Goal: Task Accomplishment & Management: Manage account settings

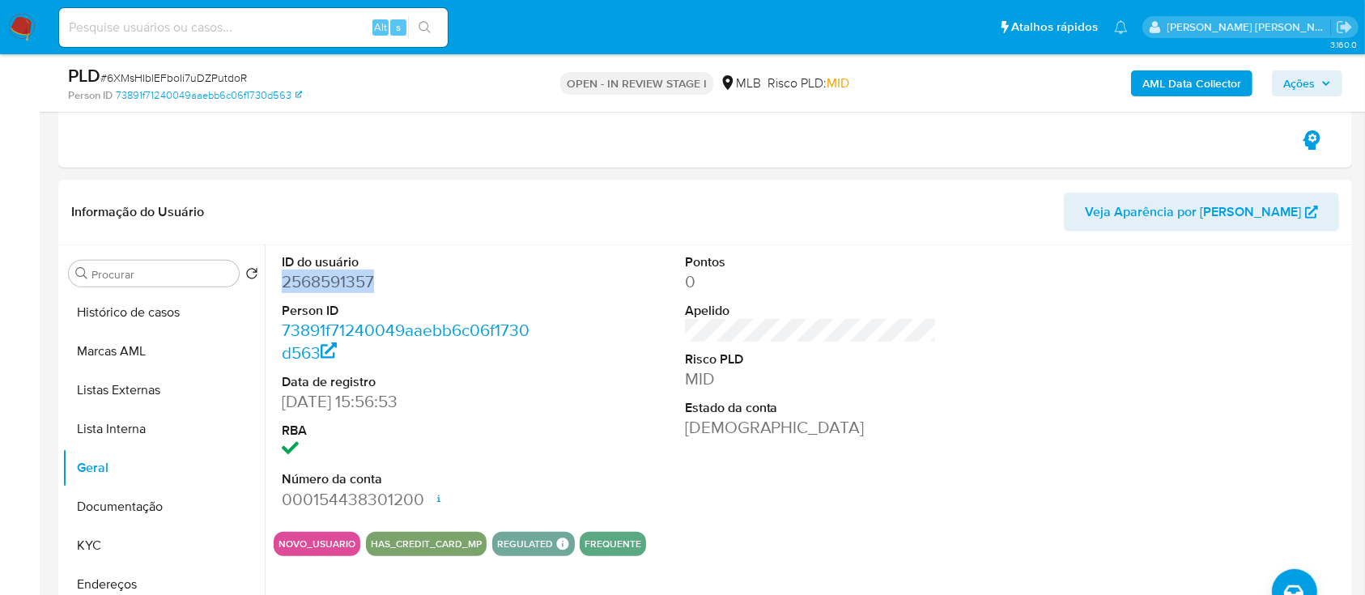
scroll to position [648, 0]
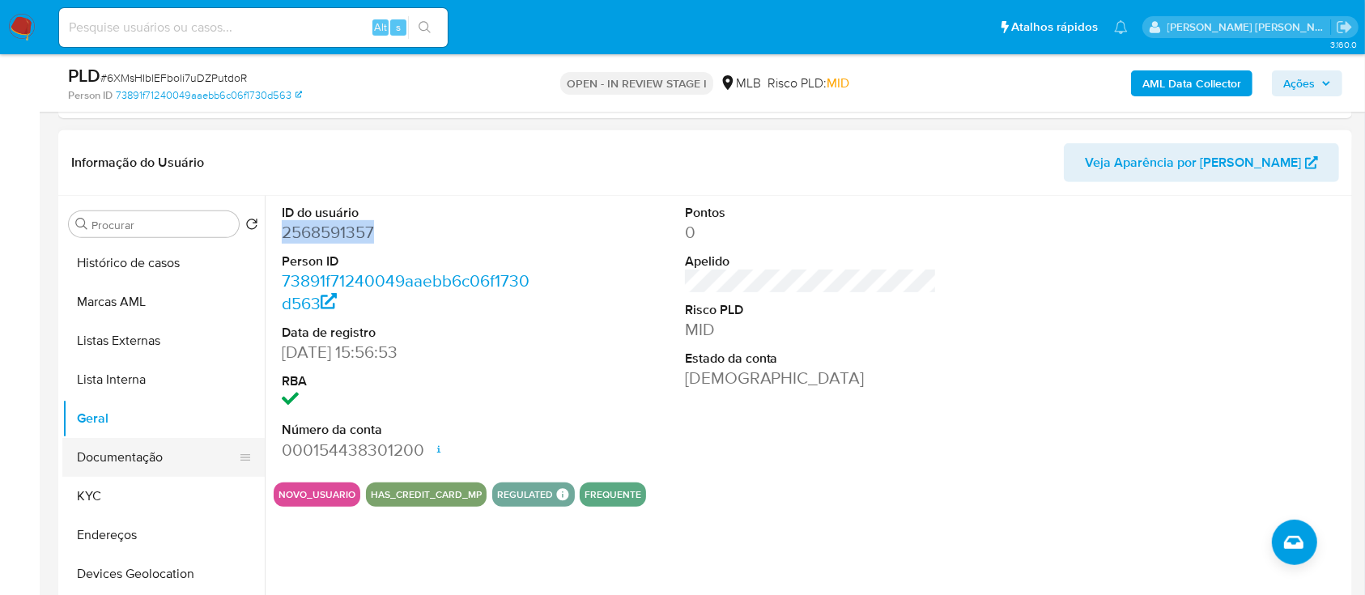
drag, startPoint x: 117, startPoint y: 493, endPoint x: 145, endPoint y: 448, distance: 52.8
click at [117, 493] on button "KYC" at bounding box center [163, 496] width 202 height 39
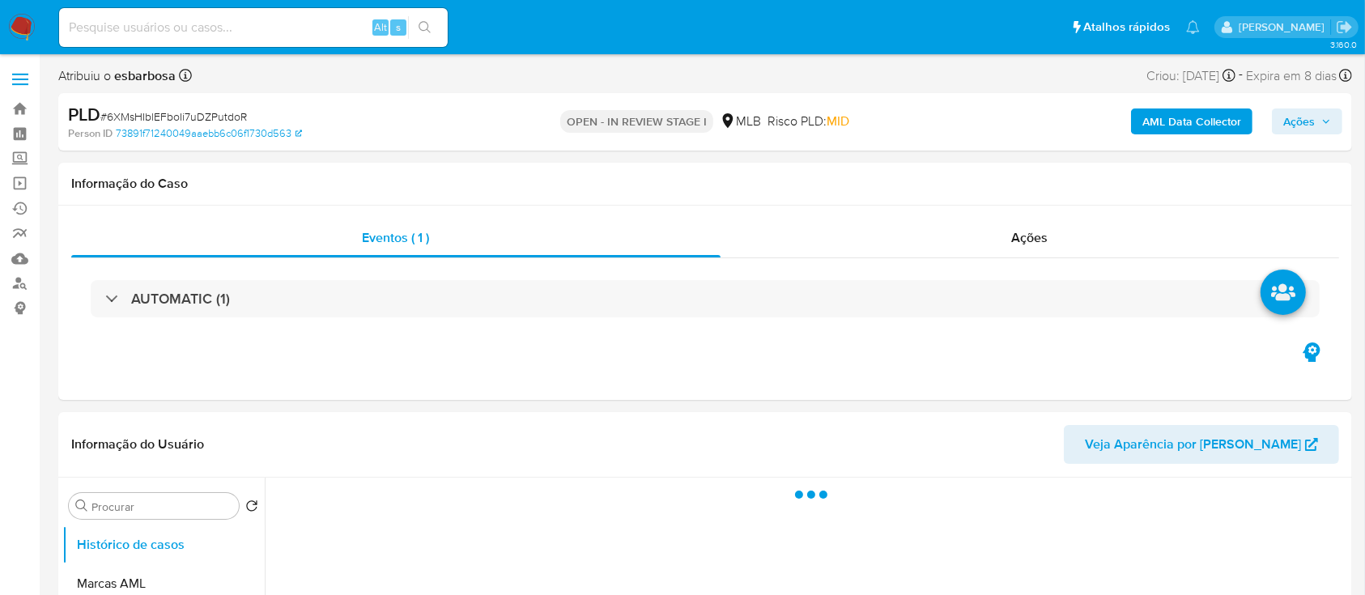
select select "10"
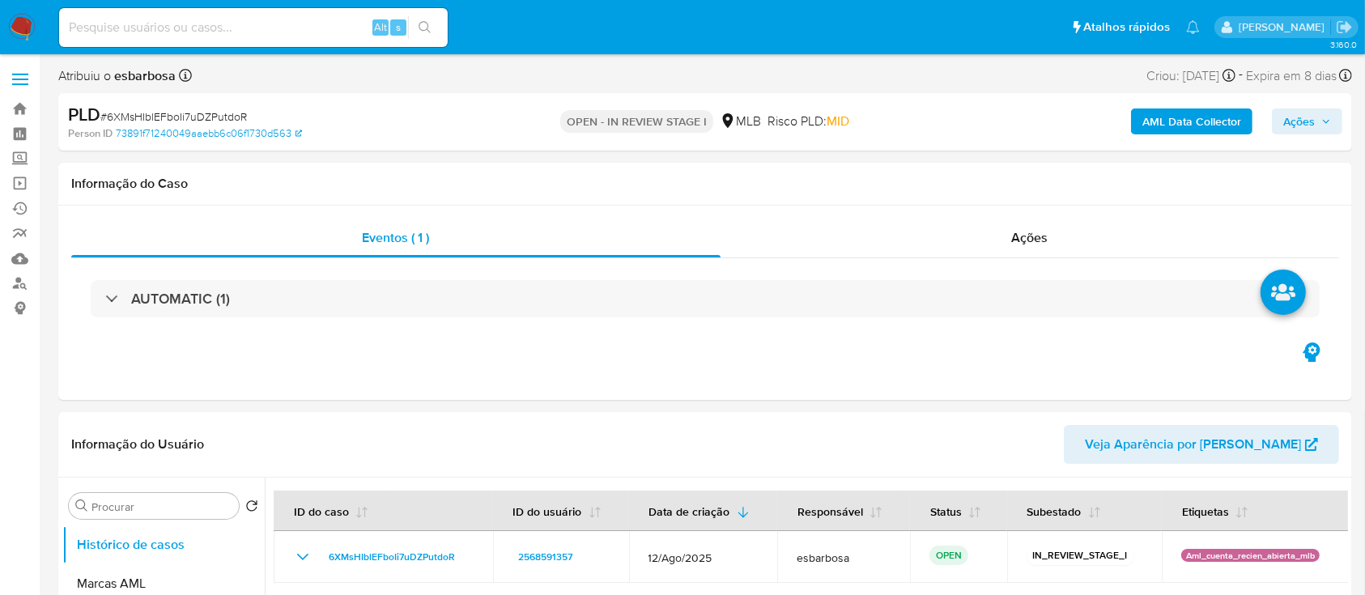
click at [1164, 120] on b "AML Data Collector" at bounding box center [1191, 121] width 99 height 26
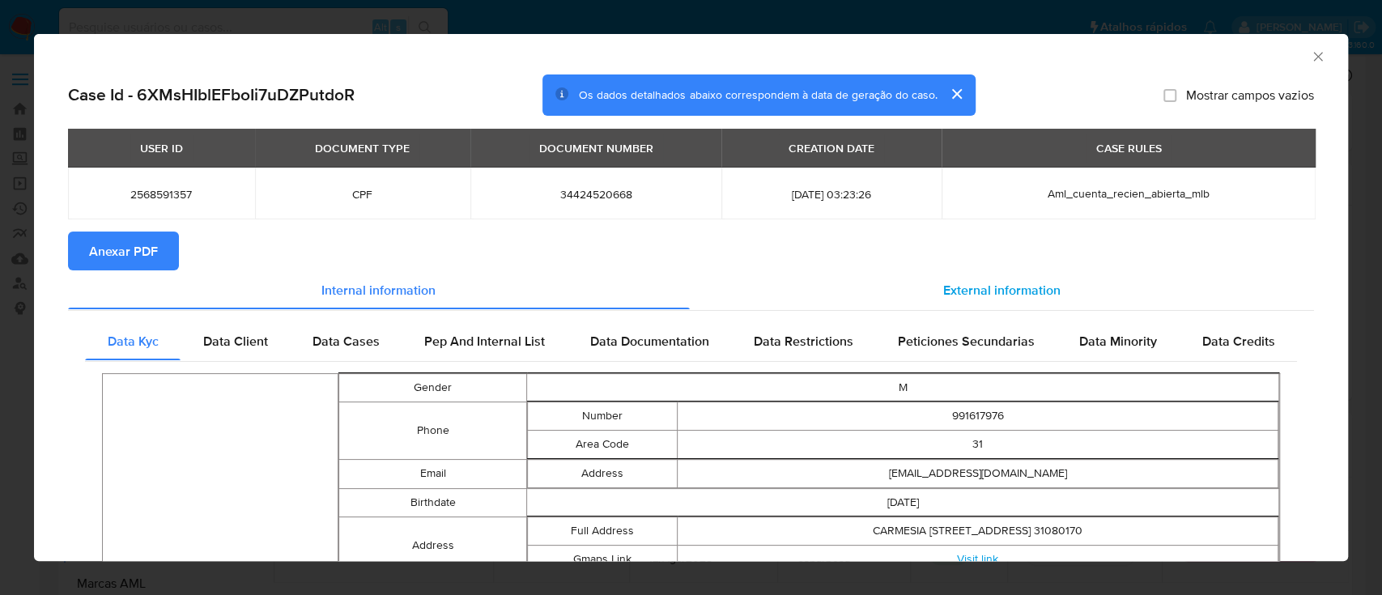
click at [1003, 291] on span "External information" at bounding box center [1001, 289] width 117 height 19
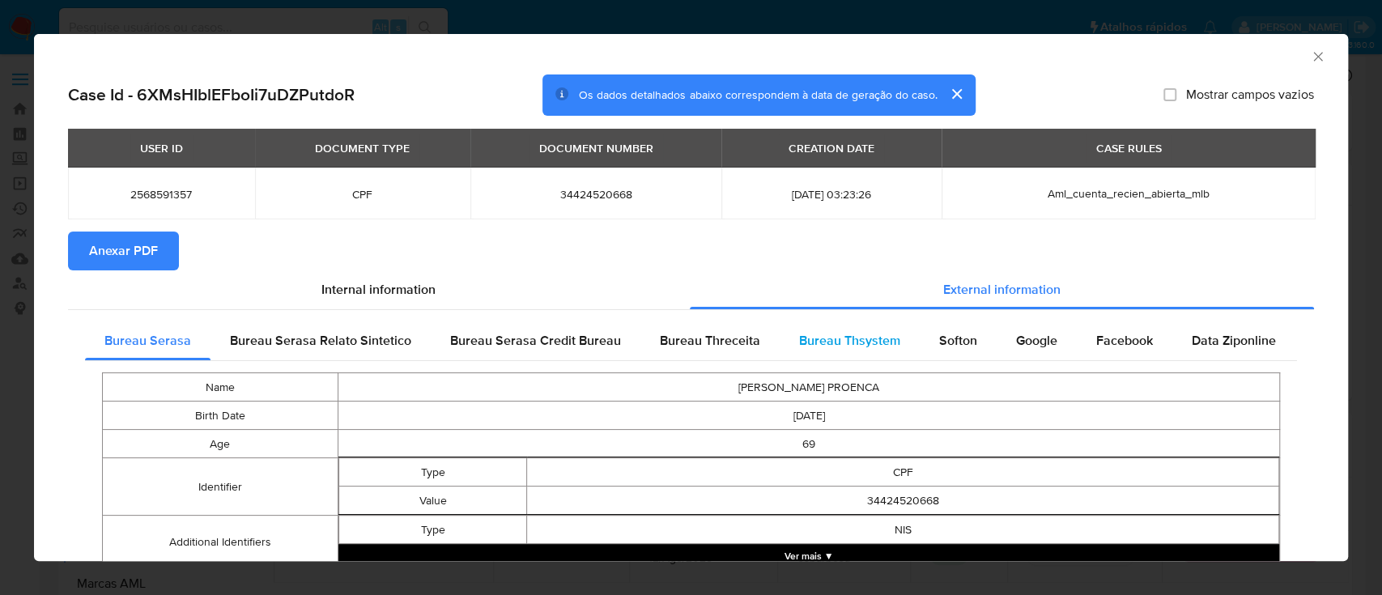
click at [837, 339] on span "Bureau Thsystem" at bounding box center [849, 340] width 101 height 19
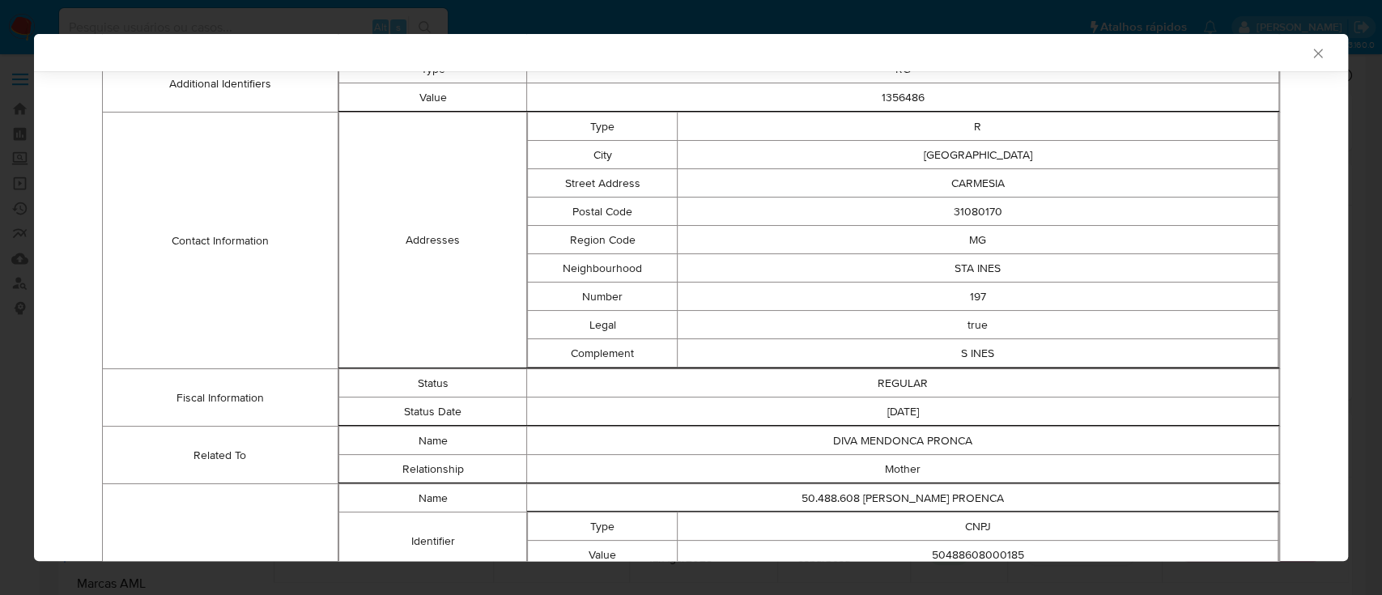
scroll to position [644, 0]
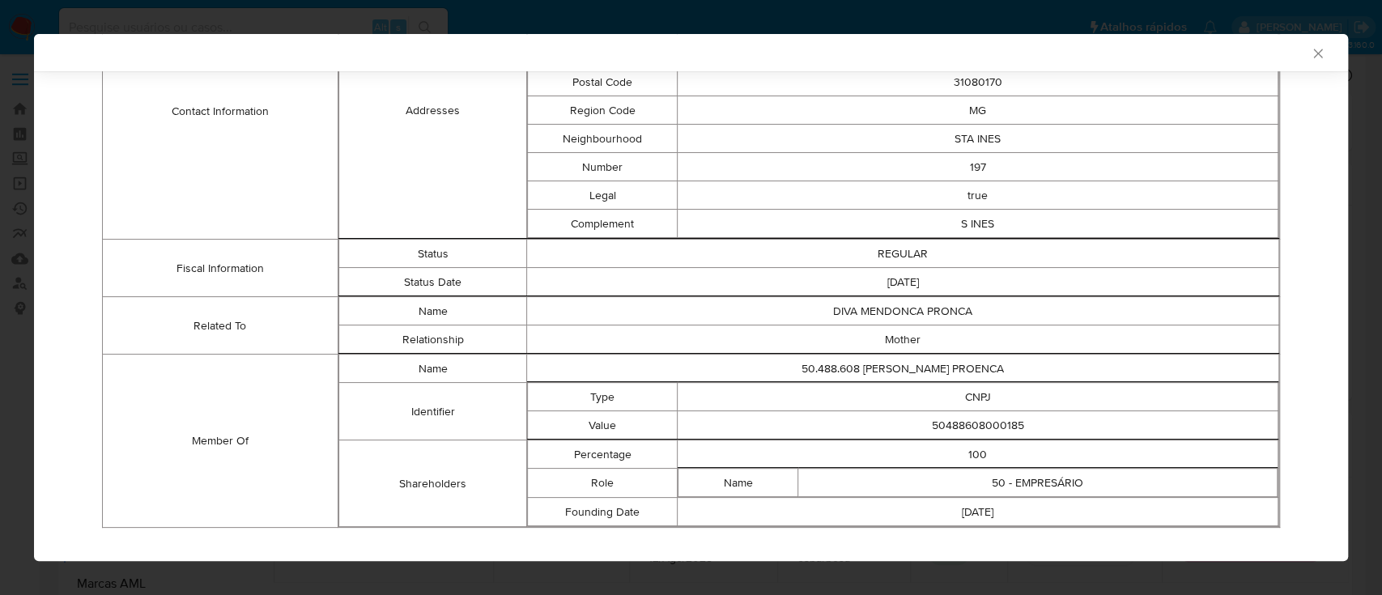
click at [991, 420] on td "50488608000185" at bounding box center [978, 425] width 601 height 28
copy td "50488608000185"
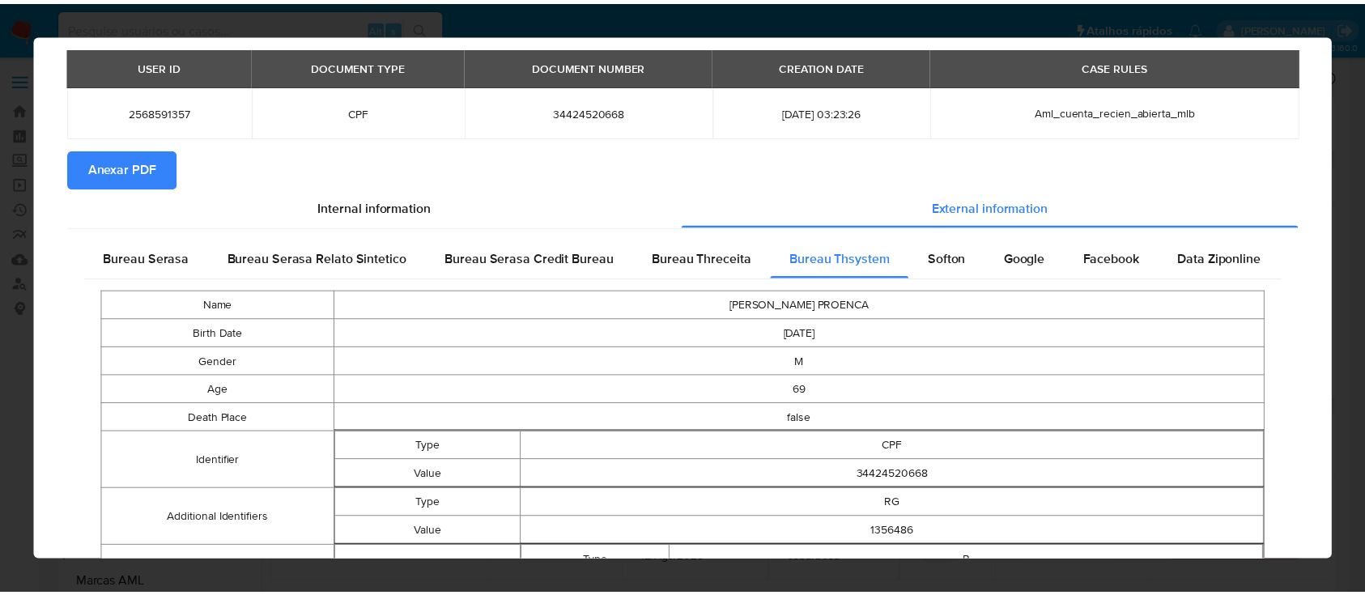
scroll to position [0, 0]
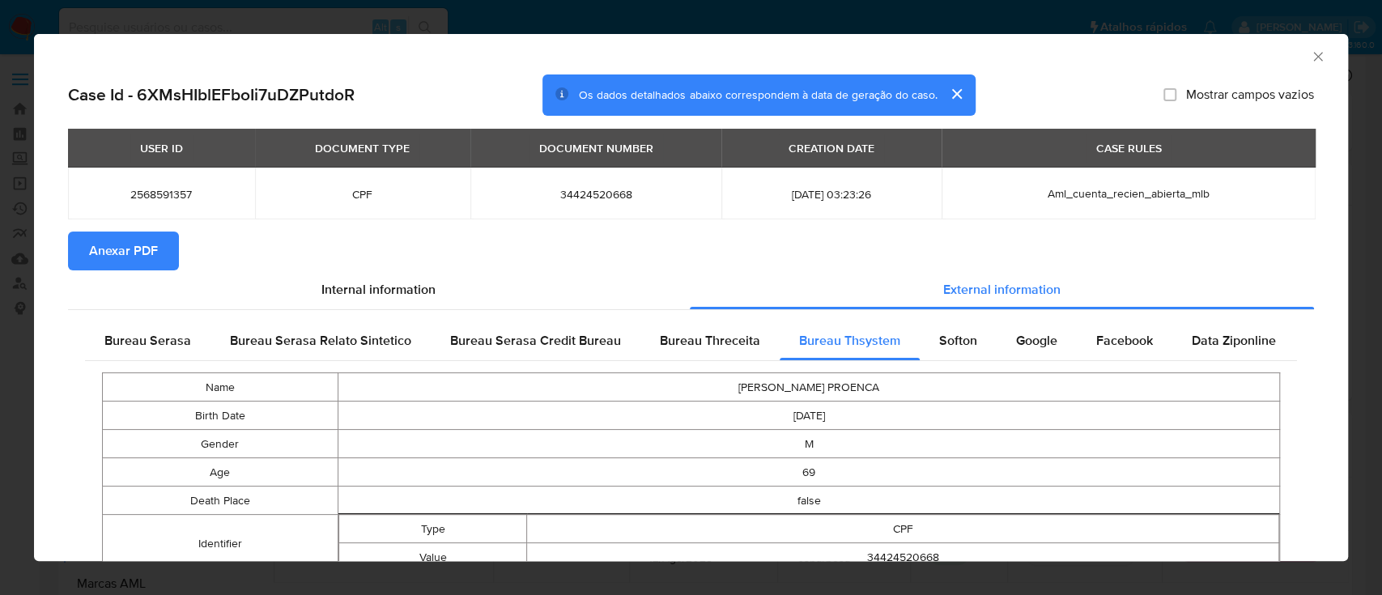
click at [147, 250] on span "Anexar PDF" at bounding box center [123, 251] width 69 height 36
click at [1310, 57] on icon "Fechar a janela" at bounding box center [1318, 57] width 16 height 16
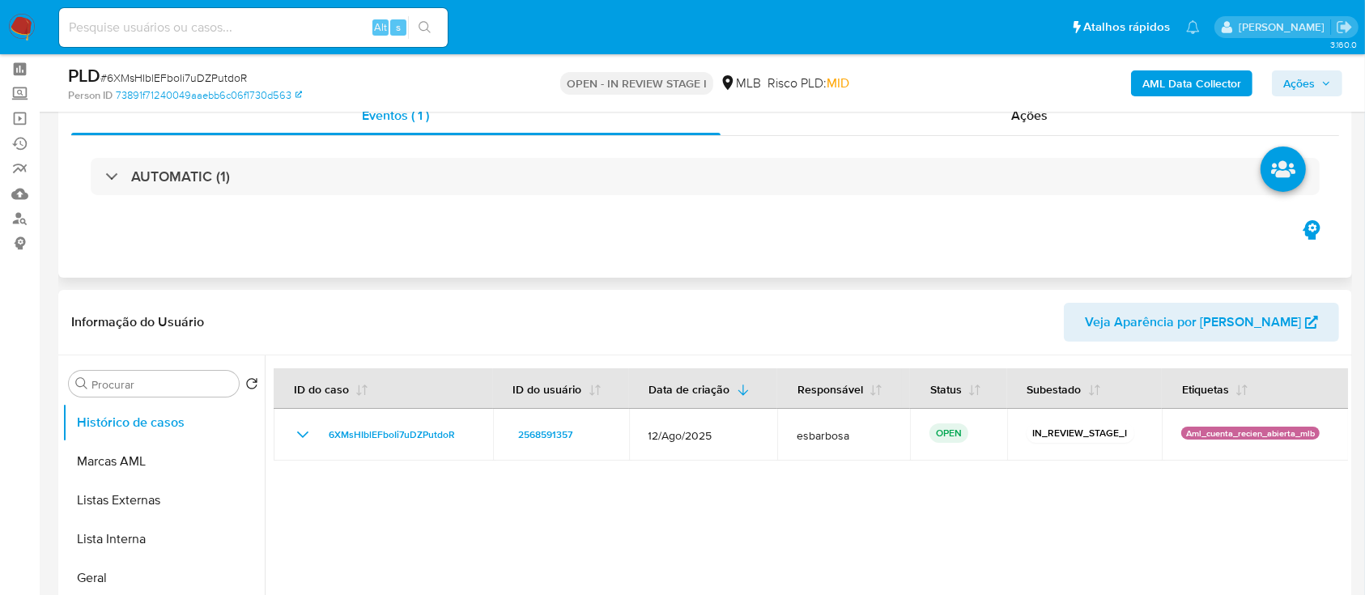
scroll to position [215, 0]
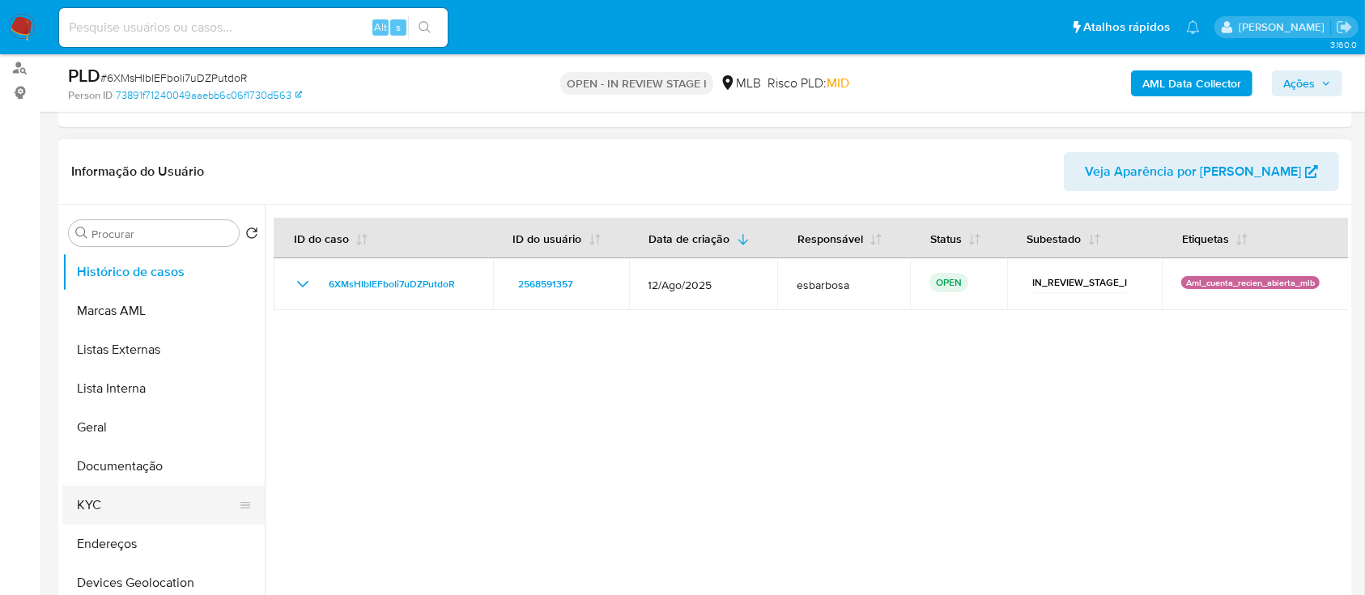
click at [129, 507] on button "KYC" at bounding box center [156, 505] width 189 height 39
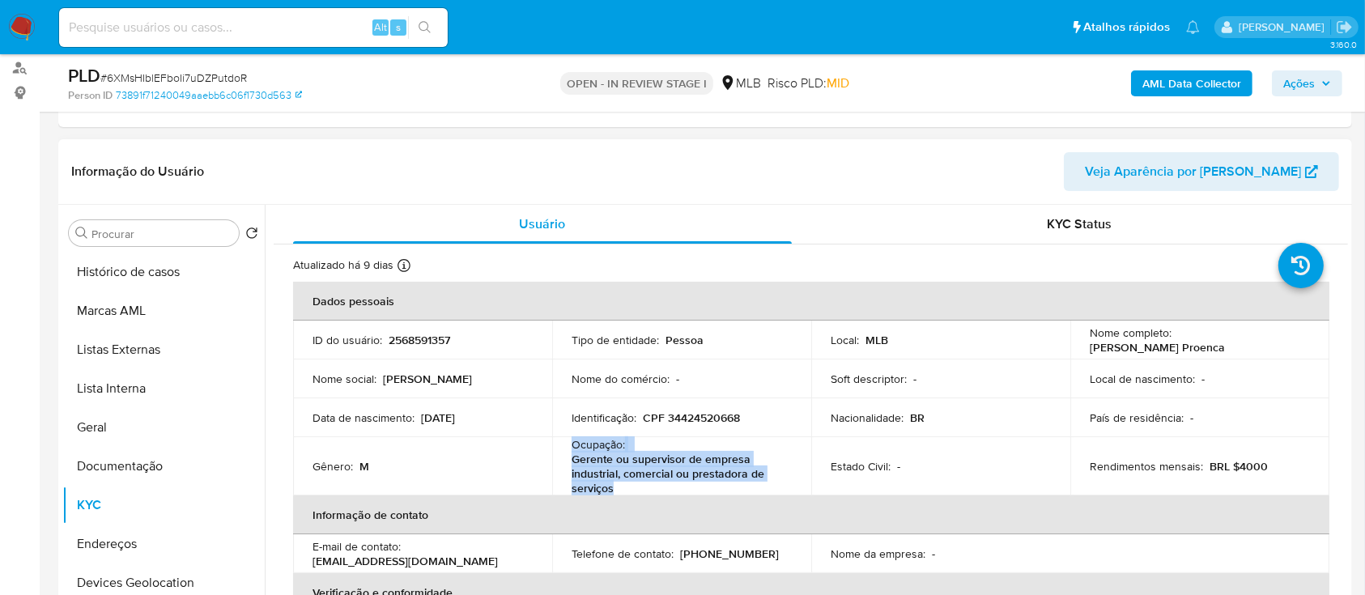
drag, startPoint x: 624, startPoint y: 488, endPoint x: 567, endPoint y: 450, distance: 68.3
click at [567, 450] on td "Ocupação : Gerente ou supervisor de empresa industrial, comercial ou prestadora…" at bounding box center [681, 466] width 259 height 58
copy div "Ocupação : Gerente ou supervisor de empresa industrial, comercial ou prestadora…"
click at [130, 466] on button "Documentação" at bounding box center [156, 466] width 189 height 39
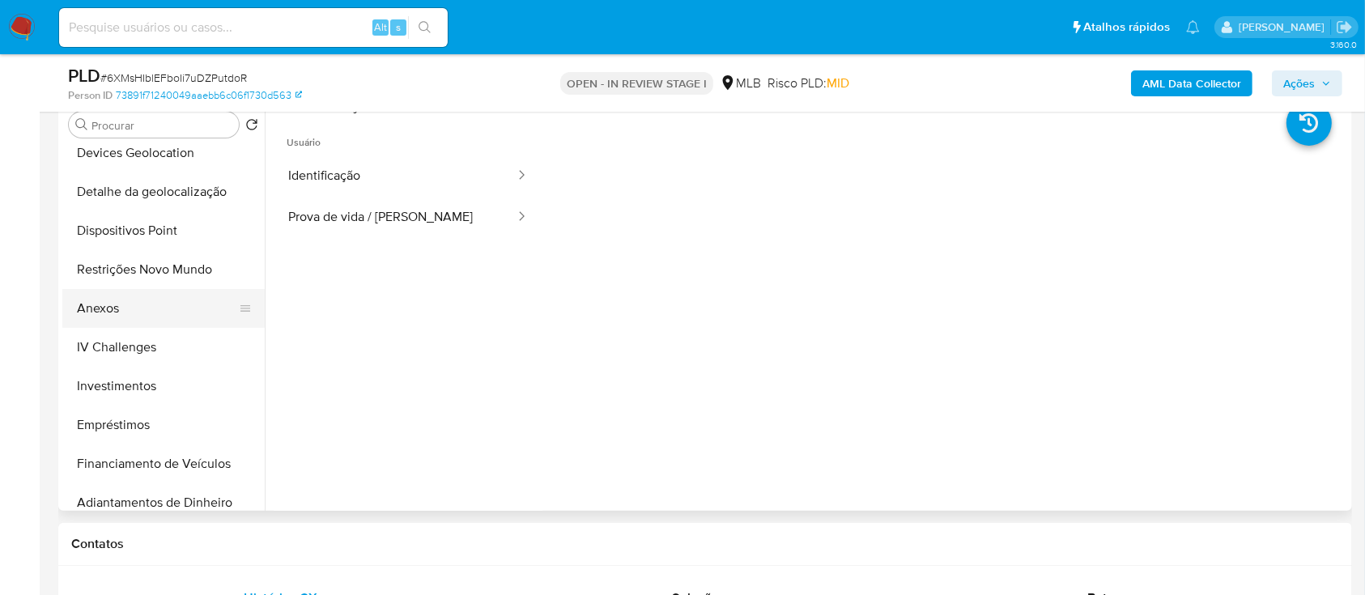
scroll to position [324, 0]
click at [136, 268] on button "Restrições Novo Mundo" at bounding box center [156, 267] width 189 height 39
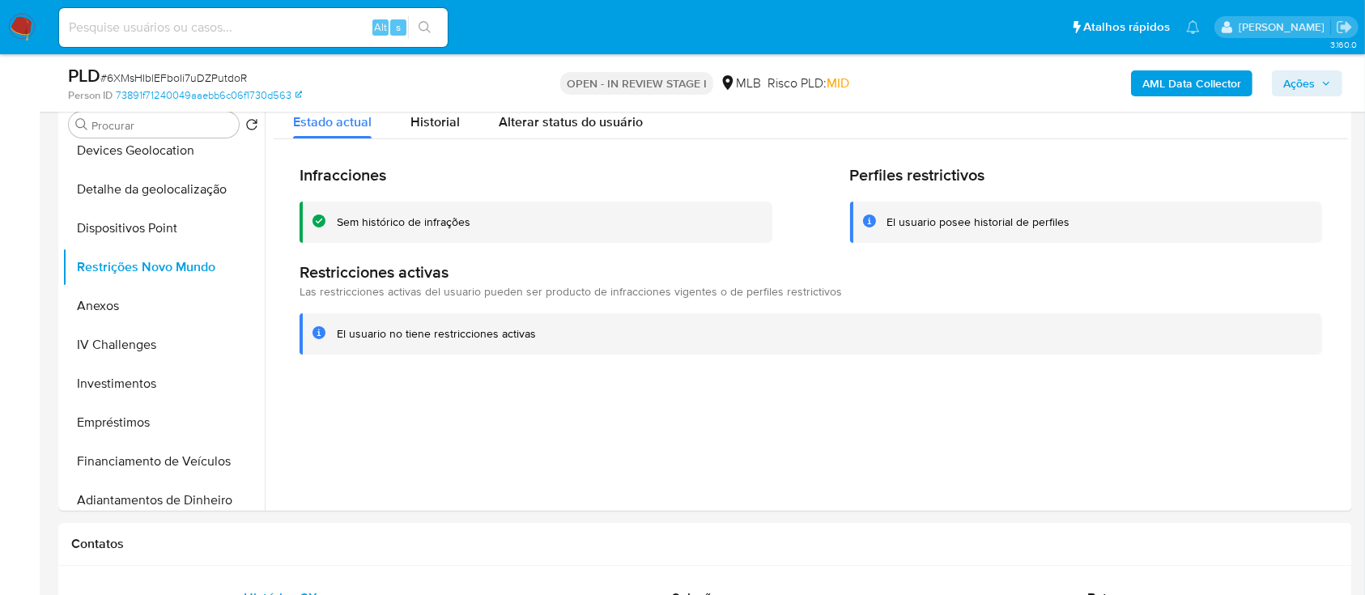
click at [1285, 74] on span "Ações" at bounding box center [1299, 83] width 32 height 26
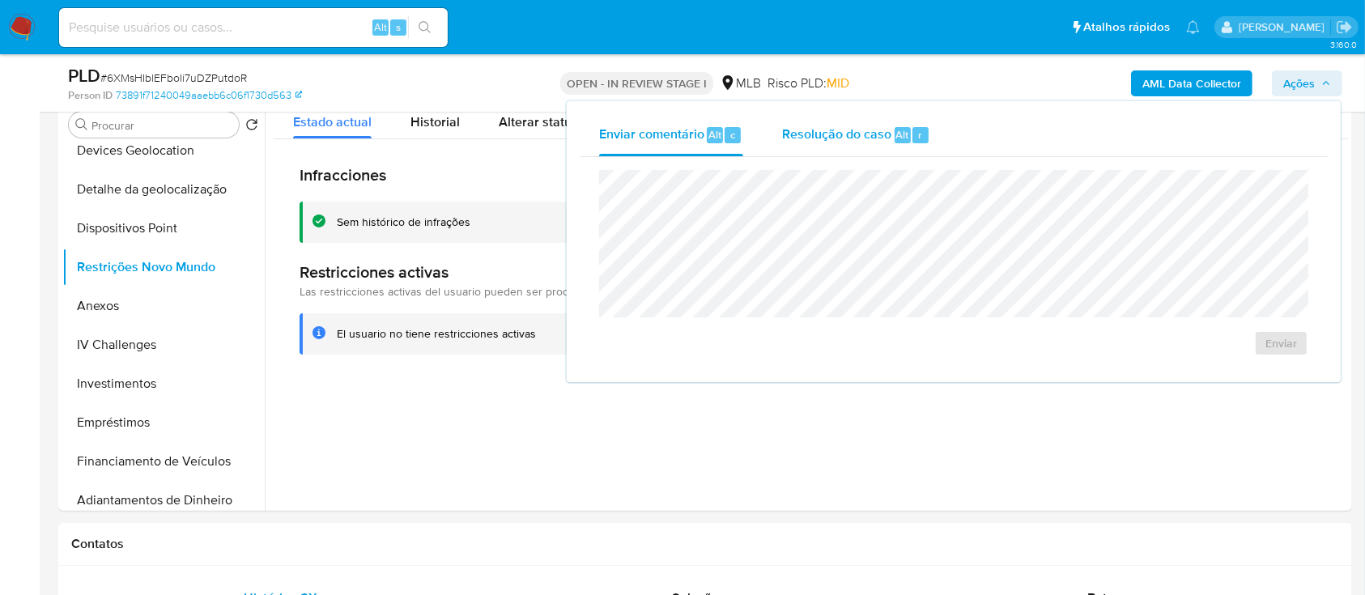
click at [839, 130] on span "Resolução do caso" at bounding box center [836, 134] width 109 height 19
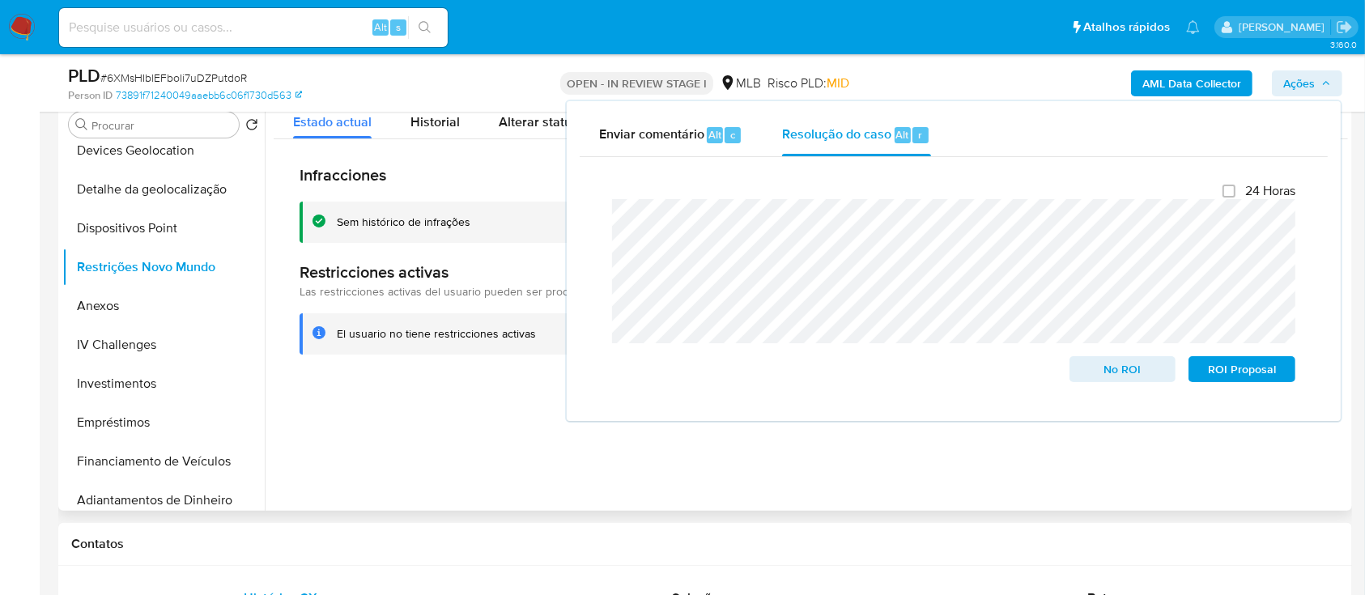
click at [444, 212] on div "Sem histórico de infrações" at bounding box center [536, 222] width 473 height 41
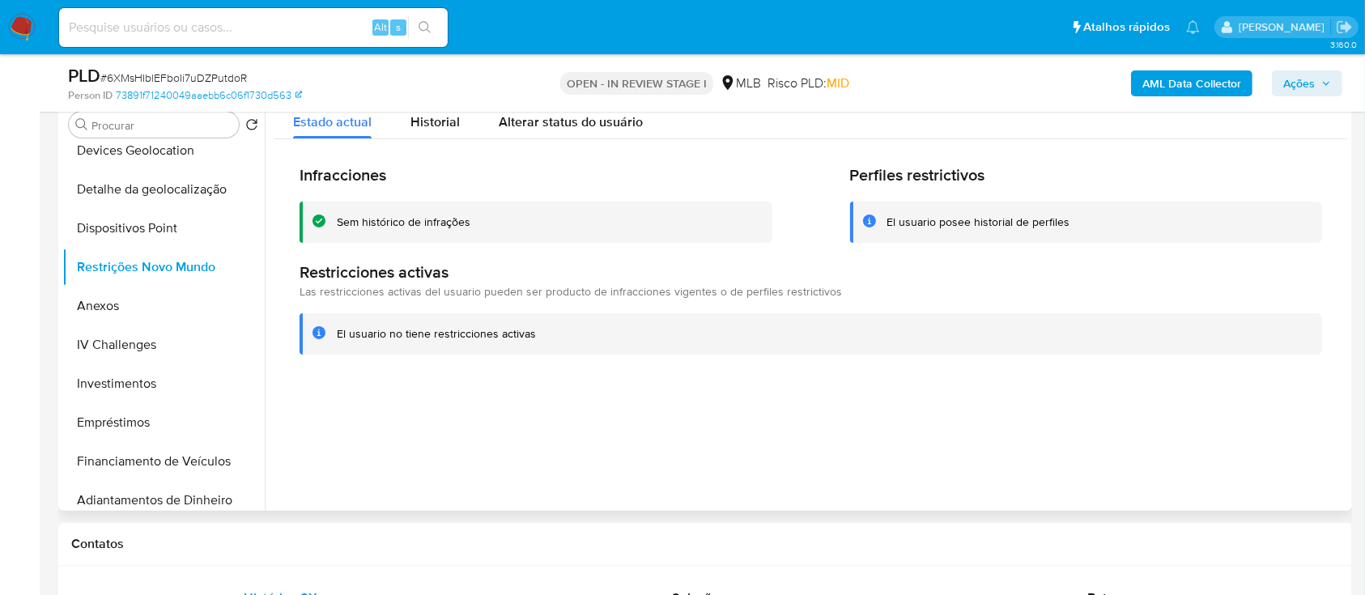
click at [444, 212] on div "Sem histórico de infrações" at bounding box center [536, 222] width 473 height 41
click at [576, 385] on div at bounding box center [806, 303] width 1083 height 414
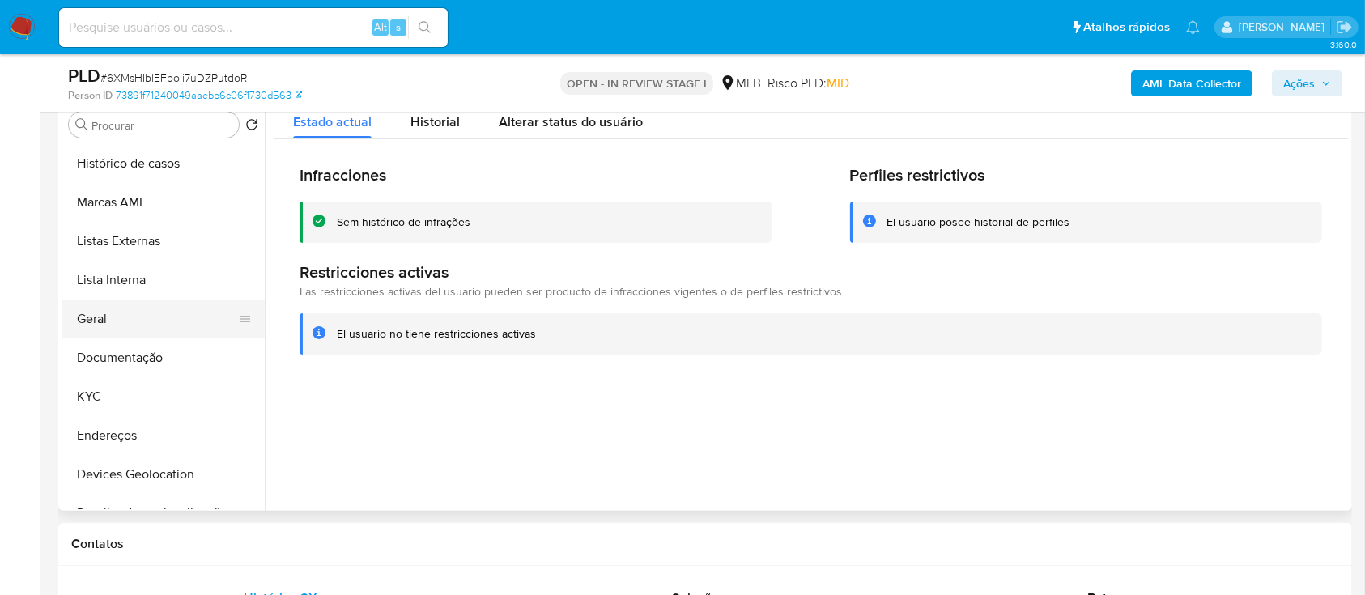
click at [113, 308] on button "Geral" at bounding box center [156, 319] width 189 height 39
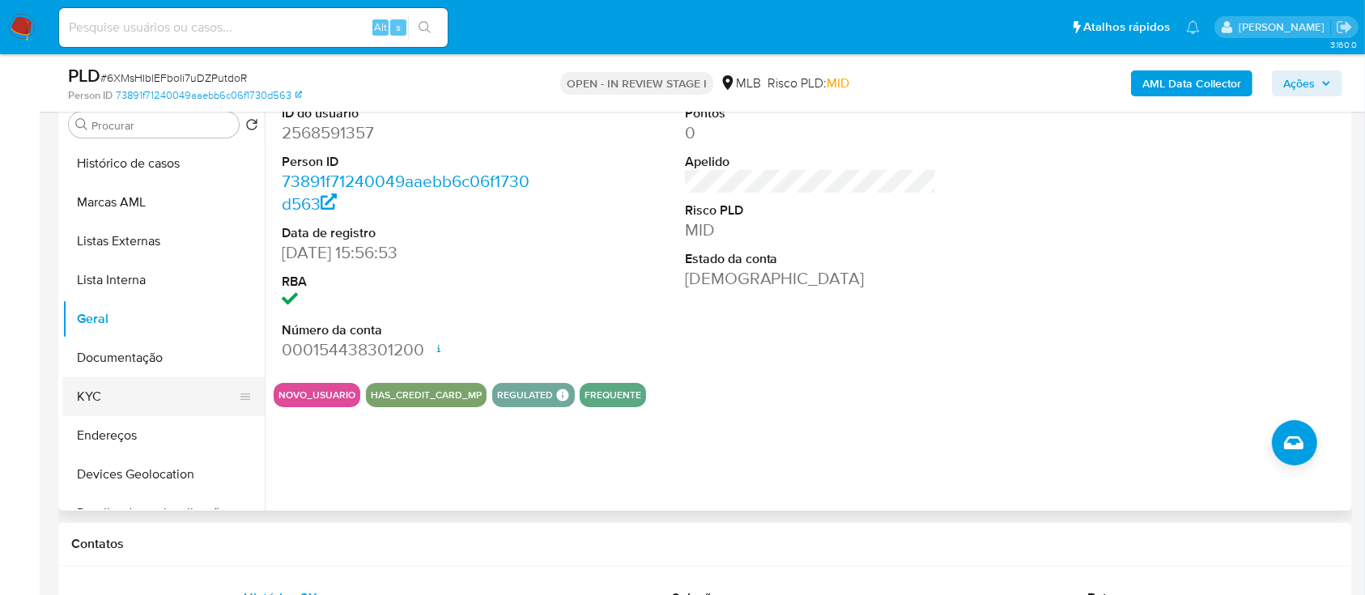
click at [164, 393] on button "KYC" at bounding box center [156, 396] width 189 height 39
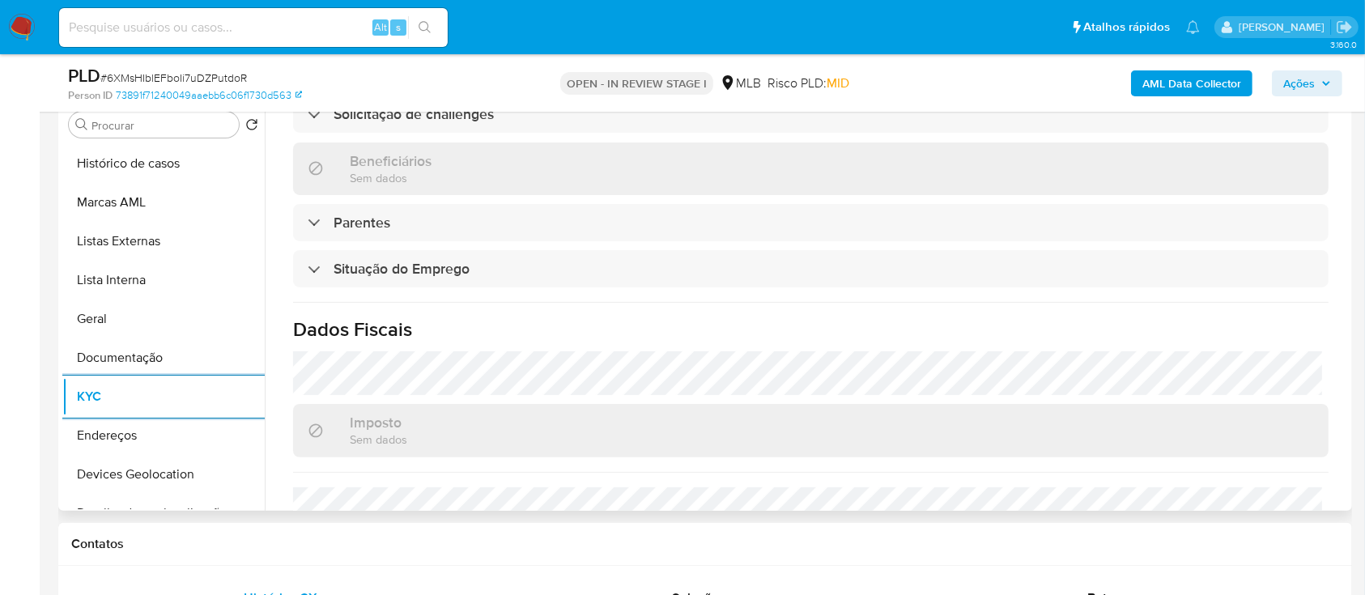
scroll to position [708, 0]
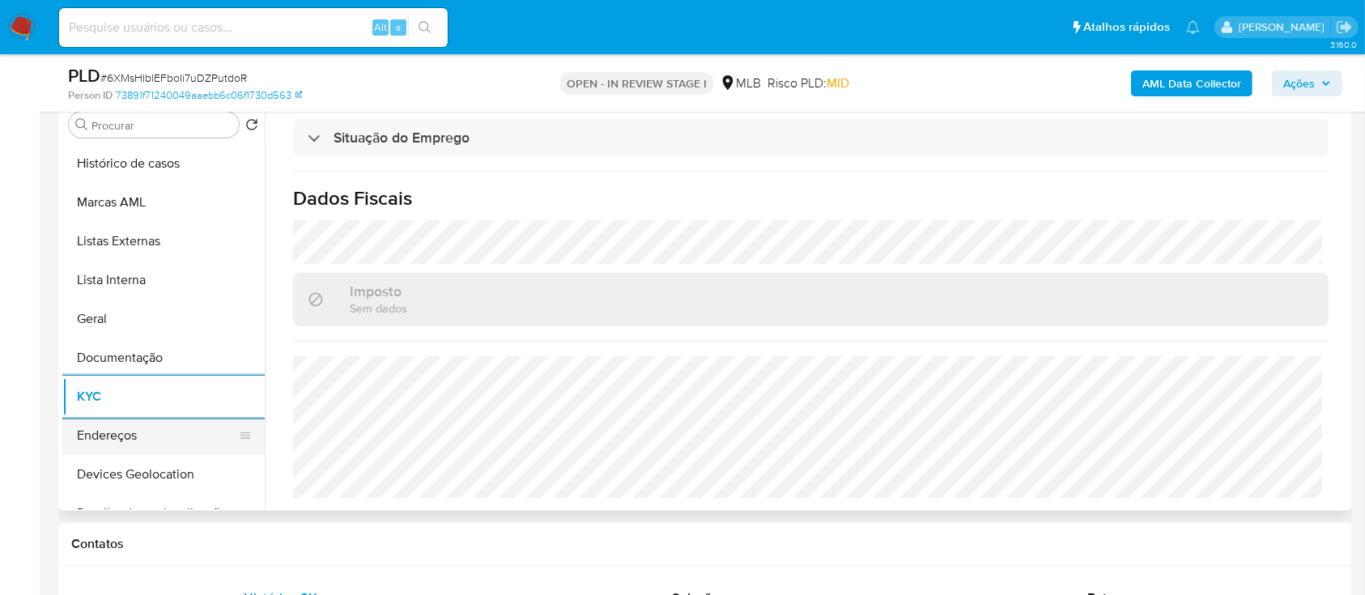
click at [168, 440] on button "Endereços" at bounding box center [156, 435] width 189 height 39
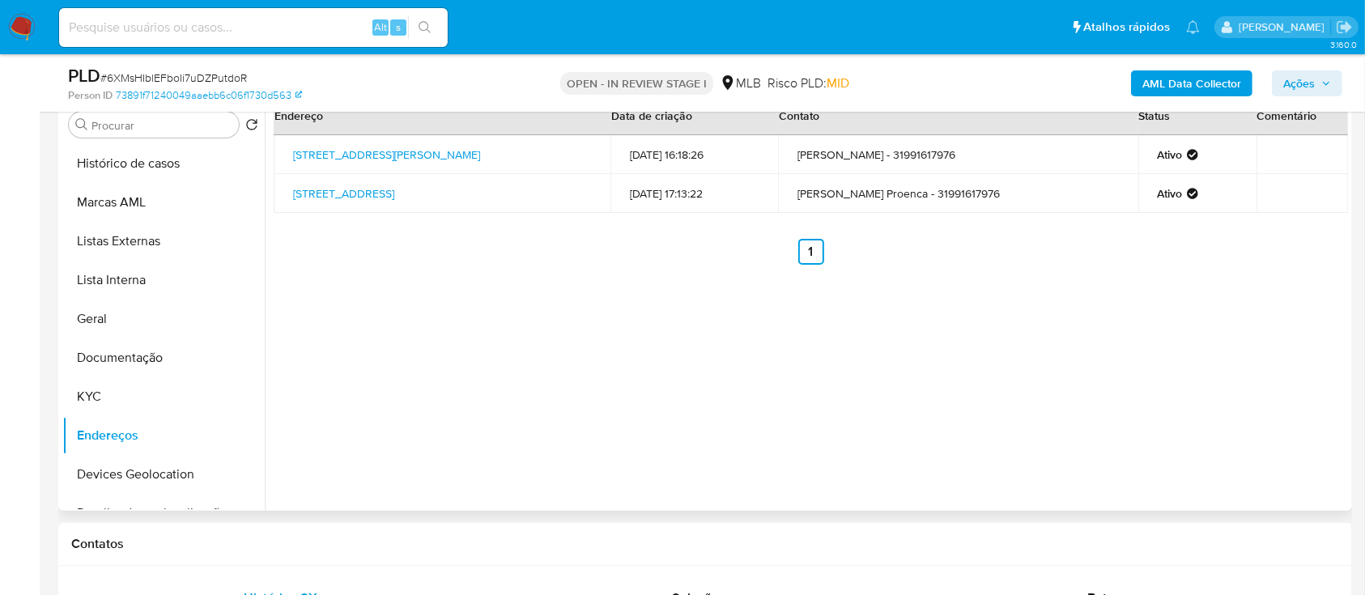
scroll to position [308, 0]
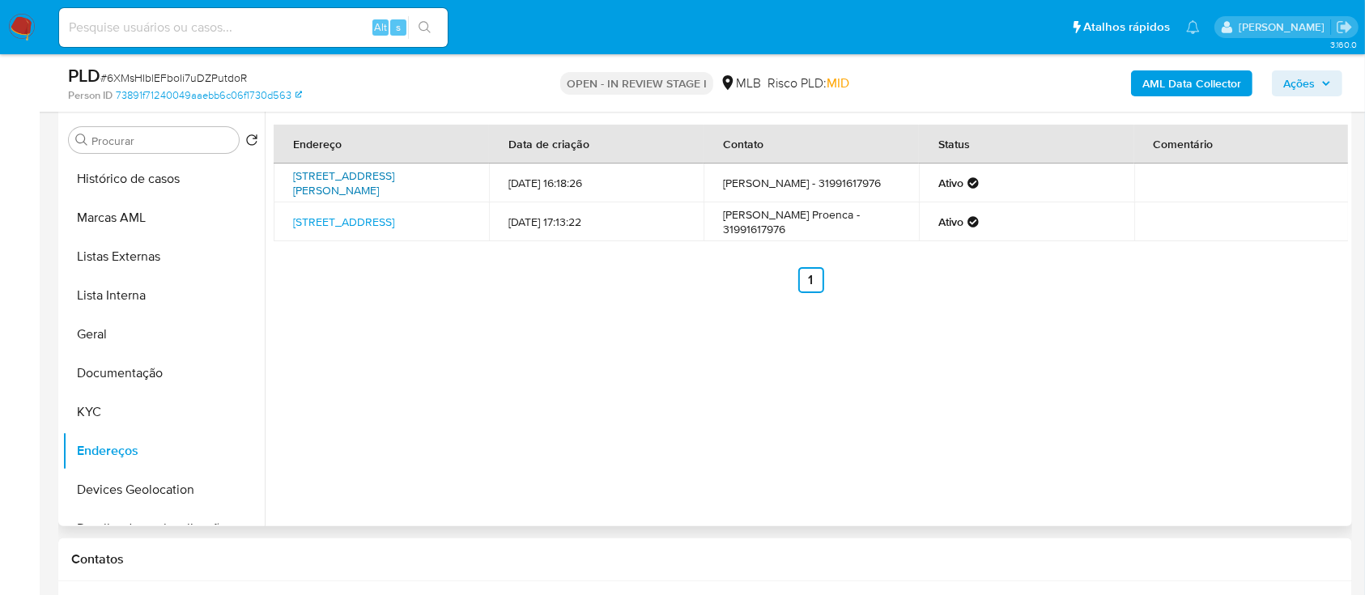
click at [370, 171] on link "Rua Nelson Soares 667, Belo Horizonte, Minas Gerais, 30850620, Brasil 667" at bounding box center [343, 183] width 101 height 31
click at [369, 215] on link "Rua Carmésia 197, Belo Horizonte, Minas Gerais, 31080170, Brasil 197" at bounding box center [343, 222] width 101 height 16
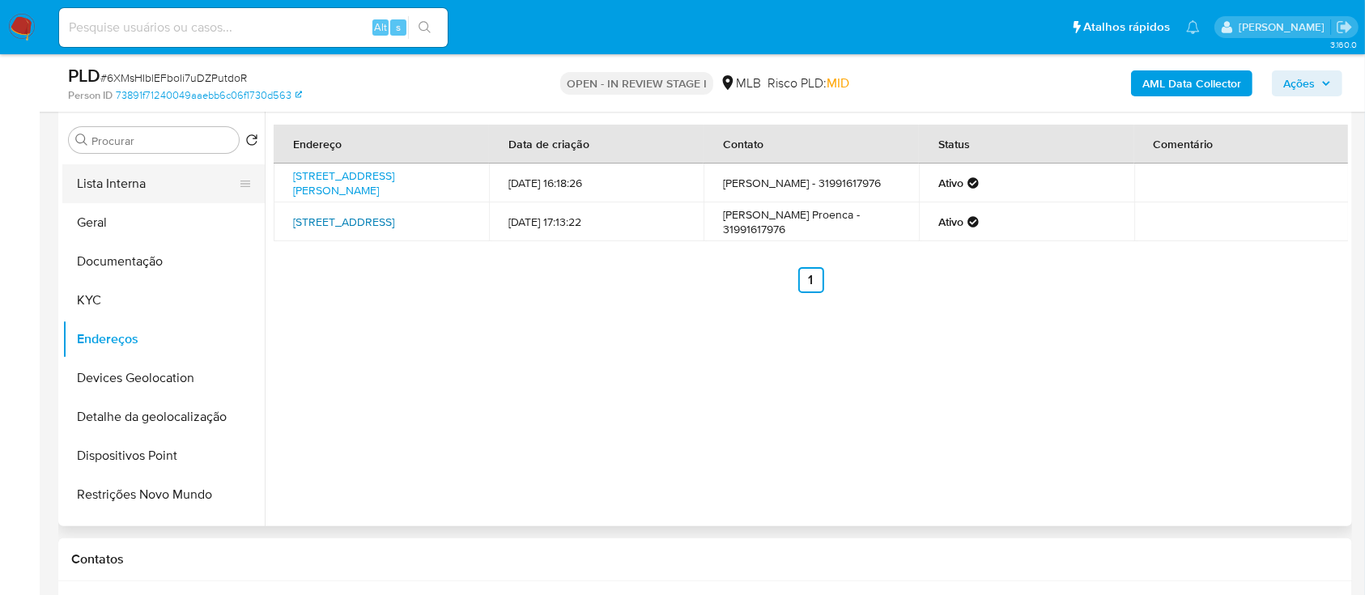
scroll to position [113, 0]
click at [122, 453] on button "Dispositivos Point" at bounding box center [156, 454] width 189 height 39
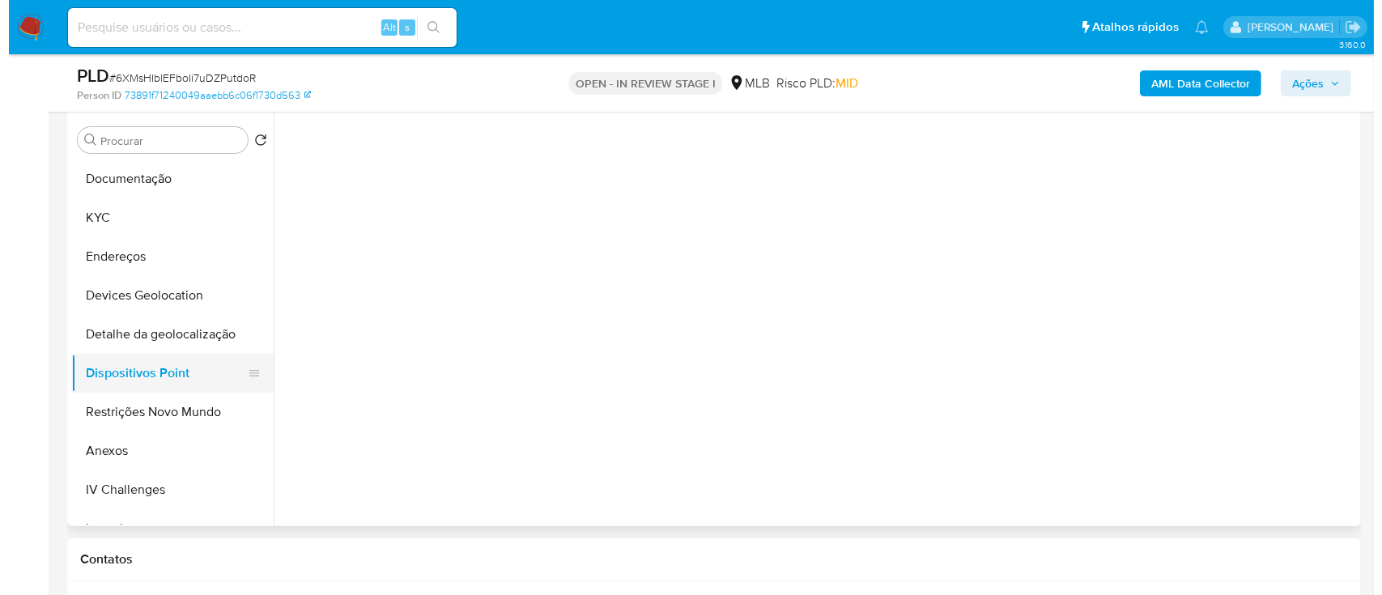
scroll to position [201, 0]
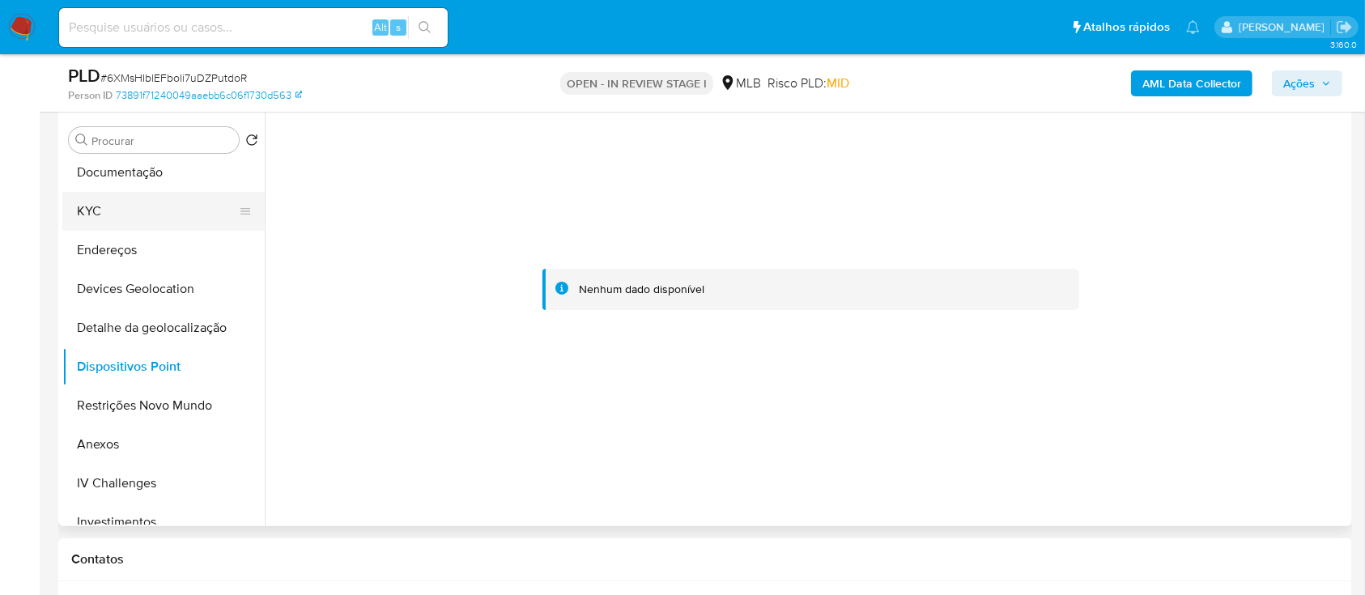
click at [170, 209] on button "KYC" at bounding box center [156, 211] width 189 height 39
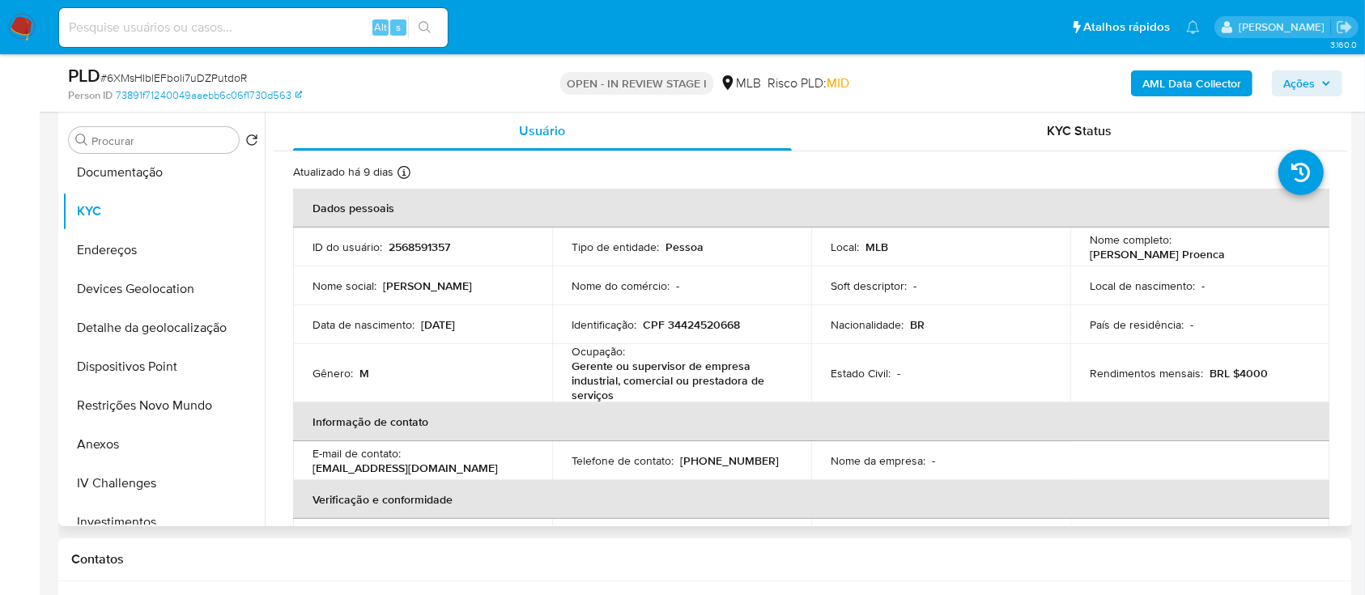
click at [679, 326] on p "CPF 34424520668" at bounding box center [691, 324] width 97 height 15
copy p "34424520668"
click at [155, 432] on button "Anexos" at bounding box center [156, 444] width 189 height 39
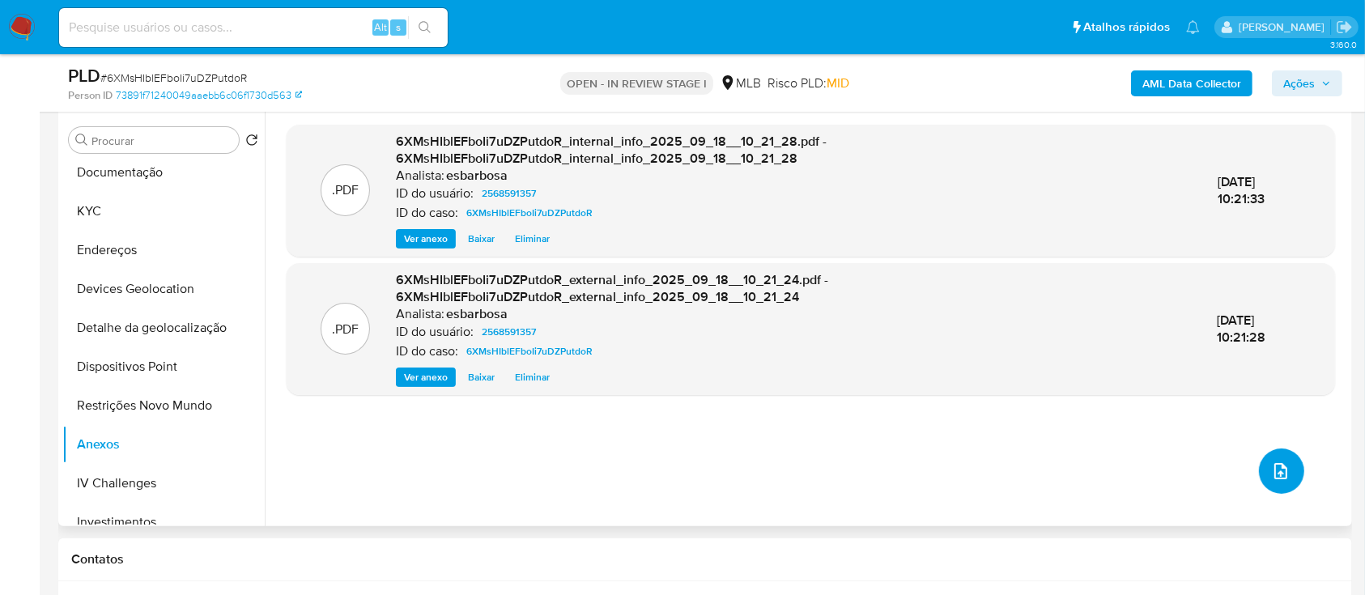
click at [1271, 469] on icon "upload-file" at bounding box center [1280, 470] width 19 height 19
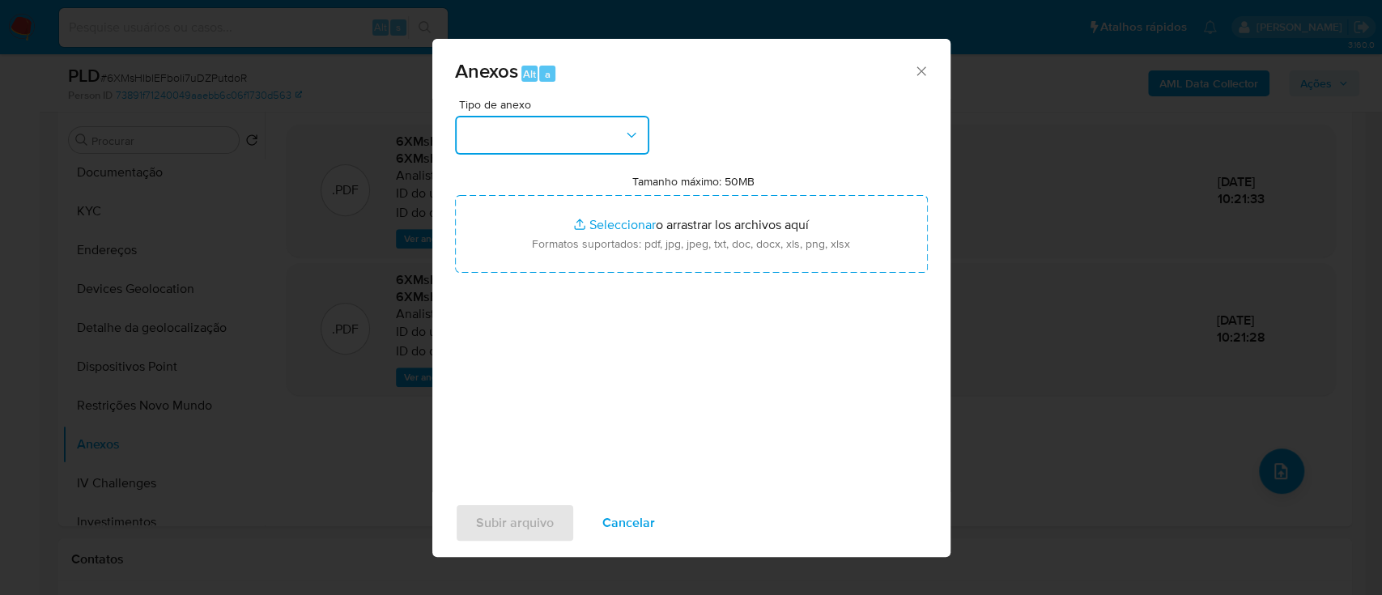
click at [631, 139] on icon "button" at bounding box center [631, 135] width 16 height 16
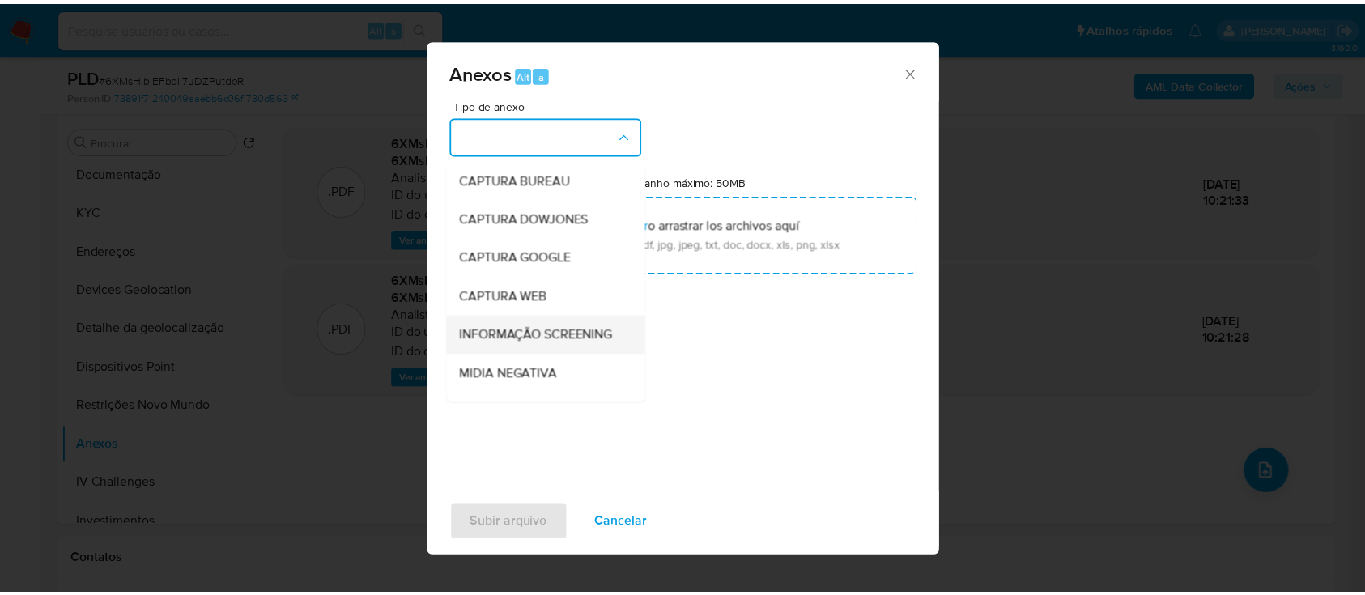
scroll to position [108, 0]
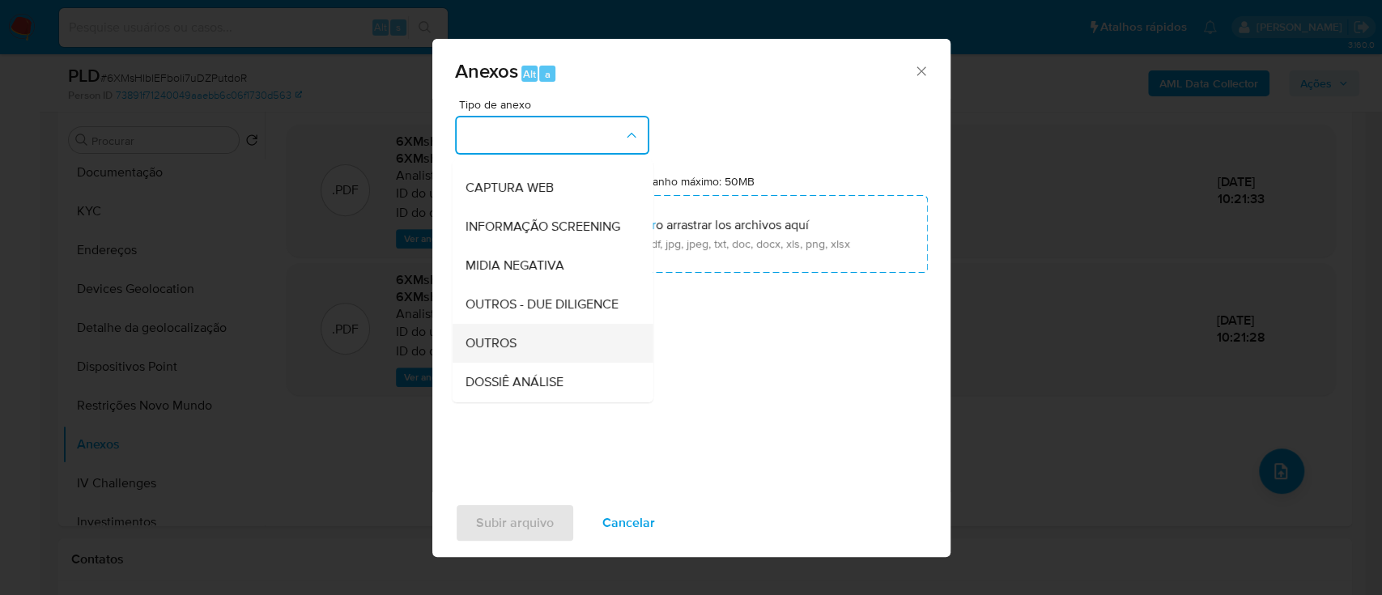
click at [521, 363] on div "OUTROS" at bounding box center [547, 343] width 165 height 39
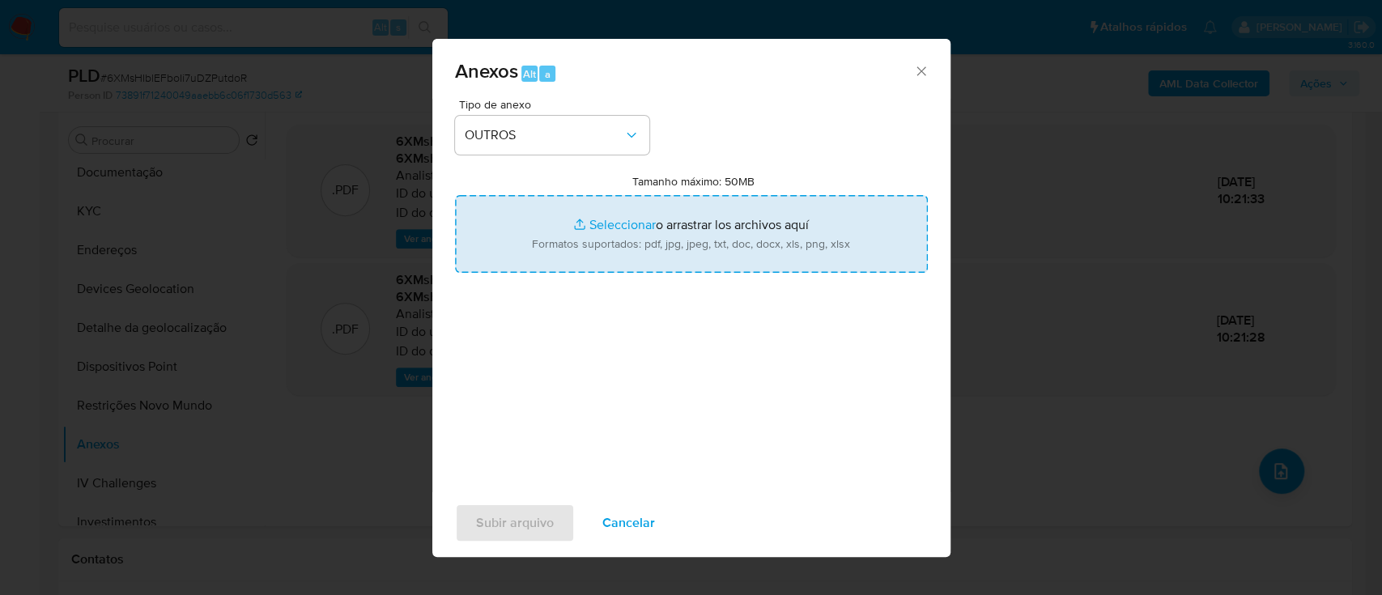
click at [627, 223] on input "Tamanho máximo: 50MB Seleccionar archivos" at bounding box center [691, 234] width 473 height 78
type input "C:\fakepath\Mulan 2568591357_2025_09_17_08_27_47.xlsx"
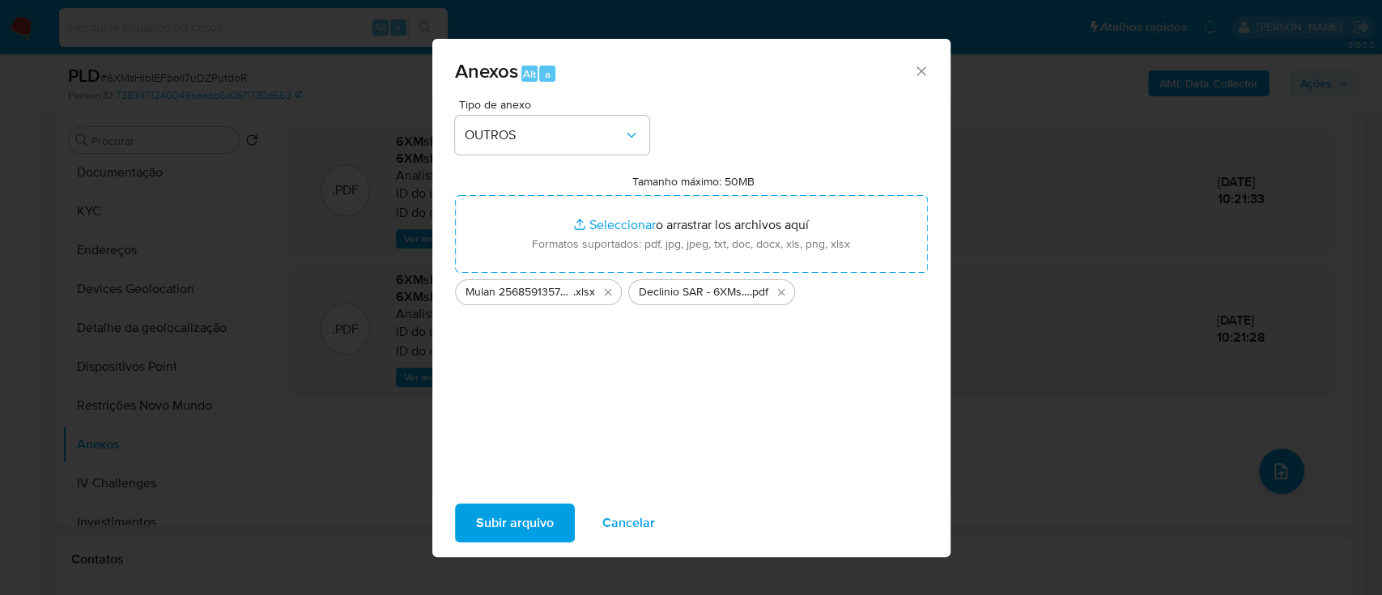
click at [527, 530] on span "Subir arquivo" at bounding box center [515, 523] width 78 height 36
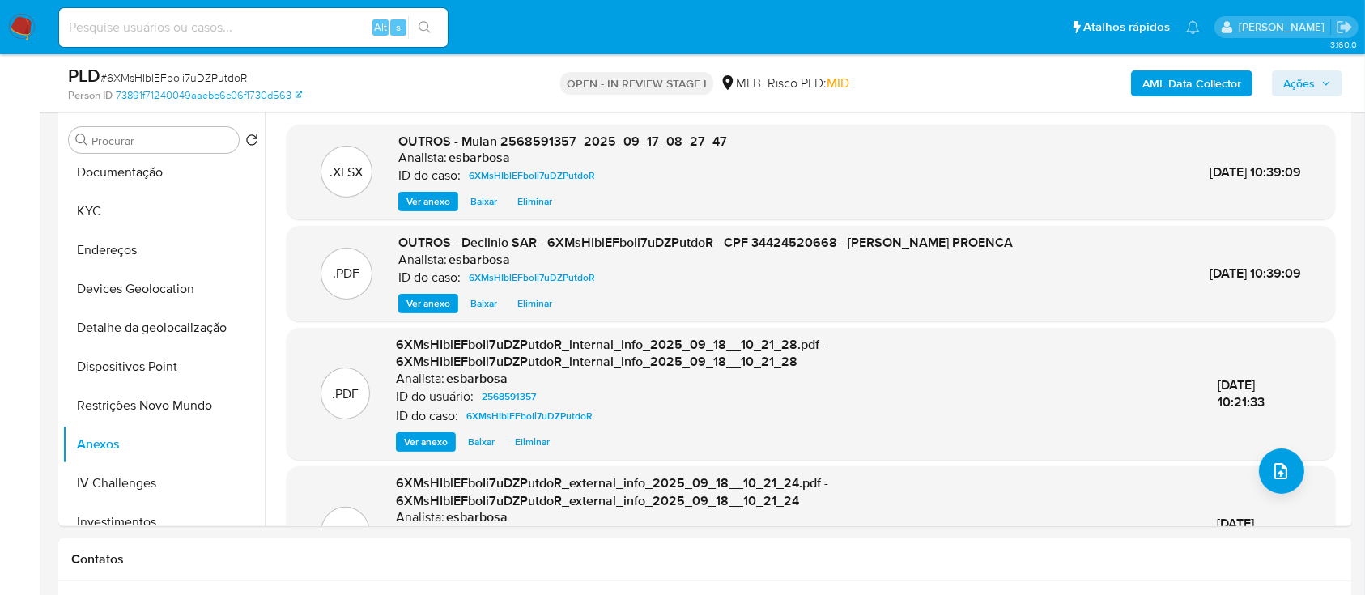
click at [1300, 79] on span "Ações" at bounding box center [1299, 83] width 32 height 26
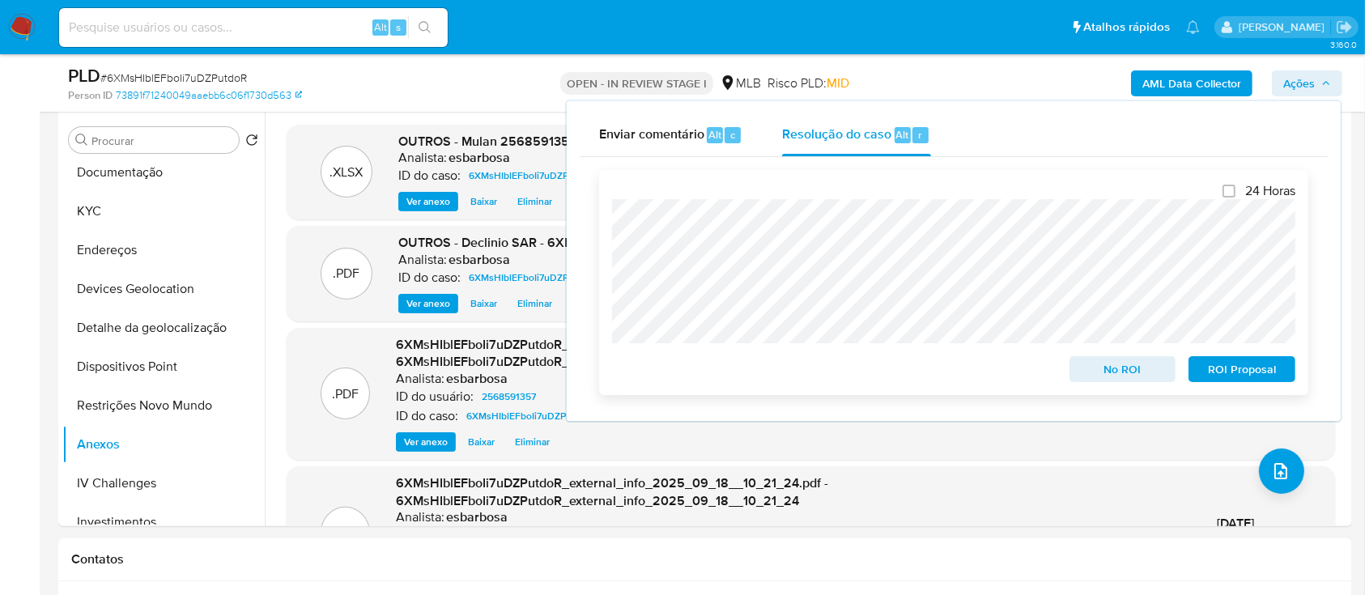
click at [1096, 376] on span "No ROI" at bounding box center [1123, 369] width 84 height 23
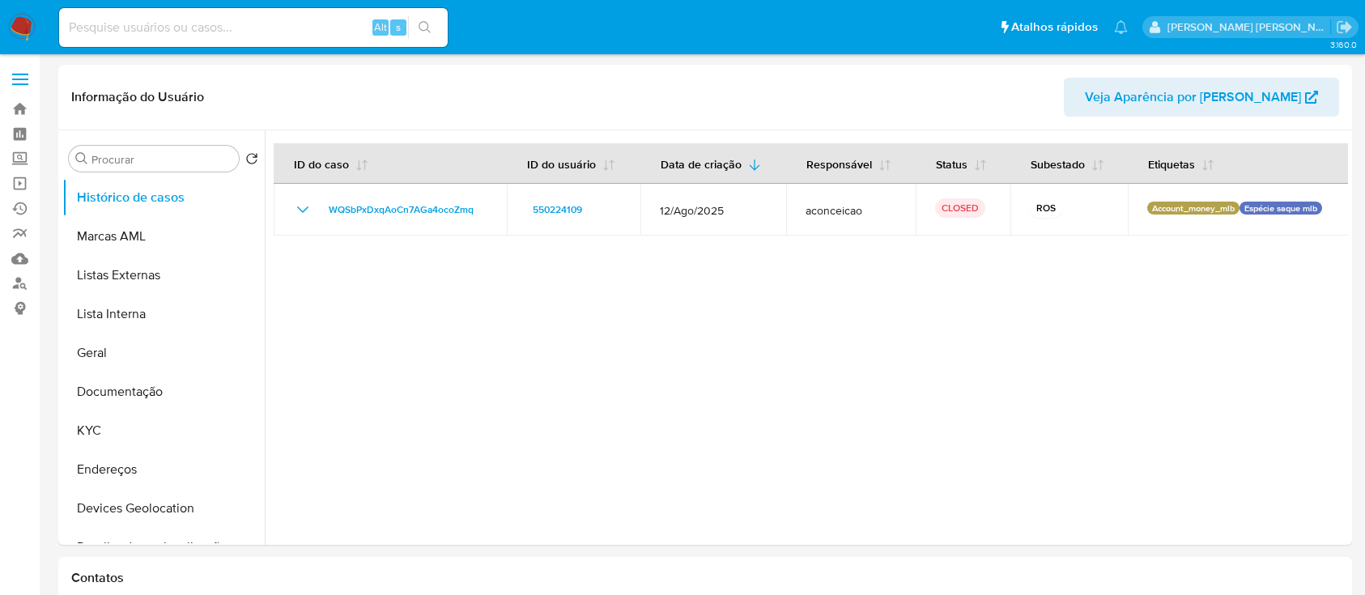
select select "10"
click at [266, 30] on input at bounding box center [253, 27] width 389 height 21
paste input "1599823693"
type input "1599823693"
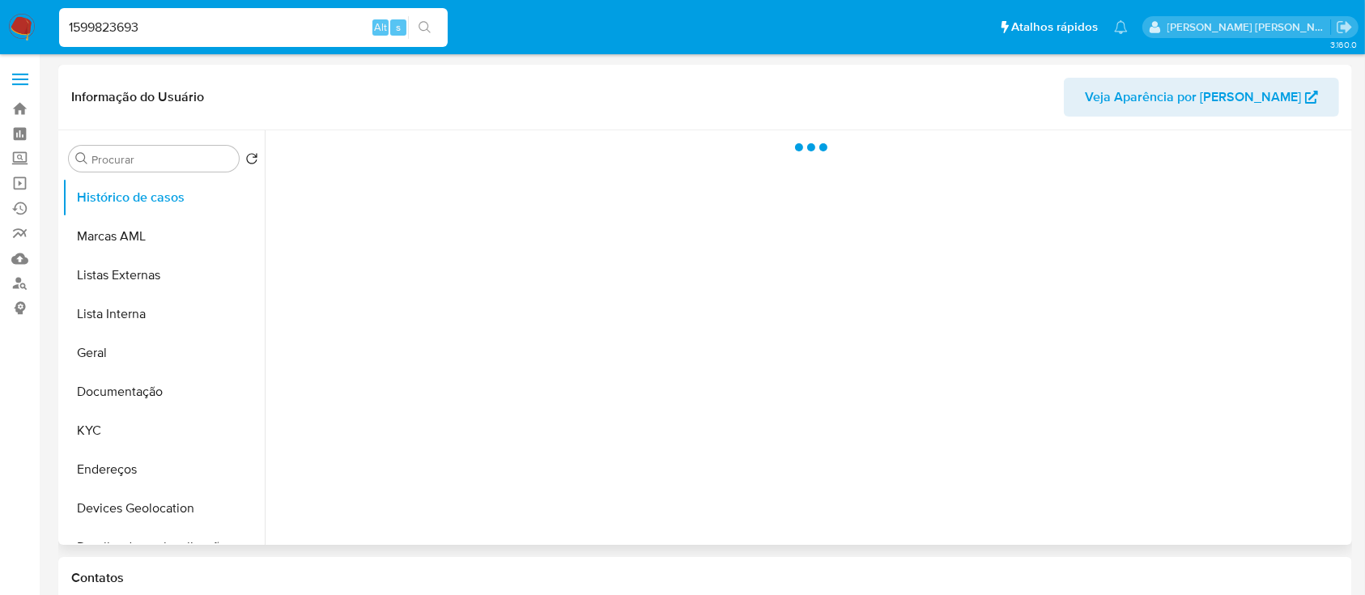
select select "10"
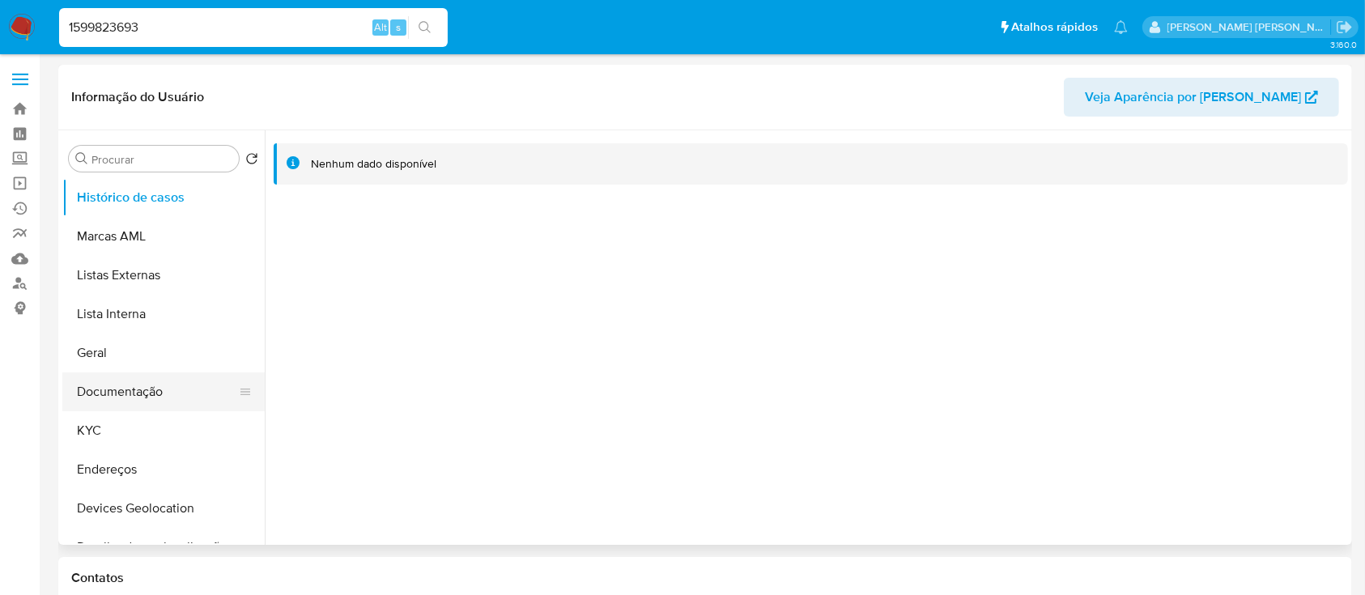
click at [136, 395] on button "Documentação" at bounding box center [156, 391] width 189 height 39
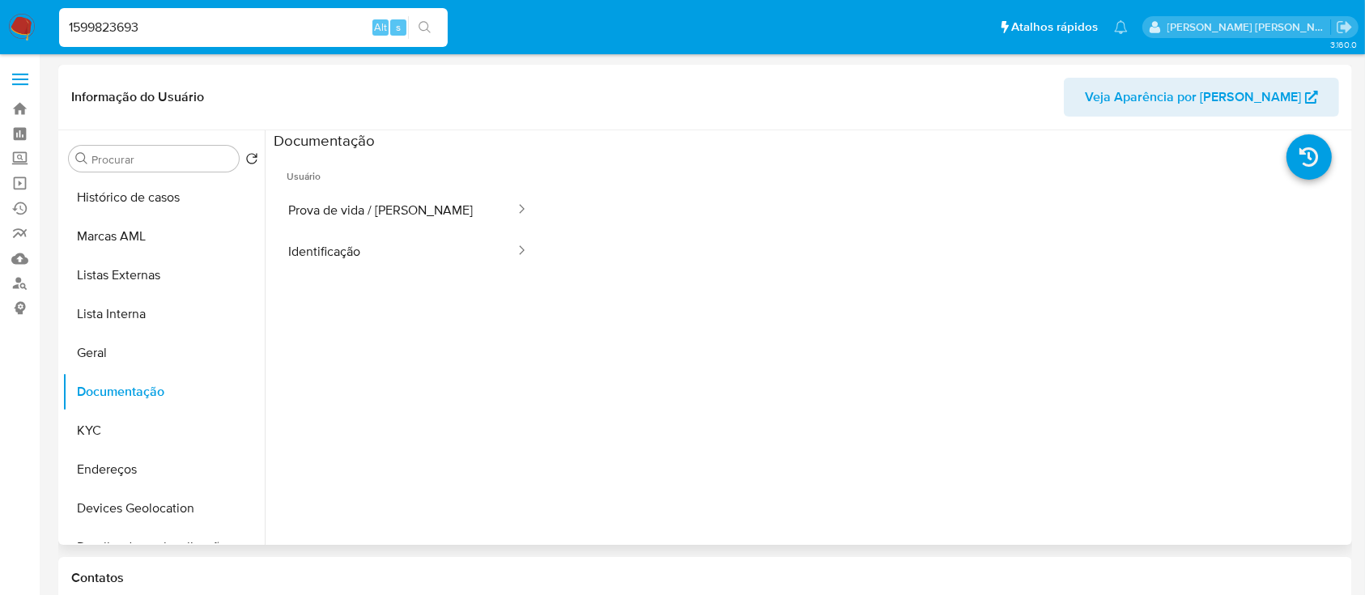
click at [359, 203] on button "Prova de vida / [PERSON_NAME]" at bounding box center [395, 209] width 243 height 41
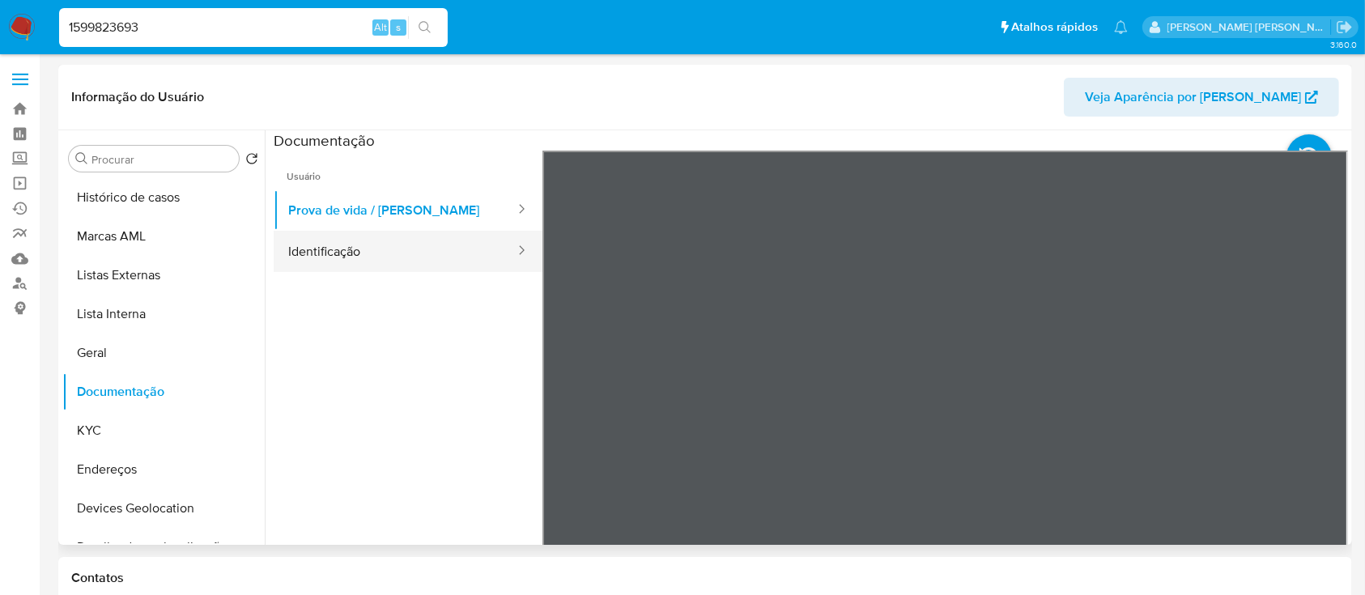
click at [334, 253] on button "Identificação" at bounding box center [395, 251] width 243 height 41
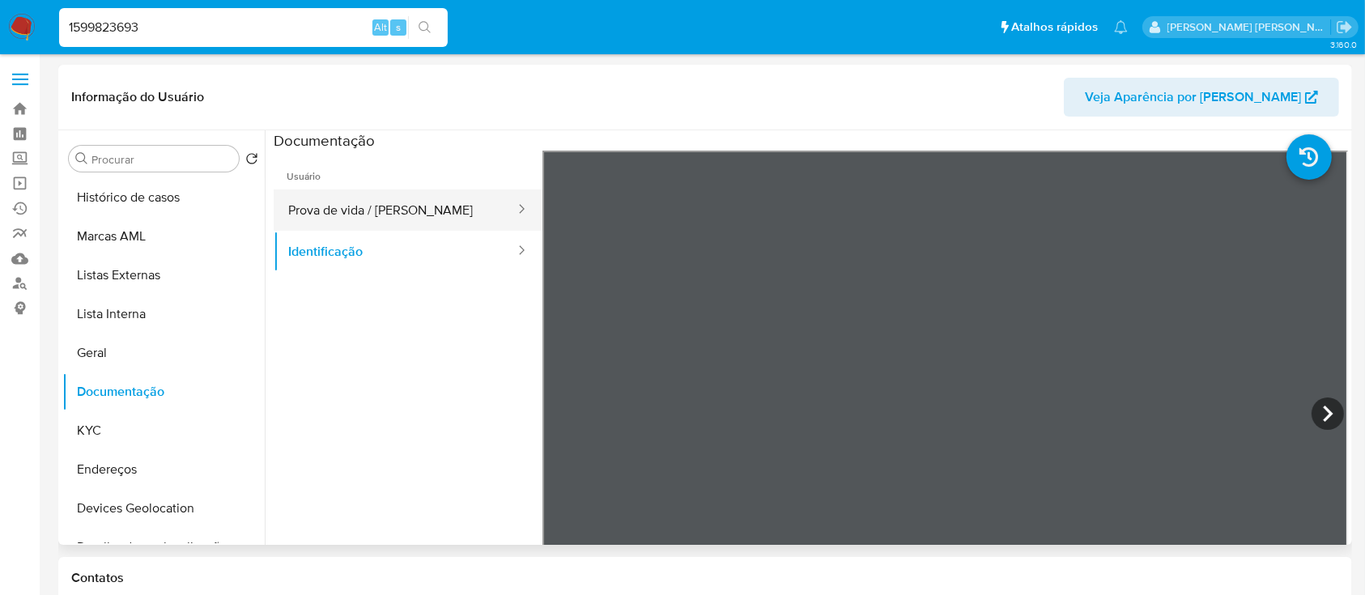
click at [389, 215] on button "Prova de vida / [PERSON_NAME]" at bounding box center [395, 209] width 243 height 41
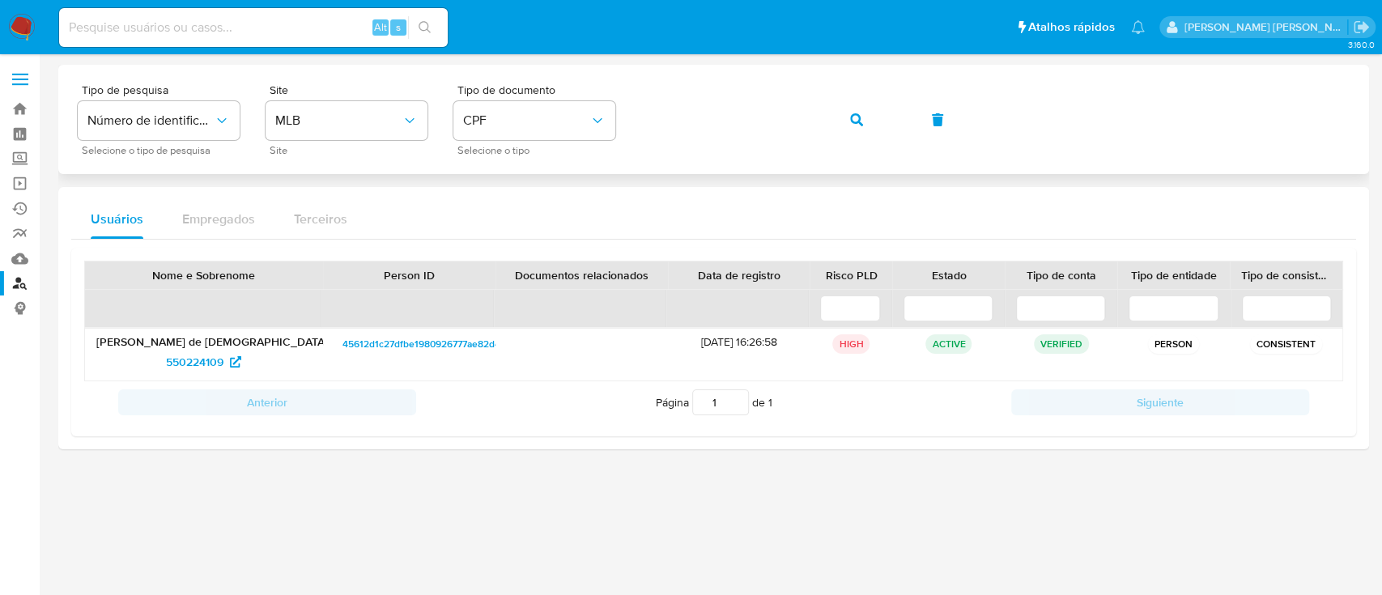
click at [860, 117] on icon "button" at bounding box center [856, 119] width 13 height 13
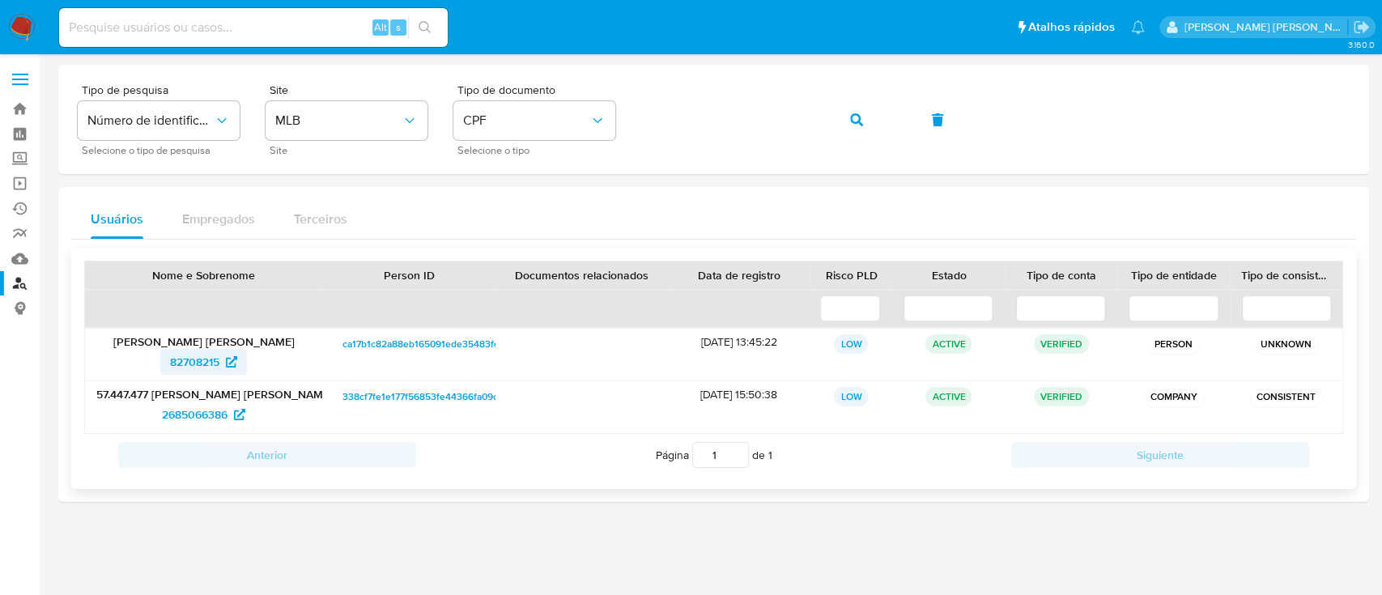
click at [203, 363] on span "82708215" at bounding box center [194, 362] width 49 height 26
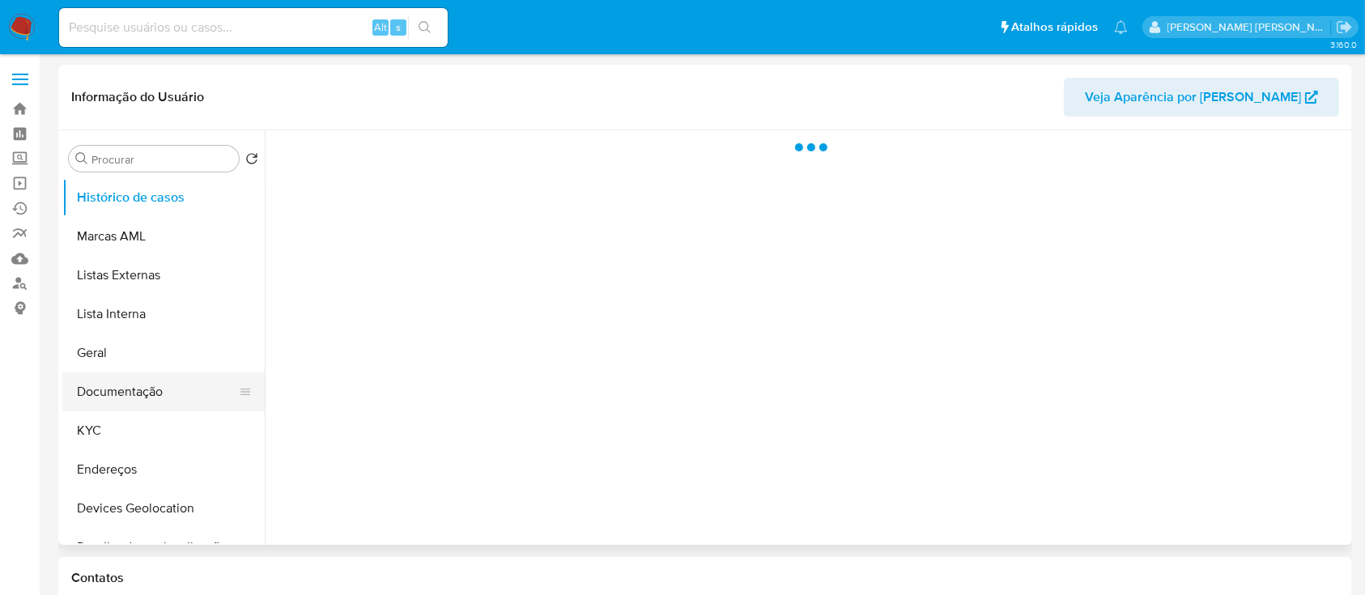
drag, startPoint x: 123, startPoint y: 391, endPoint x: 133, endPoint y: 389, distance: 10.0
click at [124, 392] on button "Documentação" at bounding box center [156, 391] width 189 height 39
select select "10"
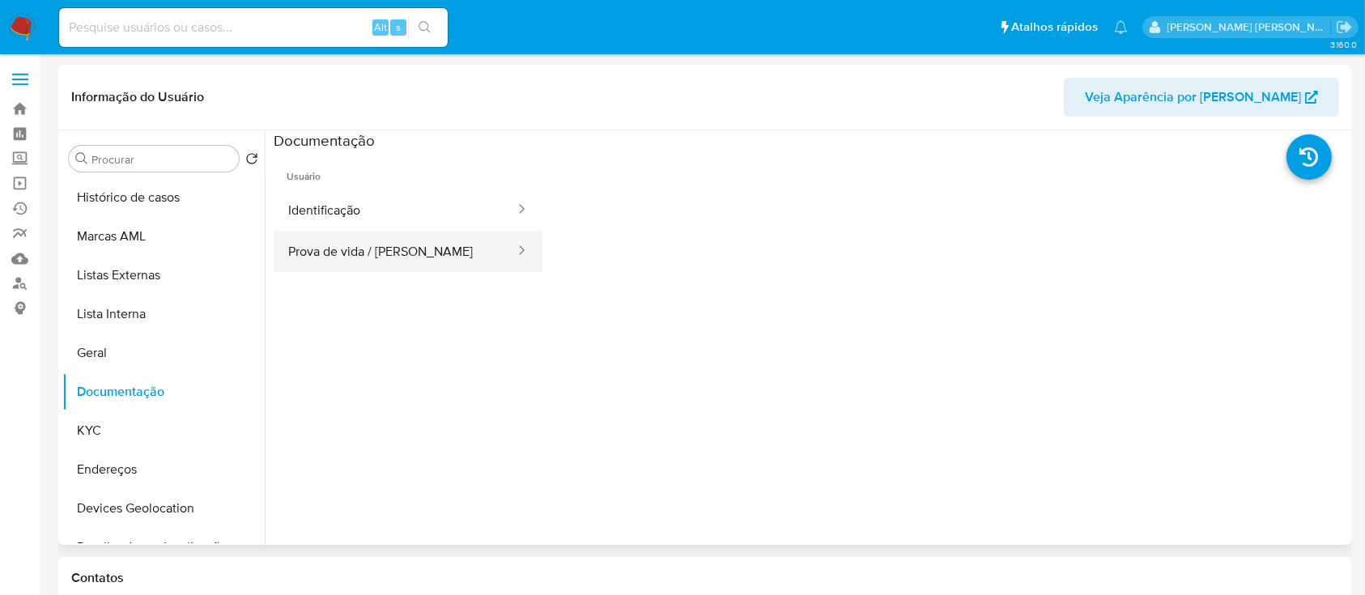
click at [367, 246] on button "Prova de vida / [PERSON_NAME]" at bounding box center [395, 251] width 243 height 41
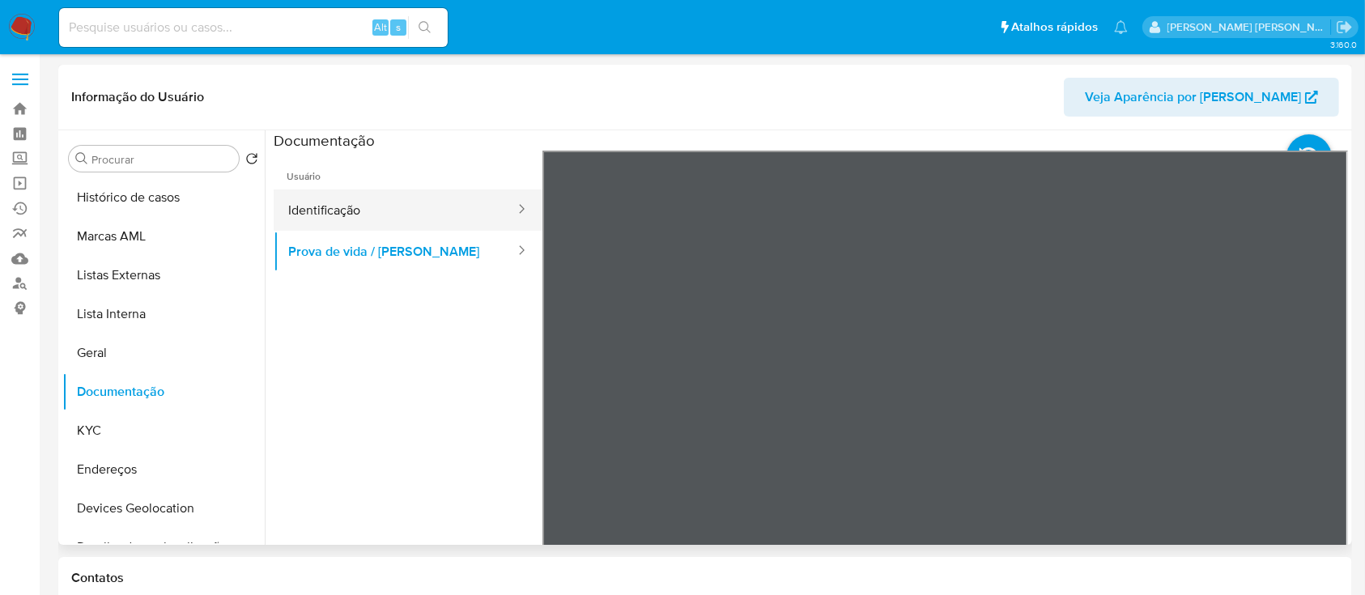
click at [413, 211] on button "Identificação" at bounding box center [395, 209] width 243 height 41
click at [398, 210] on button "Identificação" at bounding box center [395, 209] width 243 height 41
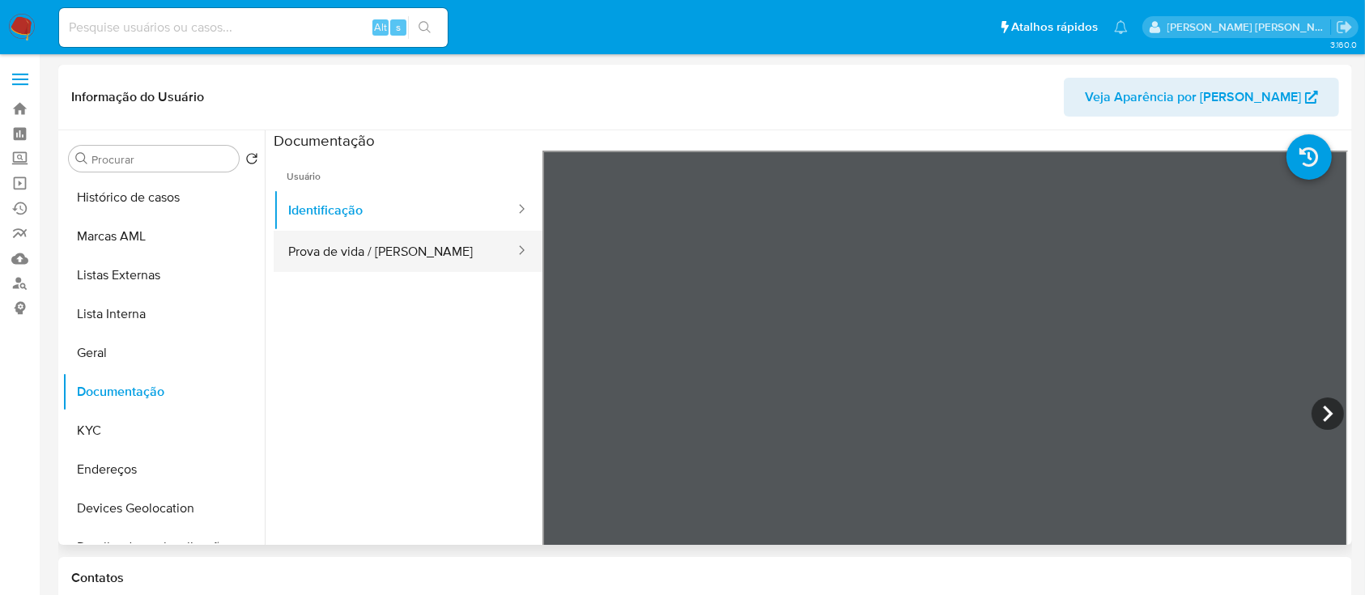
click at [417, 249] on button "Prova de vida / [PERSON_NAME]" at bounding box center [395, 251] width 243 height 41
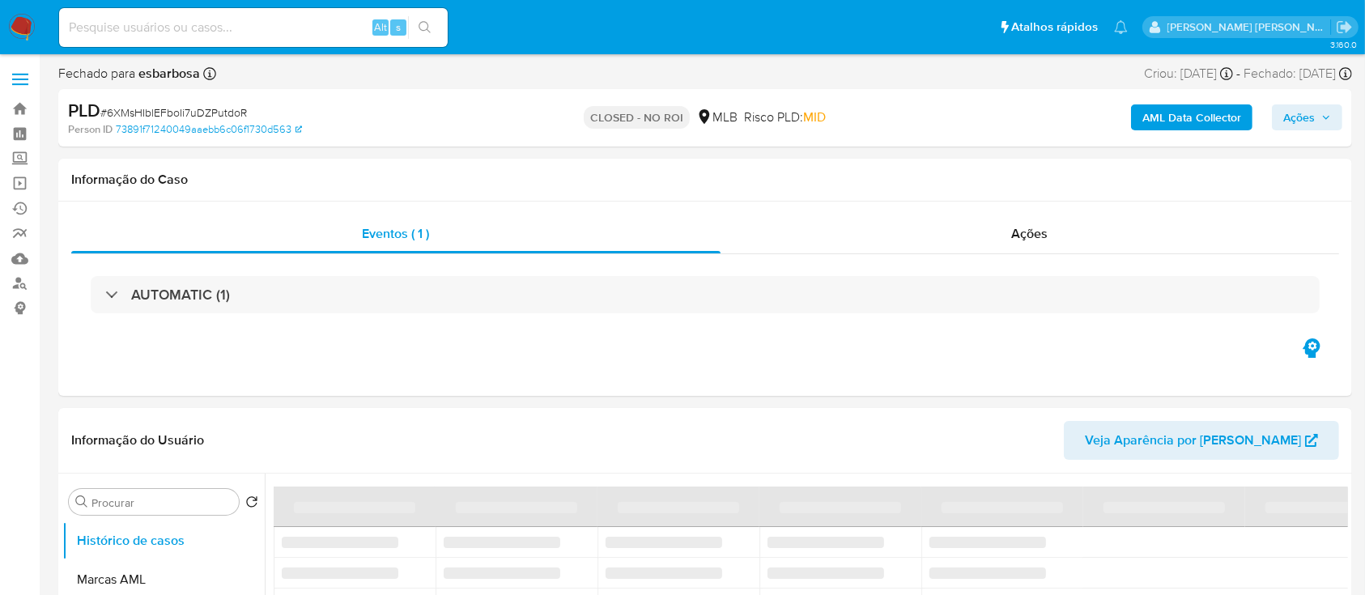
select select "10"
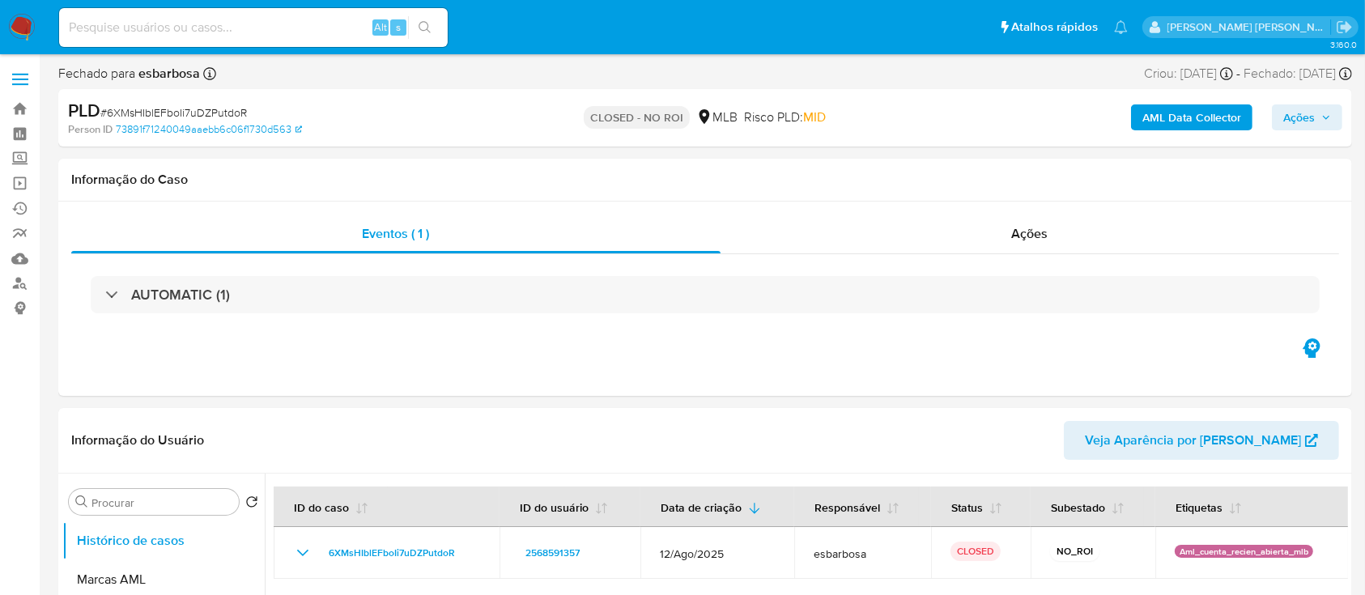
click at [226, 116] on span "# 6XMsHIblEFboIi7uDZPutdoR" at bounding box center [173, 112] width 147 height 16
copy span "6XMsHIblEFboIi7uDZPutdoR"
click at [790, 243] on div "Ações" at bounding box center [1029, 234] width 618 height 39
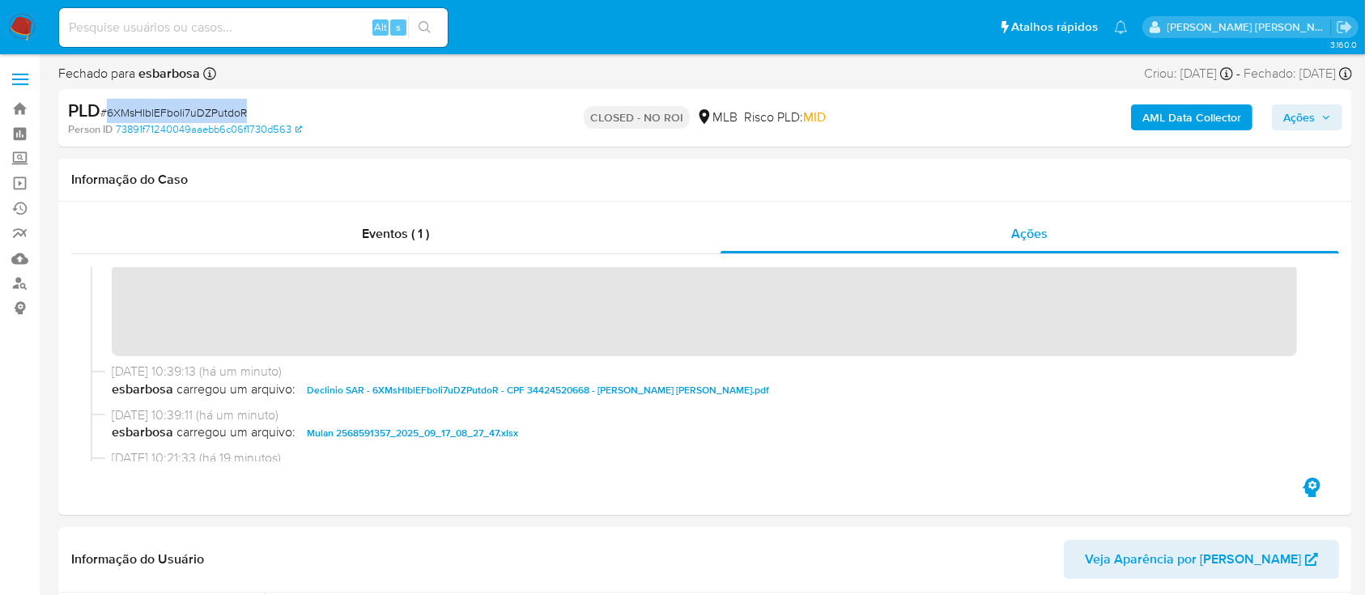
scroll to position [43, 0]
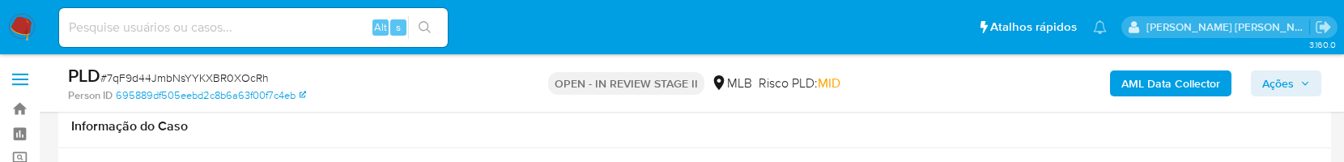
select select "10"
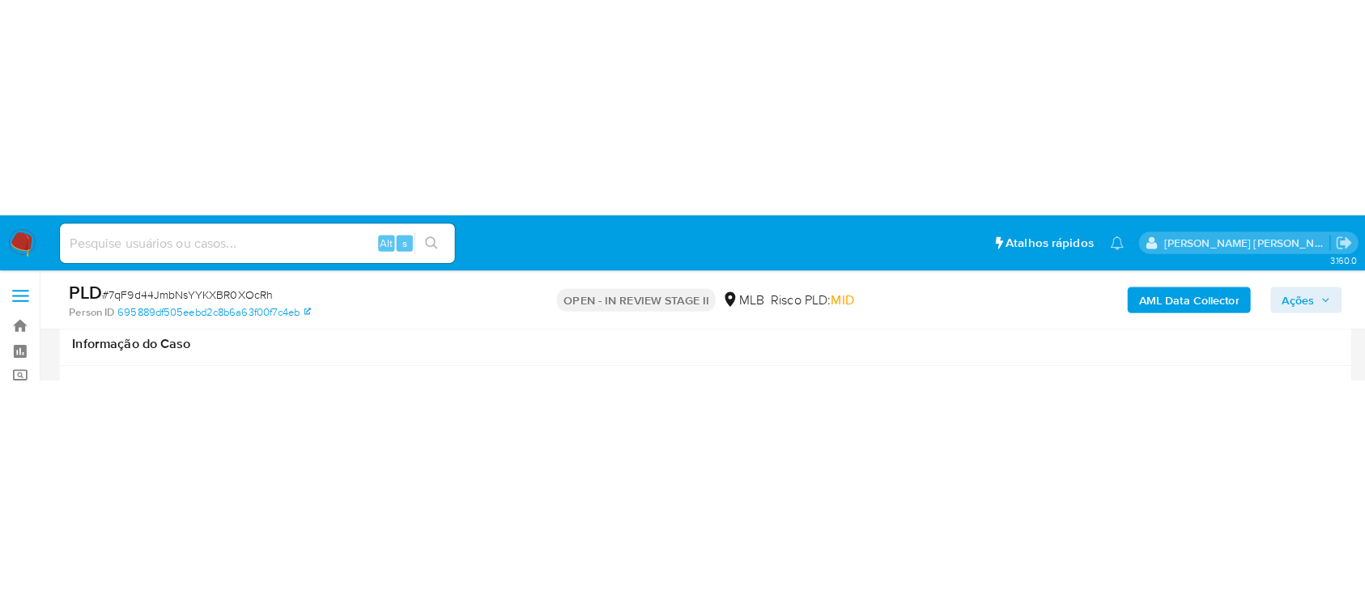
scroll to position [108, 0]
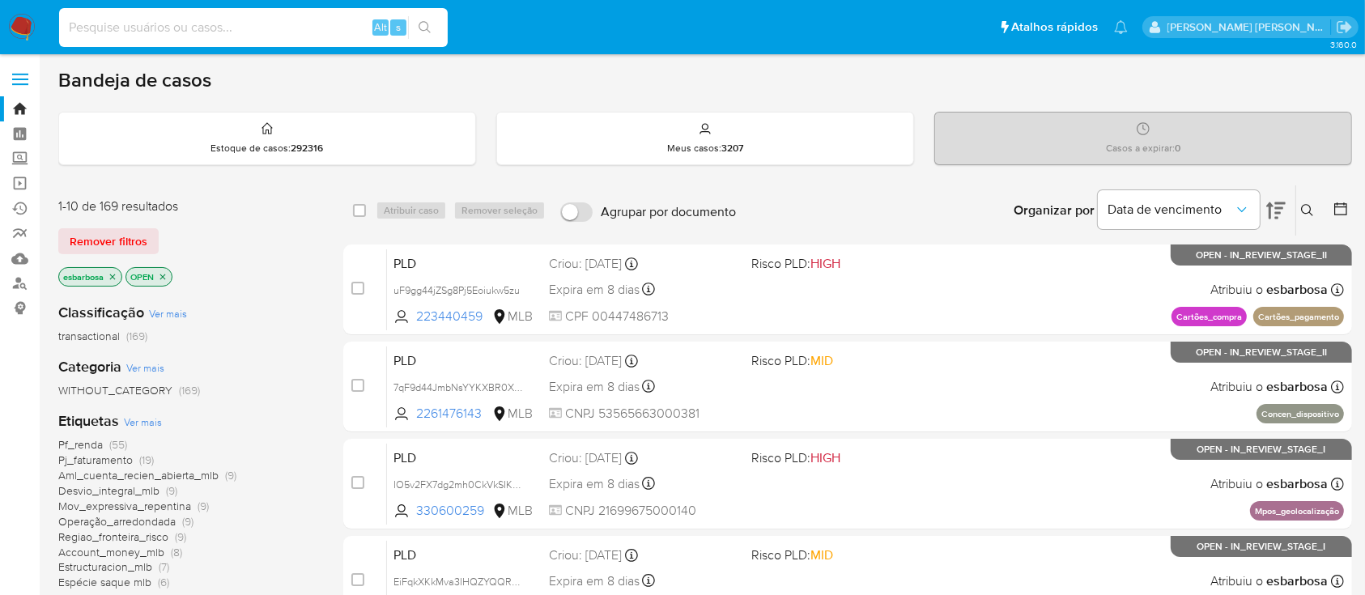
click at [210, 22] on input at bounding box center [253, 27] width 389 height 21
paste input "pDXfl6IwLxG4zsIemyeLEPsC"
type input "pDXfl6IwLxG4zsIemyeLEPsC"
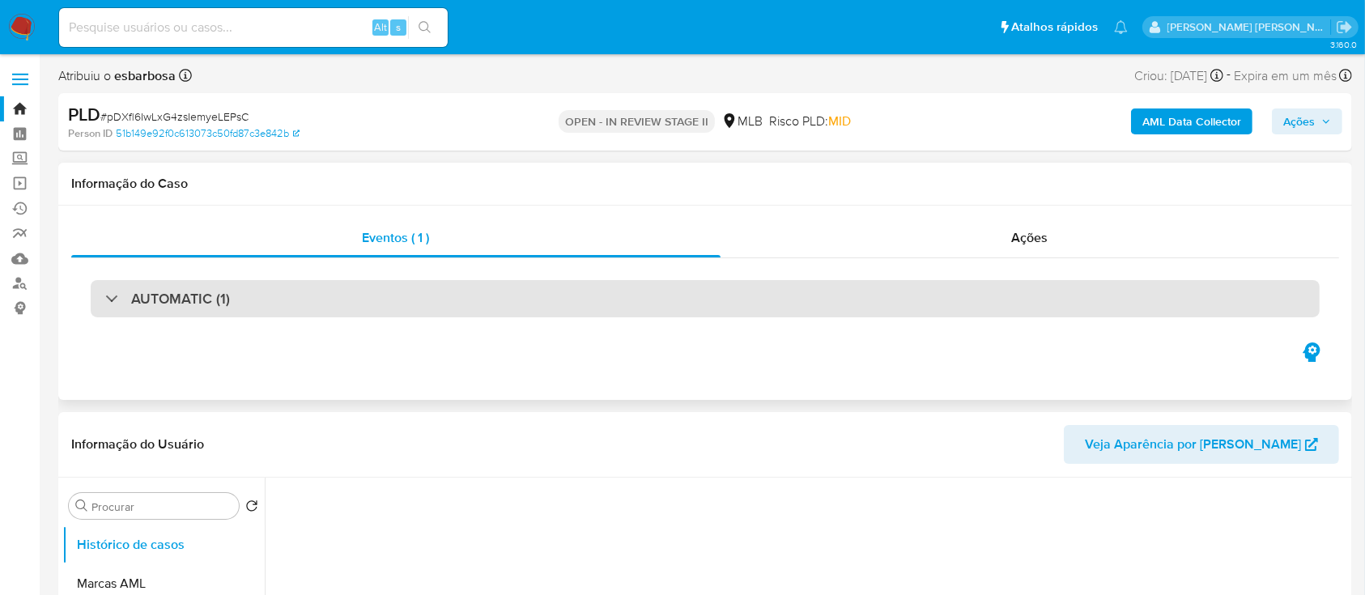
select select "10"
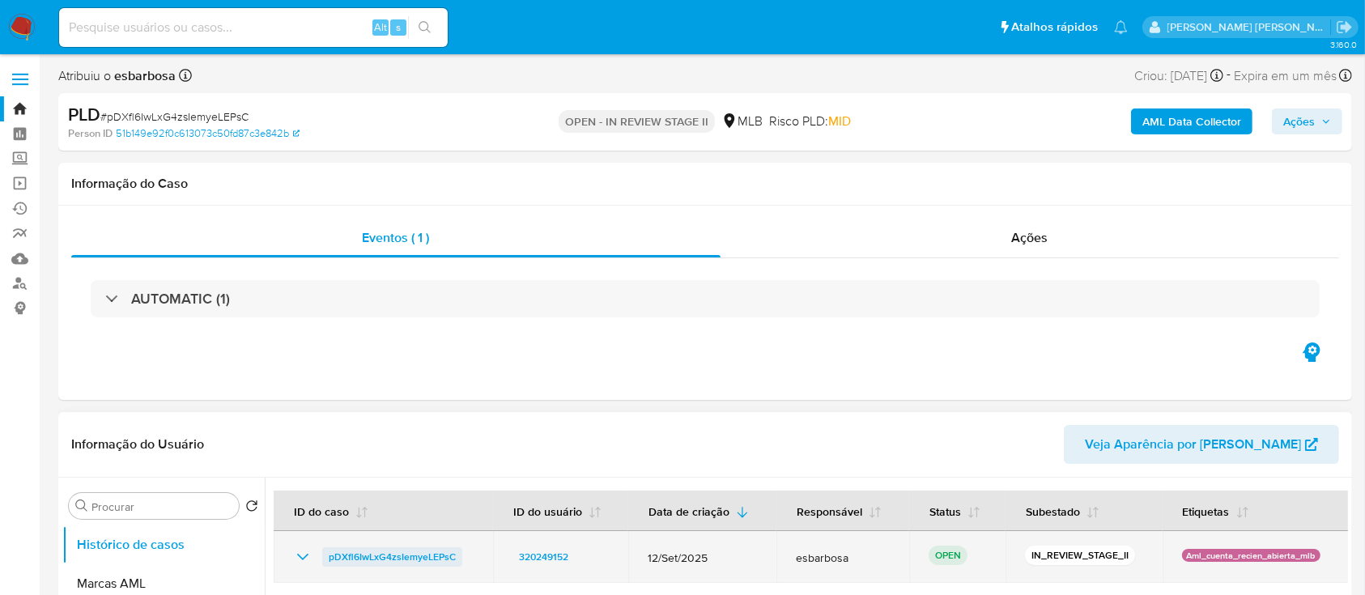
click at [397, 552] on span "pDXfl6IwLxG4zsIemyeLEPsC" at bounding box center [392, 556] width 127 height 19
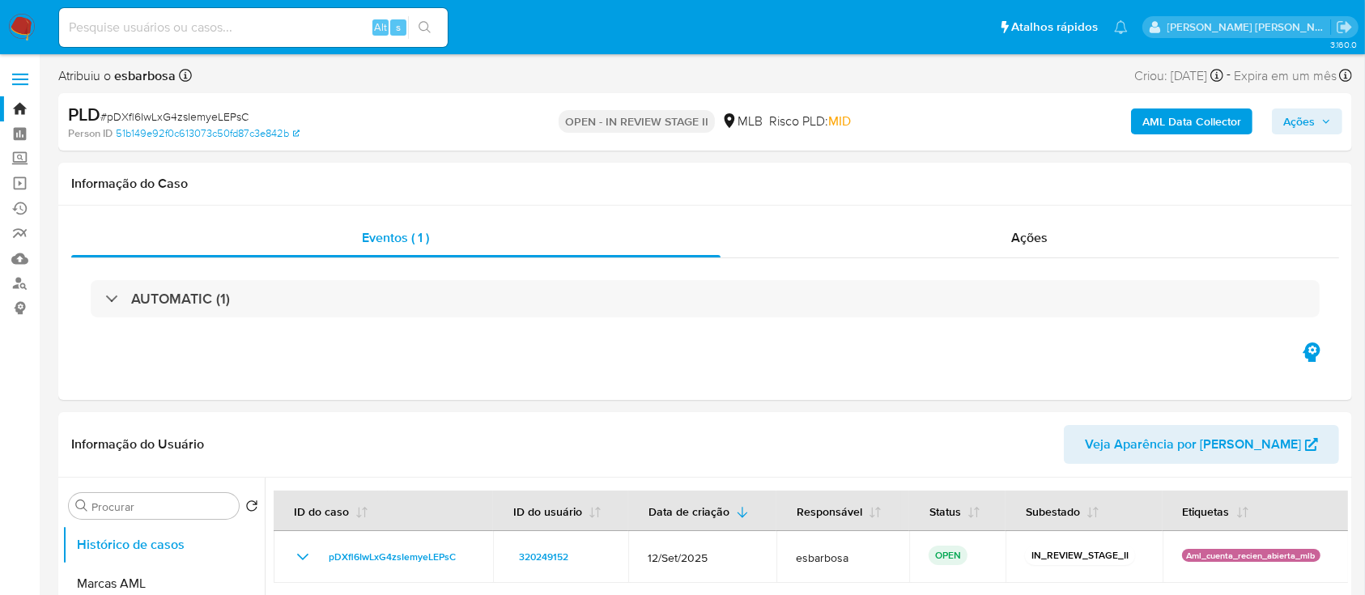
click at [298, 36] on input at bounding box center [253, 27] width 389 height 21
paste input "JdSiHcsuqAe8SYY7kEAaMZb4"
type input "JdSiHcsuqAe8SYY7kEAaMZb4"
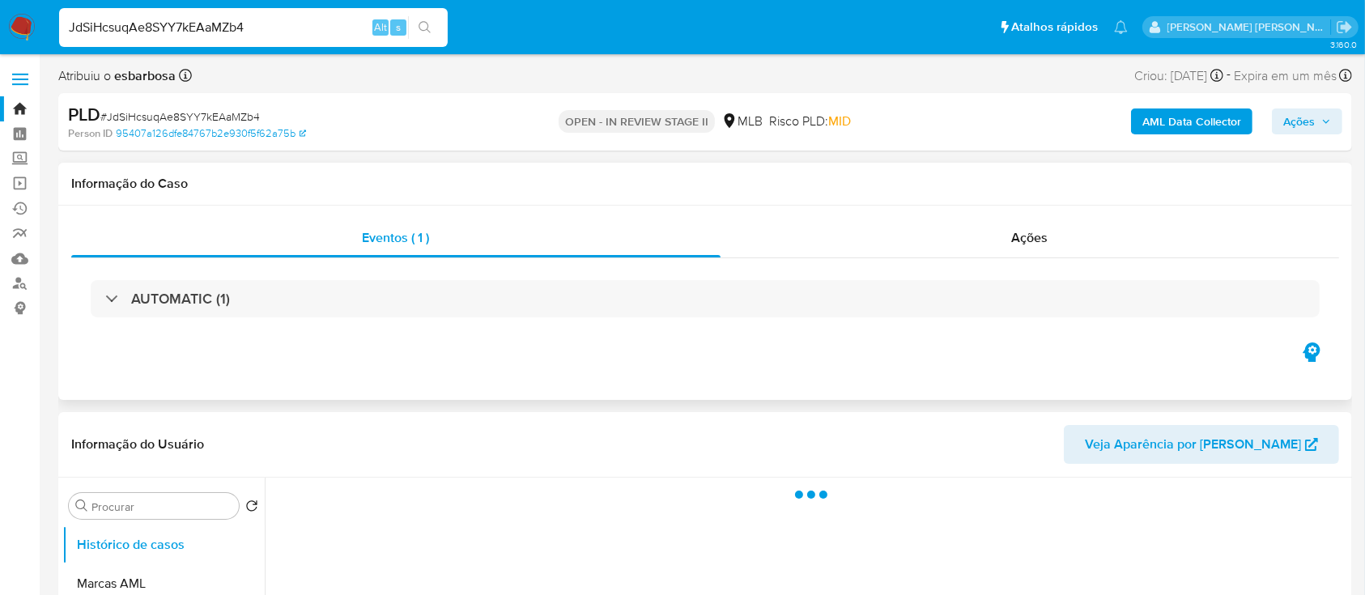
select select "10"
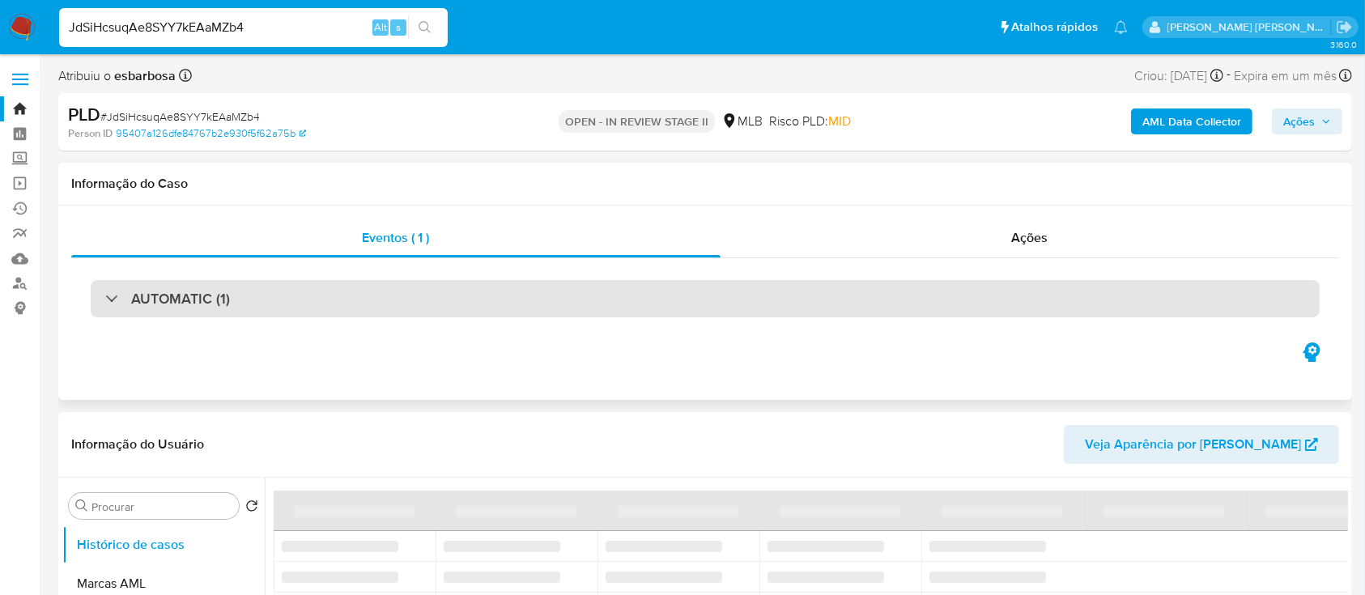
click at [359, 305] on div "AUTOMATIC (1)" at bounding box center [705, 298] width 1229 height 37
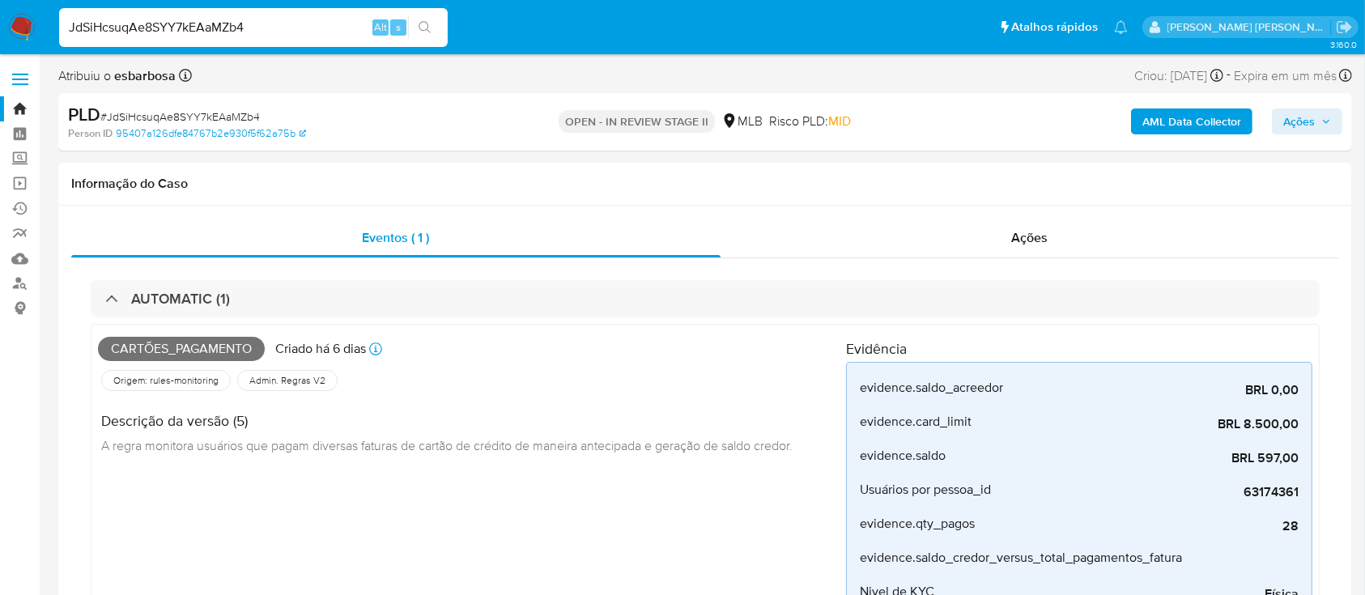
click at [252, 29] on input "JdSiHcsuqAe8SYY7kEAaMZb4" at bounding box center [253, 27] width 389 height 21
paste input "UIJ0RcZYcpYRq6Gcelkz0bCD"
type input "UIJ0RcZYcpYRq6Gcelkz0bCD"
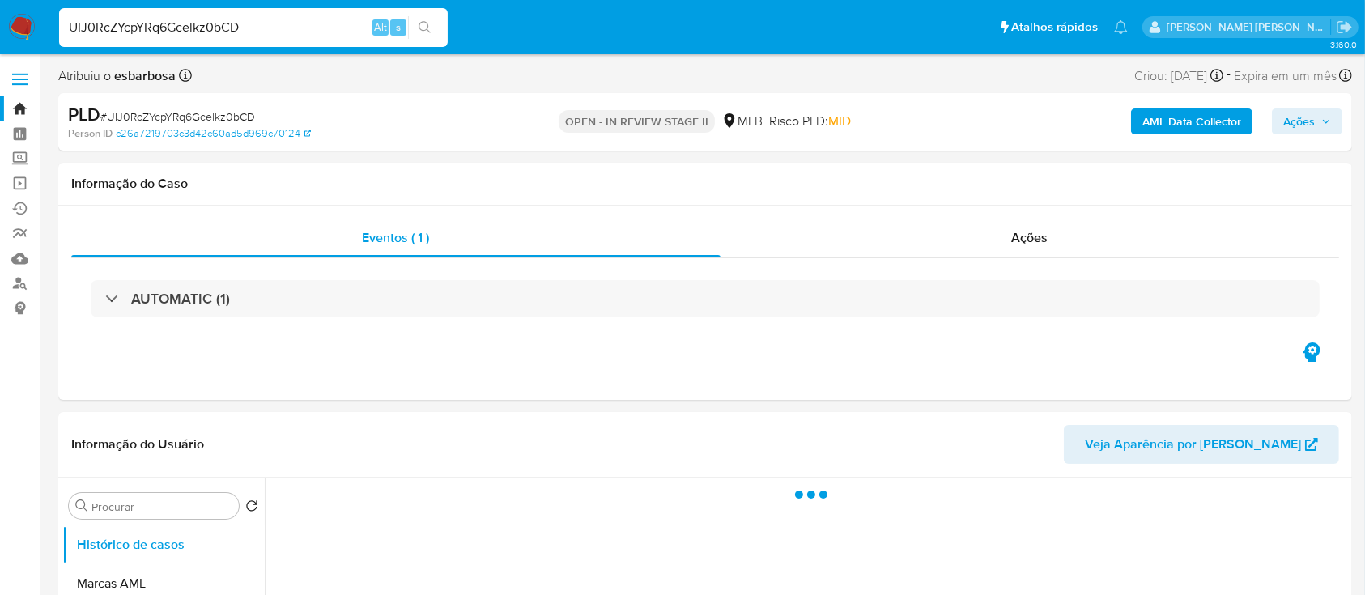
select select "10"
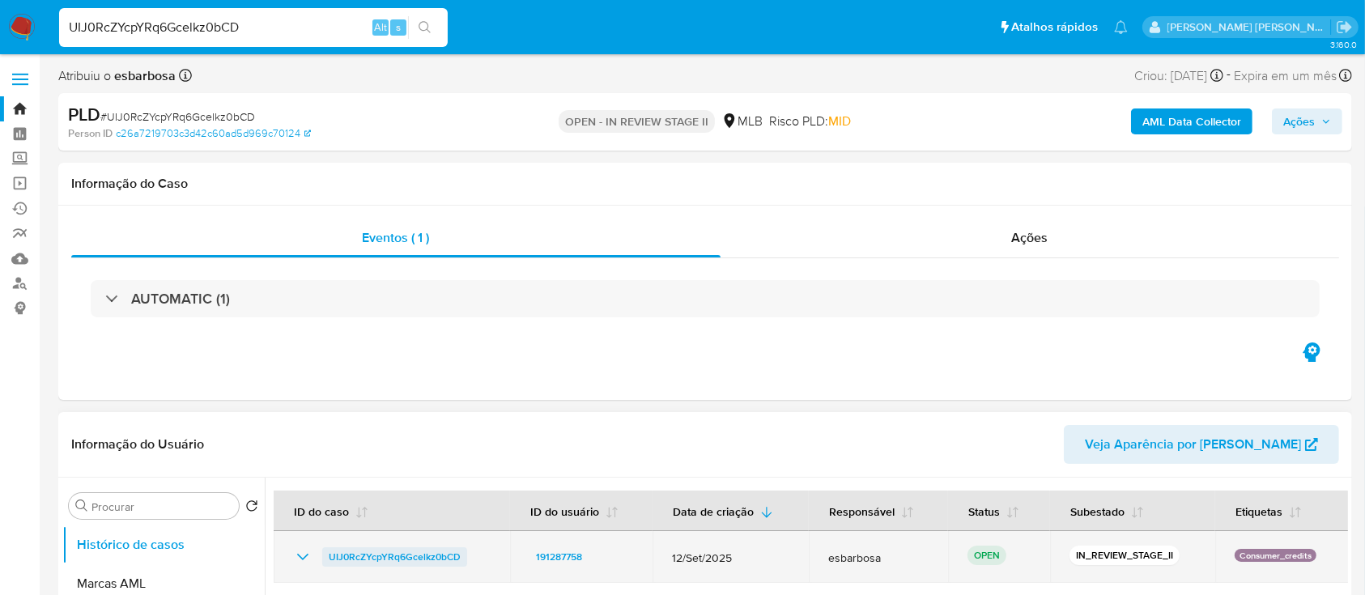
click at [406, 562] on span "UIJ0RcZYcpYRq6Gcelkz0bCD" at bounding box center [395, 556] width 132 height 19
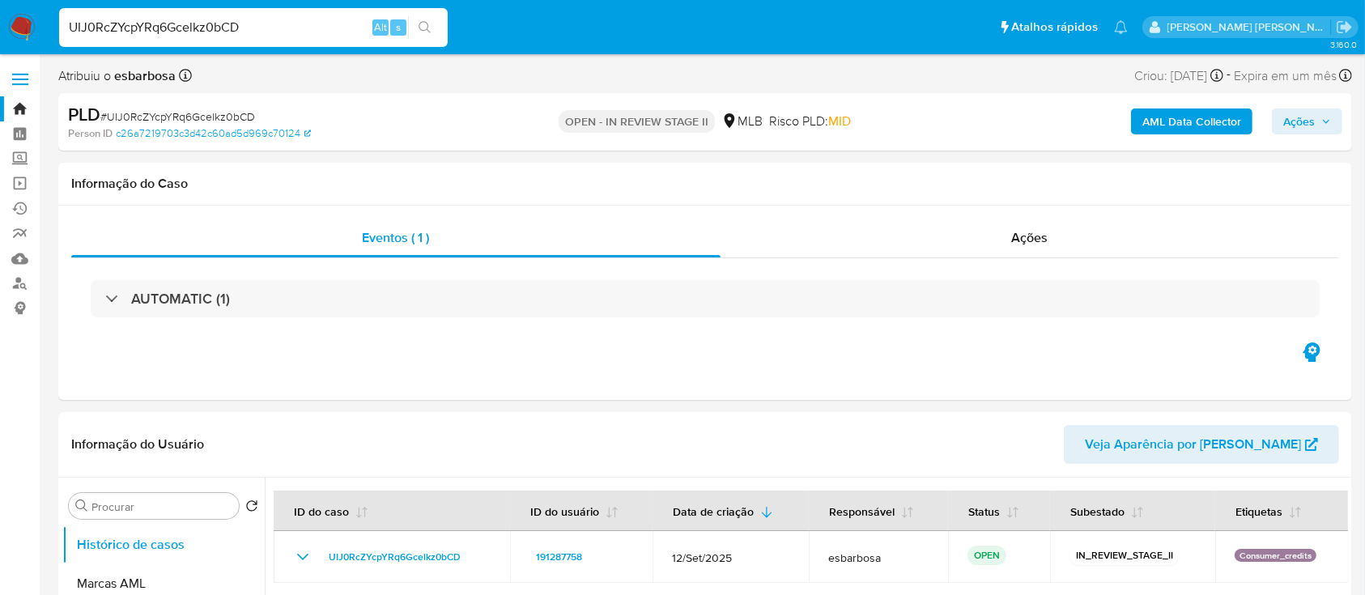
click at [253, 17] on input "UIJ0RcZYcpYRq6Gcelkz0bCD" at bounding box center [253, 27] width 389 height 21
paste input "3FtAqn8A25T4AqwVOR1jehKP"
type input "3FtAqn8A25T4AqwVOR1jehKP"
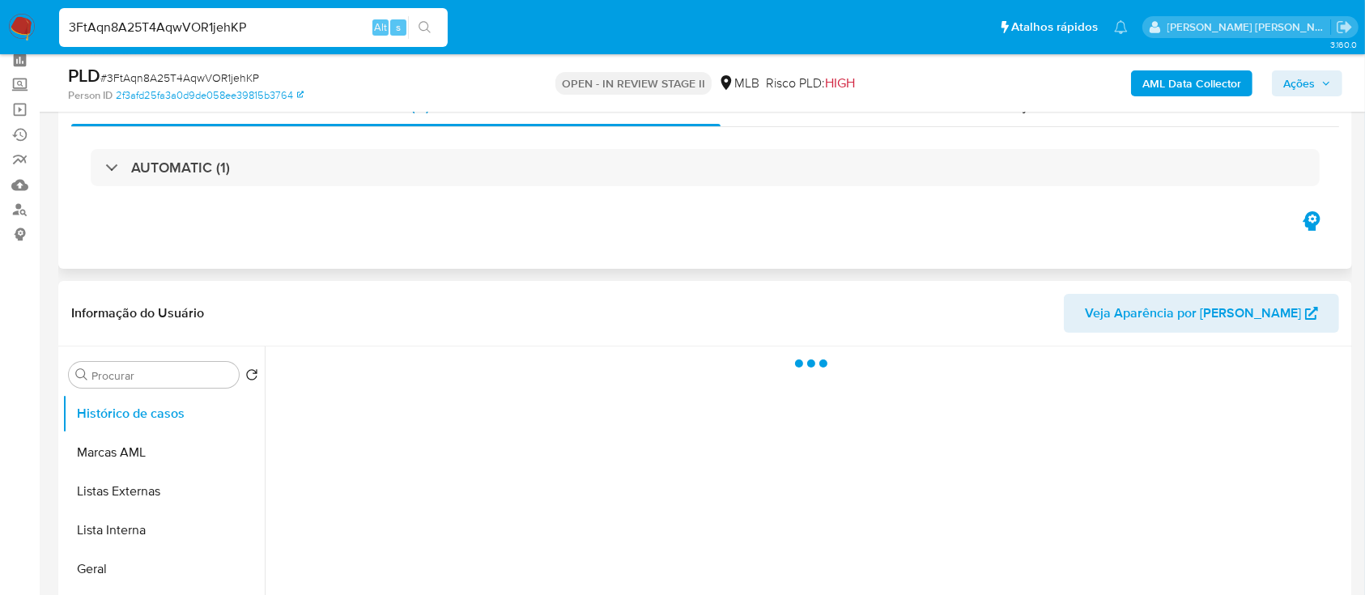
scroll to position [108, 0]
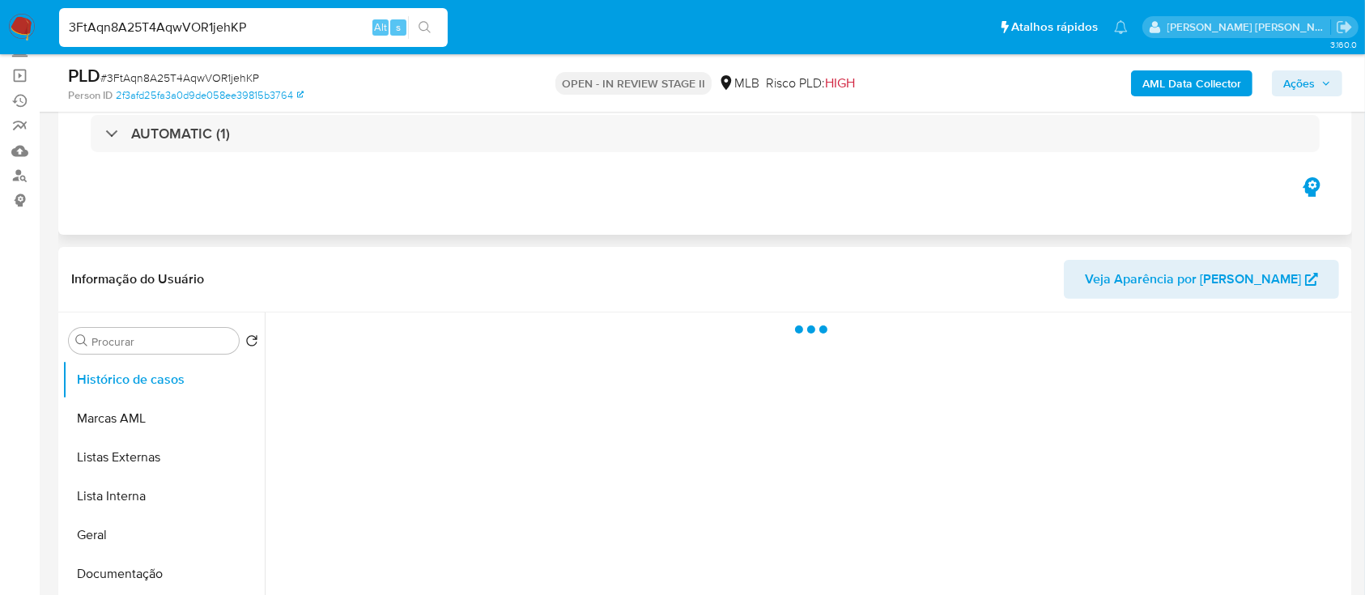
select select "10"
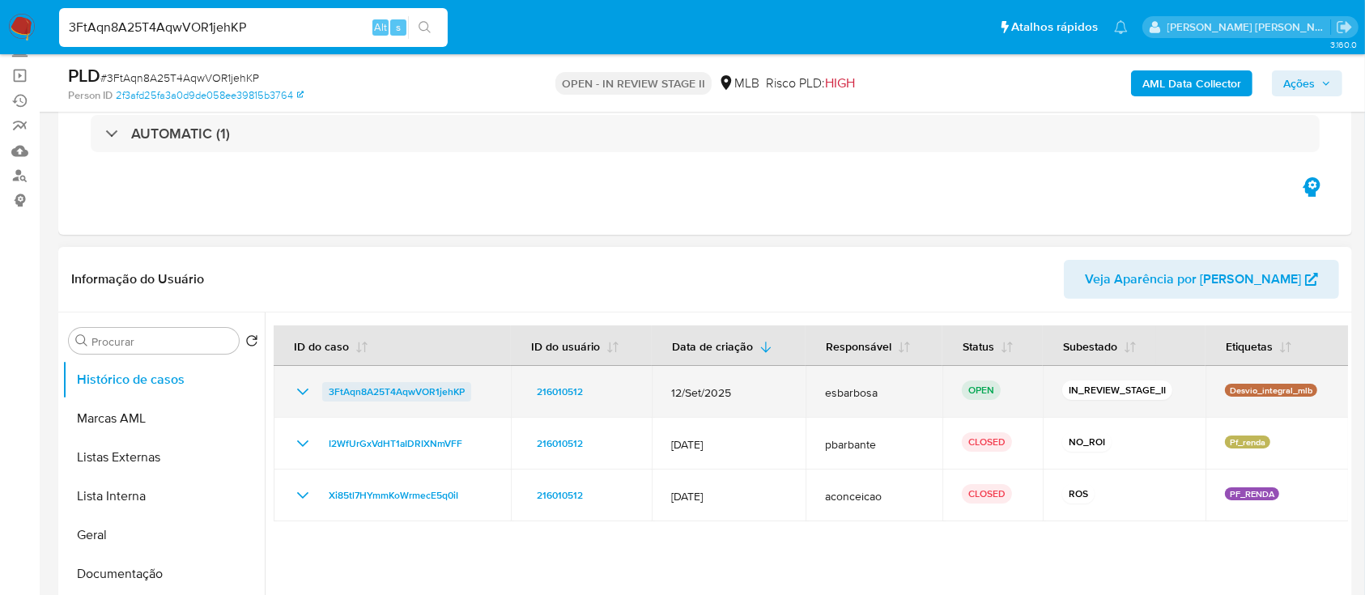
click at [419, 393] on span "3FtAqn8A25T4AqwVOR1jehKP" at bounding box center [397, 391] width 136 height 19
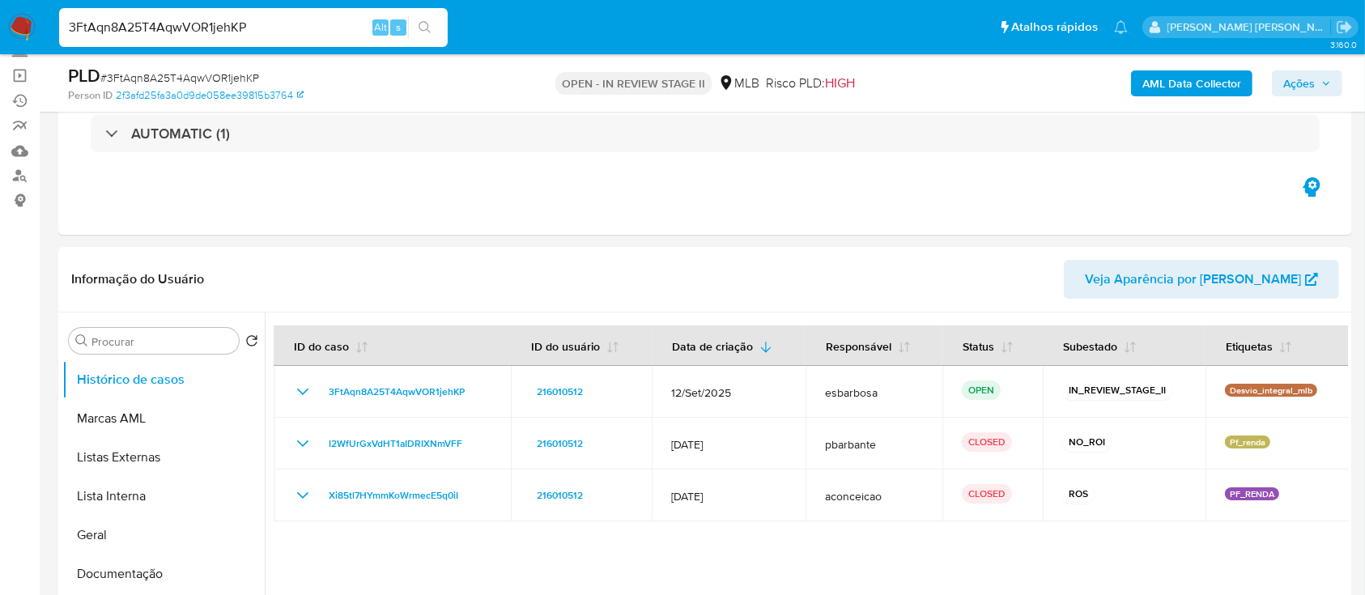
click at [295, 32] on input "3FtAqn8A25T4AqwVOR1jehKP" at bounding box center [253, 27] width 389 height 21
paste input "cBdIhJesXXPvxDn6Okf1DIvW"
type input "cBdIhJesXXPvxDn6Okf1DIvW"
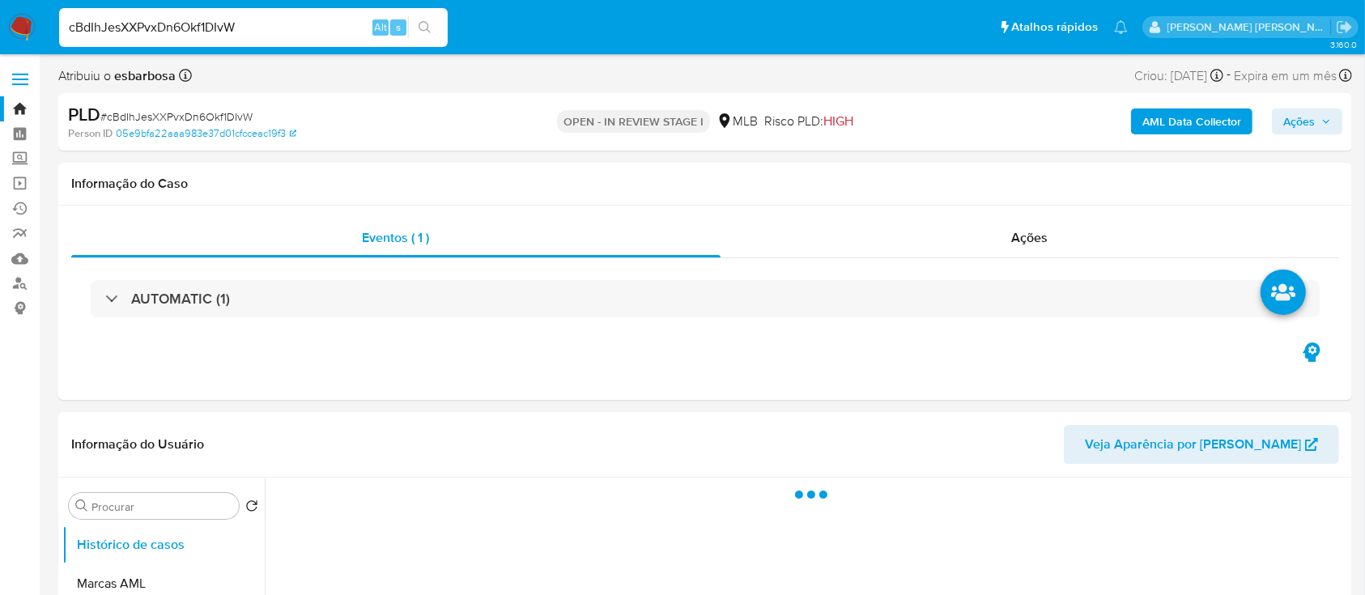
select select "10"
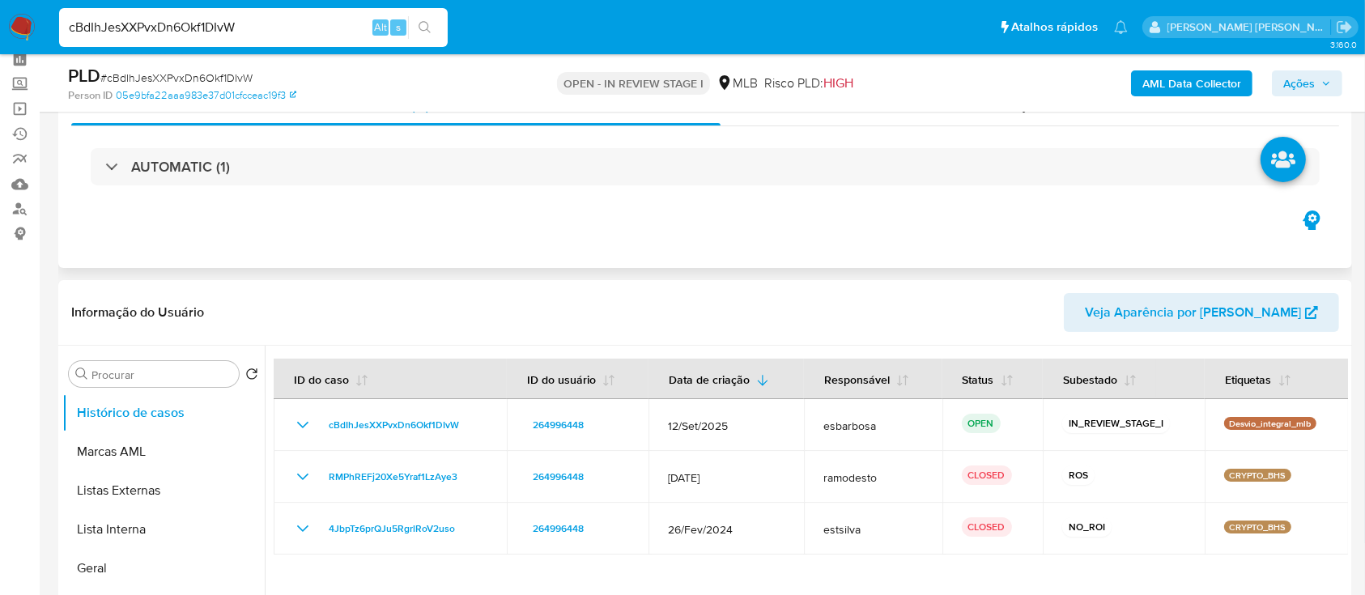
scroll to position [108, 0]
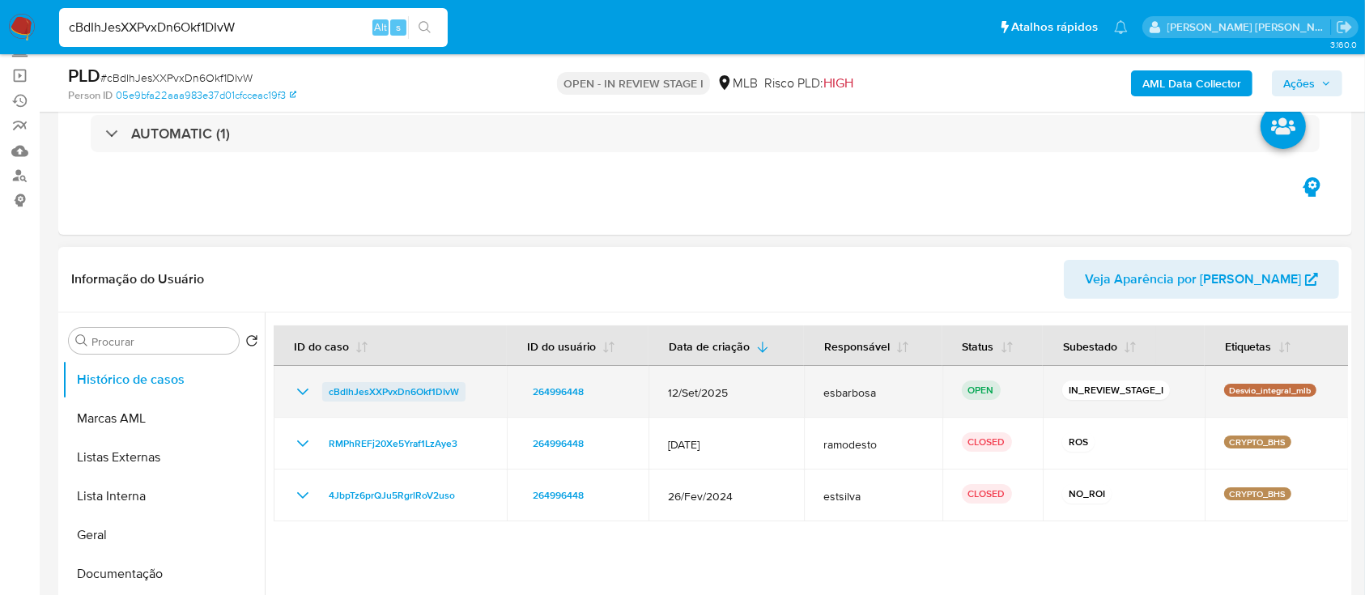
click at [402, 393] on span "cBdIhJesXXPvxDn6Okf1DIvW" at bounding box center [394, 391] width 130 height 19
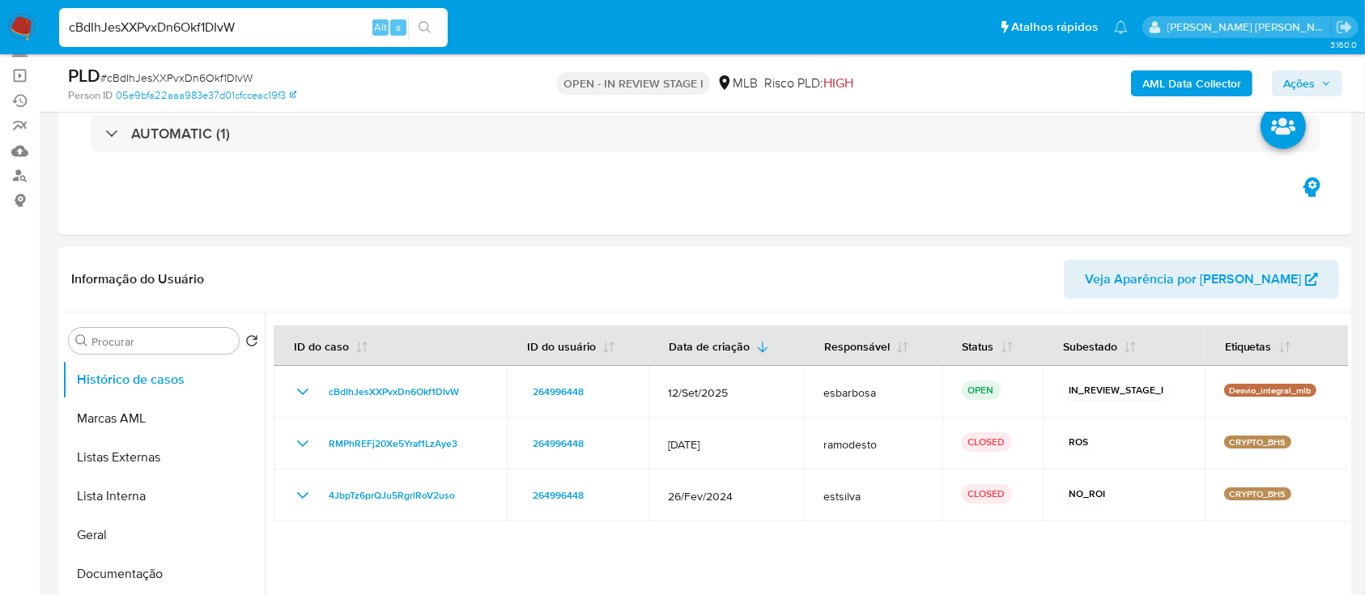
click at [304, 31] on input "cBdIhJesXXPvxDn6Okf1DIvW" at bounding box center [253, 27] width 389 height 21
paste input "1PYDmO67EFJ9ZNTmKeaWtZvA"
type input "1PYDmO67EFJ9ZNTmKeaWtZvA"
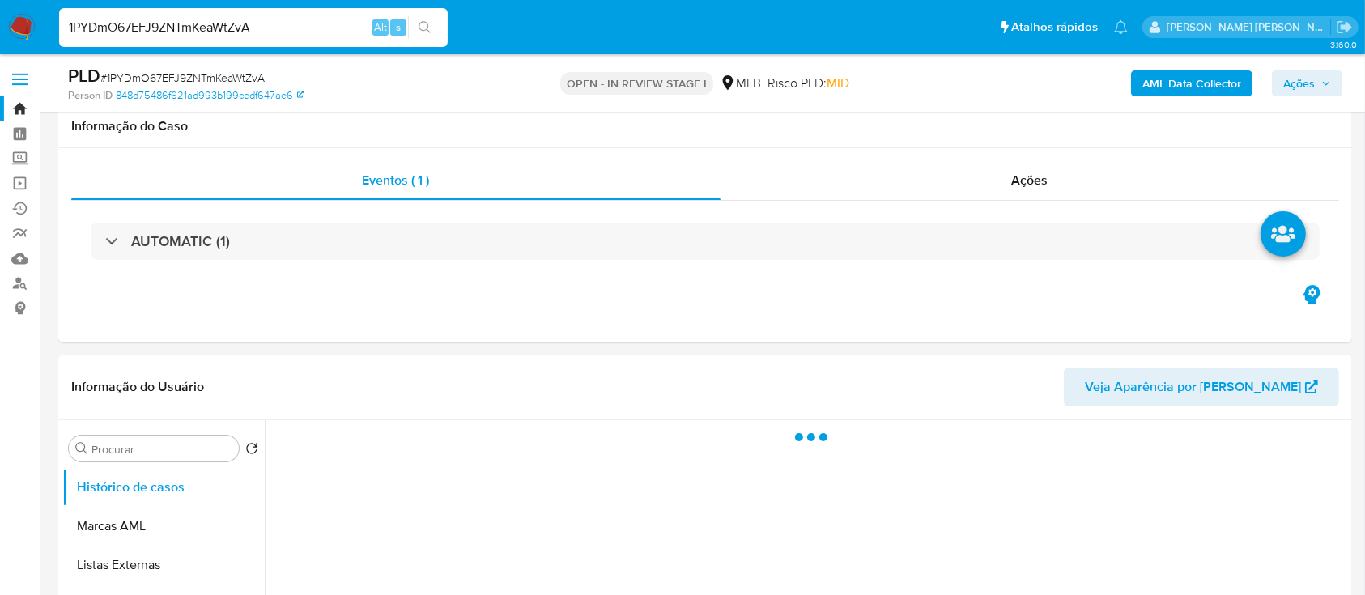
scroll to position [108, 0]
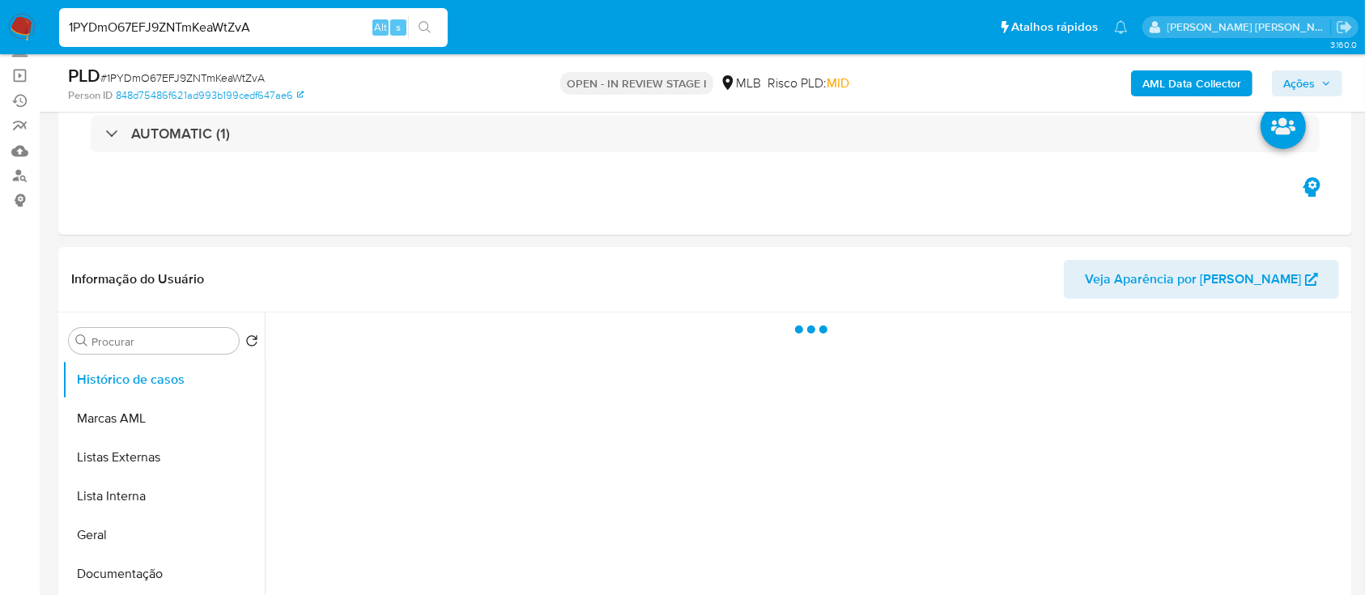
select select "10"
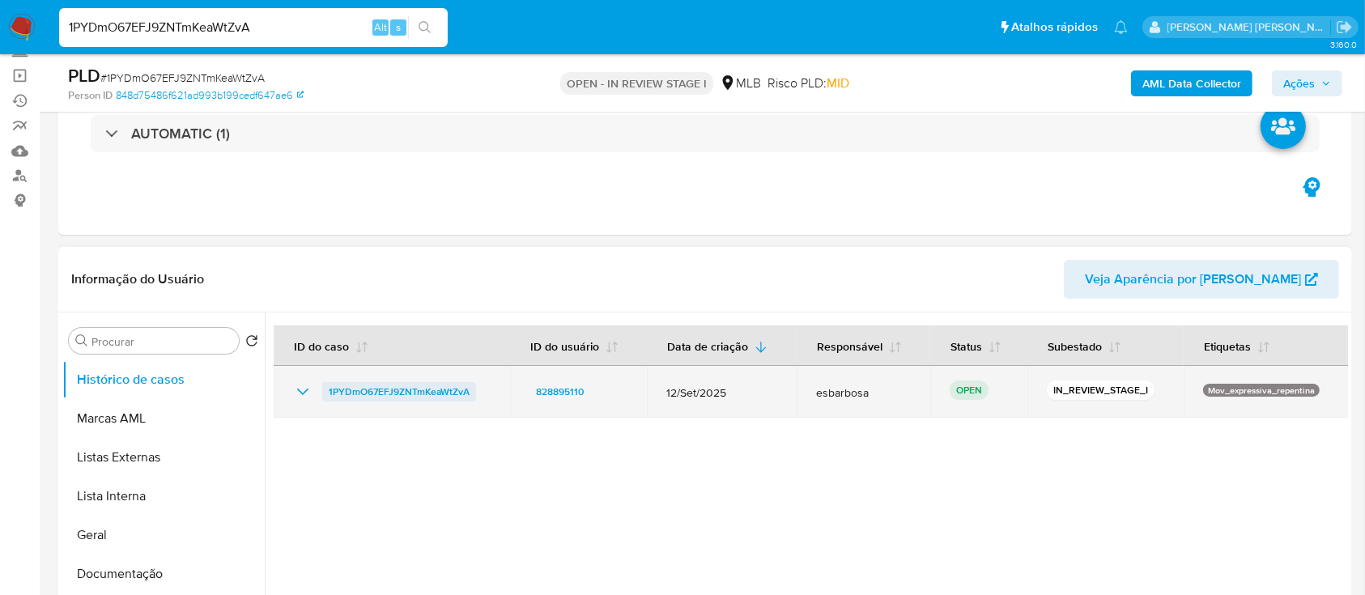
click at [406, 391] on span "1PYDmO67EFJ9ZNTmKeaWtZvA" at bounding box center [399, 391] width 141 height 19
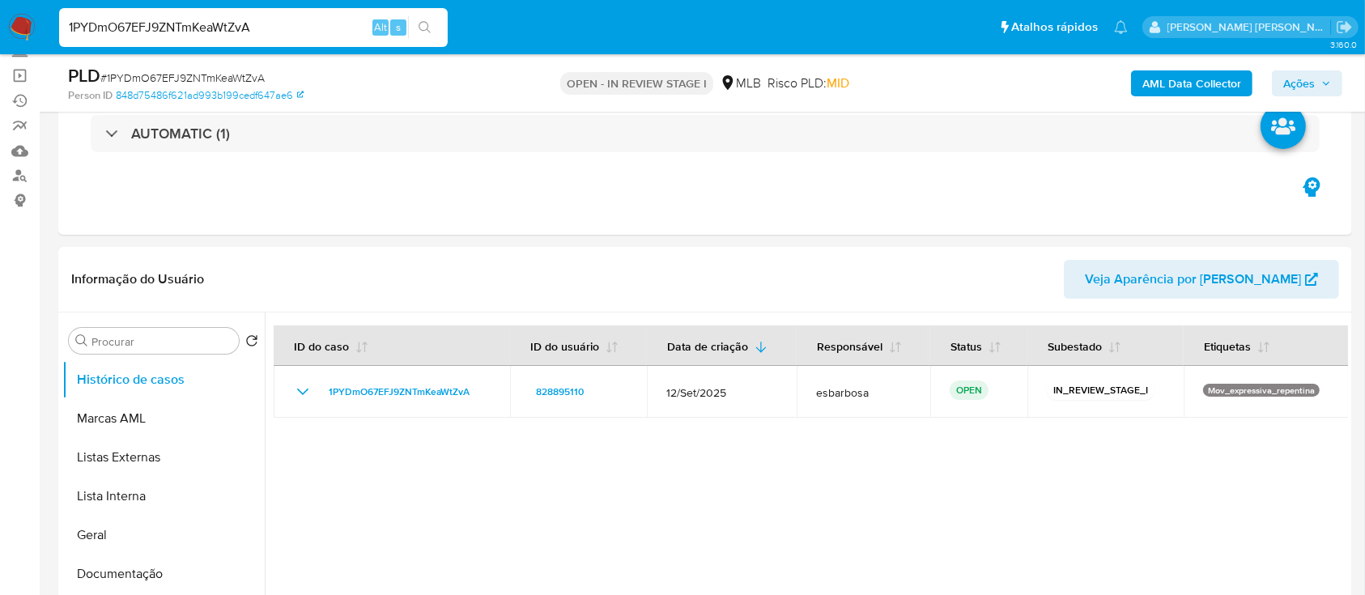
click at [304, 31] on input "1PYDmO67EFJ9ZNTmKeaWtZvA" at bounding box center [253, 27] width 389 height 21
paste input "0tSsOZSEtGgybxvtuVpPWXlL"
type input "0tSsOZSEtGgybxvtuVpPWXlL"
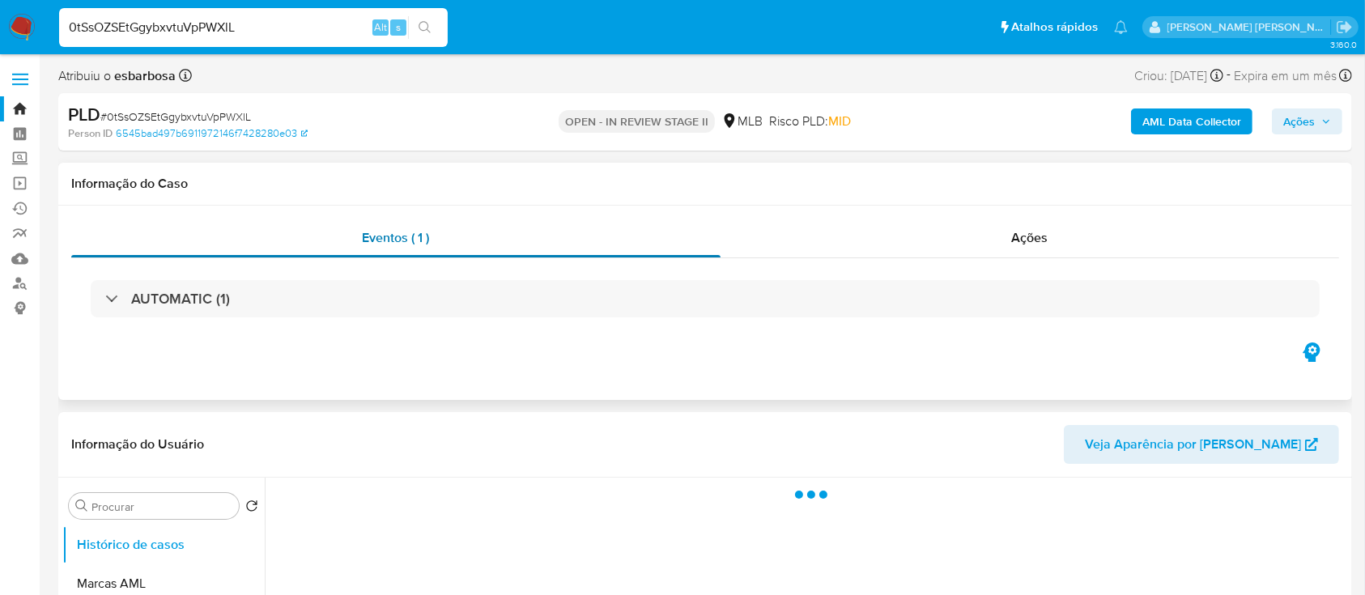
select select "10"
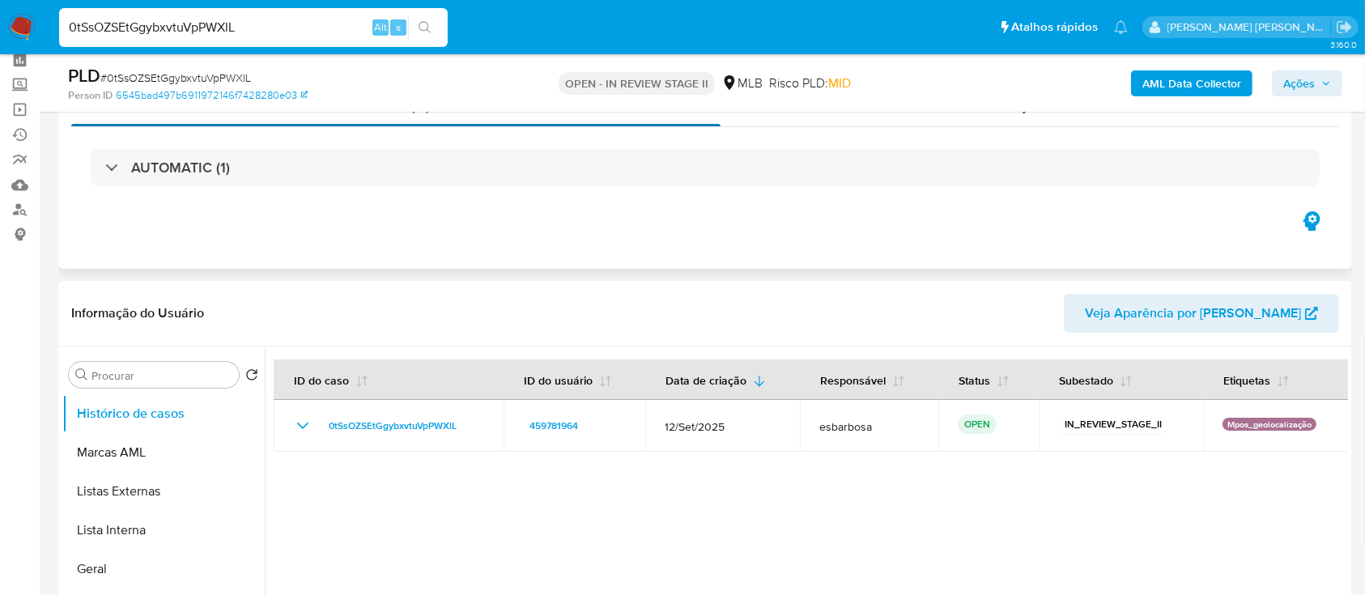
scroll to position [108, 0]
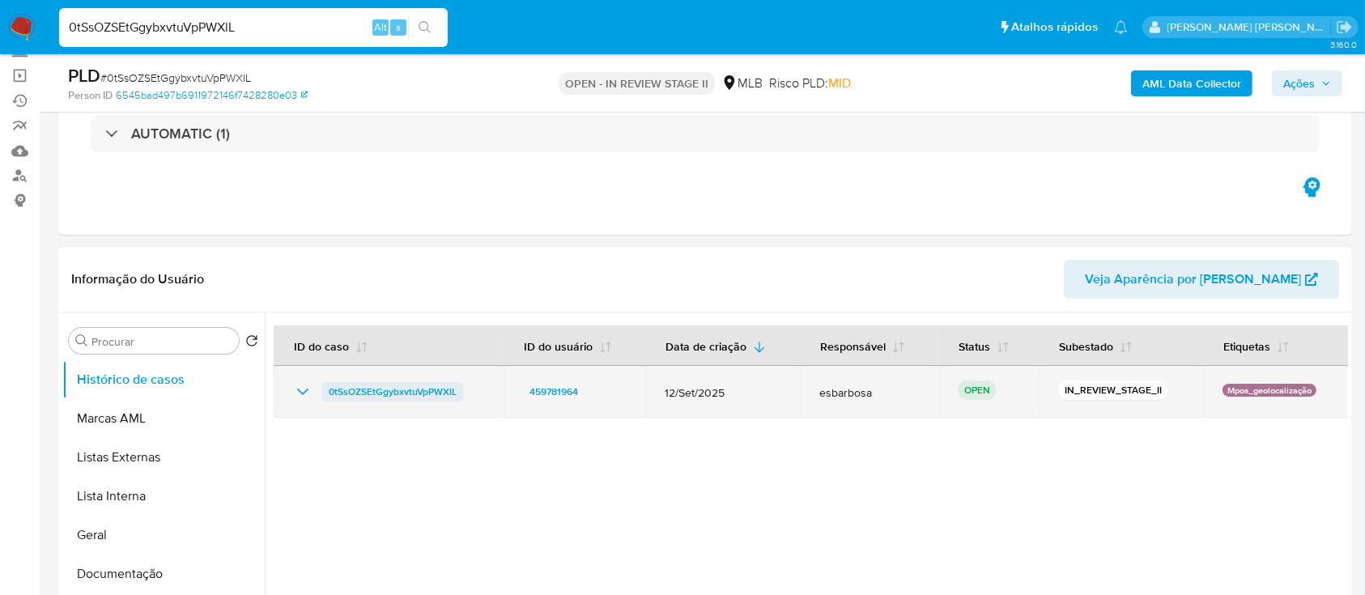
click at [389, 390] on span "0tSsOZSEtGgybxvtuVpPWXlL" at bounding box center [393, 391] width 128 height 19
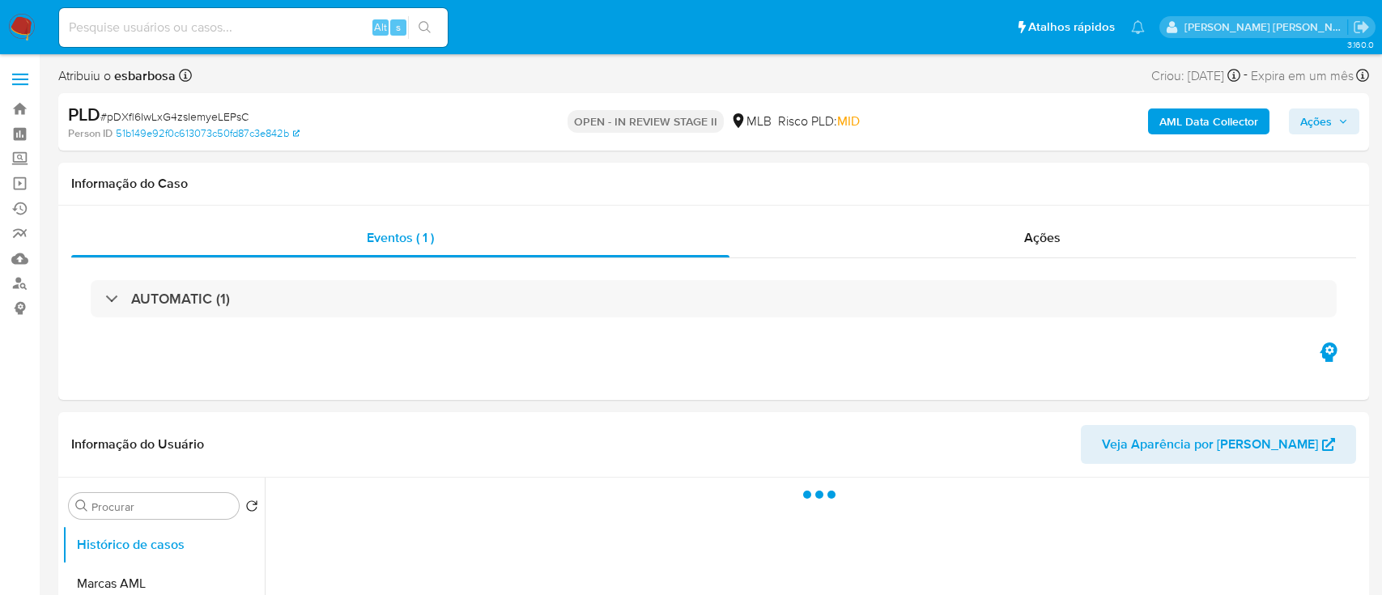
select select "10"
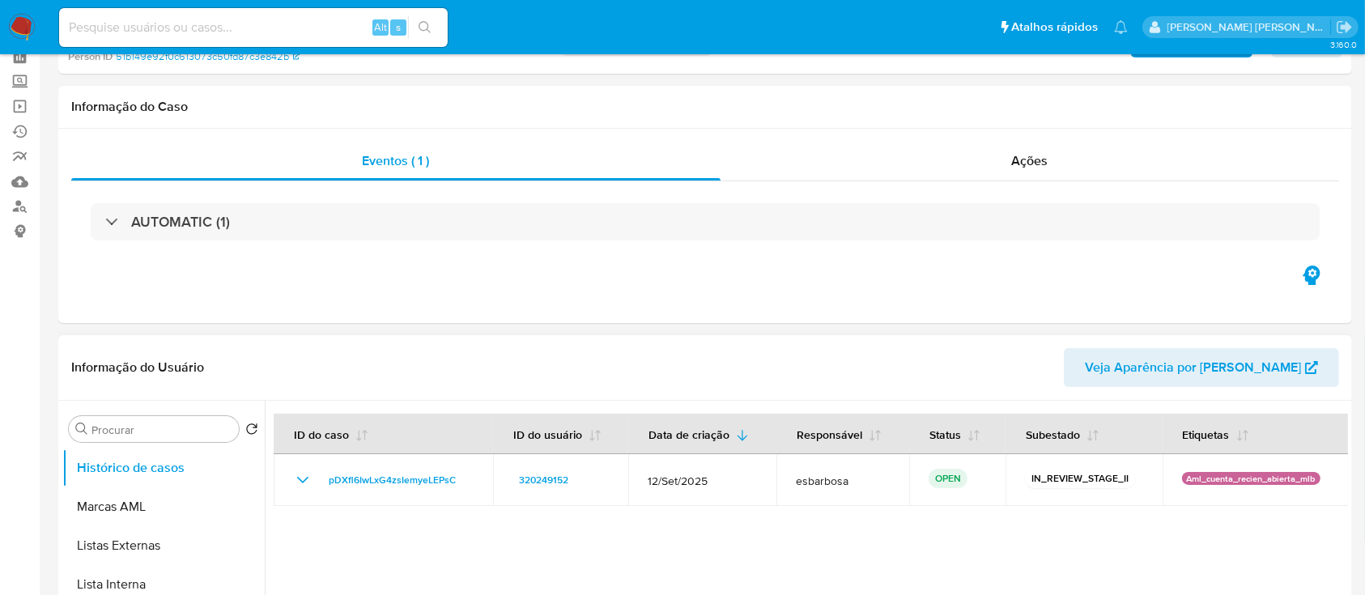
scroll to position [108, 0]
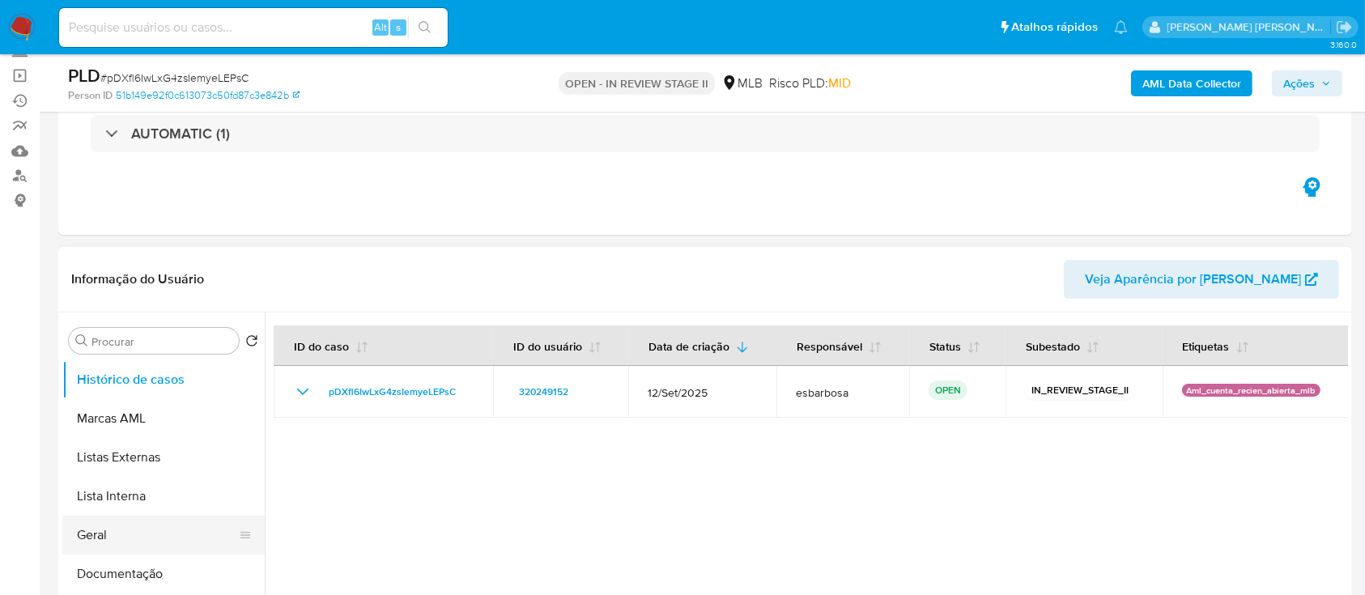
click at [134, 525] on button "Geral" at bounding box center [156, 535] width 189 height 39
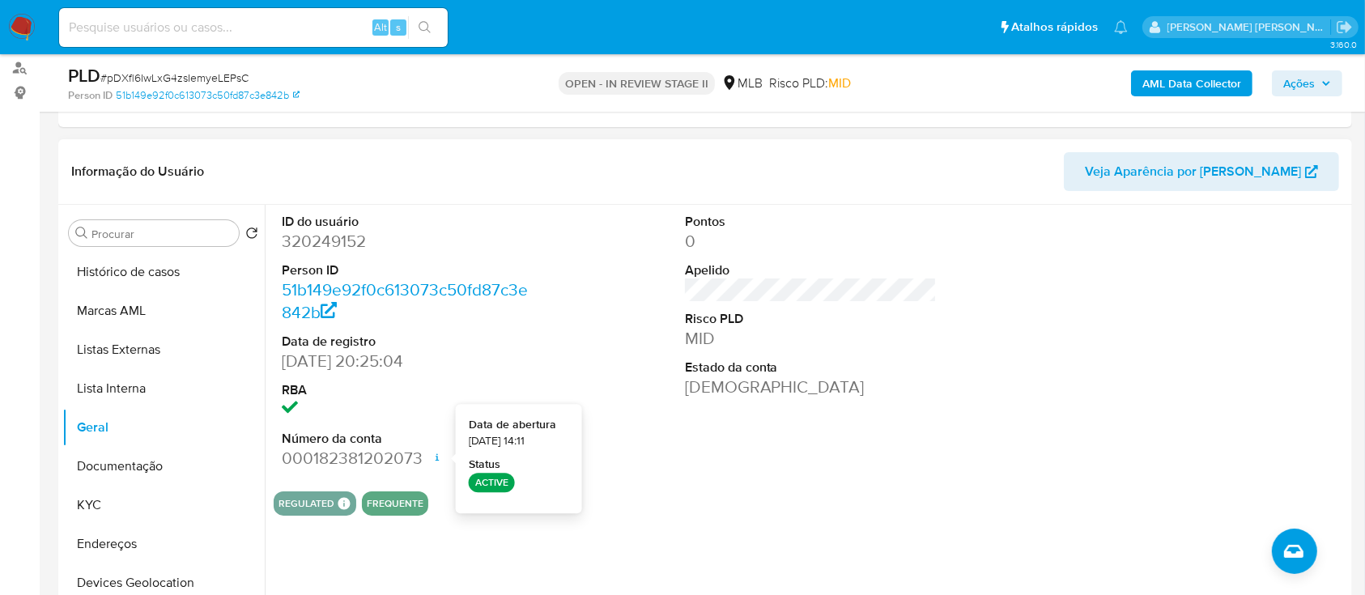
scroll to position [0, 0]
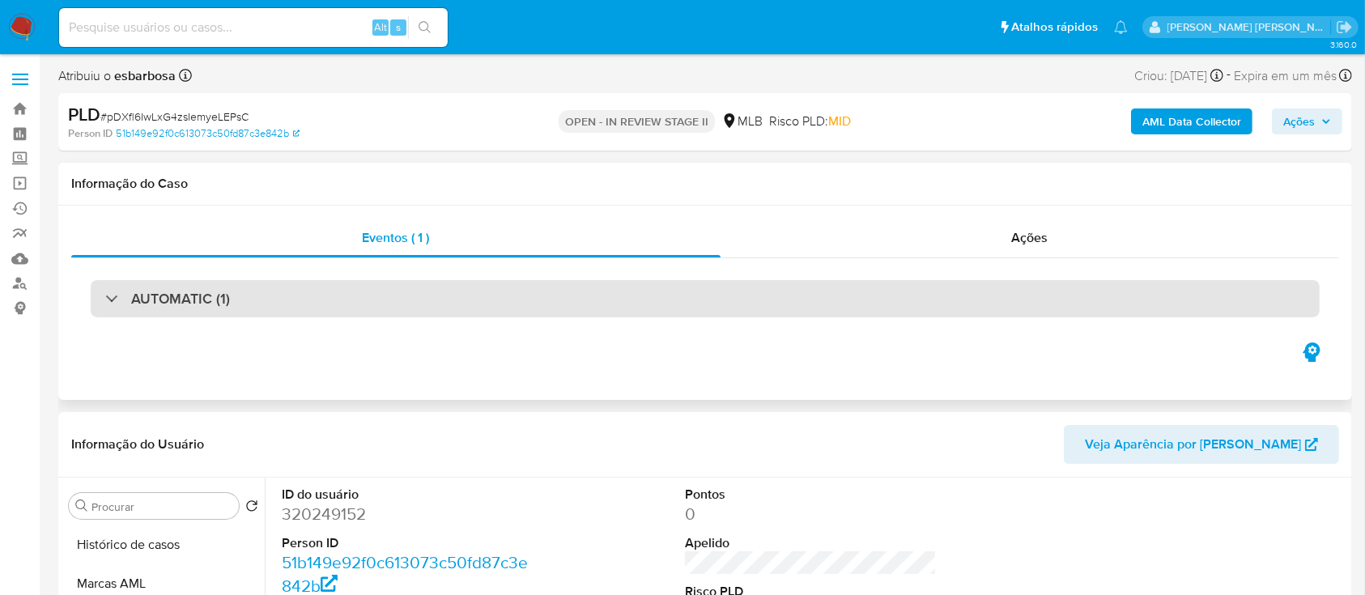
click at [424, 283] on div "AUTOMATIC (1)" at bounding box center [705, 298] width 1229 height 37
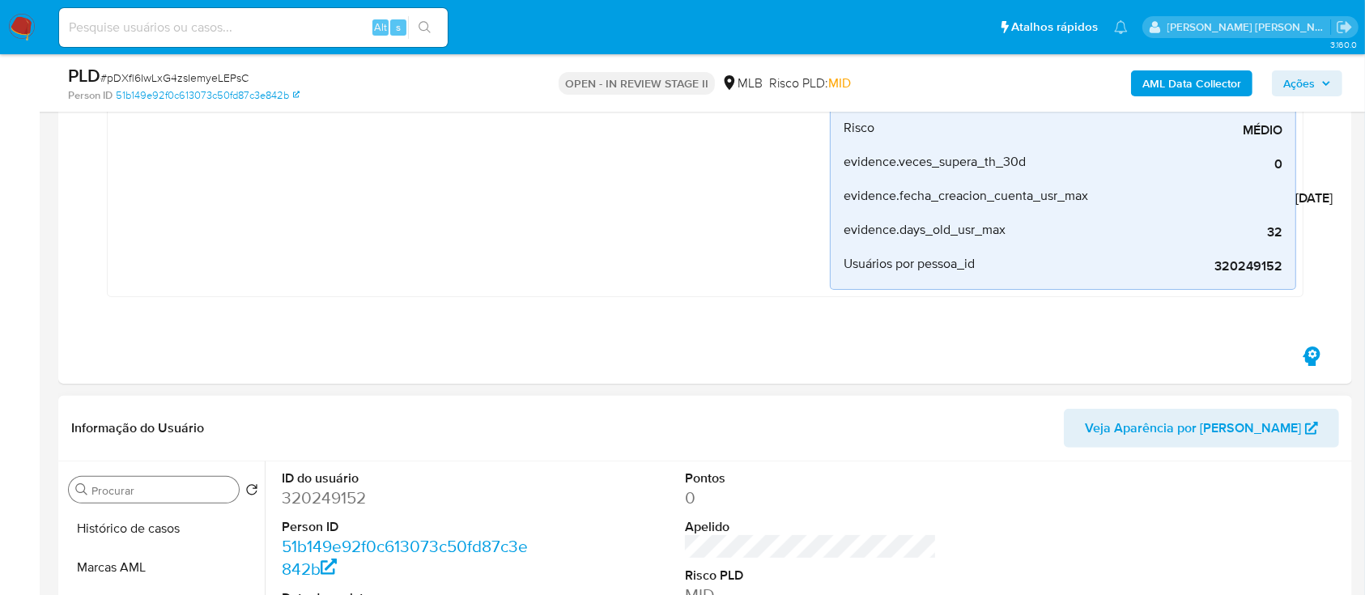
scroll to position [431, 0]
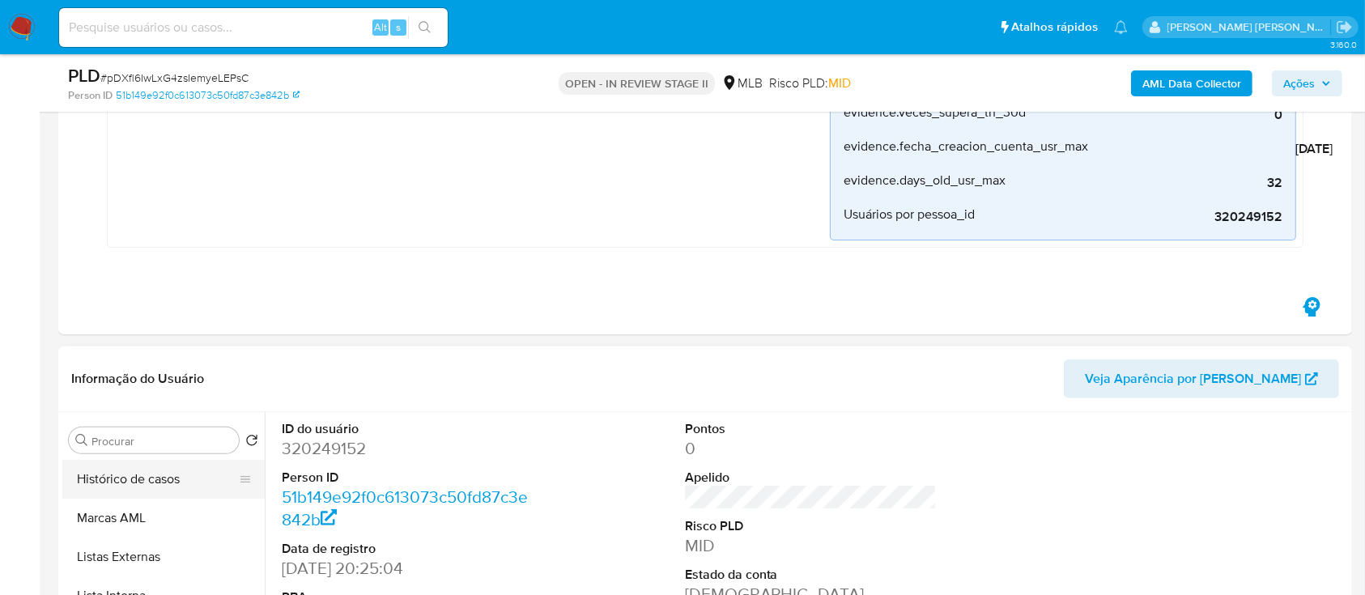
click at [147, 481] on button "Histórico de casos" at bounding box center [156, 479] width 189 height 39
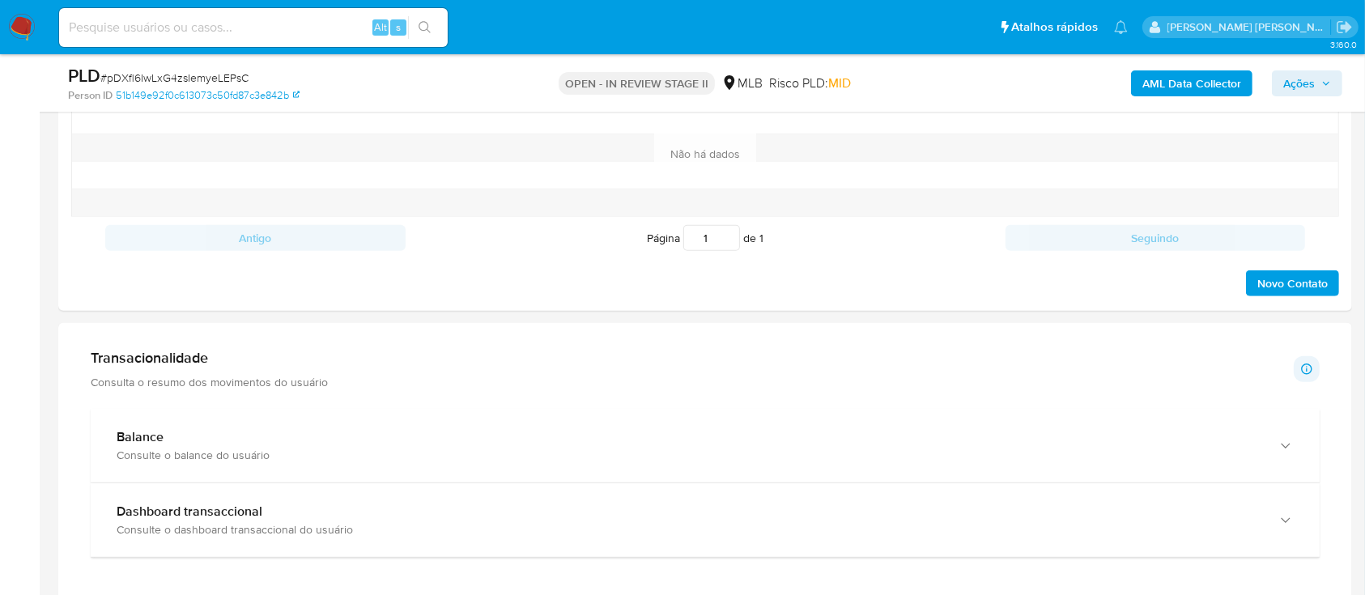
scroll to position [1403, 0]
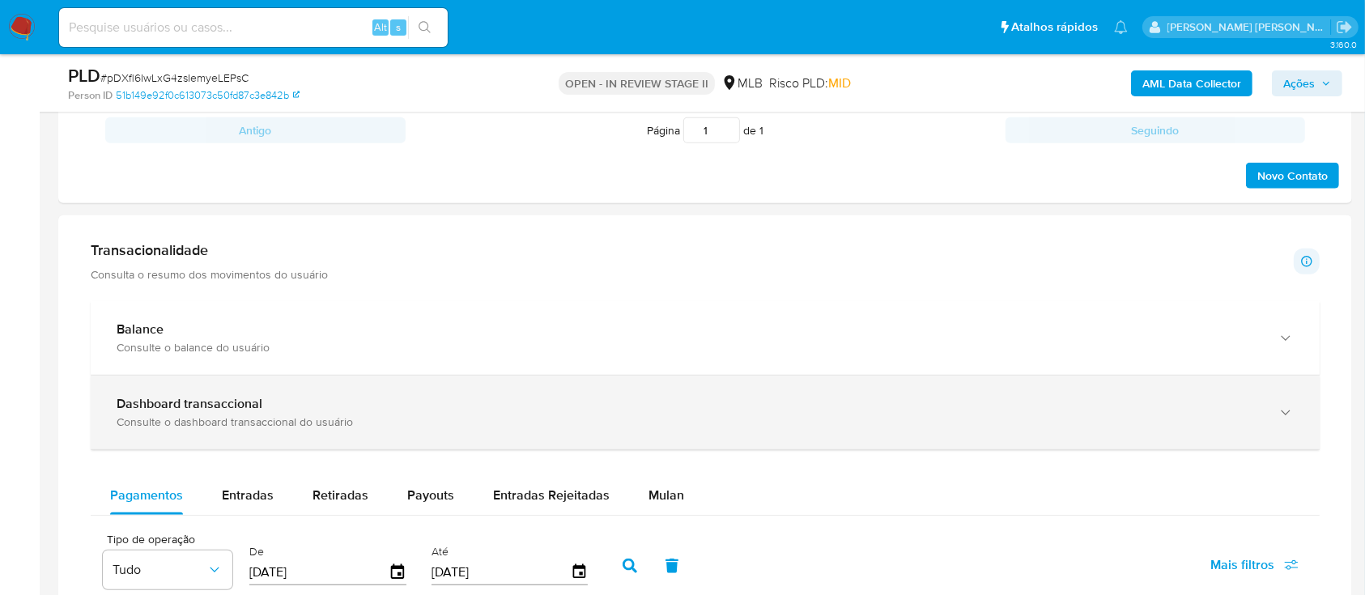
click at [309, 407] on div "Dashboard transaccional" at bounding box center [689, 404] width 1145 height 16
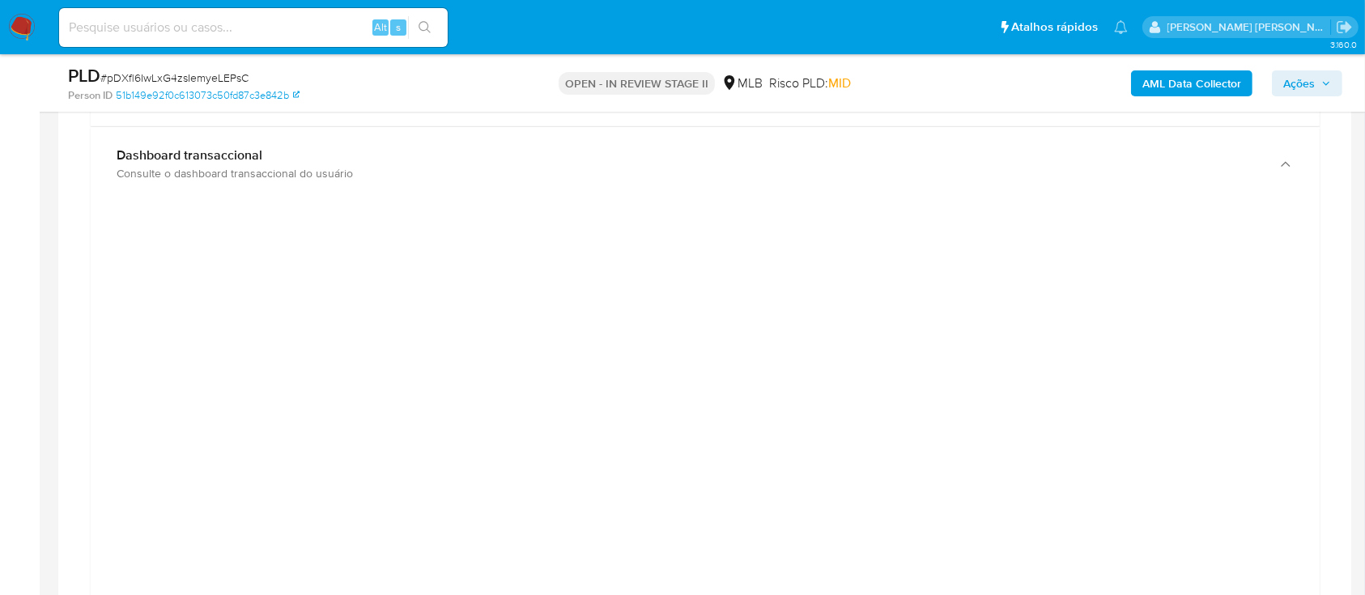
scroll to position [1619, 0]
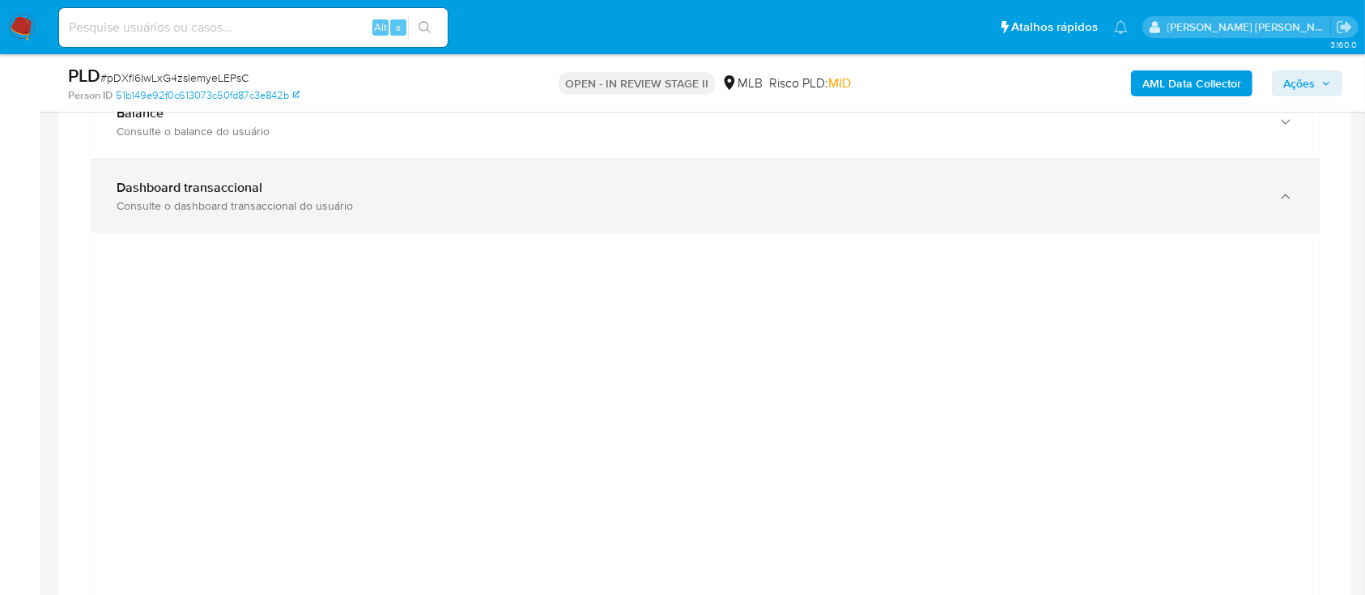
click at [635, 196] on div "Dashboard transaccional Consulte o dashboard transaccional do usuário" at bounding box center [689, 196] width 1145 height 33
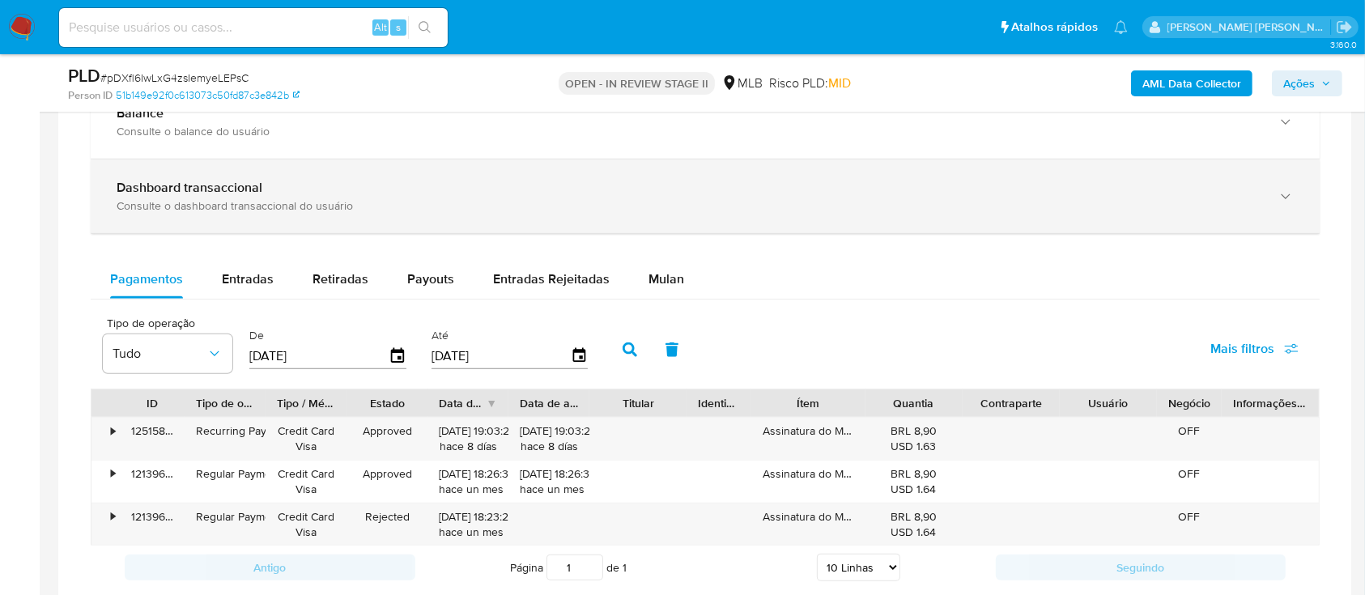
click at [527, 214] on div "Dashboard transaccional Consulte o dashboard transaccional do usuário" at bounding box center [705, 196] width 1229 height 74
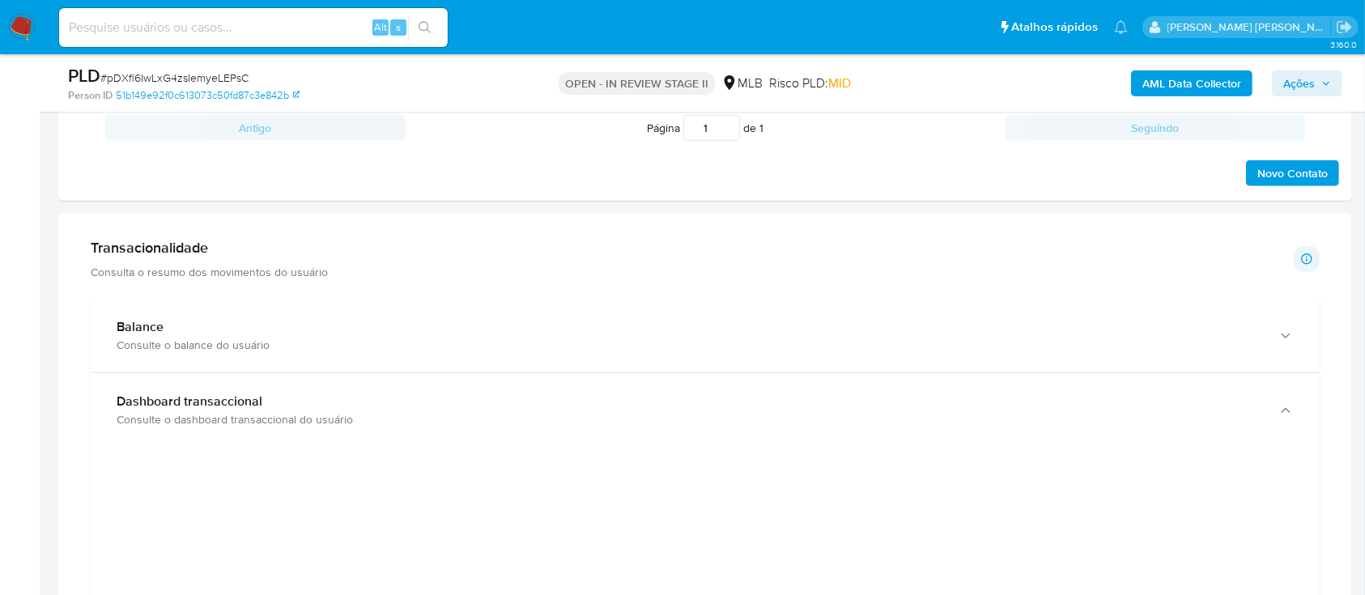
scroll to position [1403, 0]
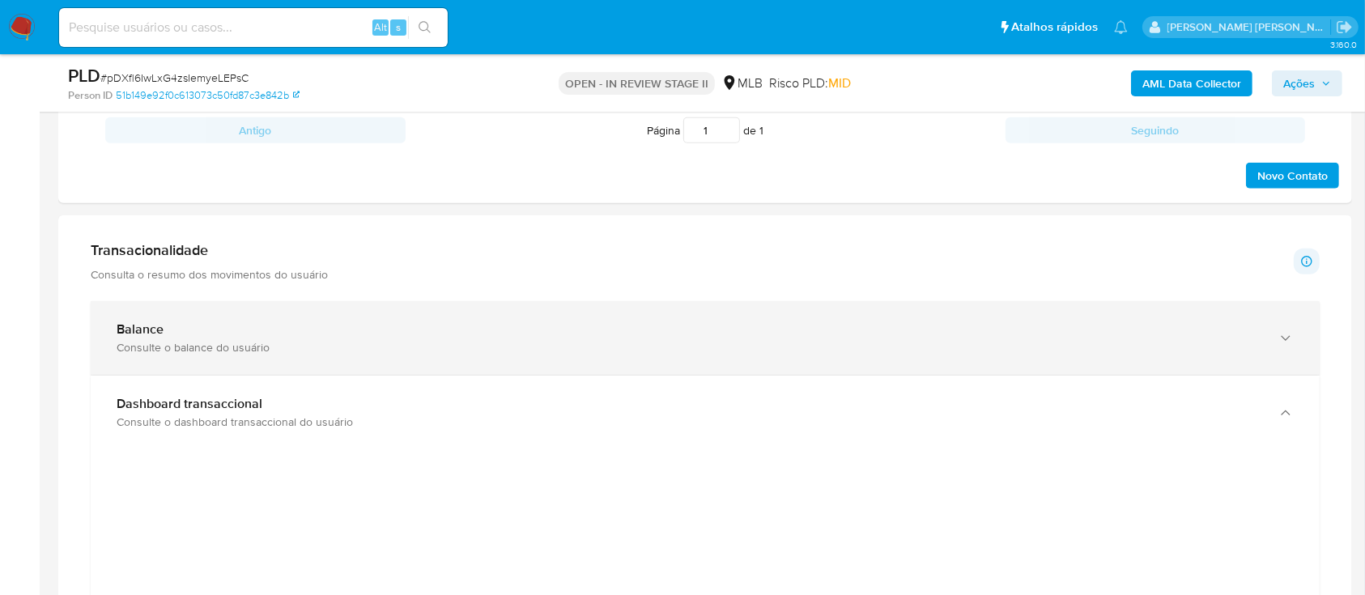
click at [207, 329] on div "Balance" at bounding box center [689, 329] width 1145 height 16
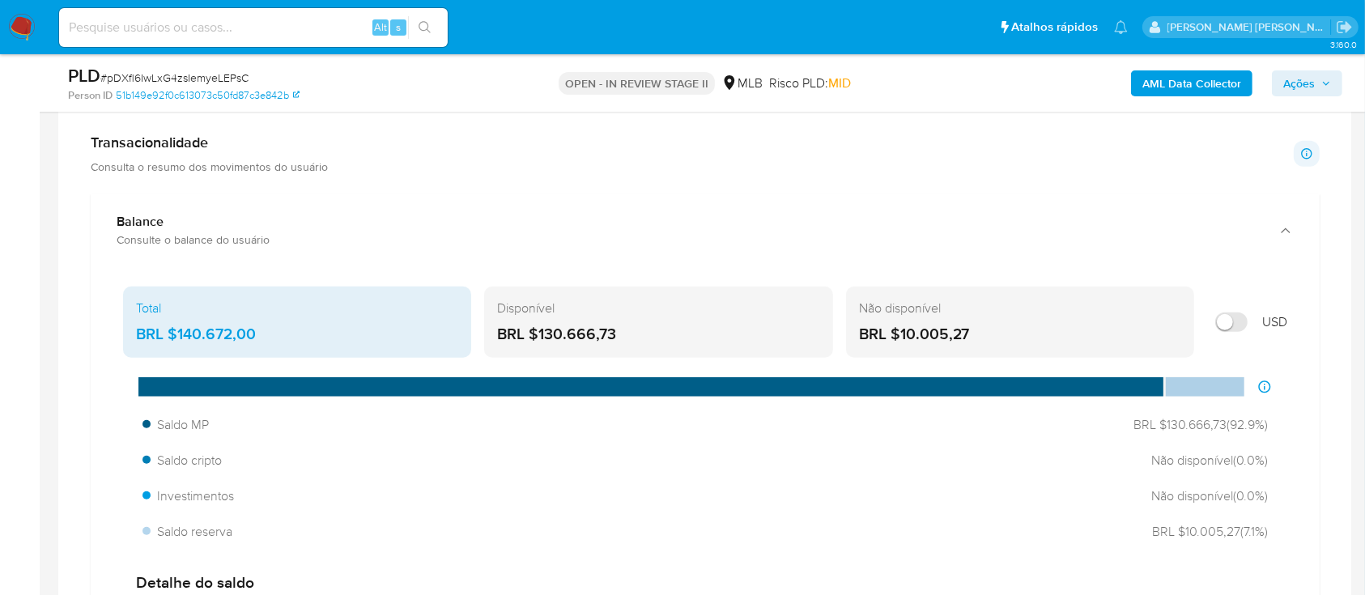
scroll to position [1619, 0]
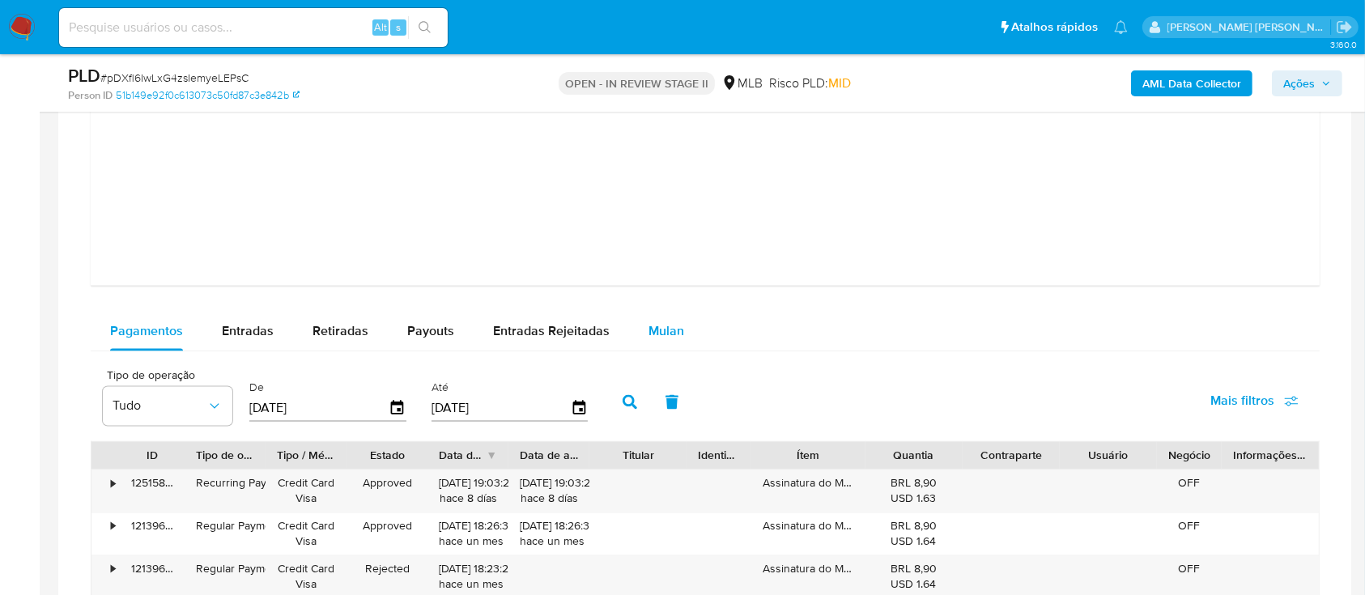
click at [669, 325] on span "Mulan" at bounding box center [666, 331] width 36 height 19
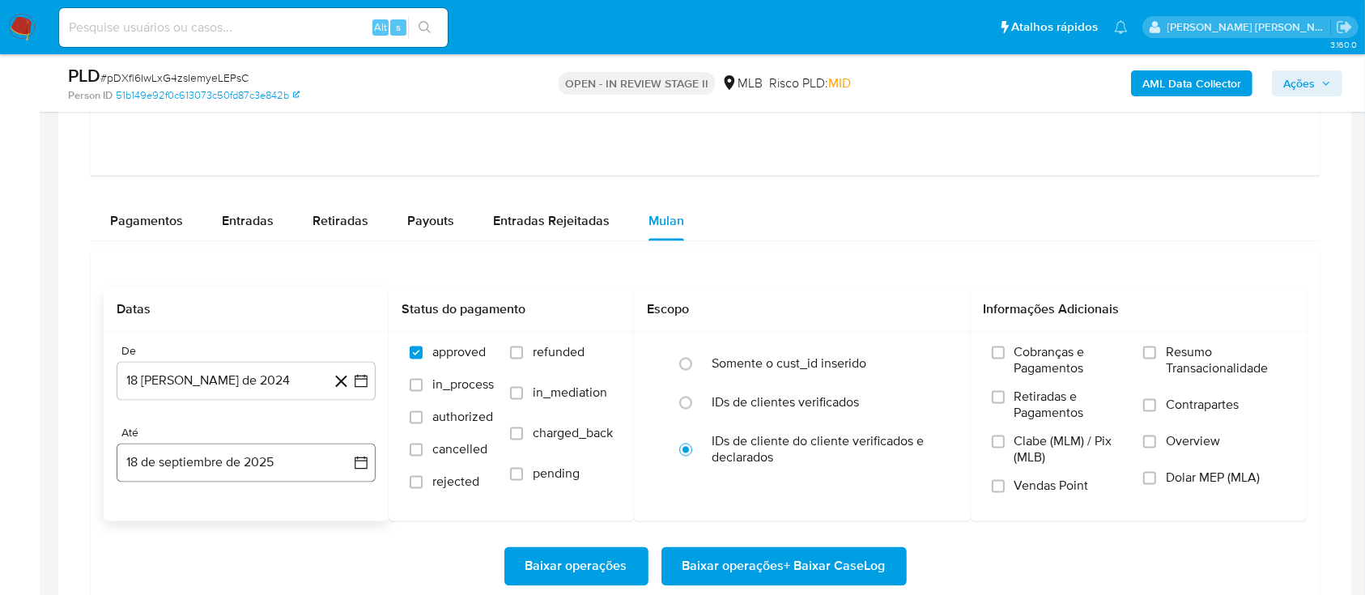
scroll to position [3130, 0]
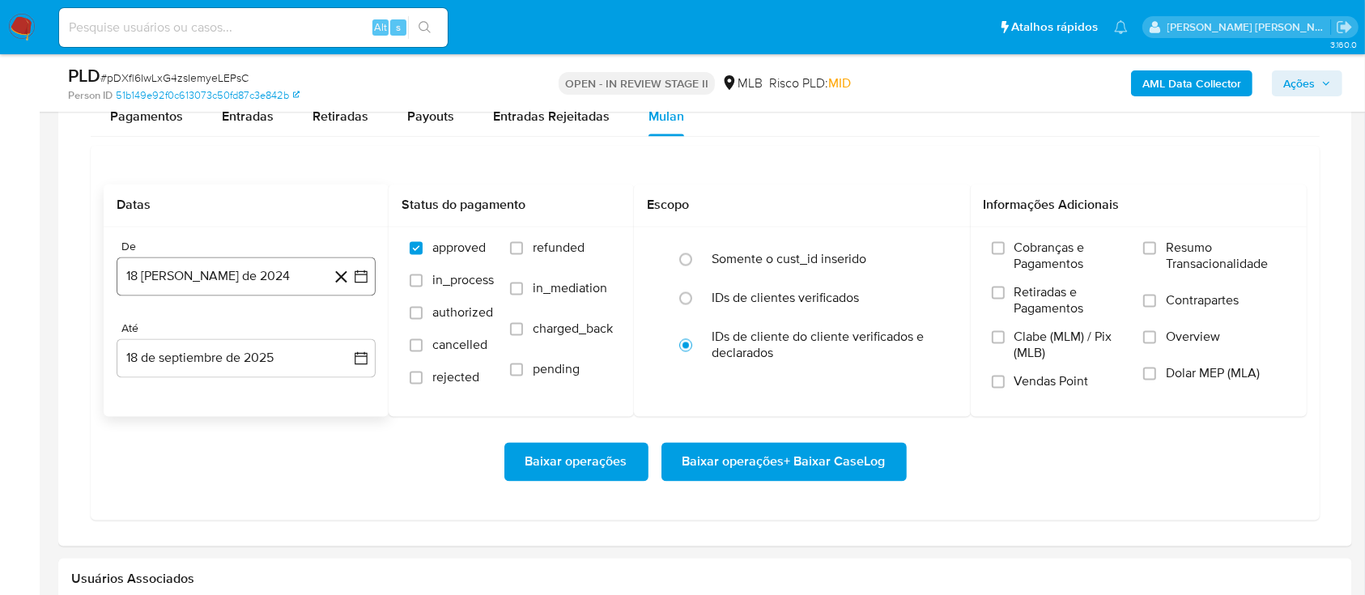
click at [297, 270] on button "18 [PERSON_NAME] de 2024" at bounding box center [246, 276] width 259 height 39
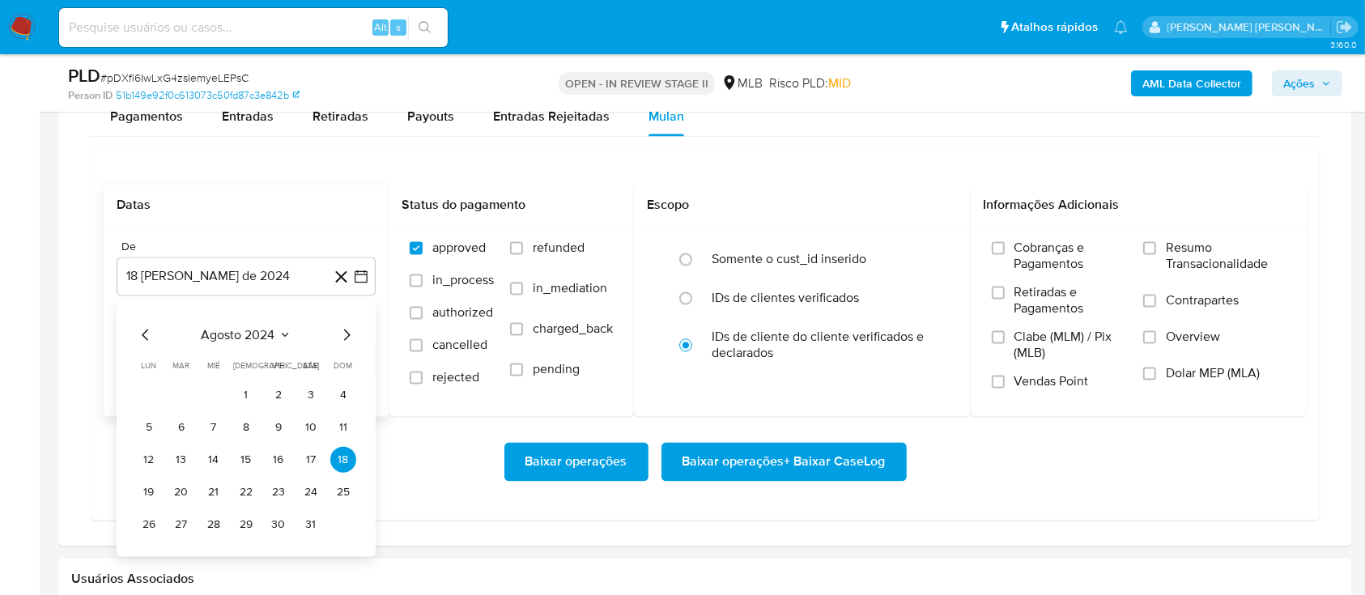
click at [225, 325] on div "agosto 2024" at bounding box center [246, 334] width 220 height 19
click at [244, 333] on span "agosto 2024" at bounding box center [239, 334] width 74 height 16
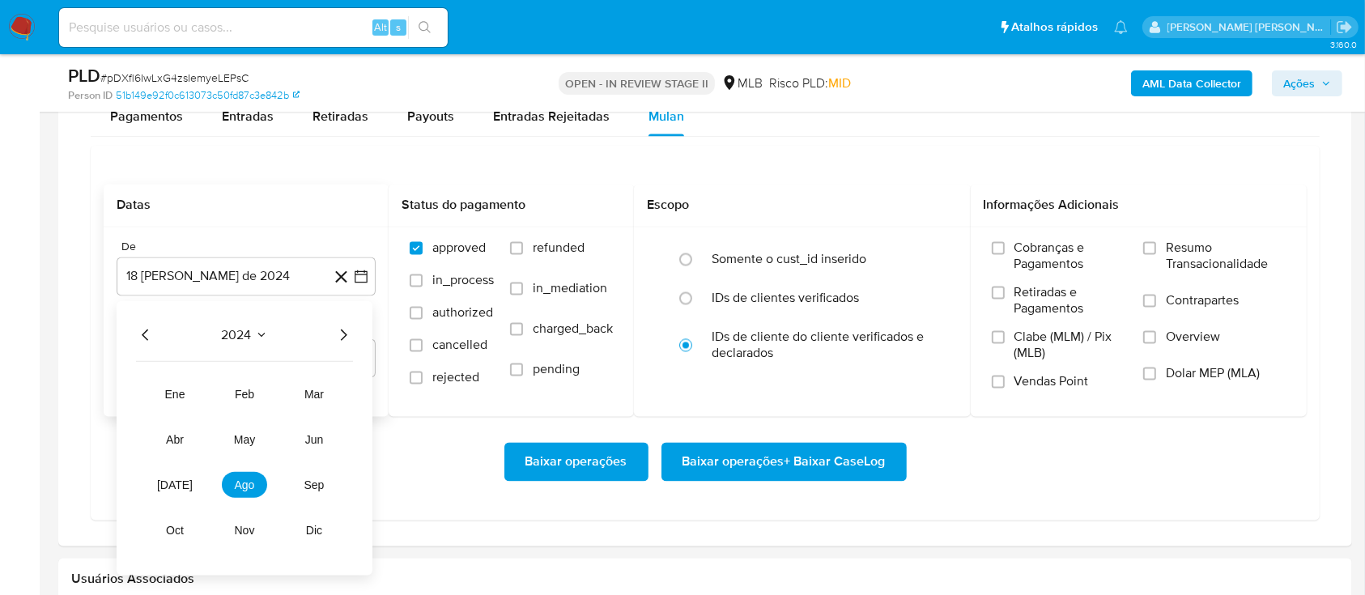
click at [343, 331] on icon "Año siguiente" at bounding box center [343, 334] width 19 height 19
click at [310, 437] on span "jun" at bounding box center [314, 438] width 19 height 13
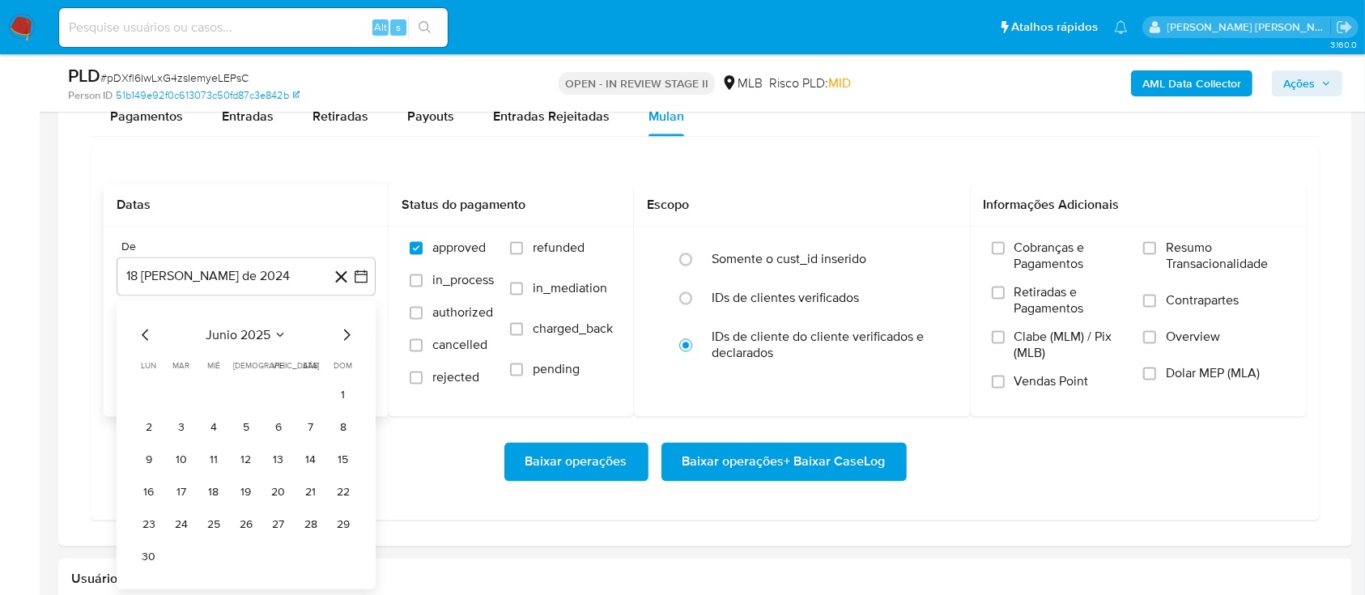
click at [346, 392] on button "1" at bounding box center [343, 394] width 26 height 26
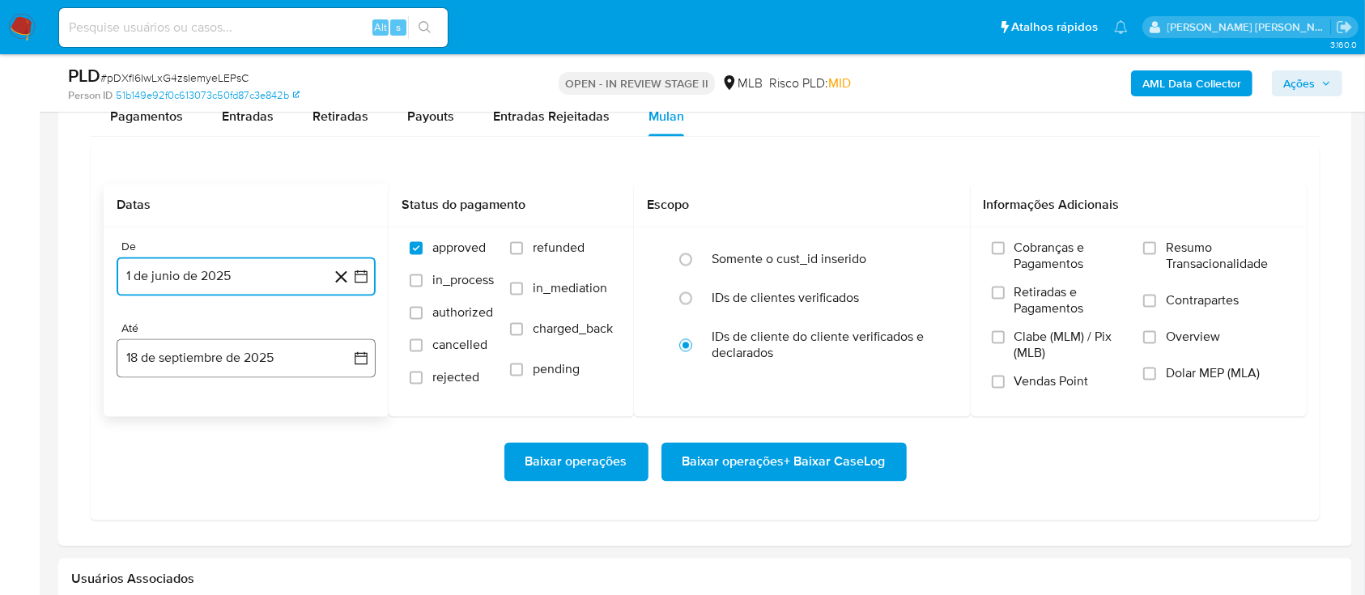
click at [364, 350] on icon "button" at bounding box center [361, 358] width 16 height 16
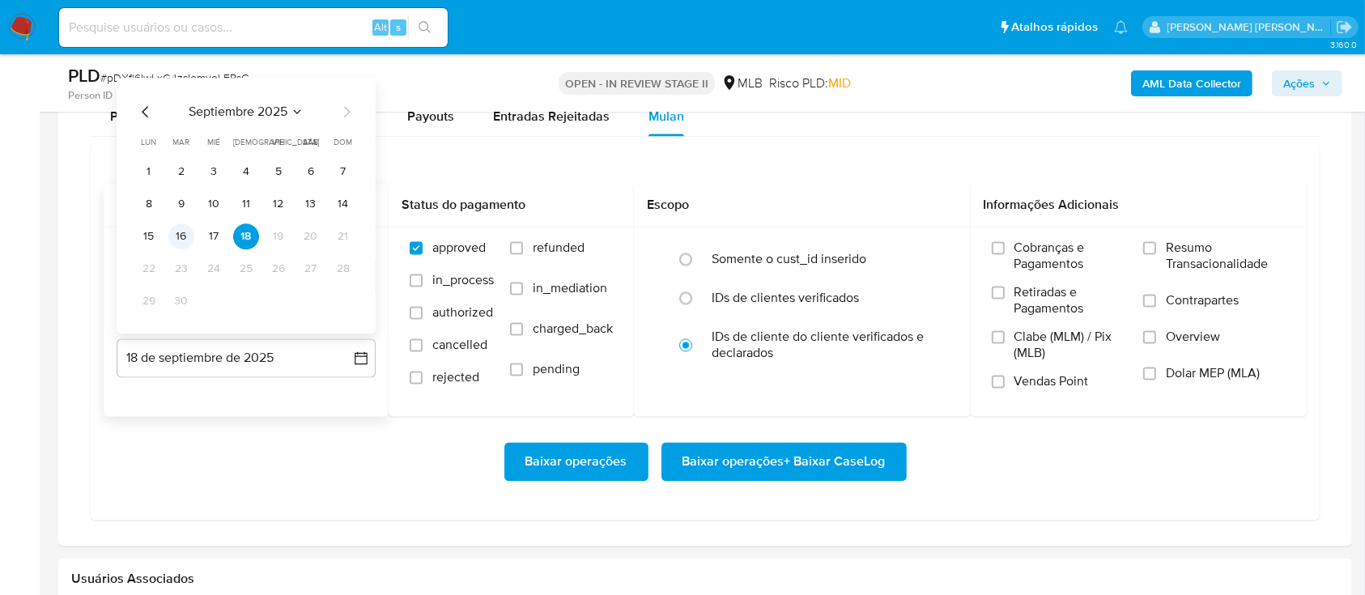
click at [185, 235] on button "16" at bounding box center [181, 236] width 26 height 26
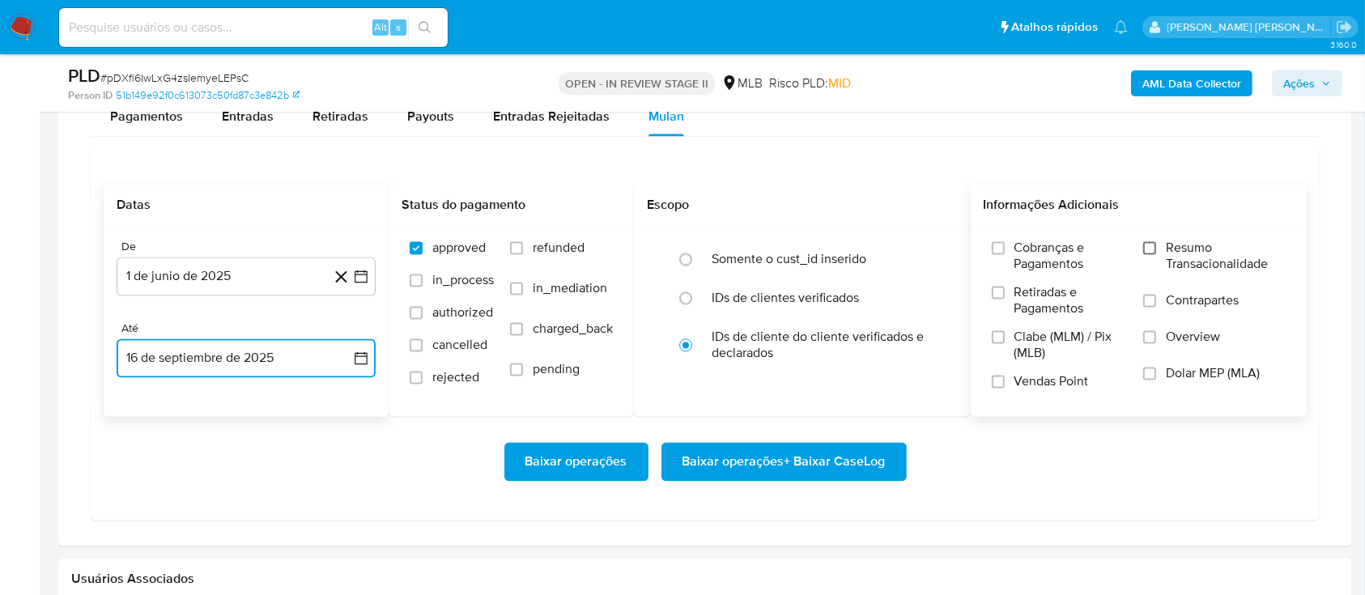
click at [1156, 242] on input "Resumo Transacionalidade" at bounding box center [1149, 247] width 13 height 13
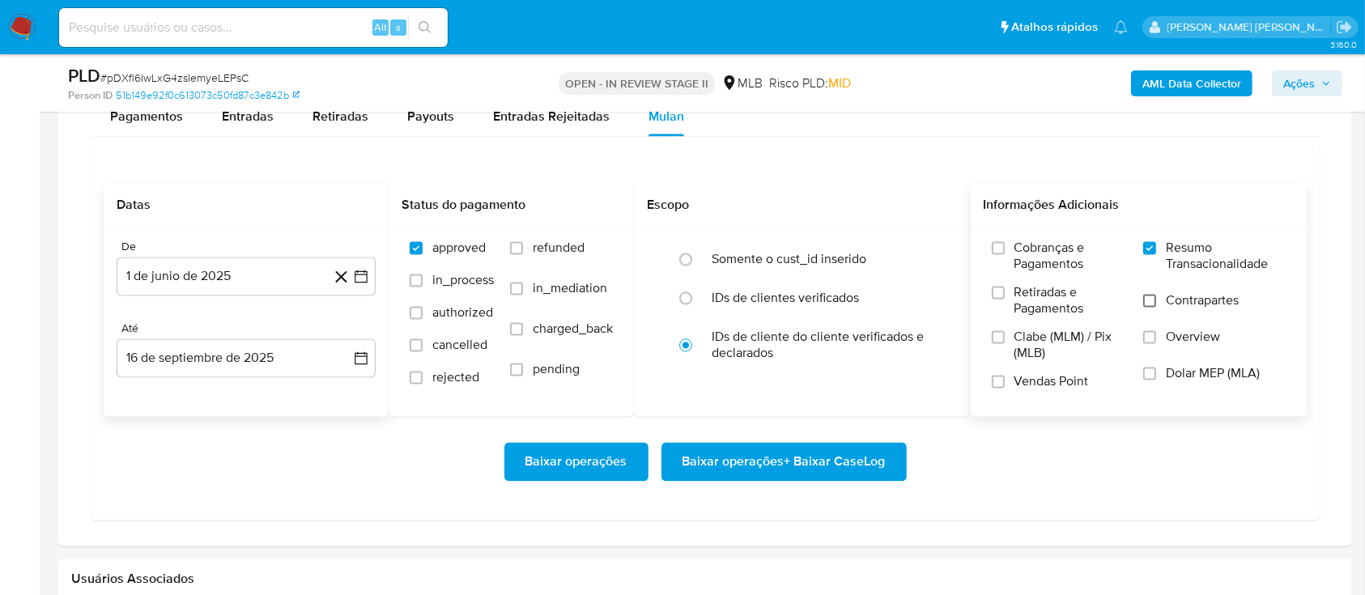
click at [1150, 298] on input "Contrapartes" at bounding box center [1149, 300] width 13 height 13
click at [1003, 375] on input "Vendas Point" at bounding box center [998, 381] width 13 height 13
click at [810, 459] on span "Baixar operações + Baixar CaseLog" at bounding box center [783, 462] width 203 height 36
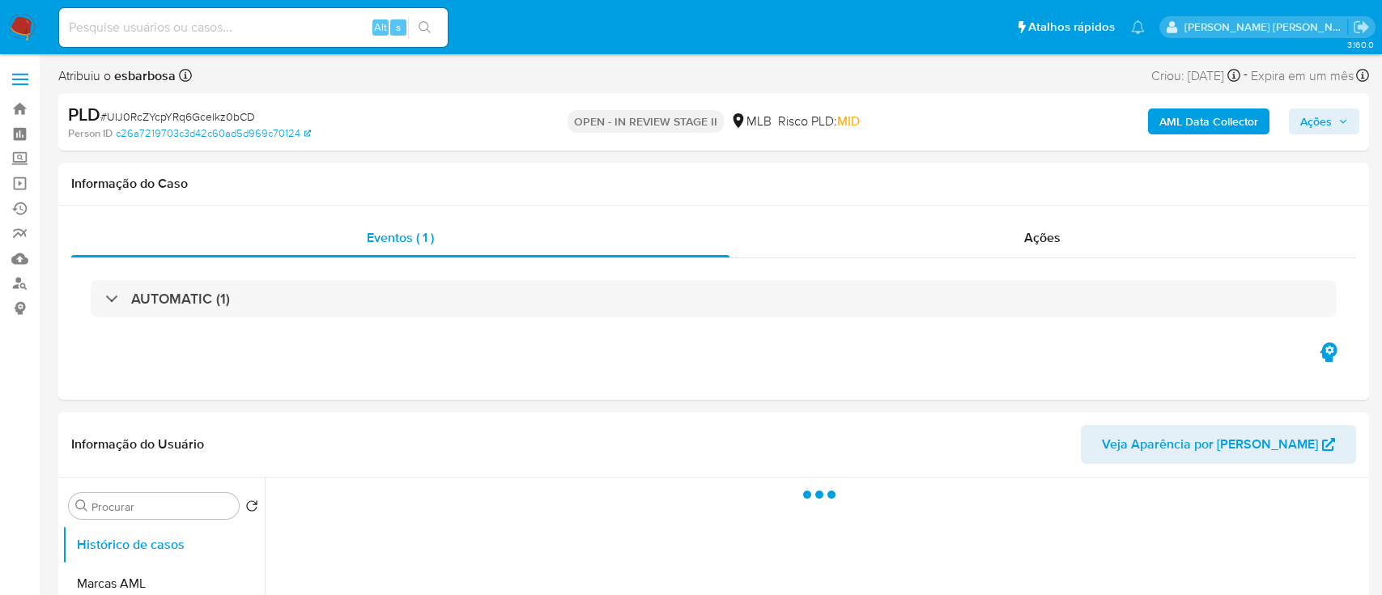
select select "10"
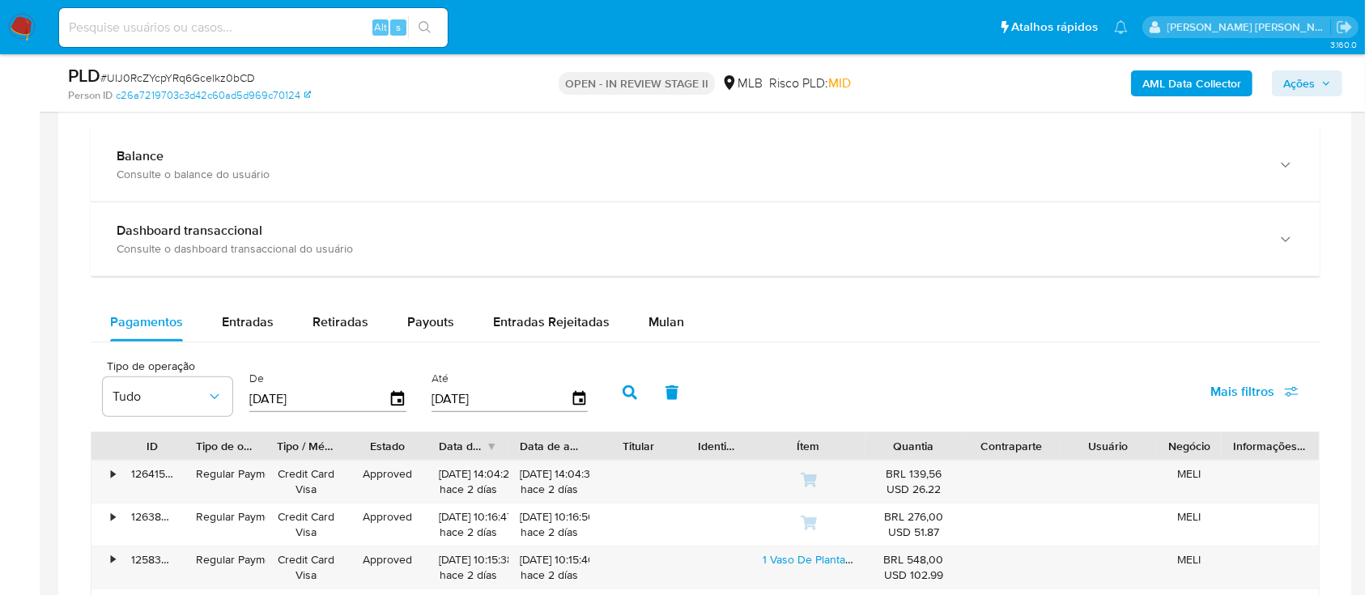
scroll to position [1187, 0]
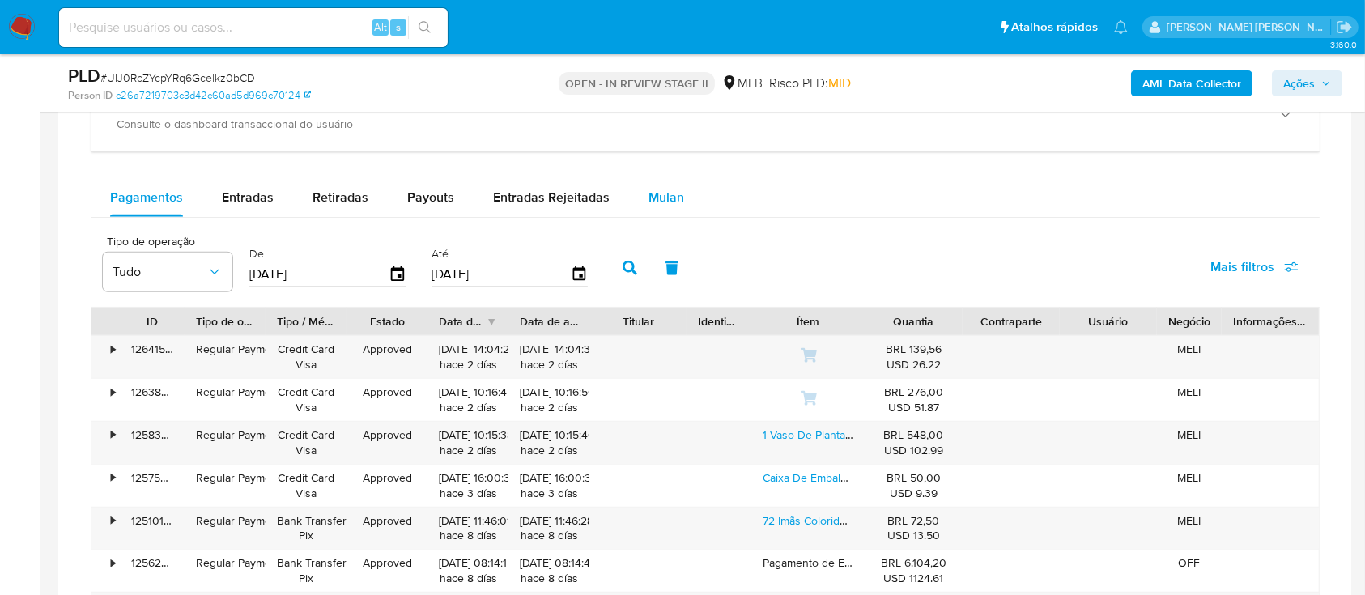
click at [668, 204] on span "Mulan" at bounding box center [666, 197] width 36 height 19
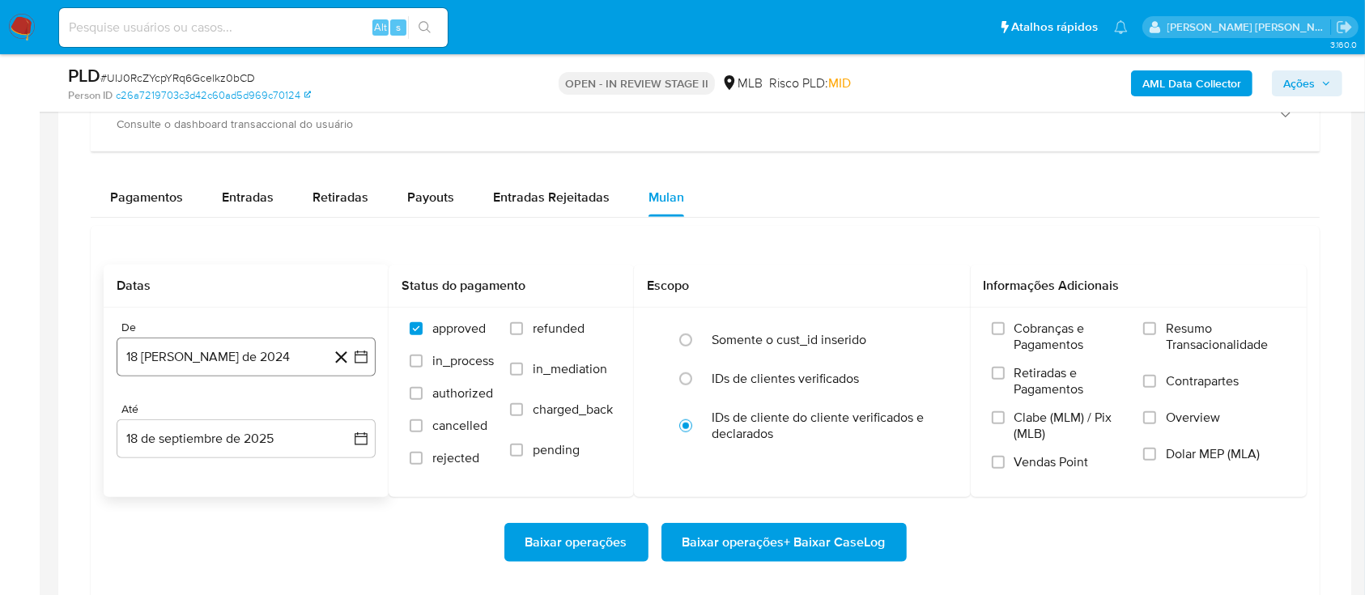
click at [286, 352] on button "18 [PERSON_NAME] de 2024" at bounding box center [246, 357] width 259 height 39
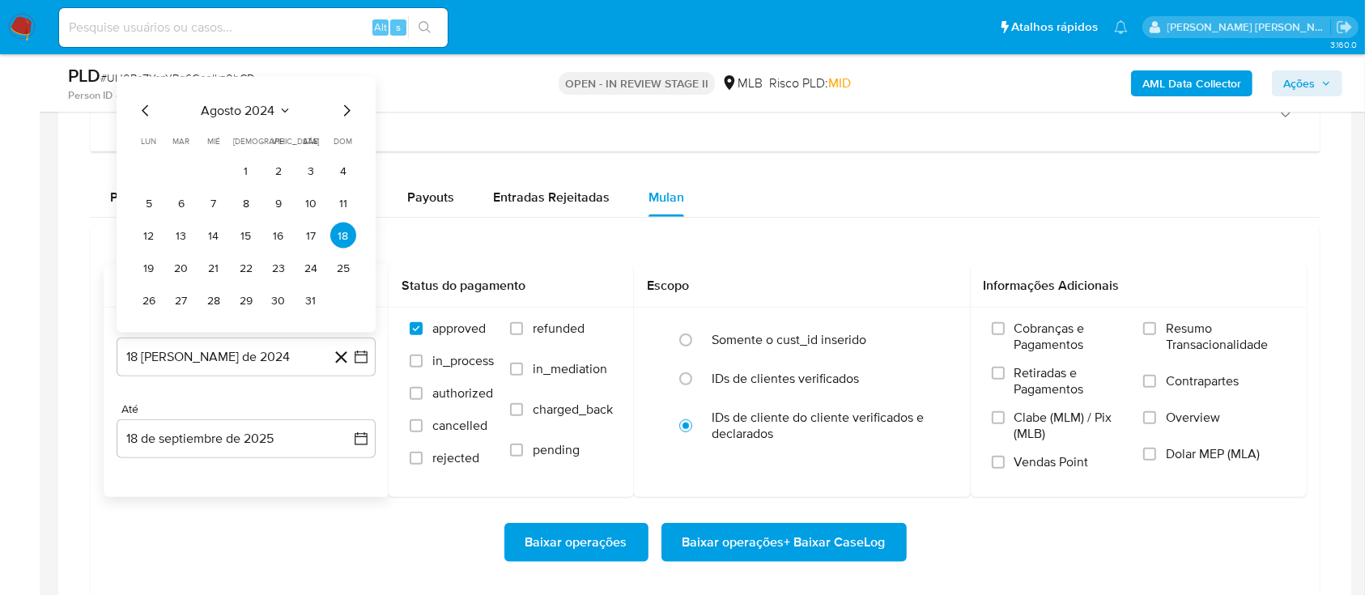
click at [249, 108] on span "agosto 2024" at bounding box center [239, 111] width 74 height 16
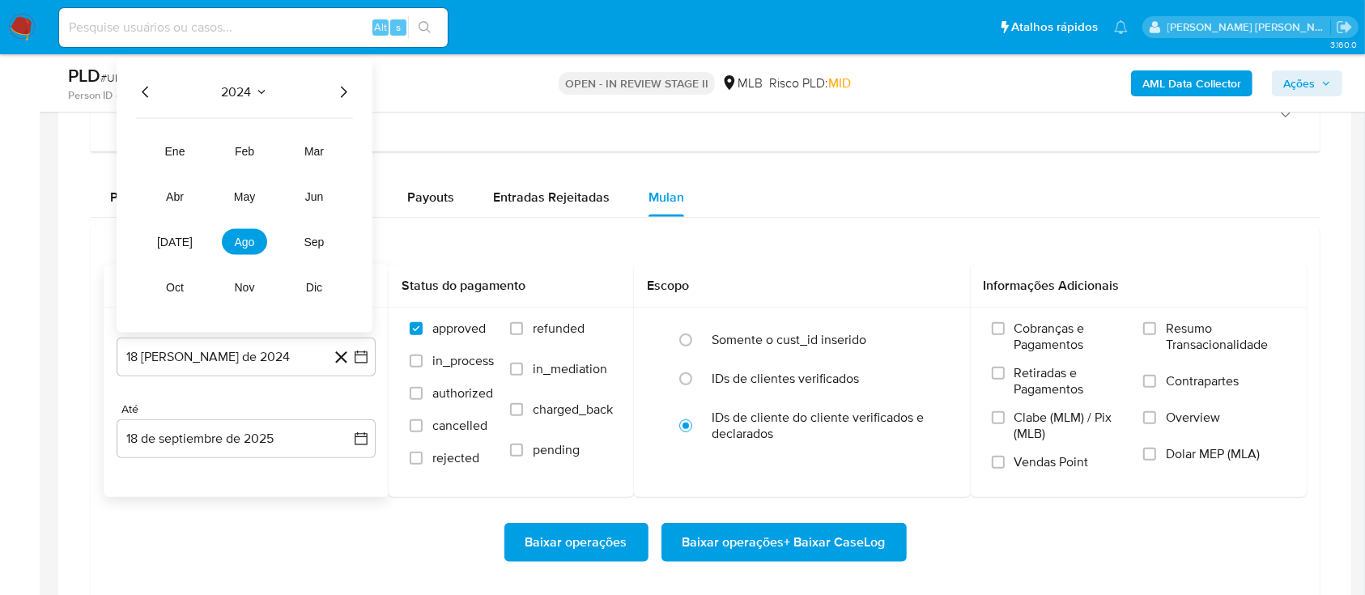
click at [346, 93] on icon "Año siguiente" at bounding box center [343, 92] width 19 height 19
click at [170, 237] on span "[DATE]" at bounding box center [175, 242] width 36 height 13
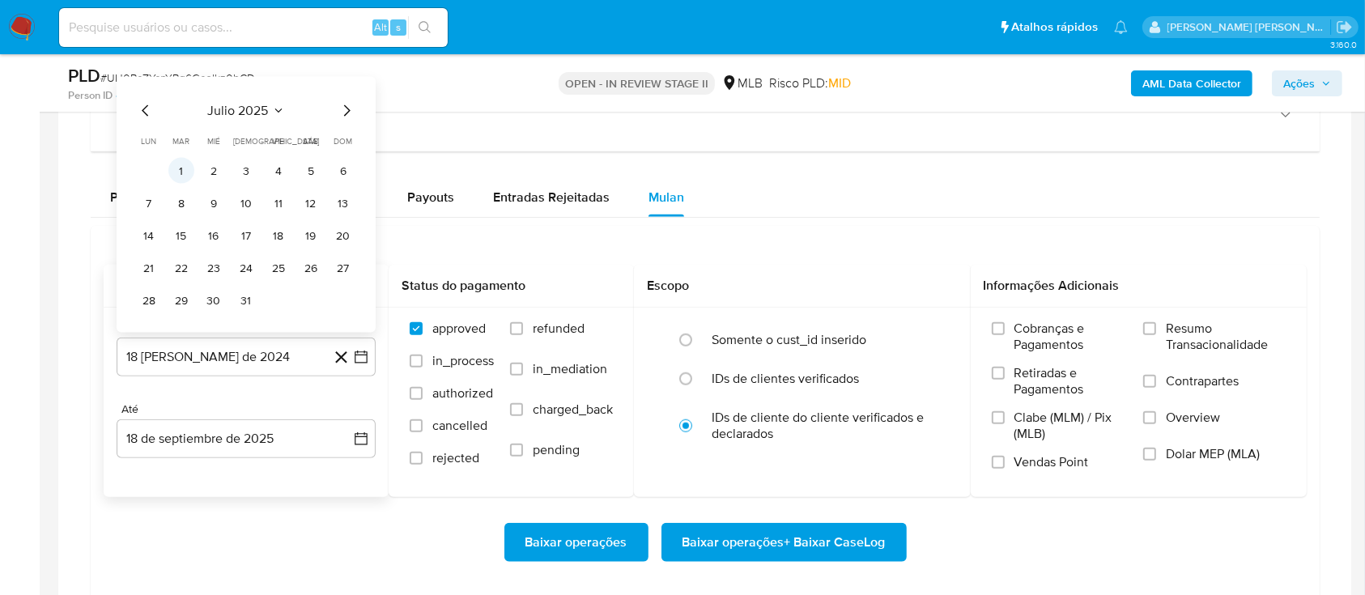
click at [185, 169] on button "1" at bounding box center [181, 171] width 26 height 26
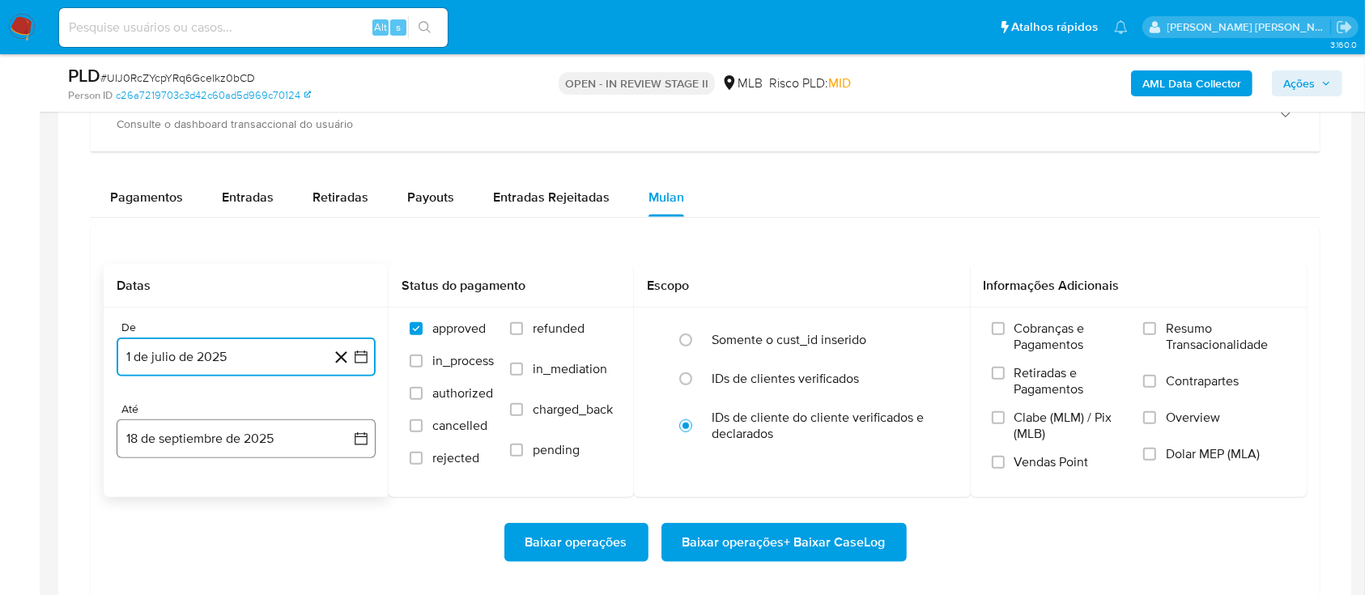
click at [227, 434] on button "18 de septiembre de 2025" at bounding box center [246, 438] width 259 height 39
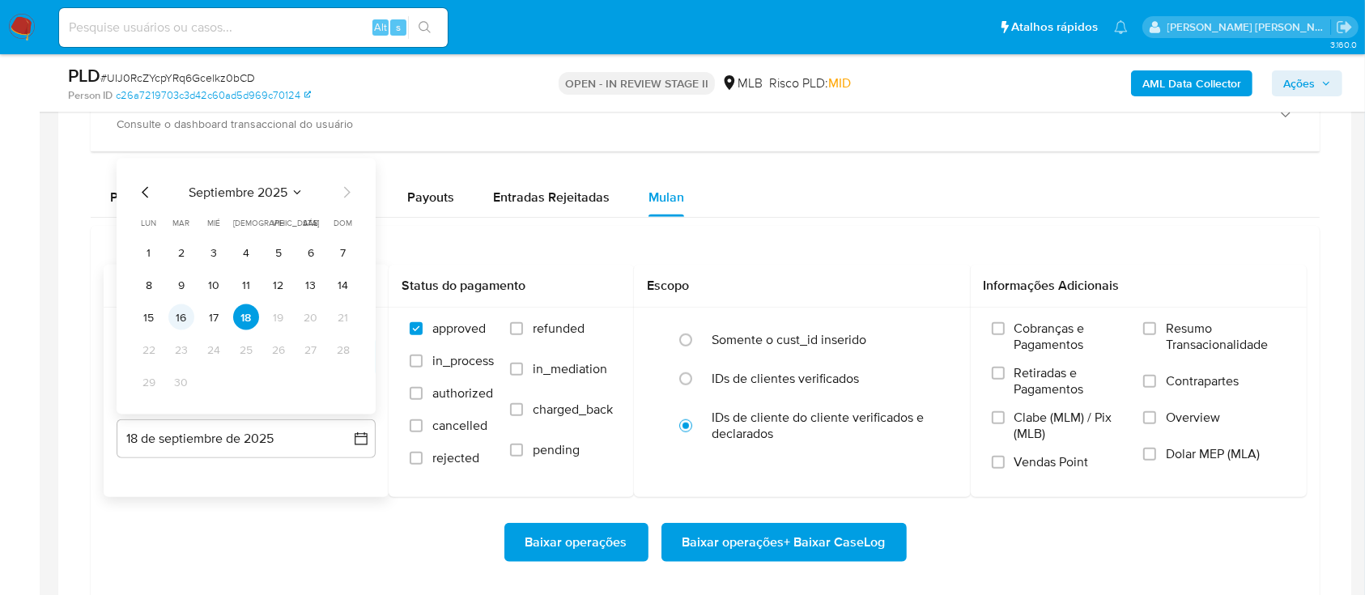
click at [182, 317] on button "16" at bounding box center [181, 317] width 26 height 26
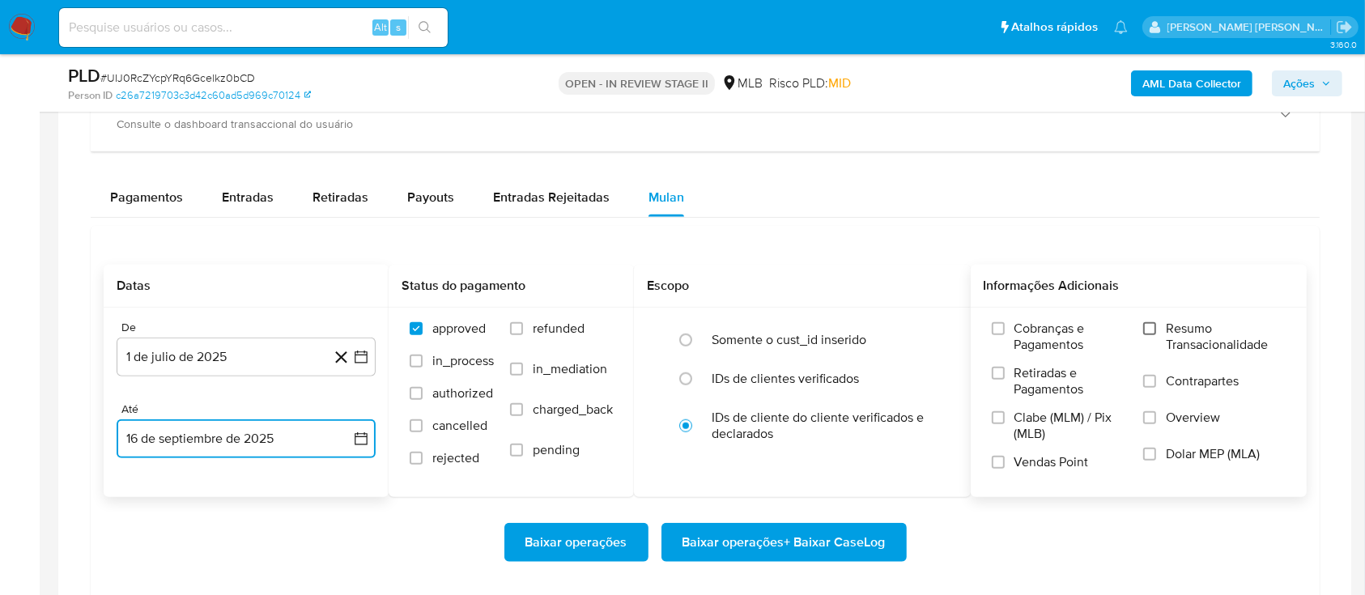
click at [1149, 325] on input "Resumo Transacionalidade" at bounding box center [1149, 328] width 13 height 13
click at [1153, 384] on input "Contrapartes" at bounding box center [1149, 381] width 13 height 13
click at [1000, 461] on input "Vendas Point" at bounding box center [998, 462] width 13 height 13
click at [801, 541] on span "Baixar operações + Baixar CaseLog" at bounding box center [783, 543] width 203 height 36
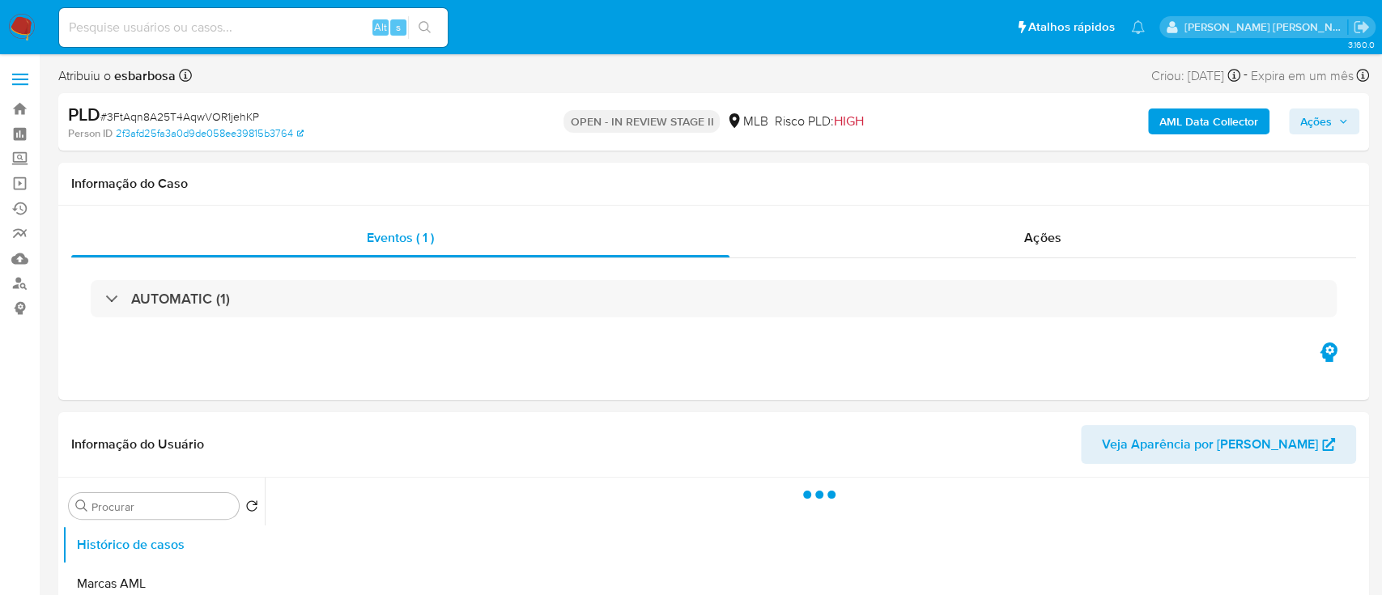
select select "10"
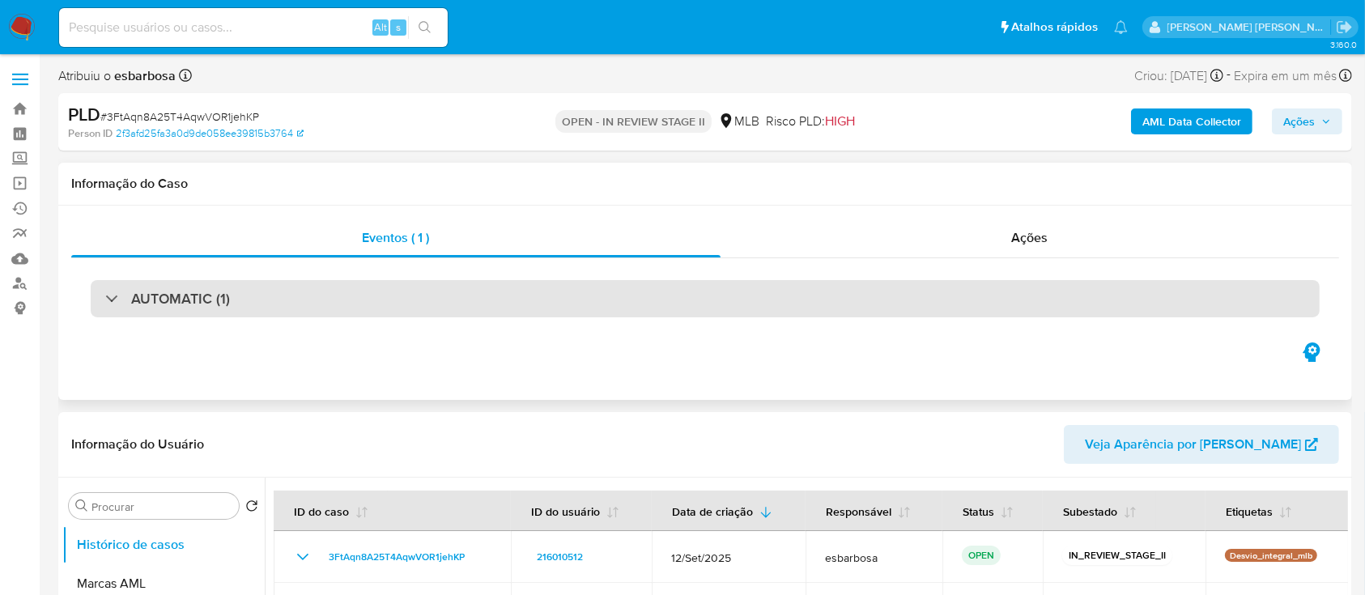
scroll to position [108, 0]
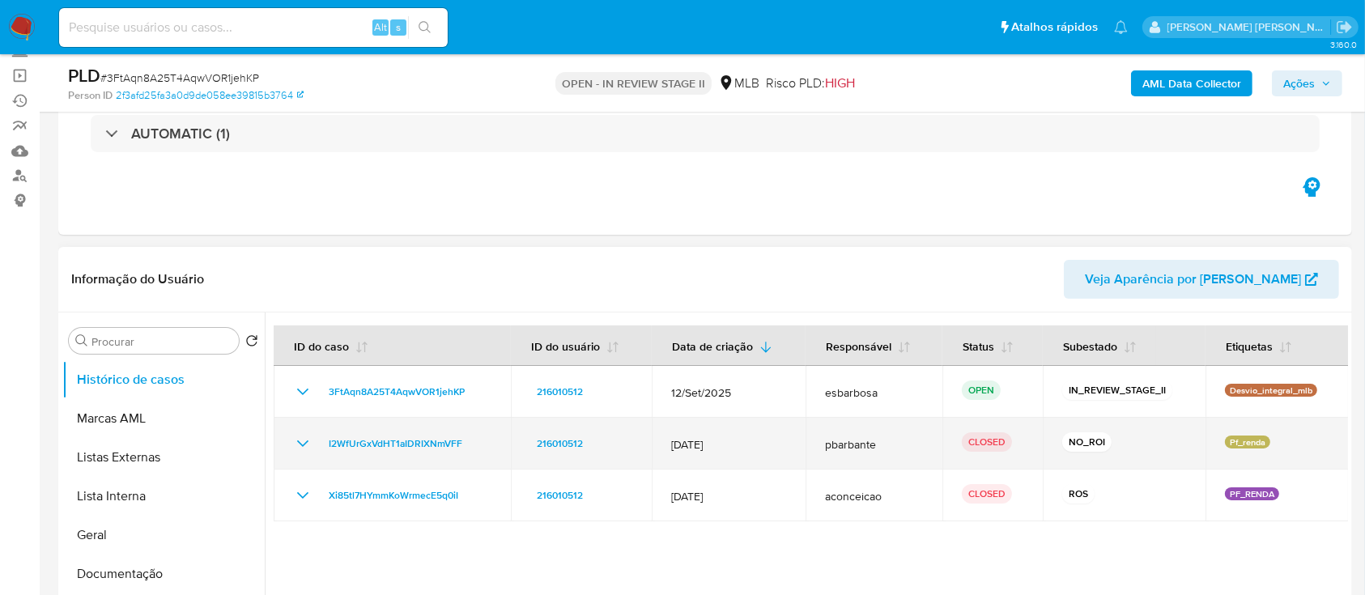
click at [307, 445] on icon "Mostrar/Ocultar" at bounding box center [302, 443] width 19 height 19
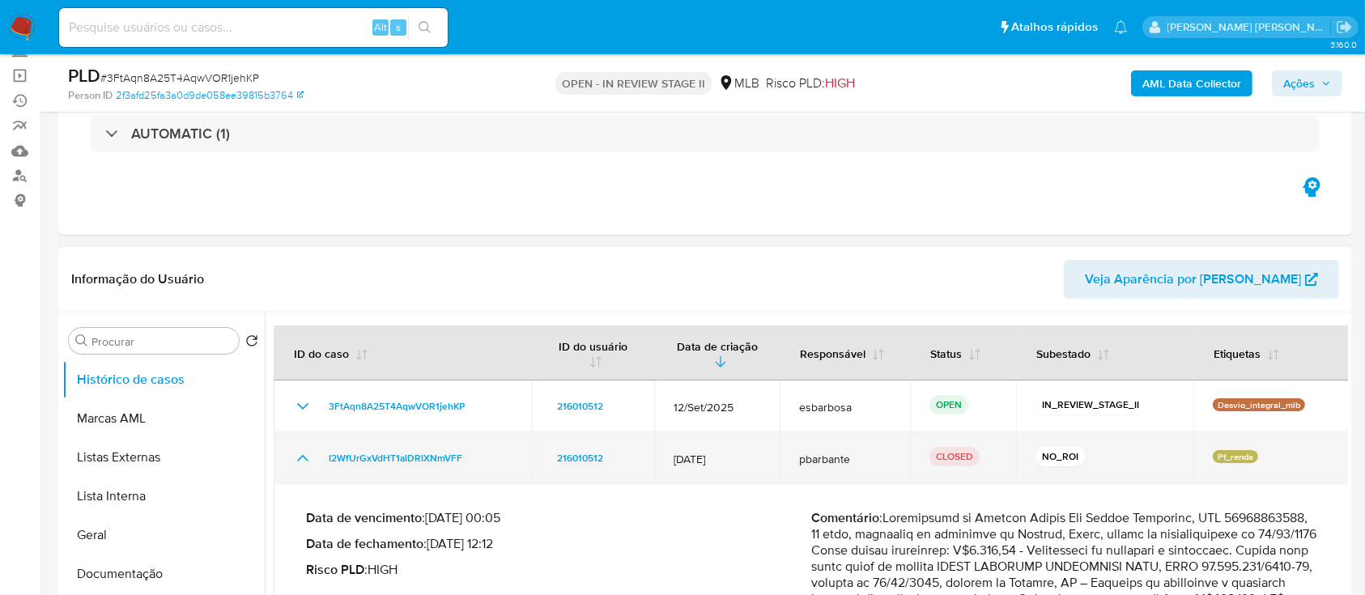
click at [310, 460] on icon "Mostrar/Ocultar" at bounding box center [302, 457] width 19 height 19
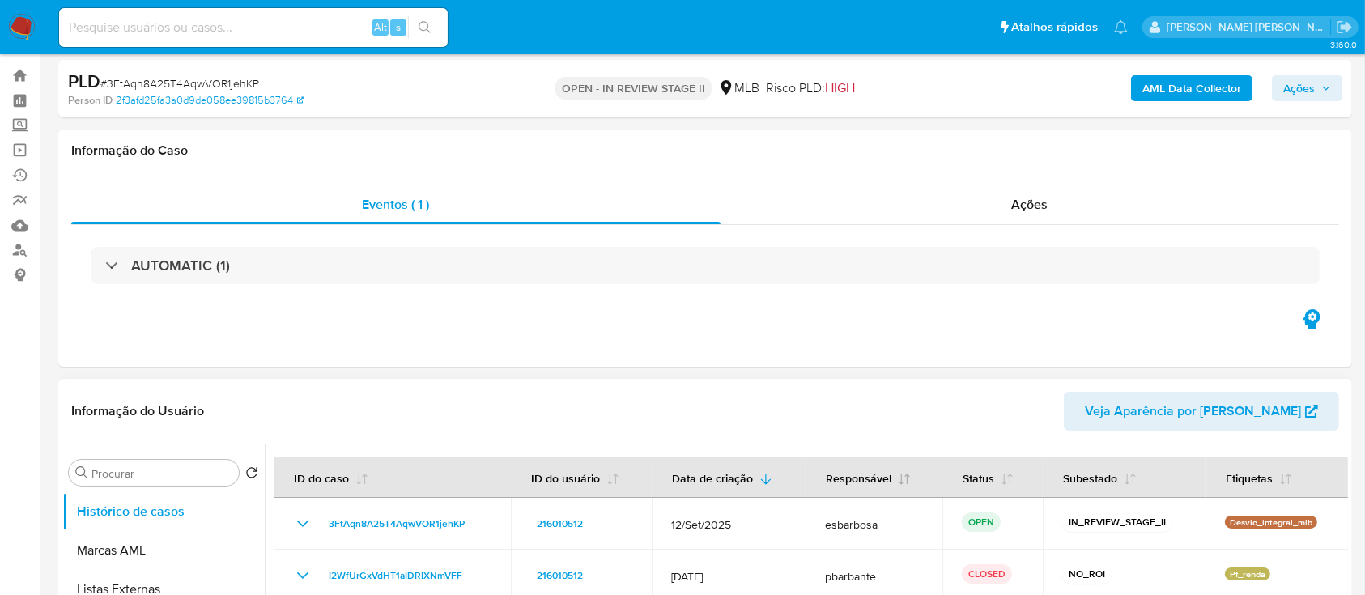
scroll to position [0, 0]
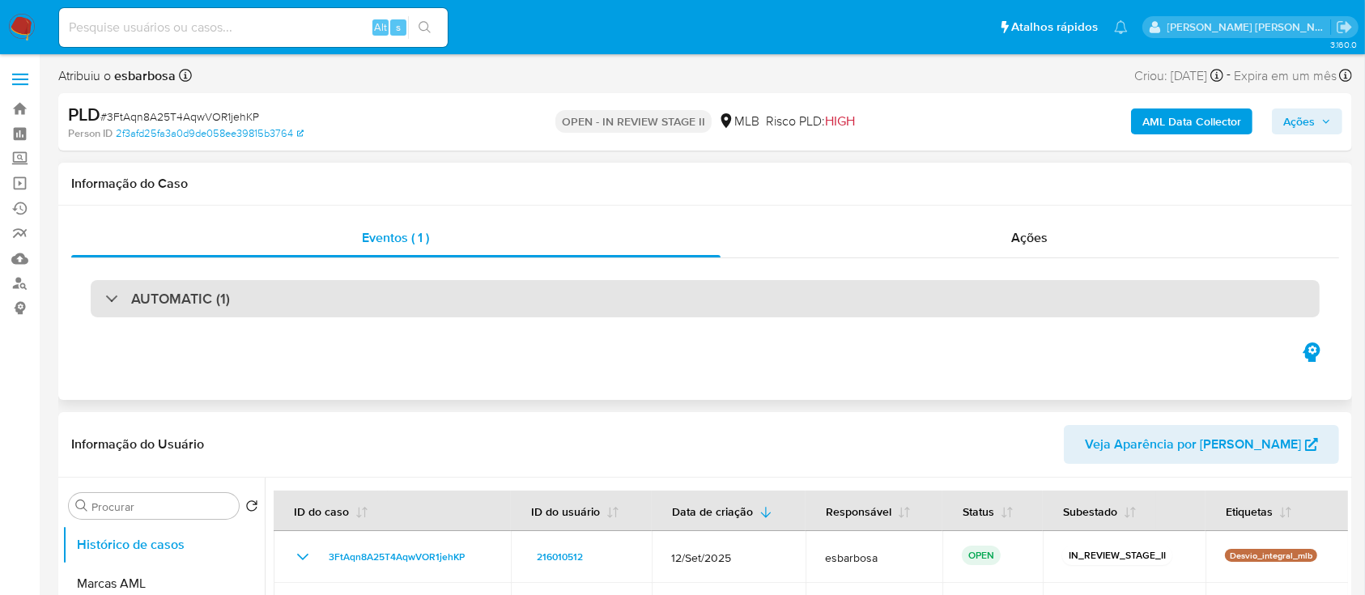
click at [521, 297] on div "AUTOMATIC (1)" at bounding box center [705, 298] width 1229 height 37
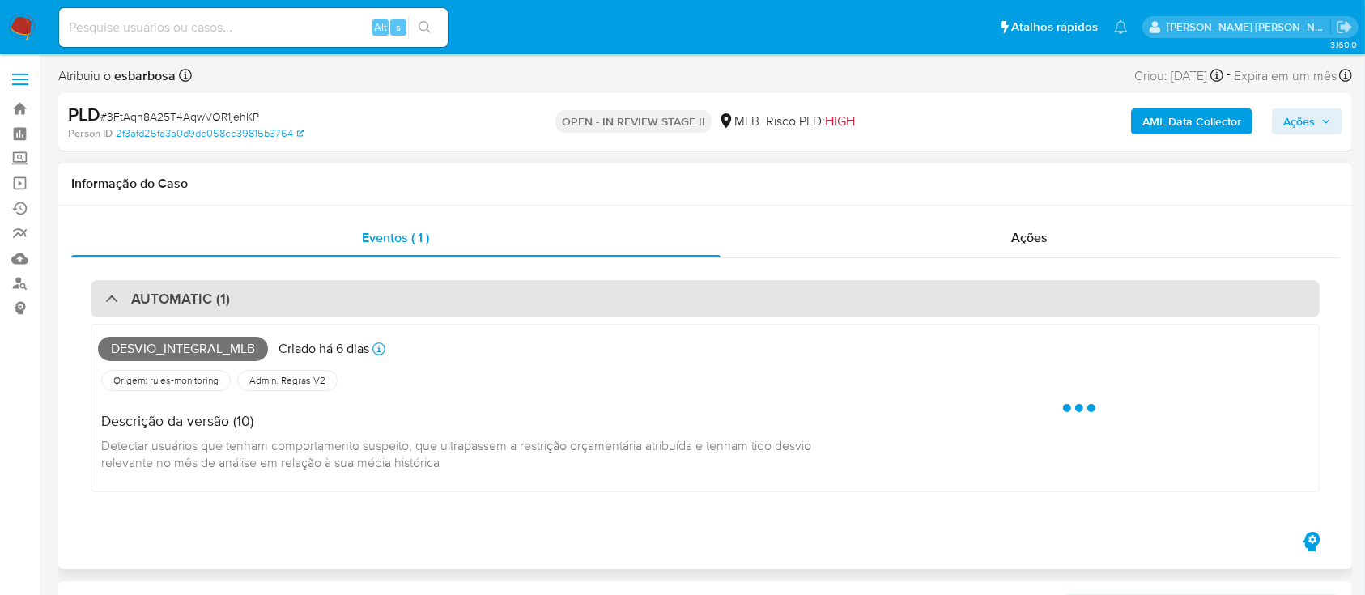
click at [521, 297] on div "AUTOMATIC (1)" at bounding box center [705, 298] width 1229 height 37
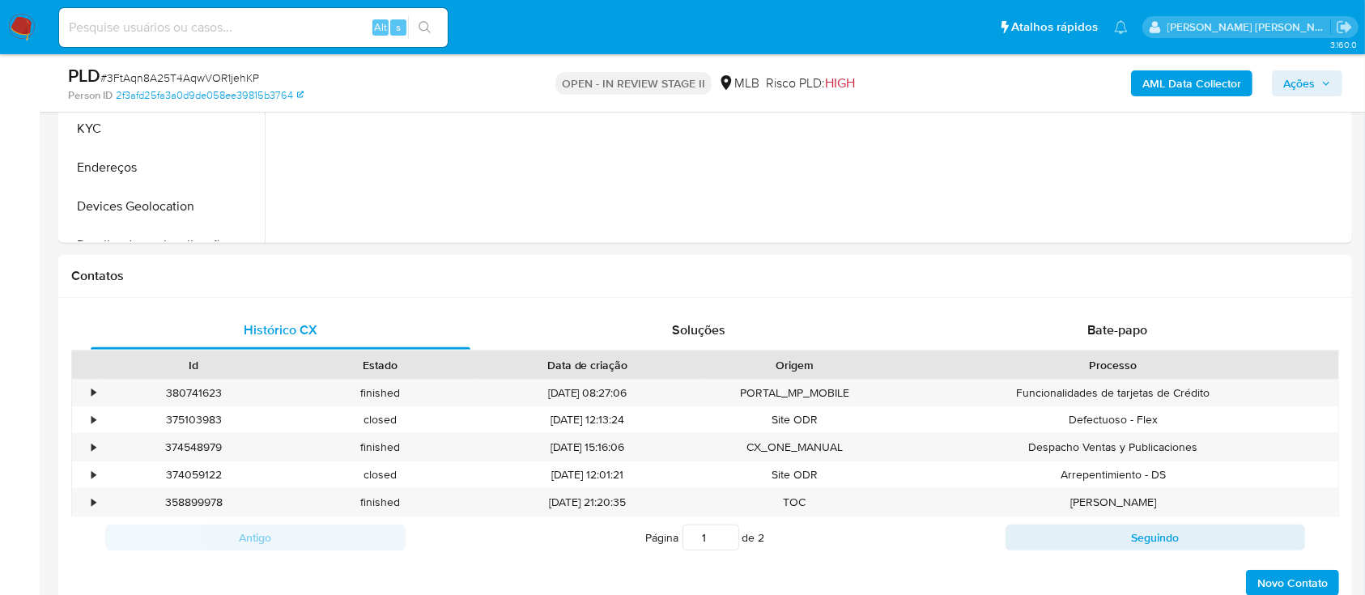
scroll to position [539, 0]
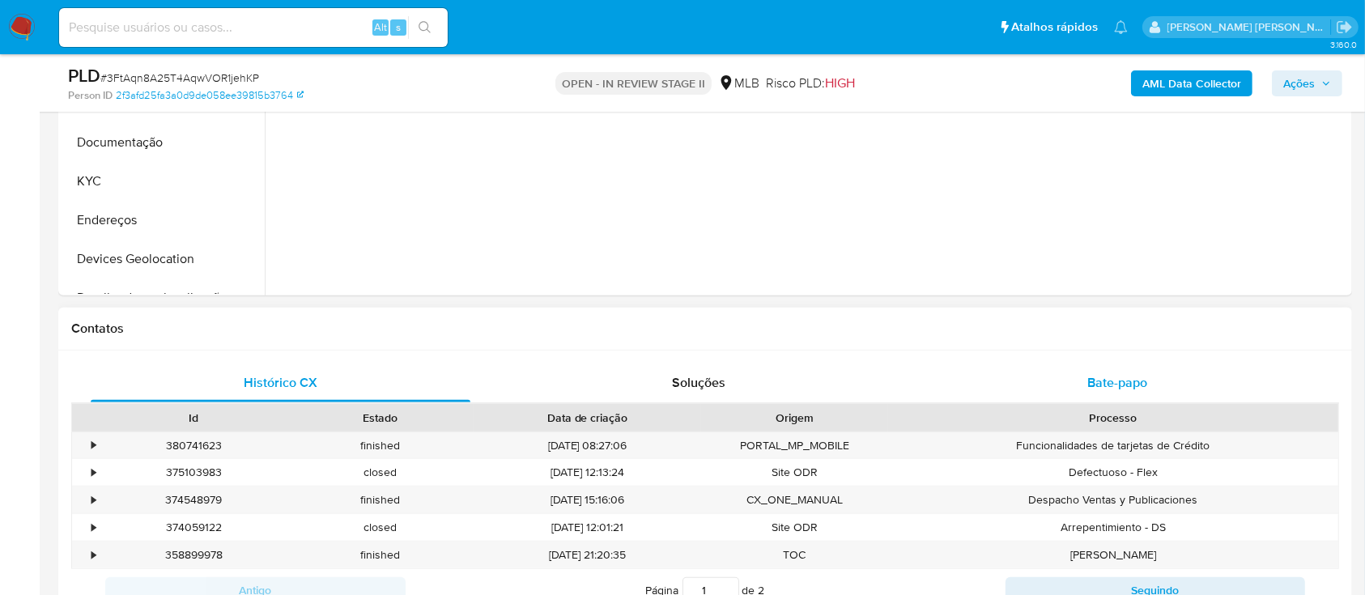
click at [1098, 379] on span "Bate-papo" at bounding box center [1117, 382] width 60 height 19
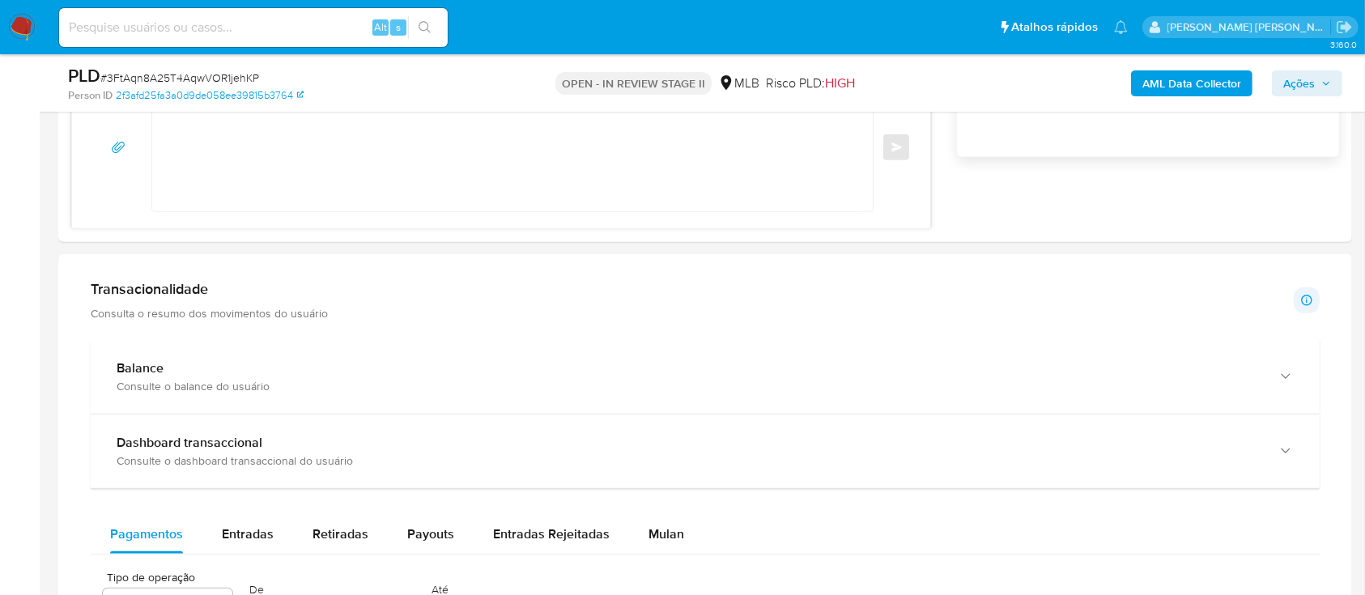
scroll to position [1403, 0]
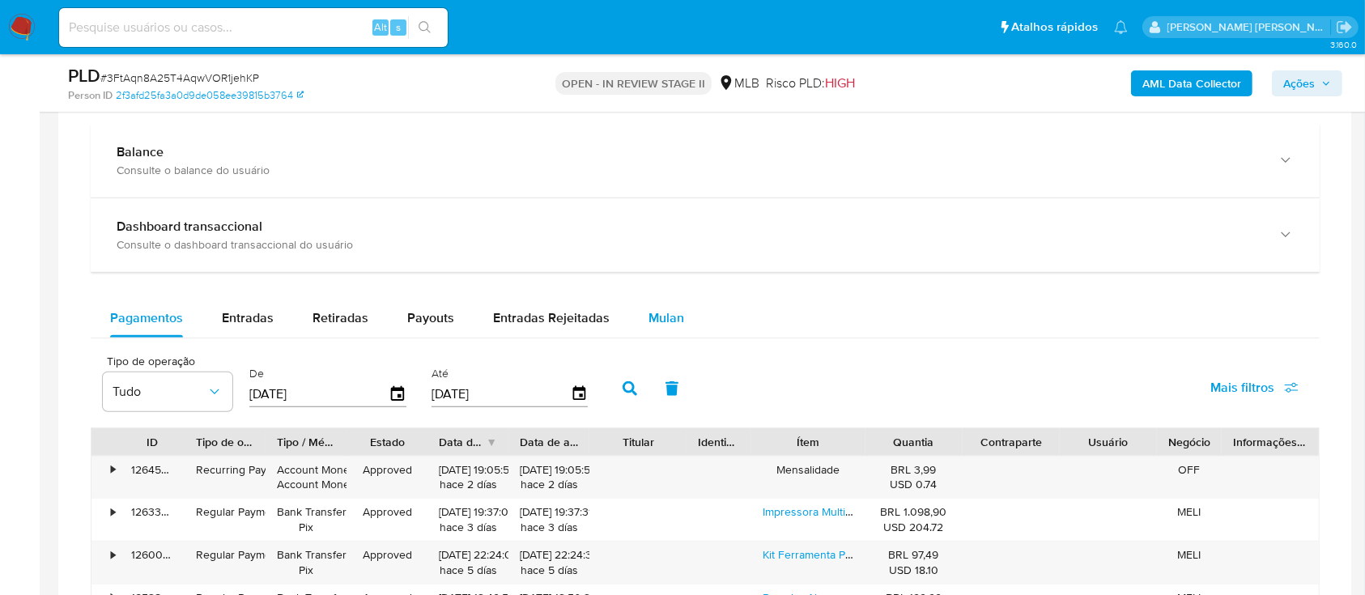
click at [665, 316] on span "Mulan" at bounding box center [666, 317] width 36 height 19
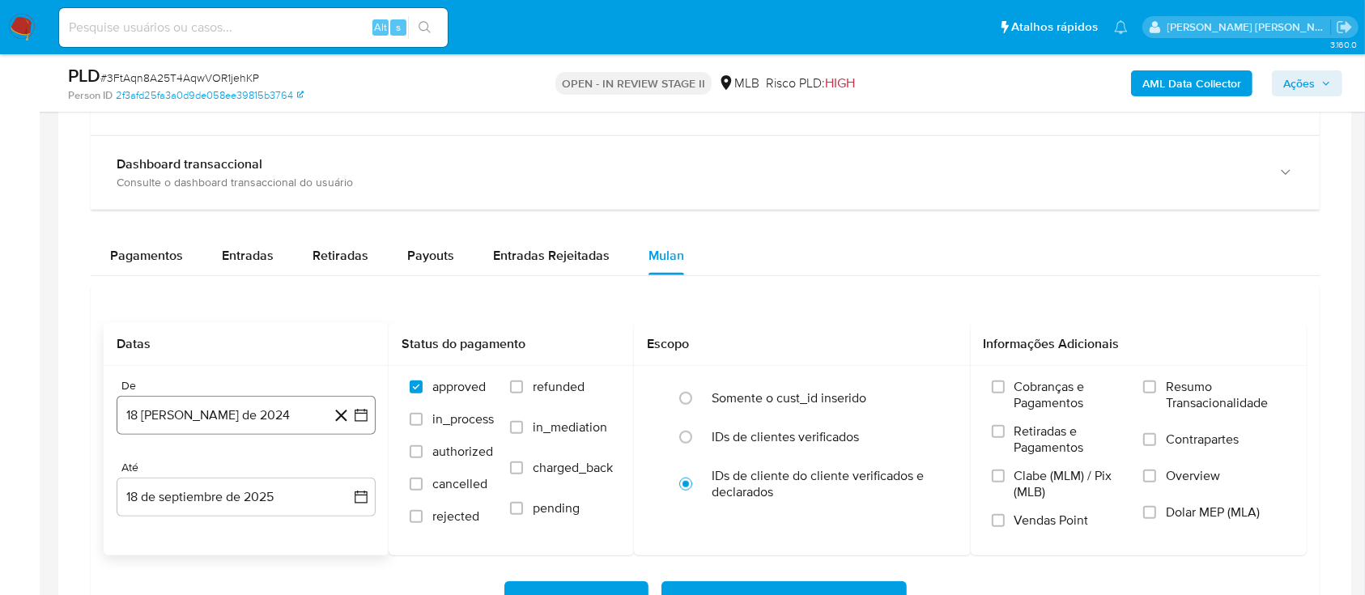
scroll to position [1511, 0]
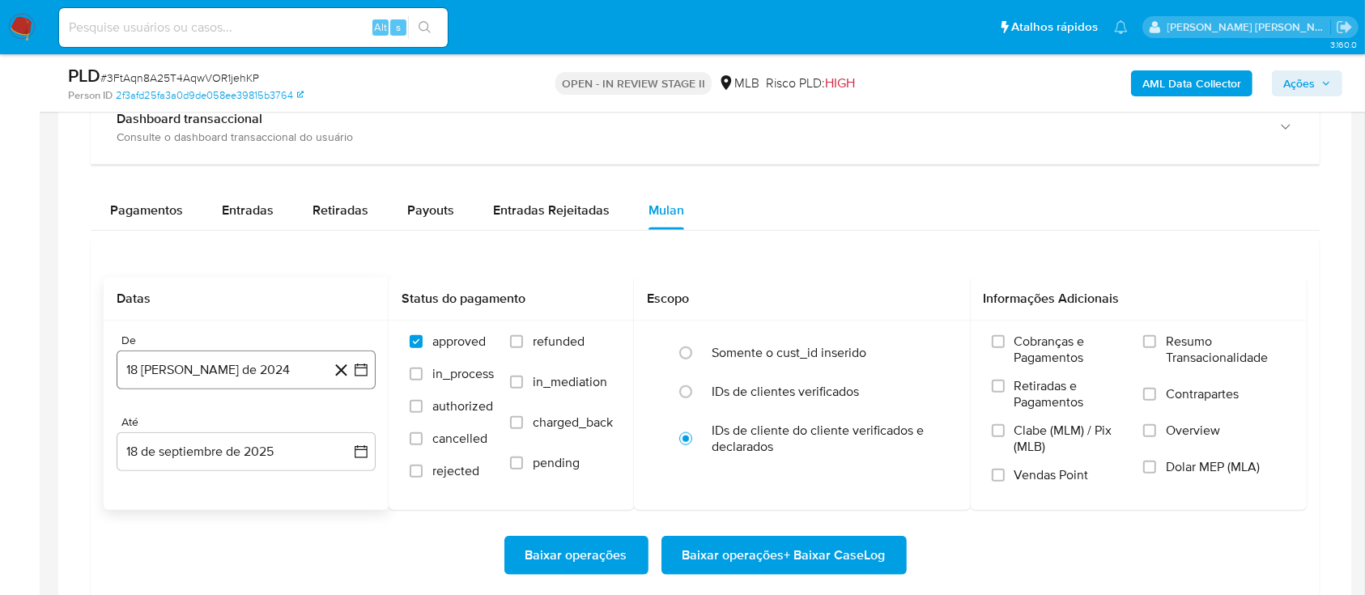
click at [267, 377] on button "18 [PERSON_NAME] de 2024" at bounding box center [246, 370] width 259 height 39
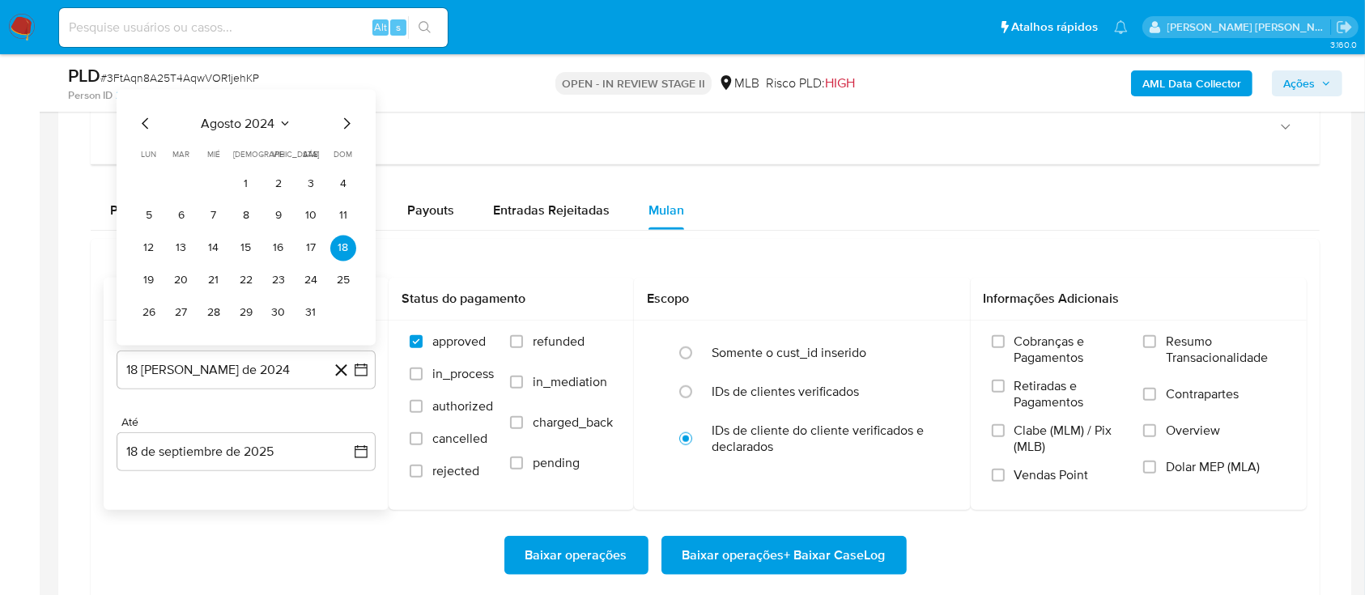
click at [249, 116] on span "agosto 2024" at bounding box center [239, 123] width 74 height 16
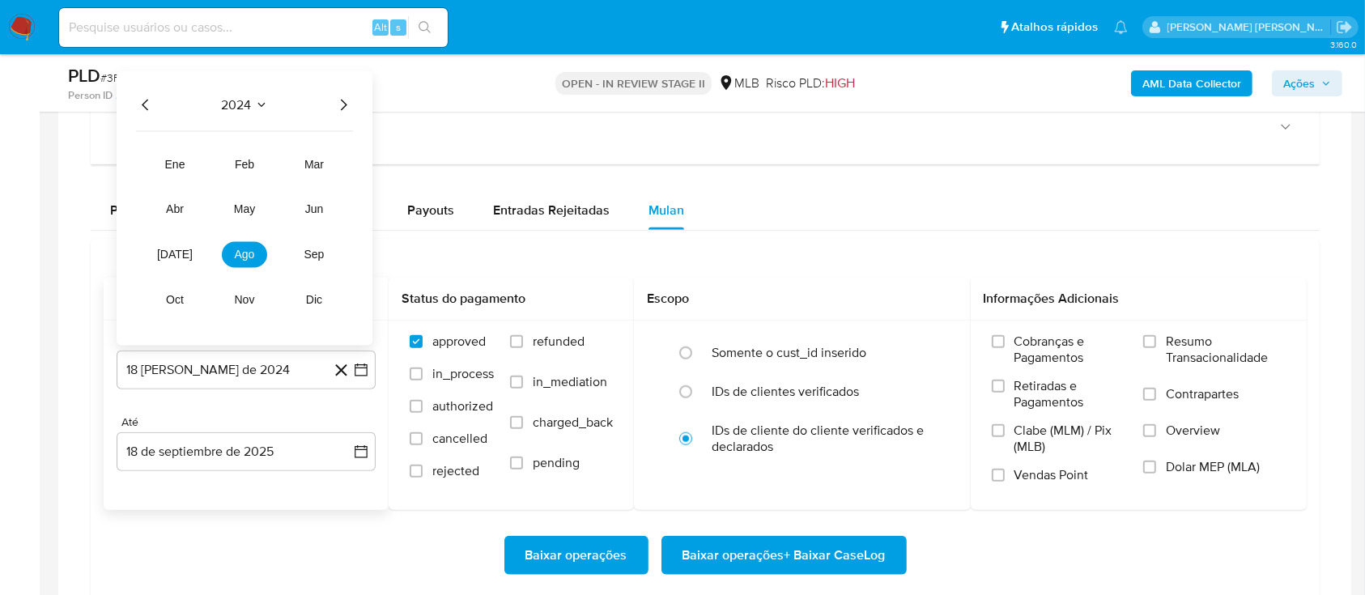
click at [344, 100] on icon "Año siguiente" at bounding box center [343, 104] width 19 height 19
click at [181, 251] on span "[DATE]" at bounding box center [175, 254] width 36 height 13
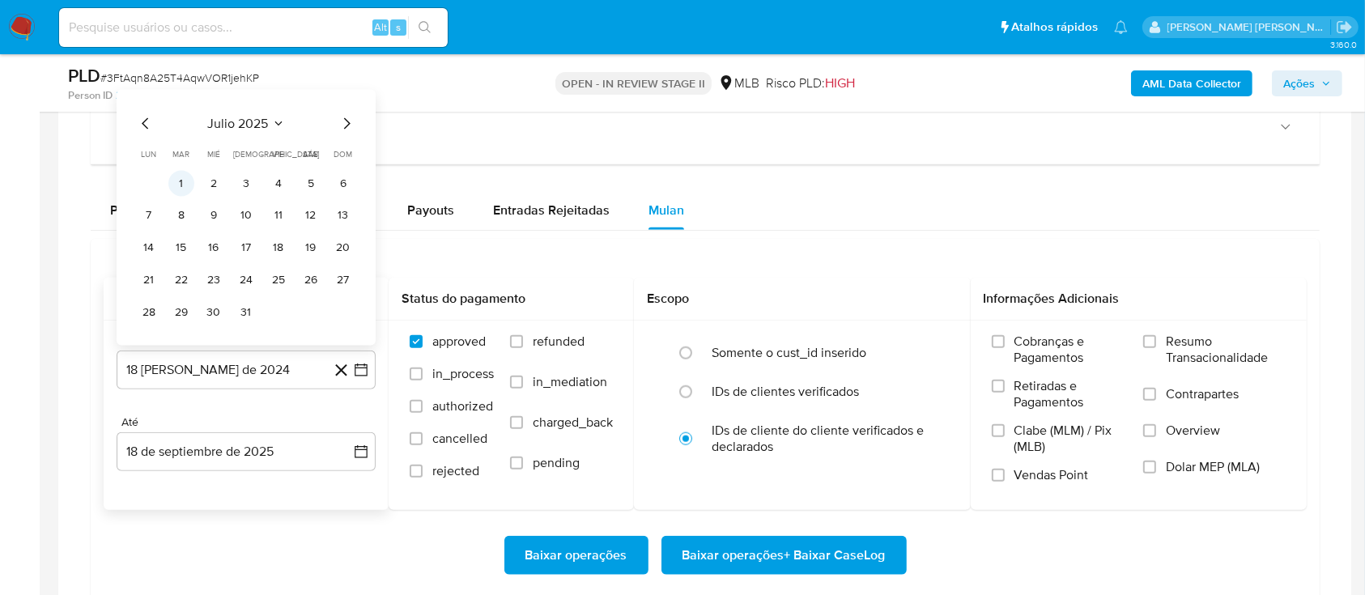
click at [190, 181] on button "1" at bounding box center [181, 183] width 26 height 26
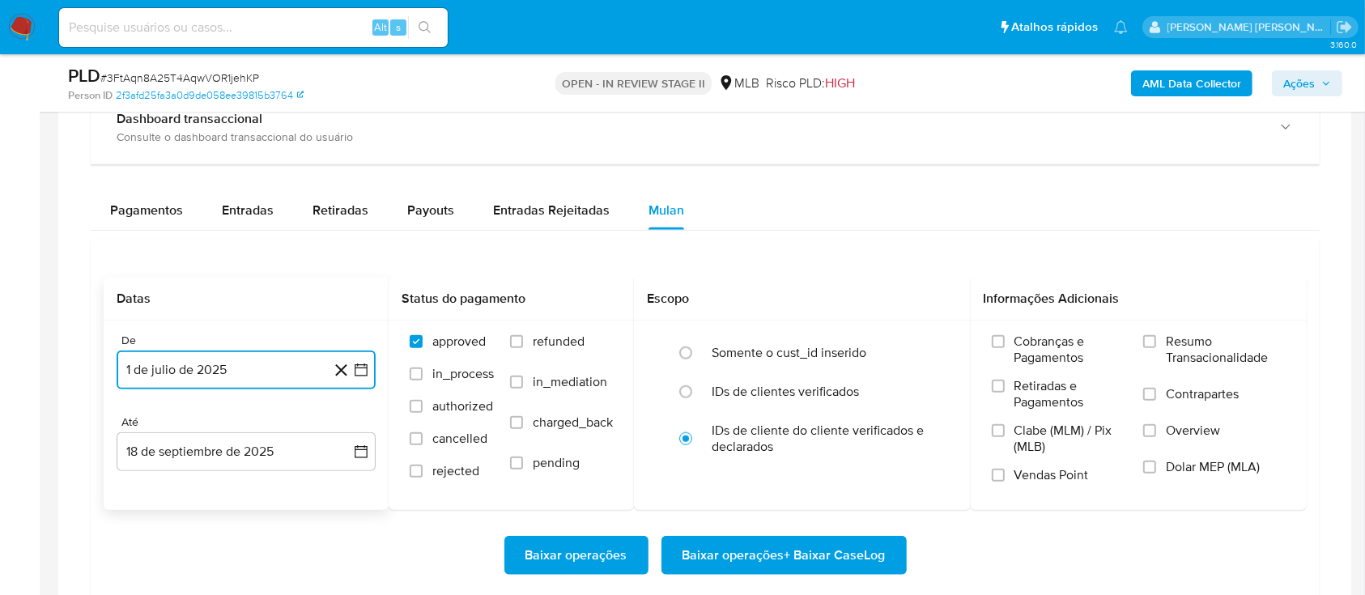
click at [368, 364] on icon "button" at bounding box center [361, 370] width 16 height 16
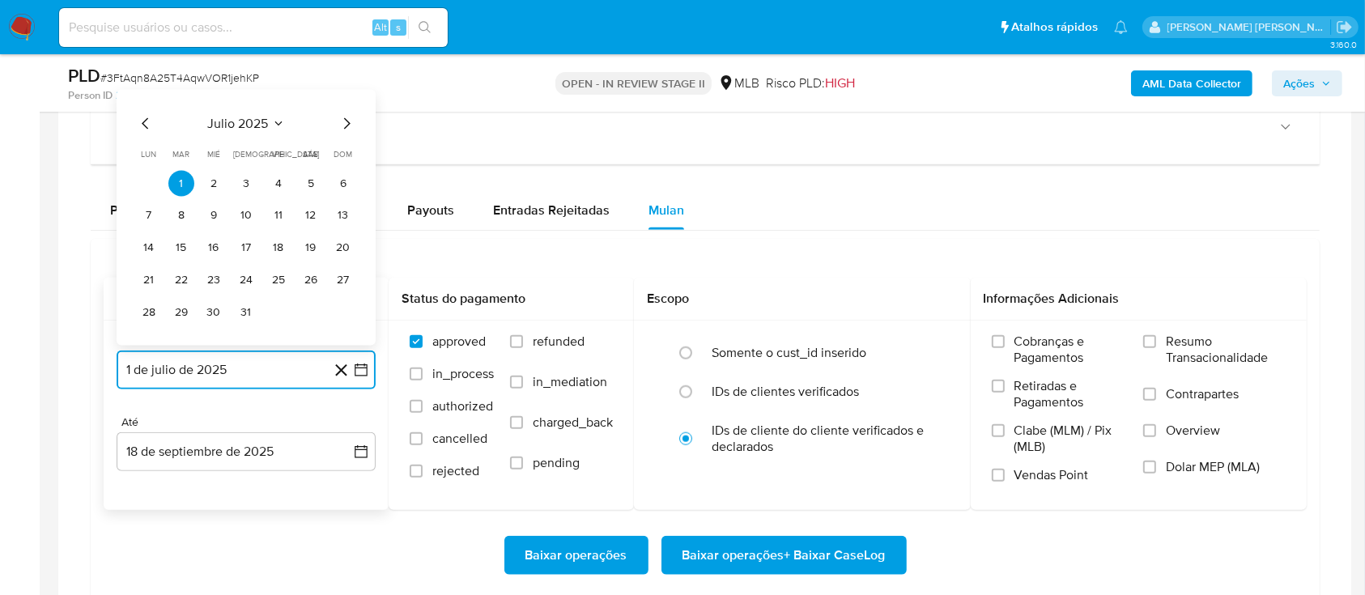
click at [346, 118] on icon "Mes siguiente" at bounding box center [347, 122] width 6 height 11
click at [290, 178] on button "1" at bounding box center [279, 183] width 26 height 26
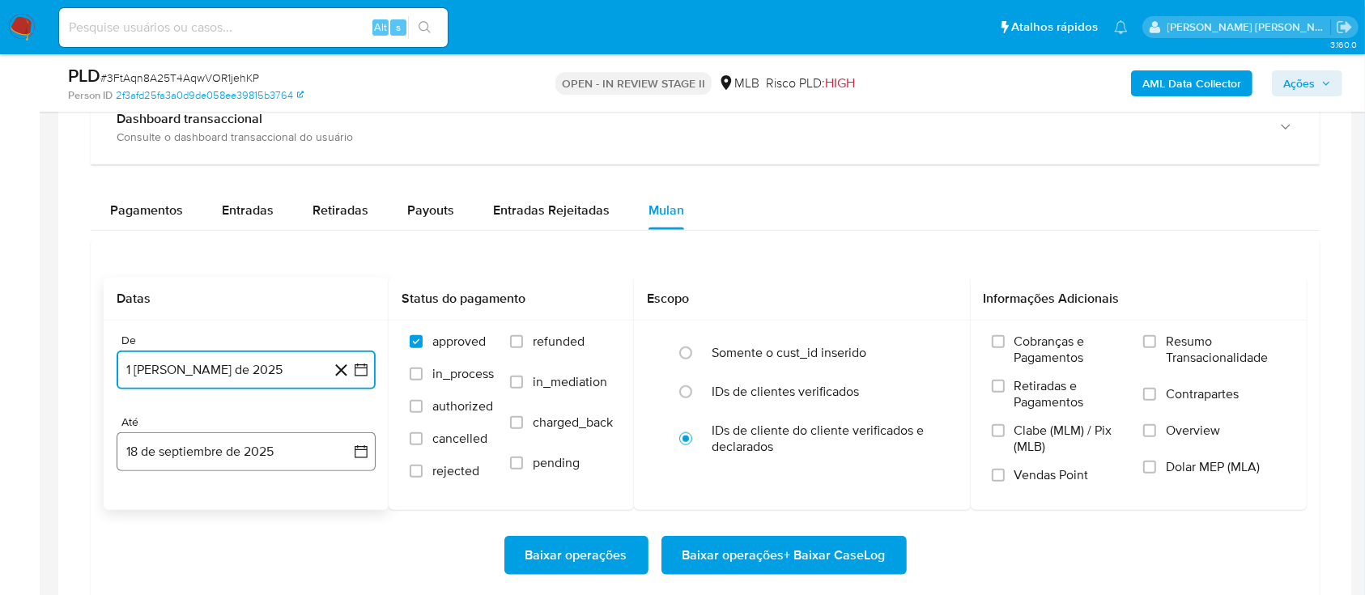
click at [337, 450] on button "18 de septiembre de 2025" at bounding box center [246, 451] width 259 height 39
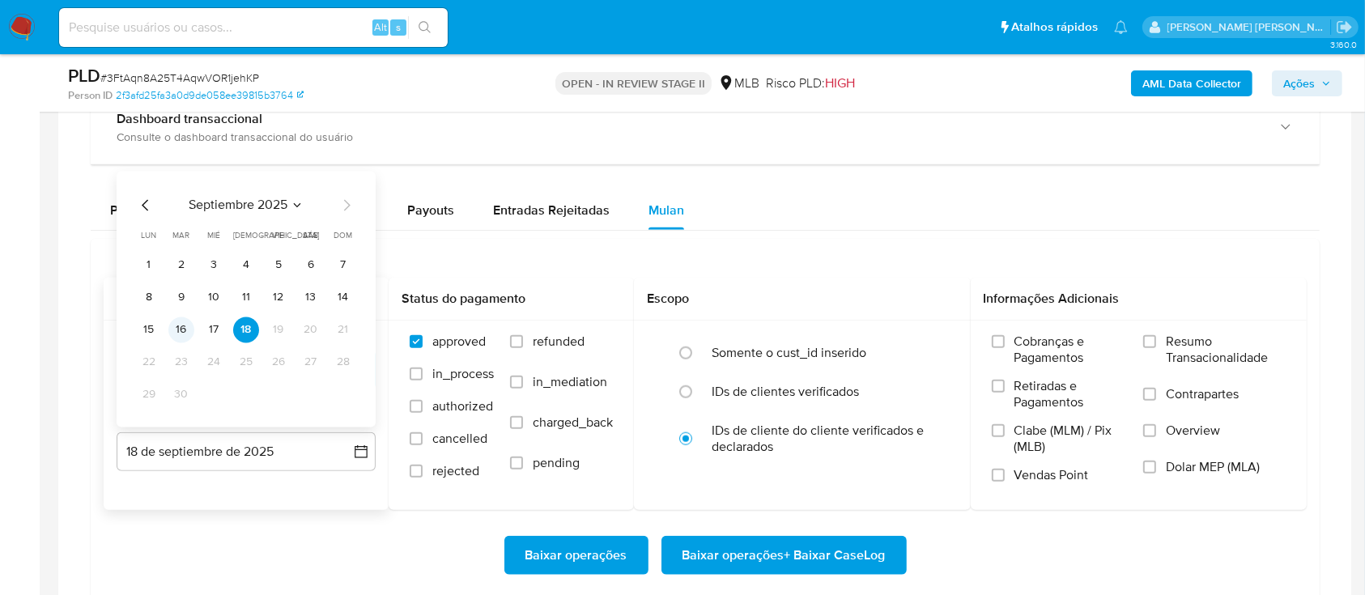
click at [181, 332] on button "16" at bounding box center [181, 330] width 26 height 26
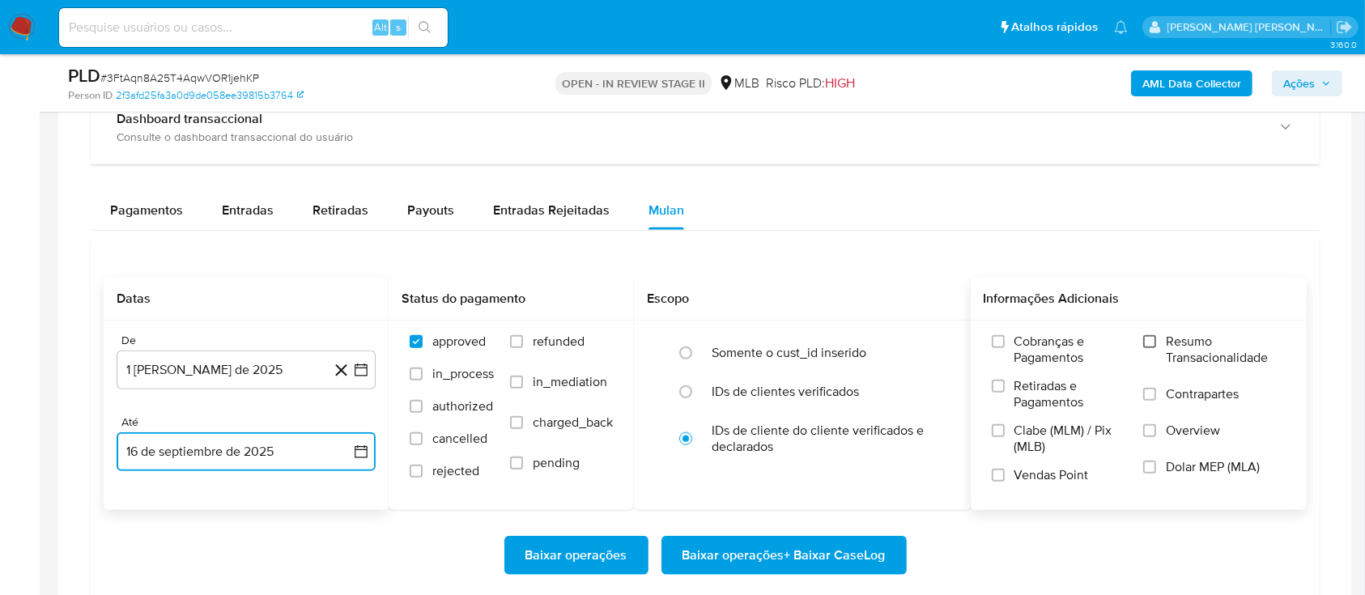
click at [1151, 343] on input "Resumo Transacionalidade" at bounding box center [1149, 341] width 13 height 13
click at [1151, 393] on input "Contrapartes" at bounding box center [1149, 394] width 13 height 13
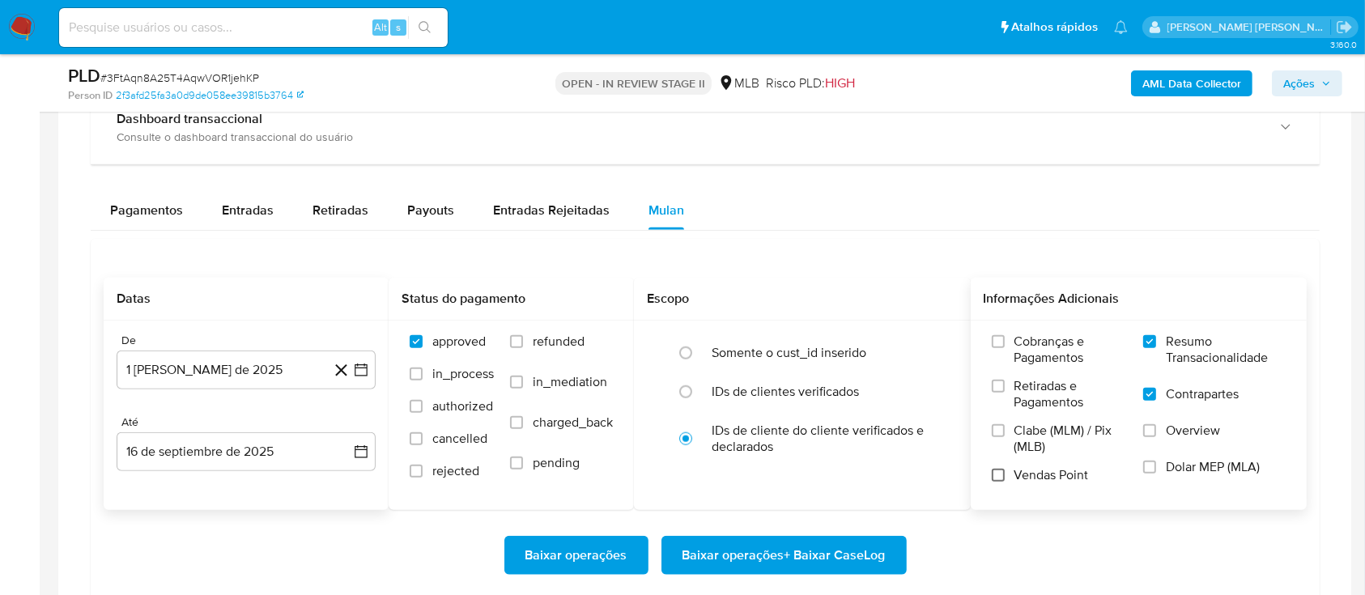
click at [997, 474] on input "Vendas Point" at bounding box center [998, 475] width 13 height 13
click at [781, 553] on span "Baixar operações + Baixar CaseLog" at bounding box center [783, 556] width 203 height 36
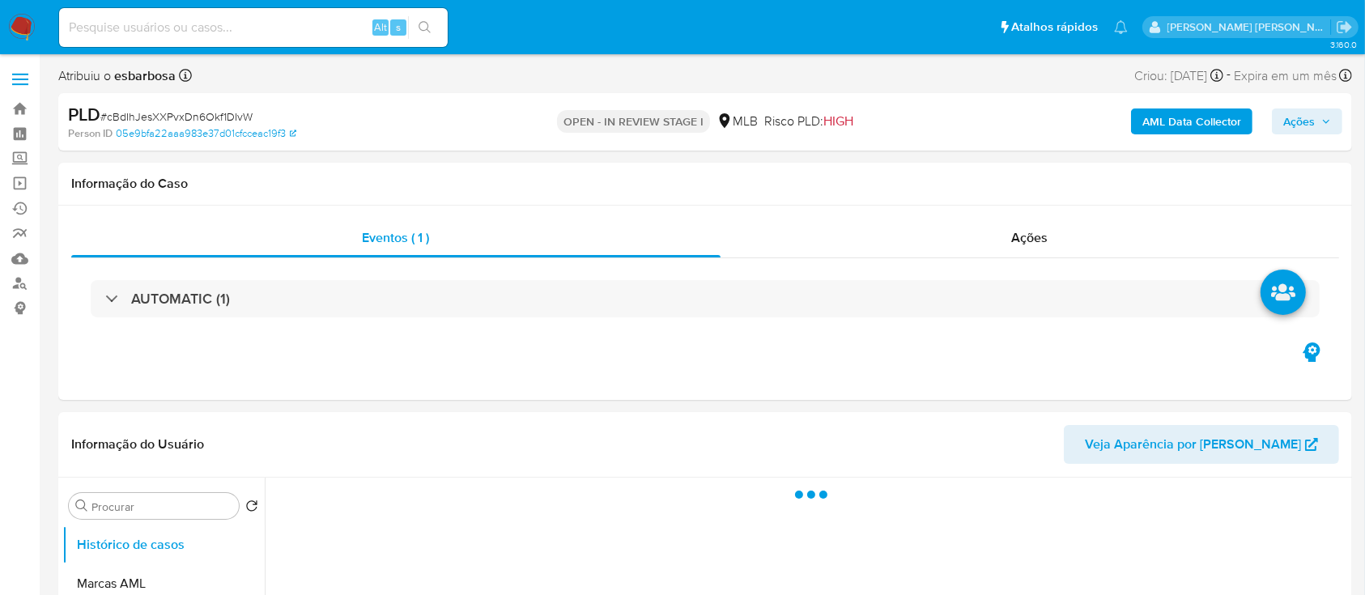
select select "10"
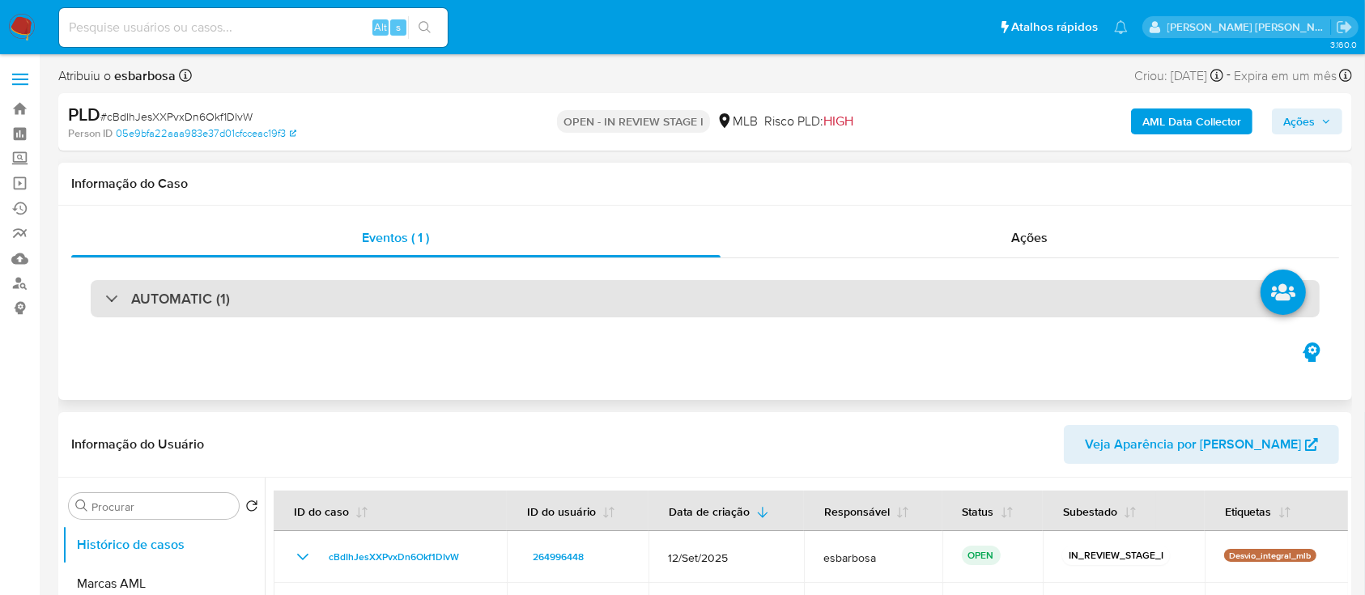
click at [343, 300] on div "AUTOMATIC (1)" at bounding box center [705, 298] width 1229 height 37
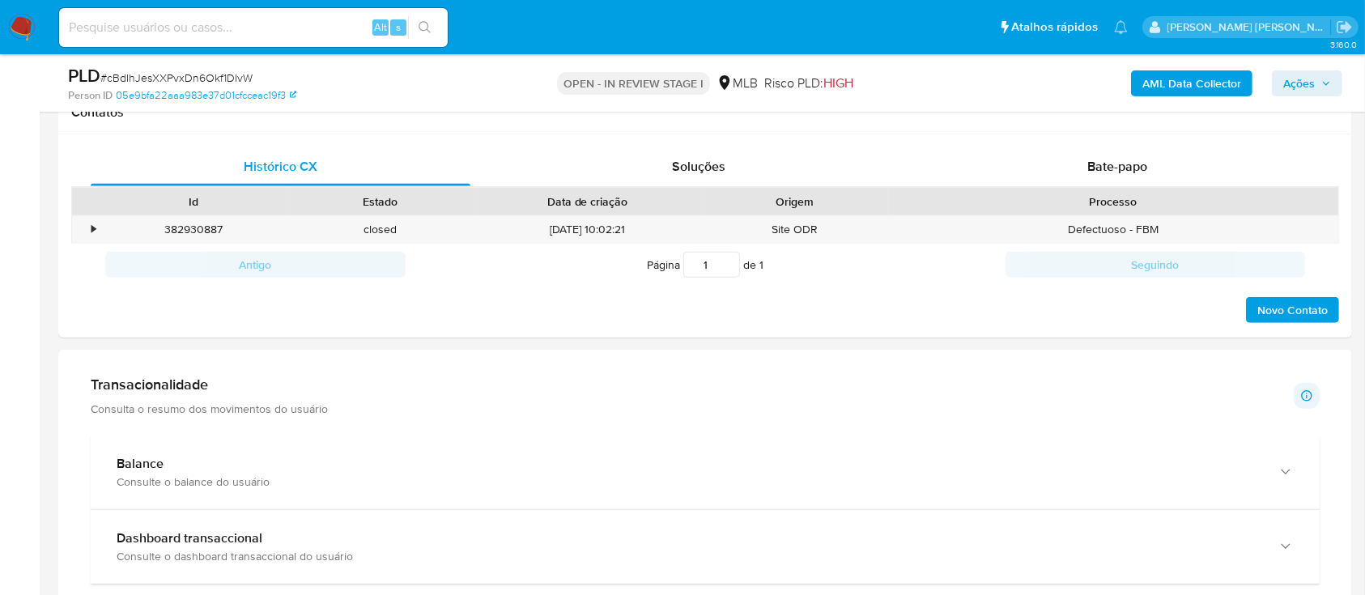
scroll to position [1511, 0]
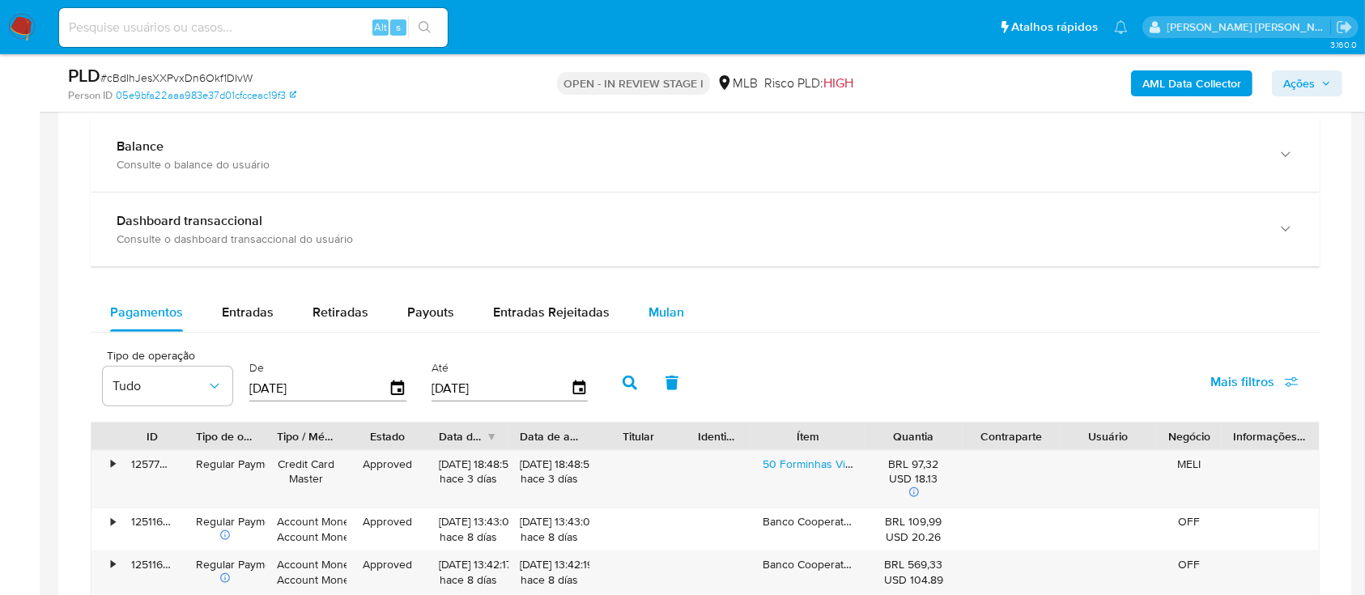
click at [653, 313] on span "Mulan" at bounding box center [666, 312] width 36 height 19
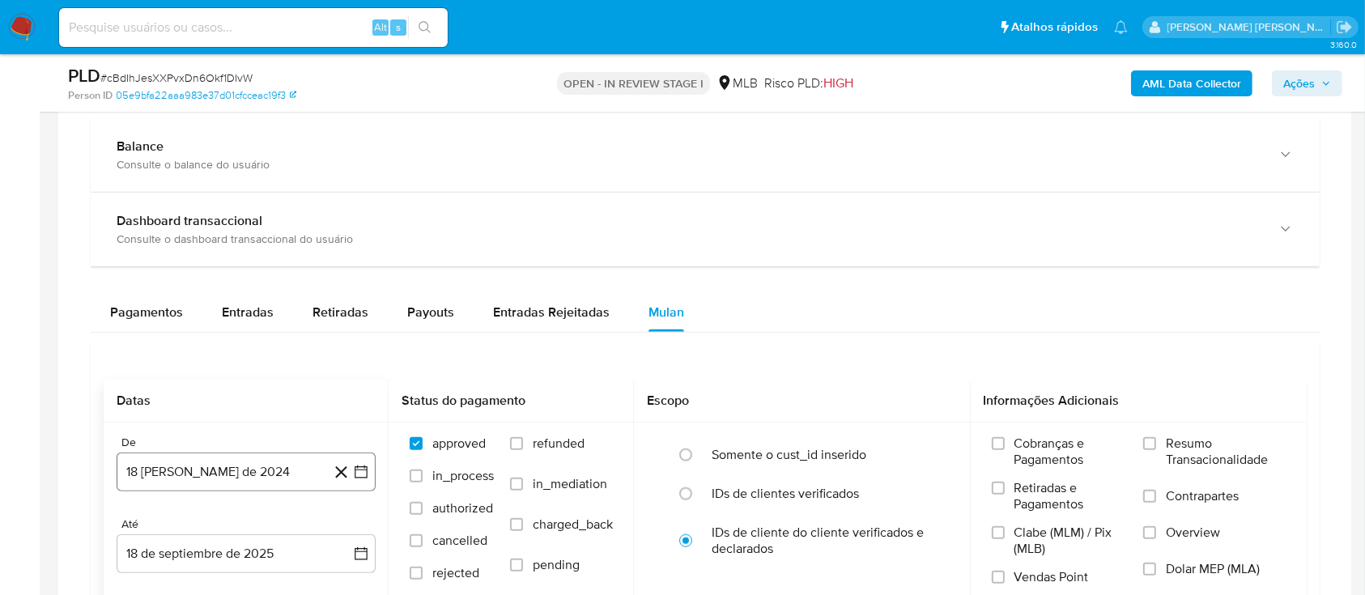
click at [272, 473] on button "18 [PERSON_NAME] de 2024" at bounding box center [246, 472] width 259 height 39
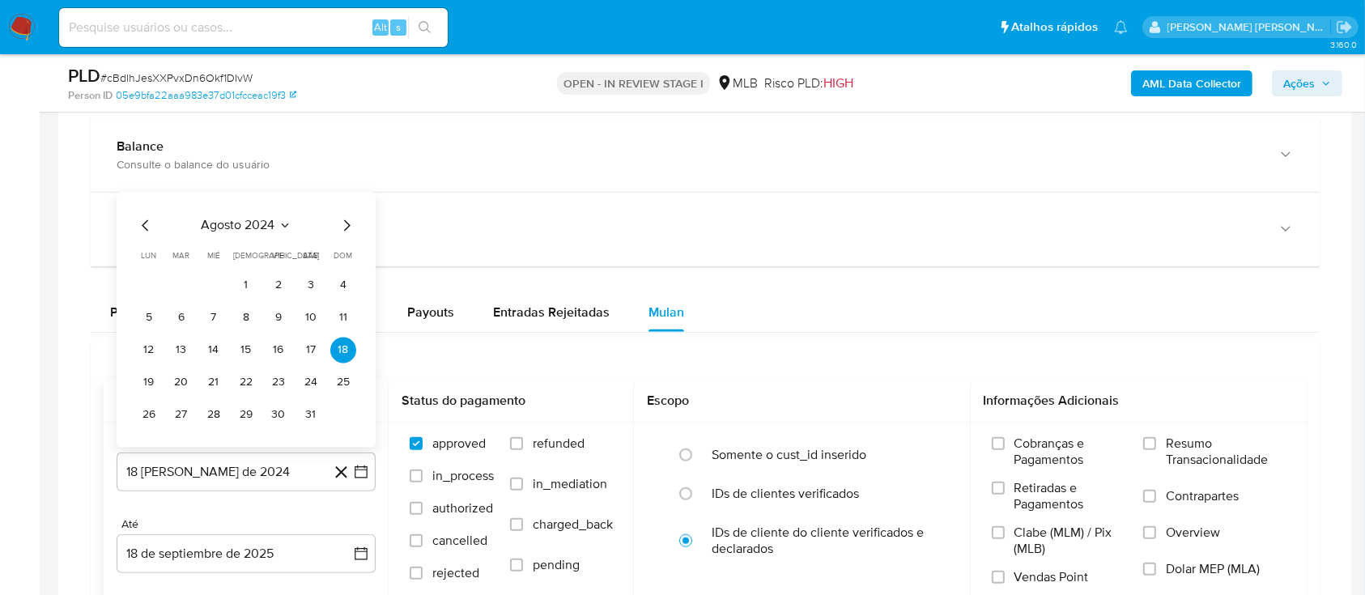
click at [210, 220] on span "agosto 2024" at bounding box center [239, 225] width 74 height 16
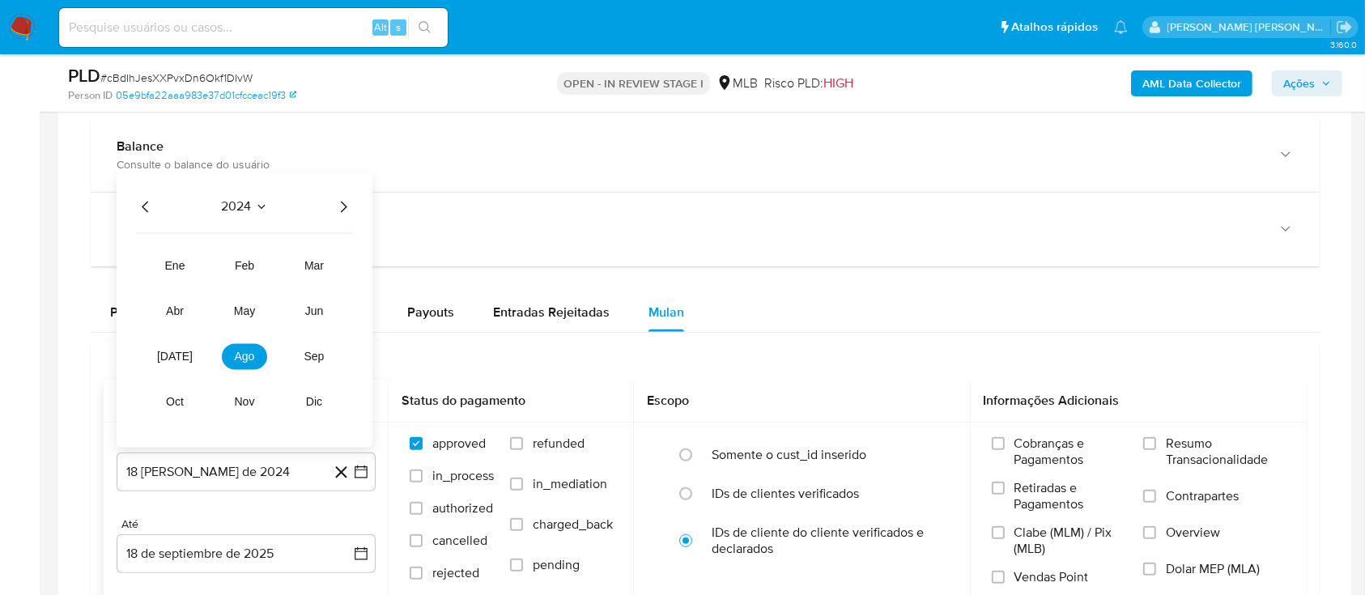
click at [349, 204] on icon "Año siguiente" at bounding box center [343, 206] width 19 height 19
click at [246, 354] on span "ago" at bounding box center [245, 356] width 20 height 13
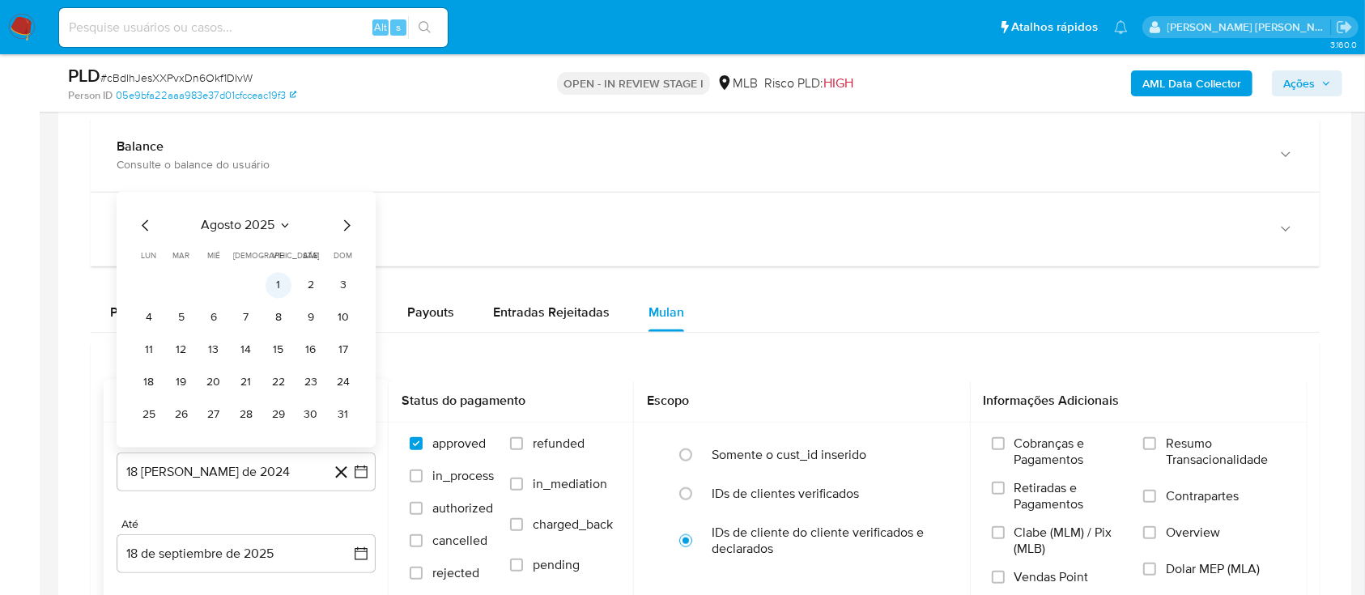
click at [279, 277] on button "1" at bounding box center [279, 285] width 26 height 26
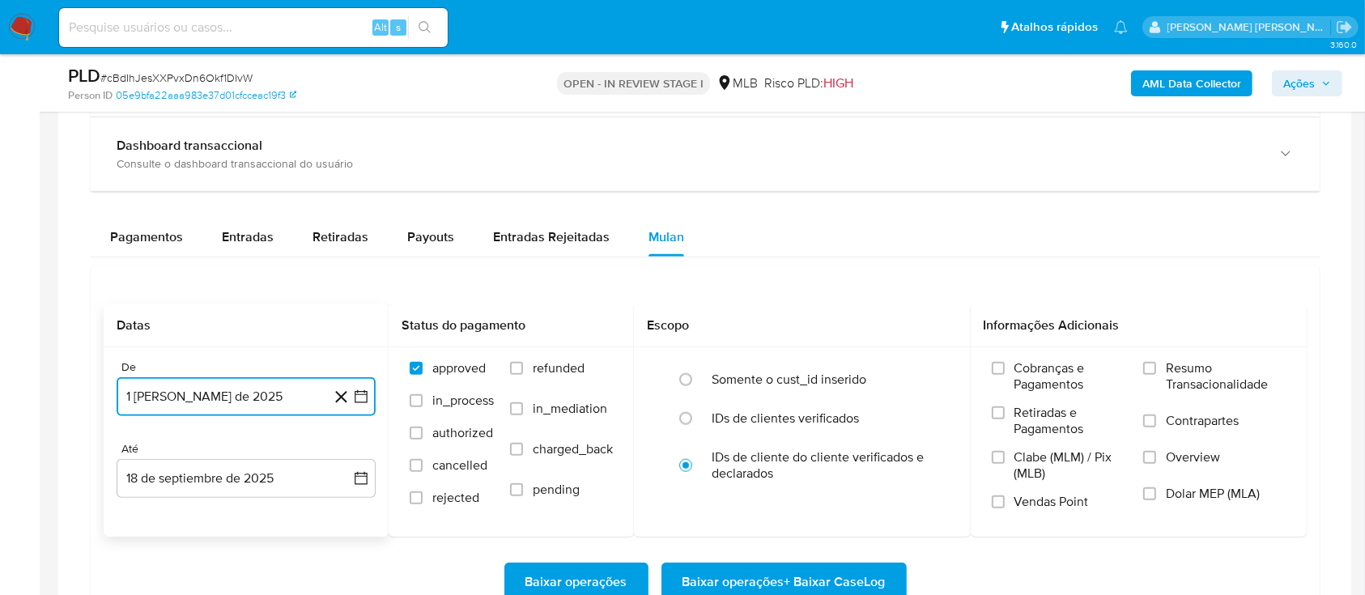
scroll to position [1619, 0]
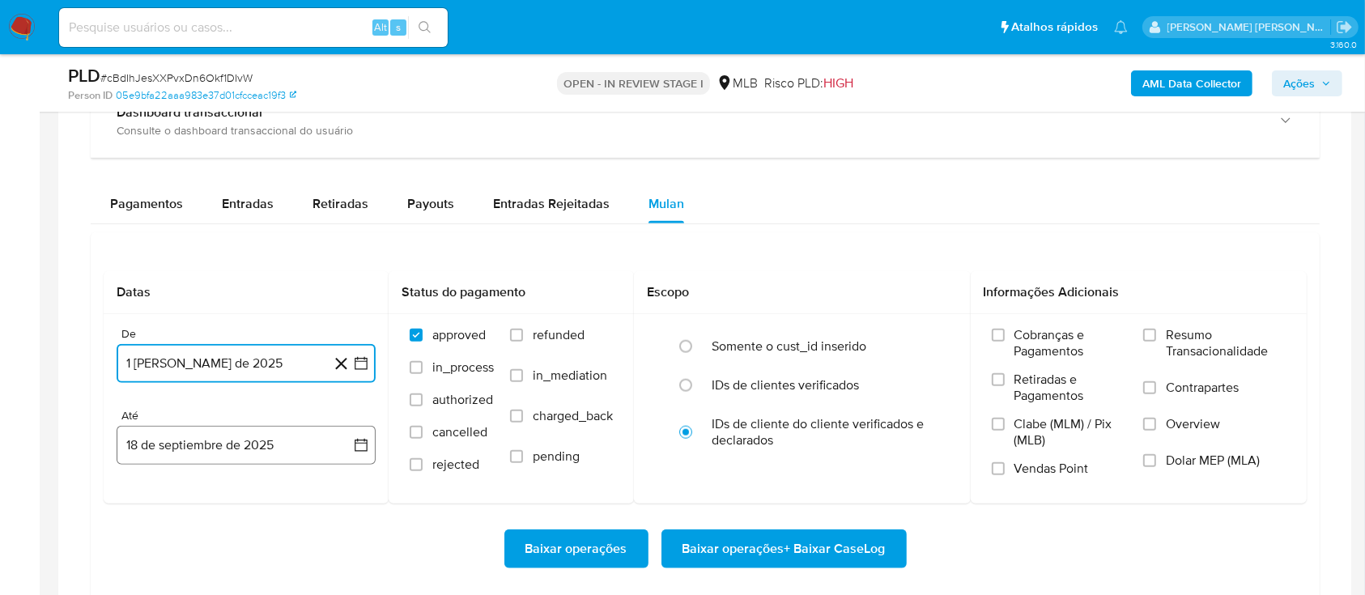
click at [360, 450] on icon "button" at bounding box center [361, 445] width 13 height 13
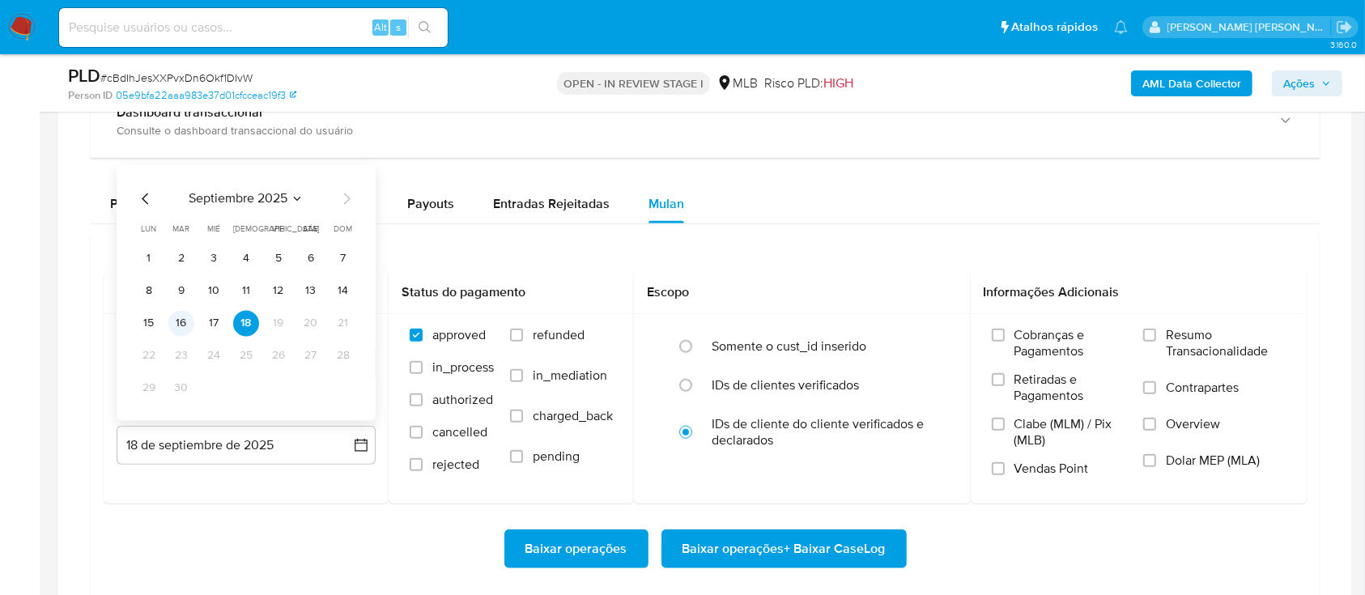
click at [177, 324] on button "16" at bounding box center [181, 323] width 26 height 26
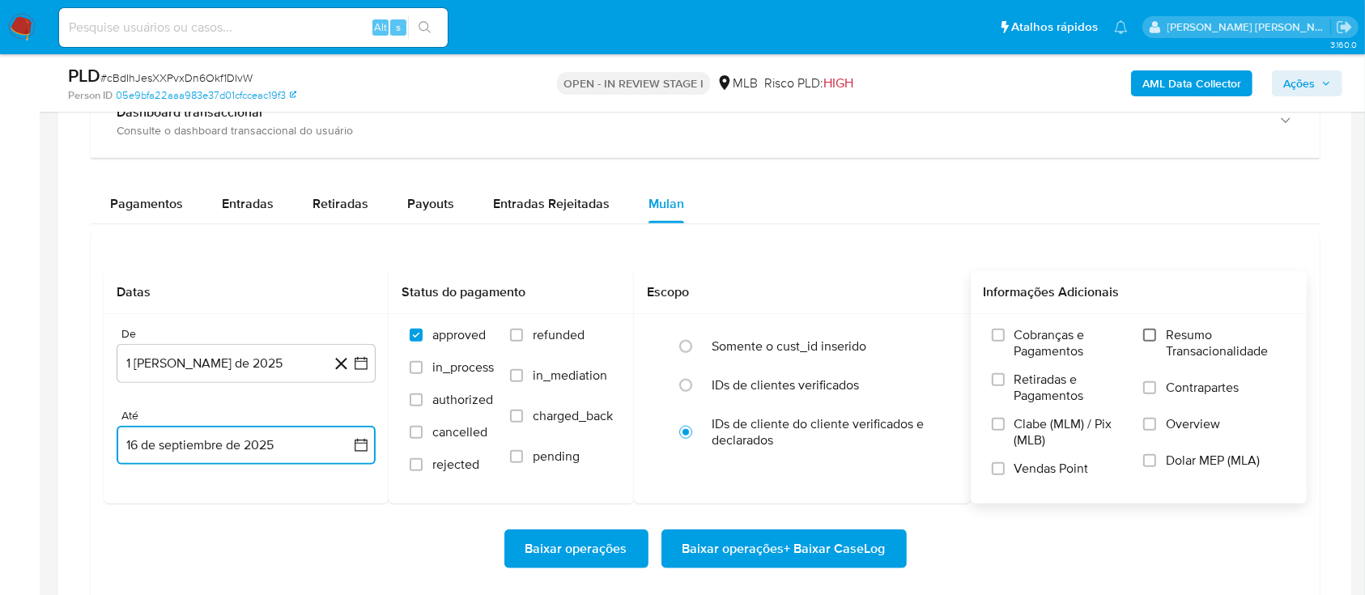
click at [1155, 334] on input "Resumo Transacionalidade" at bounding box center [1149, 335] width 13 height 13
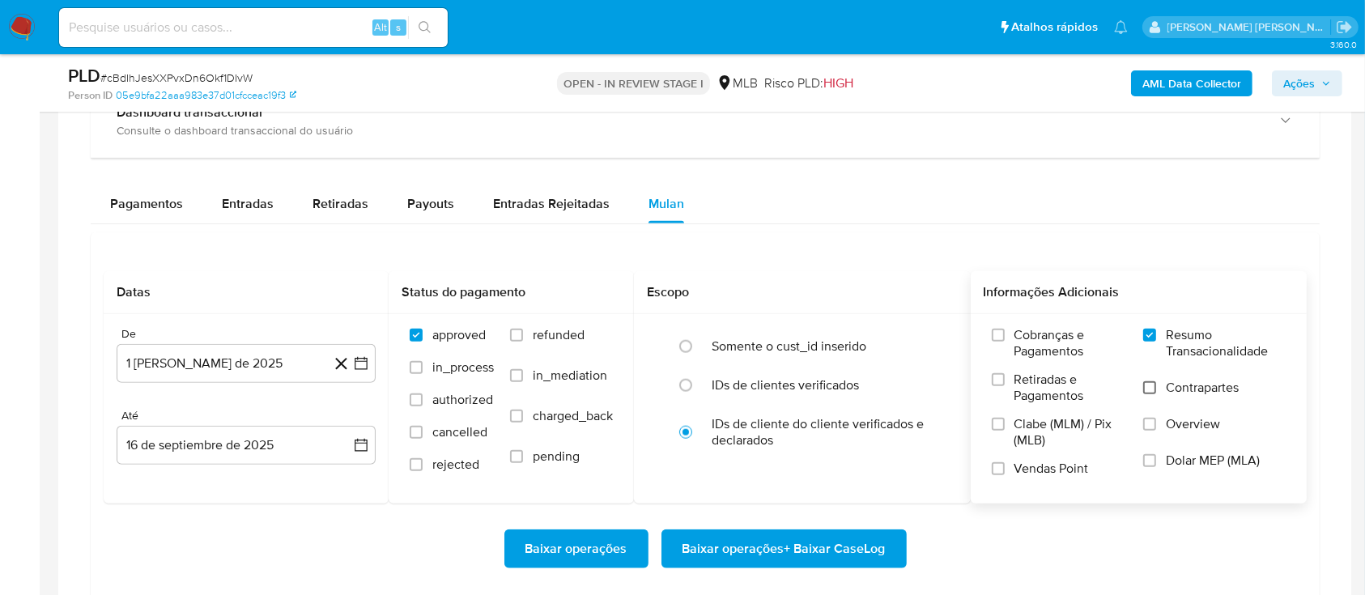
click at [1151, 389] on input "Contrapartes" at bounding box center [1149, 387] width 13 height 13
click at [997, 470] on input "Vendas Point" at bounding box center [998, 468] width 13 height 13
click at [789, 542] on span "Baixar operações + Baixar CaseLog" at bounding box center [783, 549] width 203 height 36
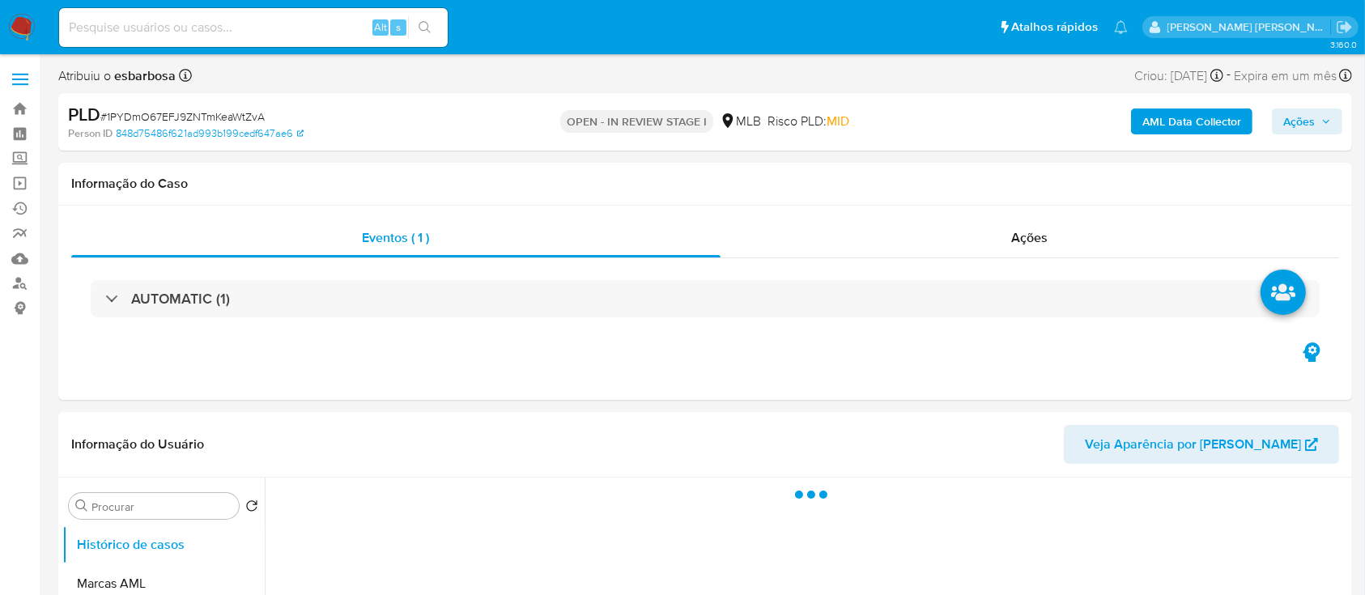
select select "10"
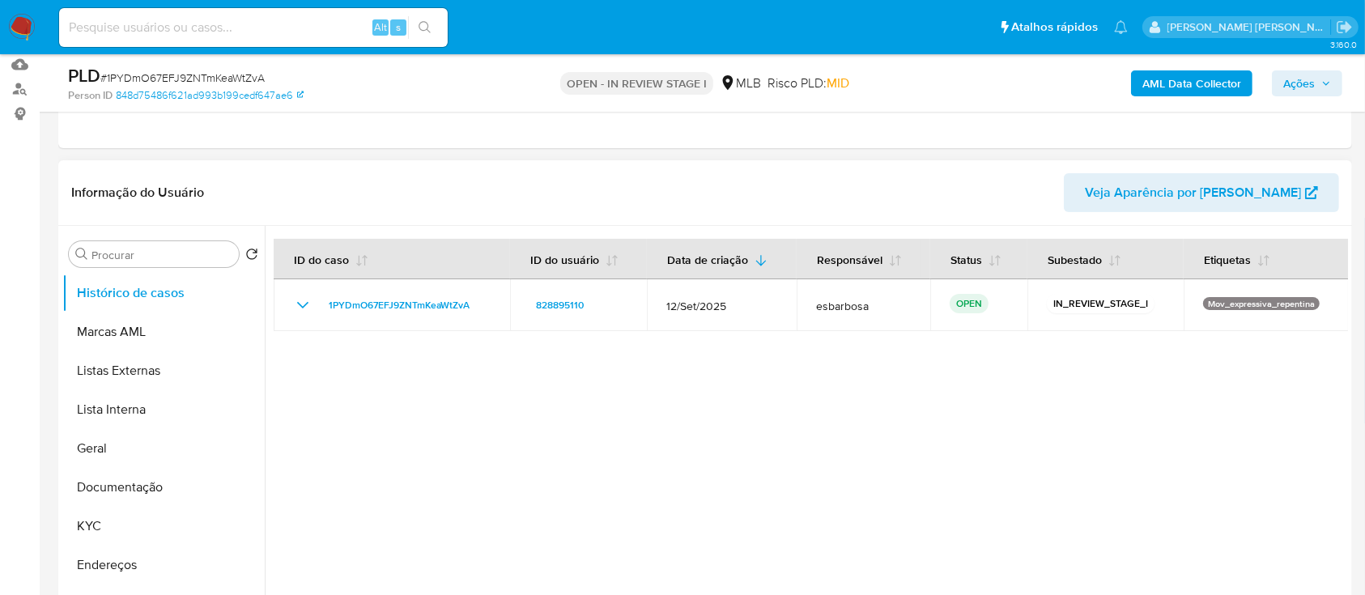
scroll to position [215, 0]
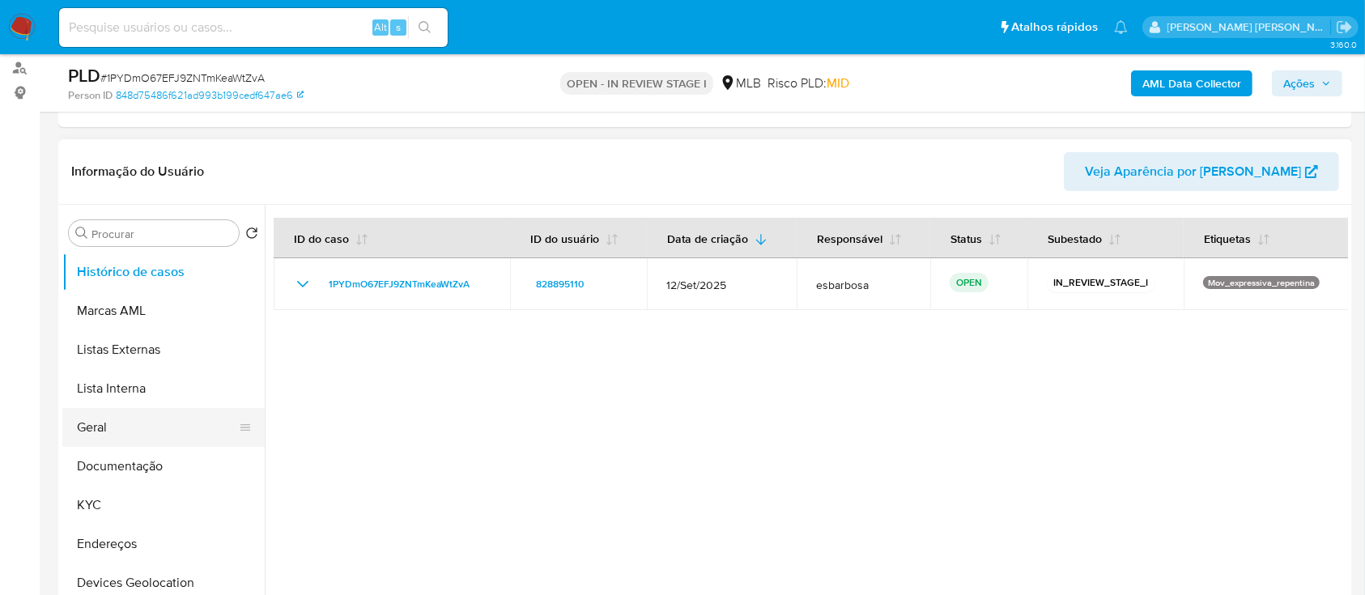
click at [126, 431] on button "Geral" at bounding box center [156, 427] width 189 height 39
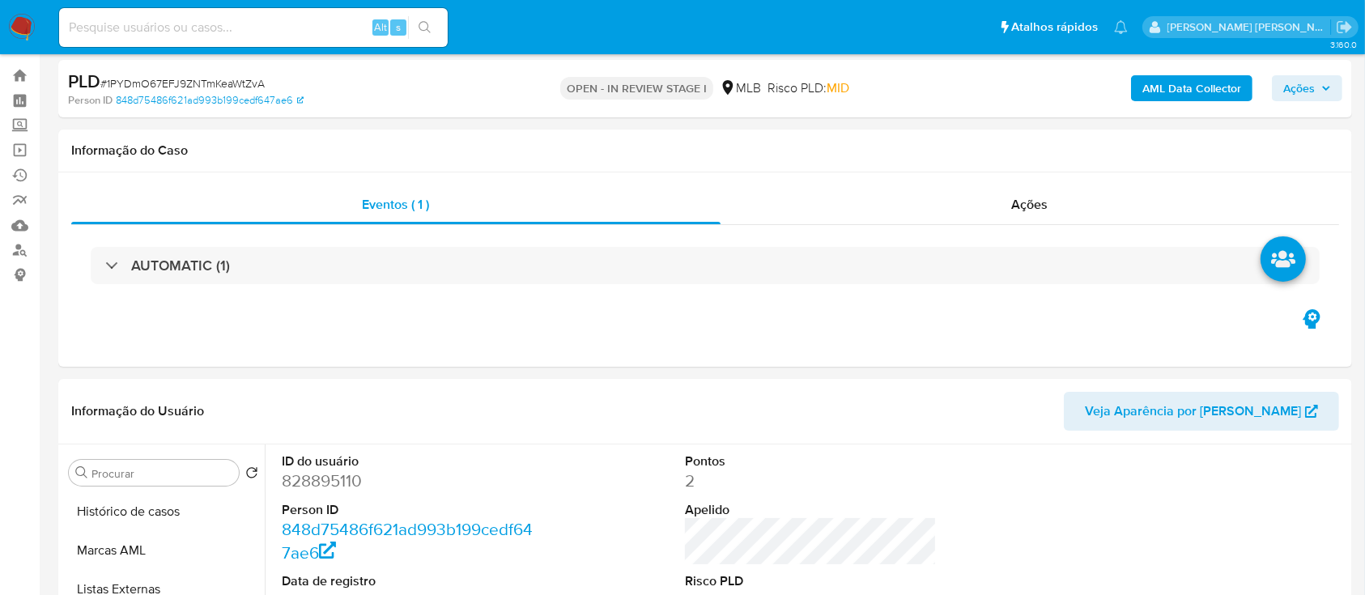
scroll to position [0, 0]
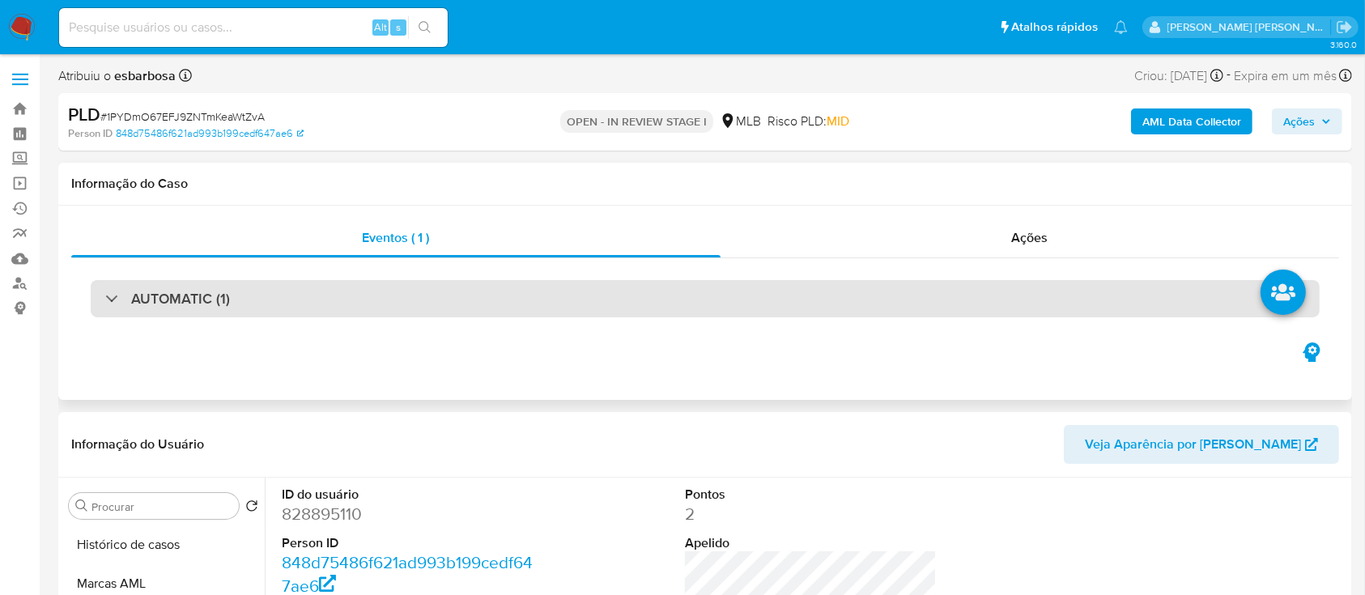
click at [289, 295] on div "AUTOMATIC (1)" at bounding box center [705, 298] width 1229 height 37
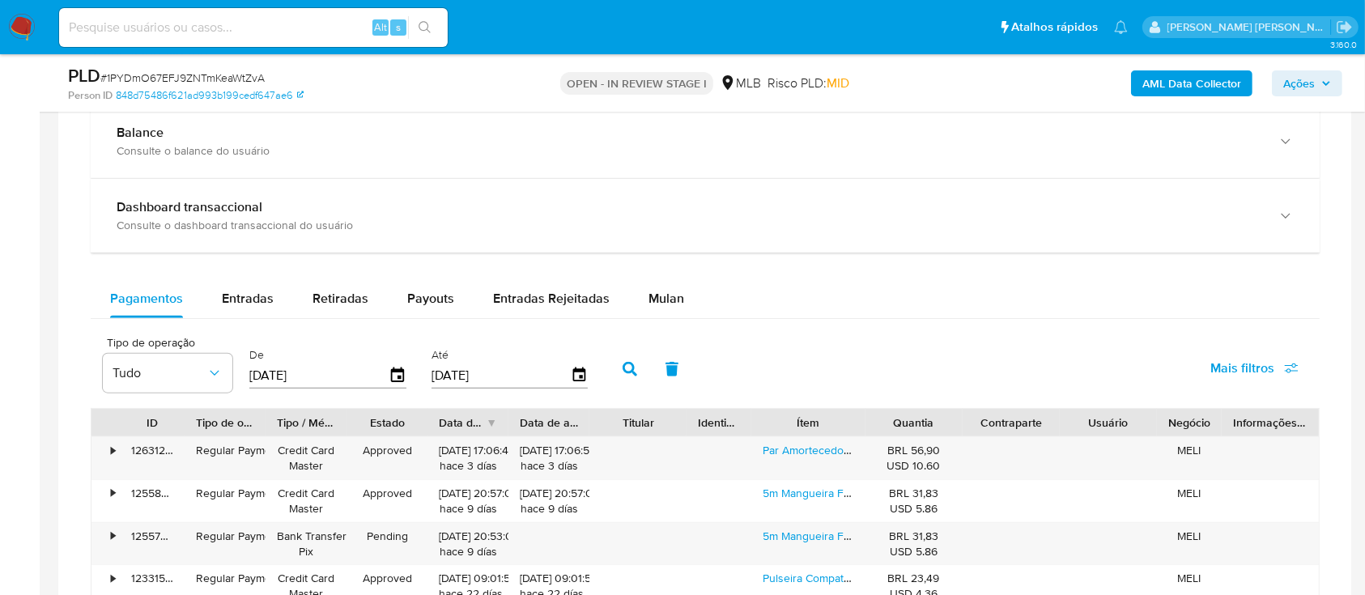
scroll to position [1511, 0]
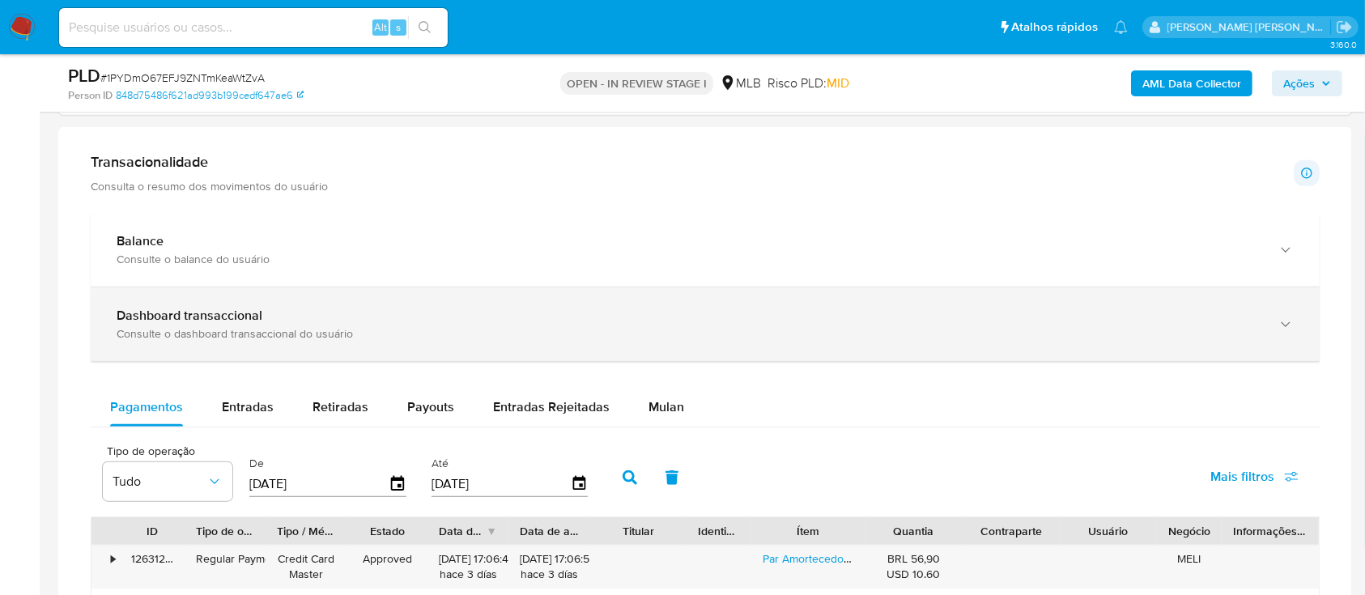
click at [309, 315] on div "Dashboard transaccional" at bounding box center [689, 316] width 1145 height 16
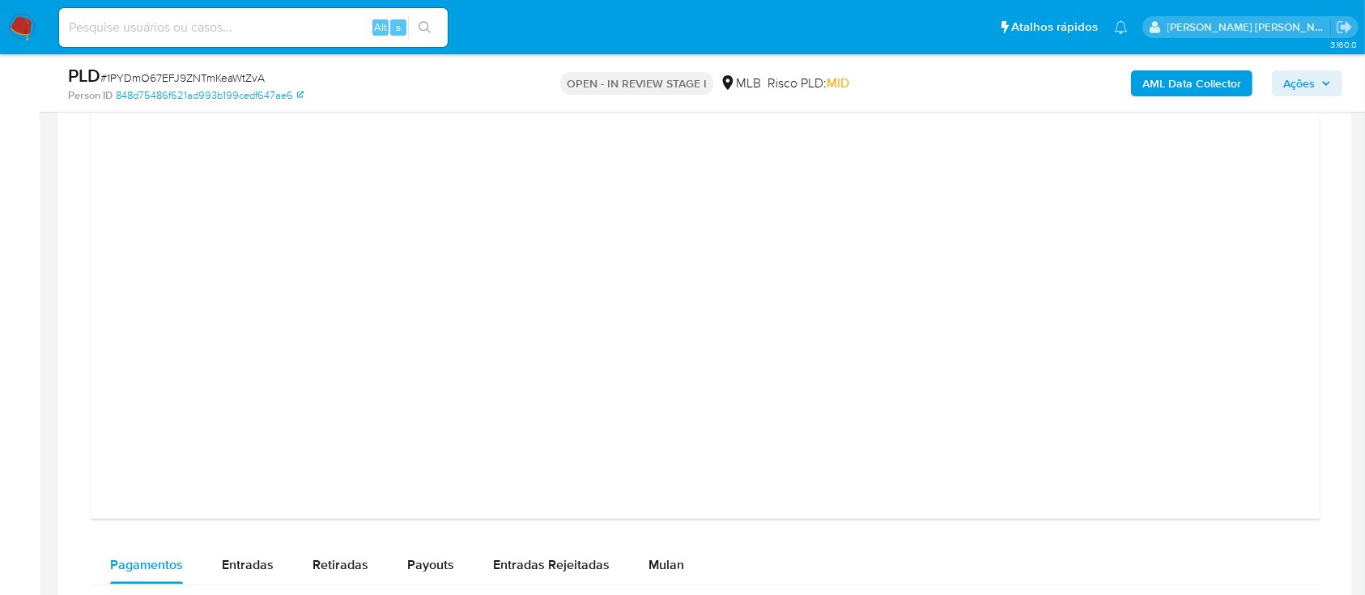
scroll to position [2158, 0]
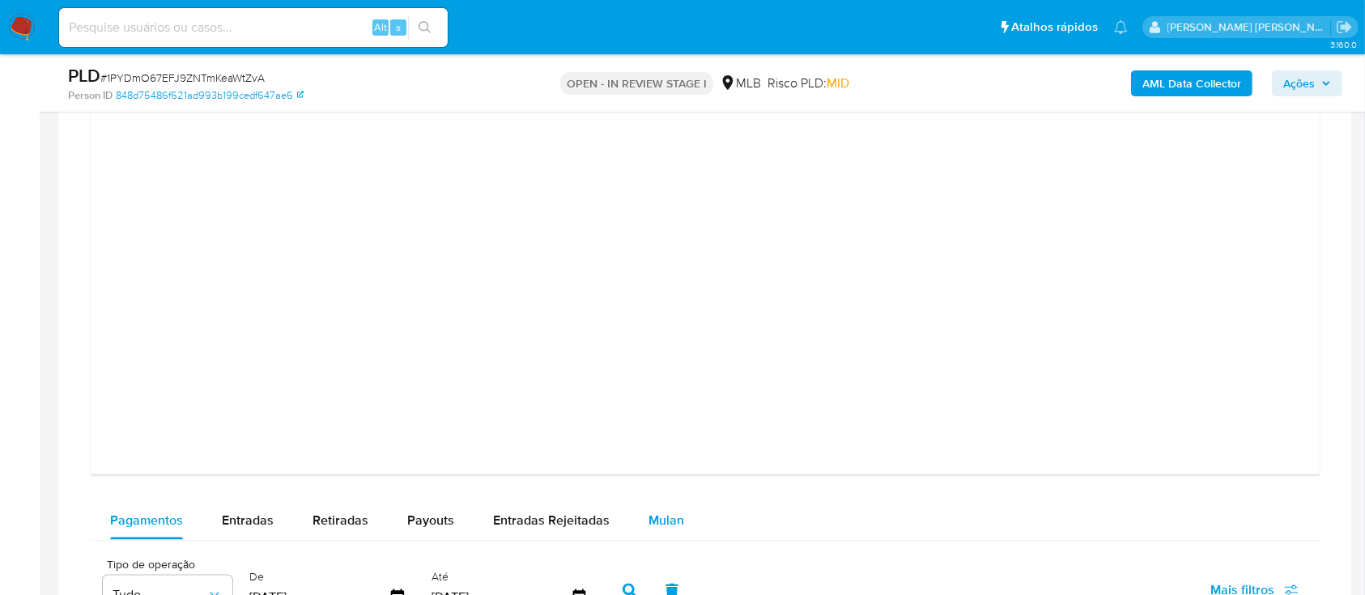
click at [664, 513] on span "Mulan" at bounding box center [666, 520] width 36 height 19
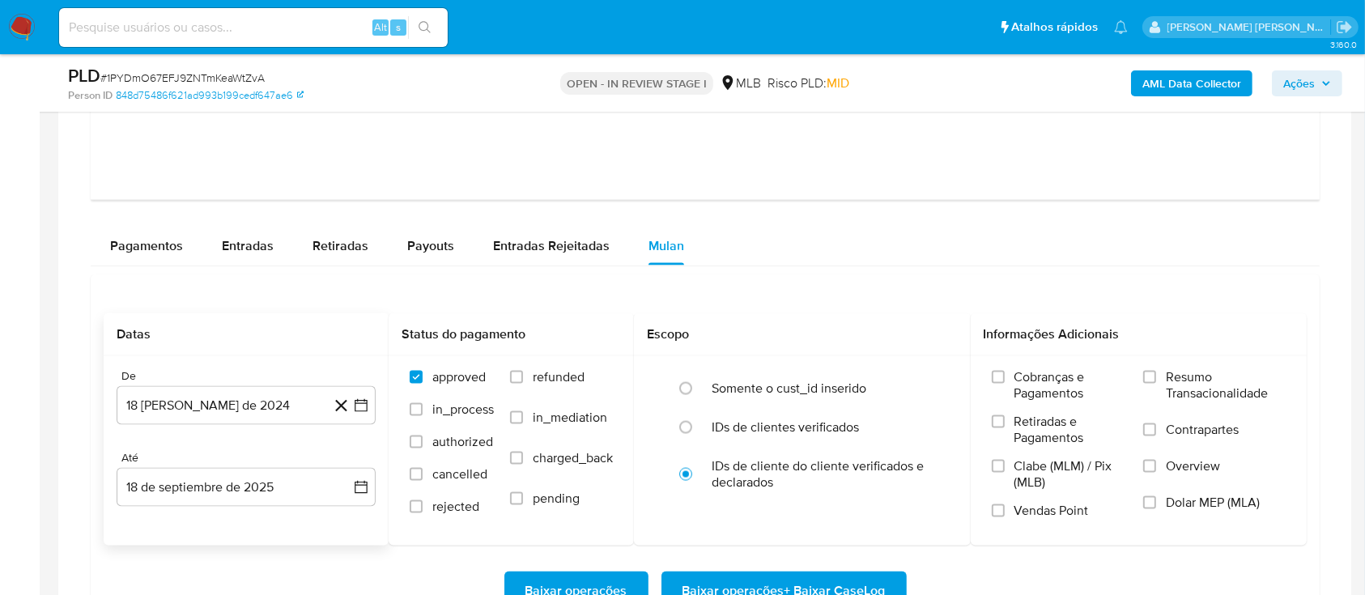
scroll to position [2482, 0]
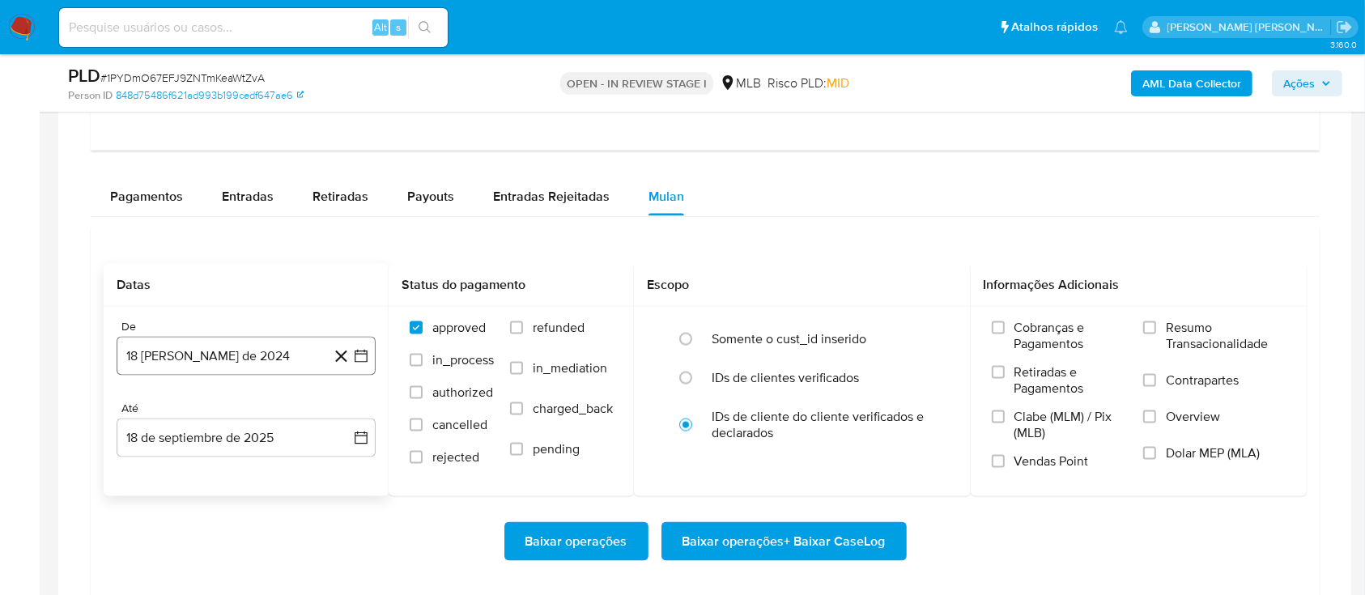
click at [257, 359] on button "18 de agosto de 2024" at bounding box center [246, 356] width 259 height 39
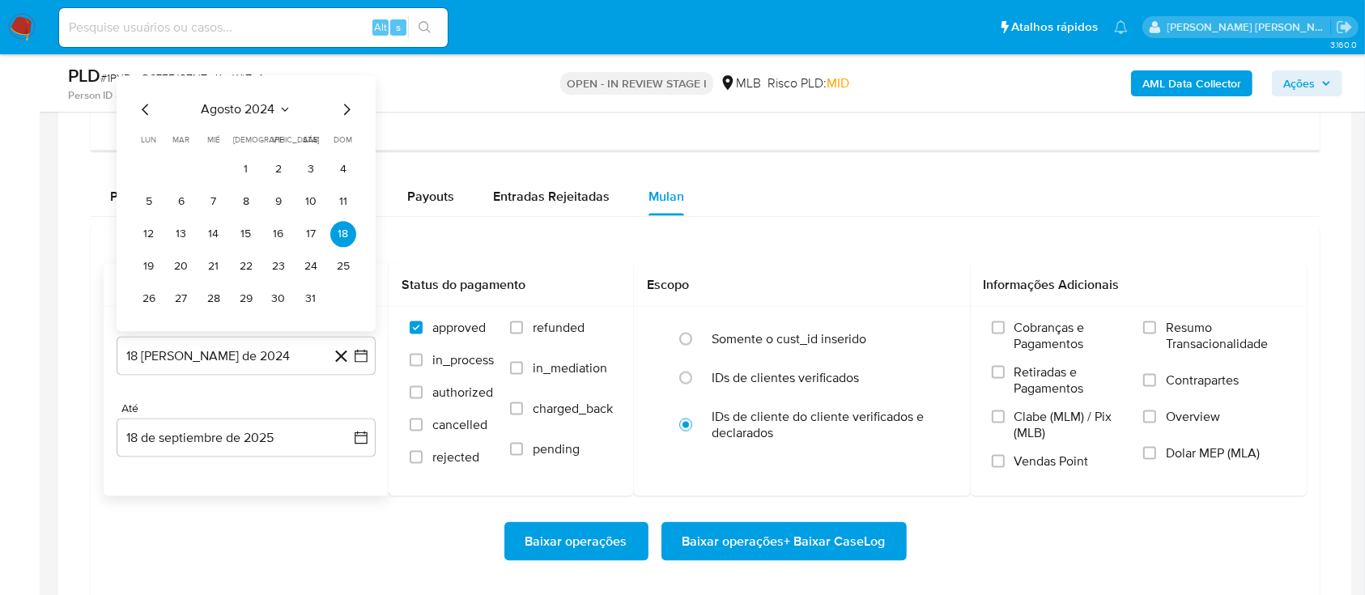
click at [257, 105] on span "agosto 2024" at bounding box center [239, 110] width 74 height 16
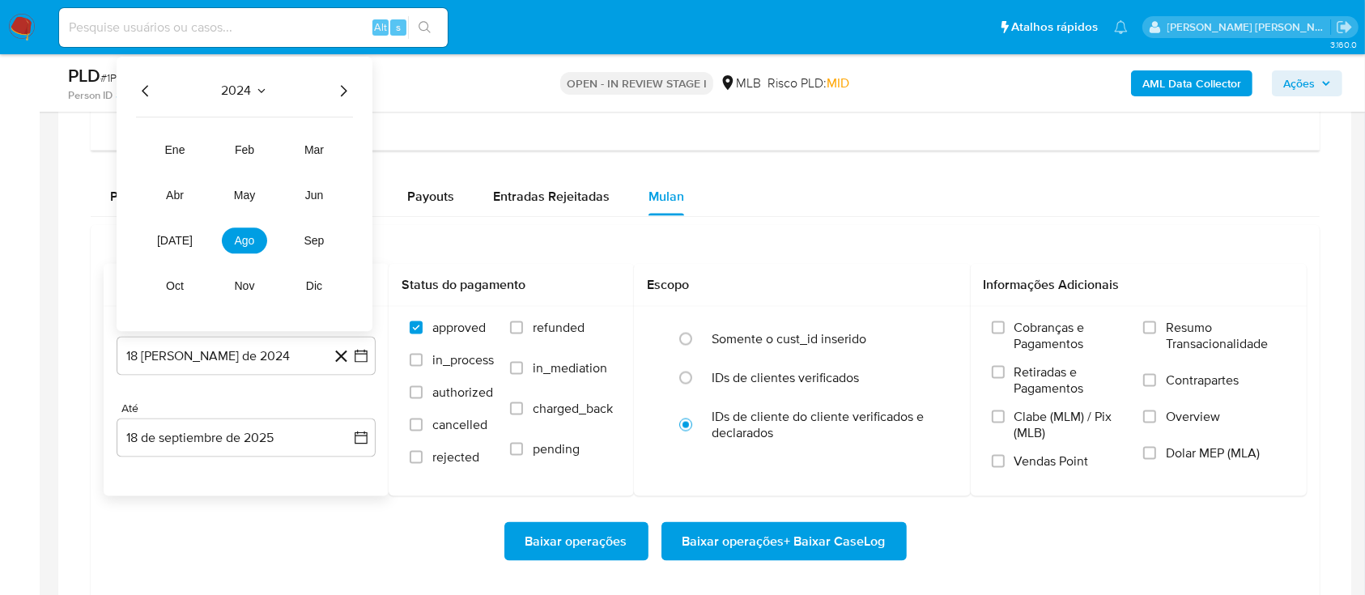
click at [343, 90] on icon "Año siguiente" at bounding box center [343, 91] width 19 height 19
click at [175, 195] on span "abr" at bounding box center [175, 195] width 18 height 13
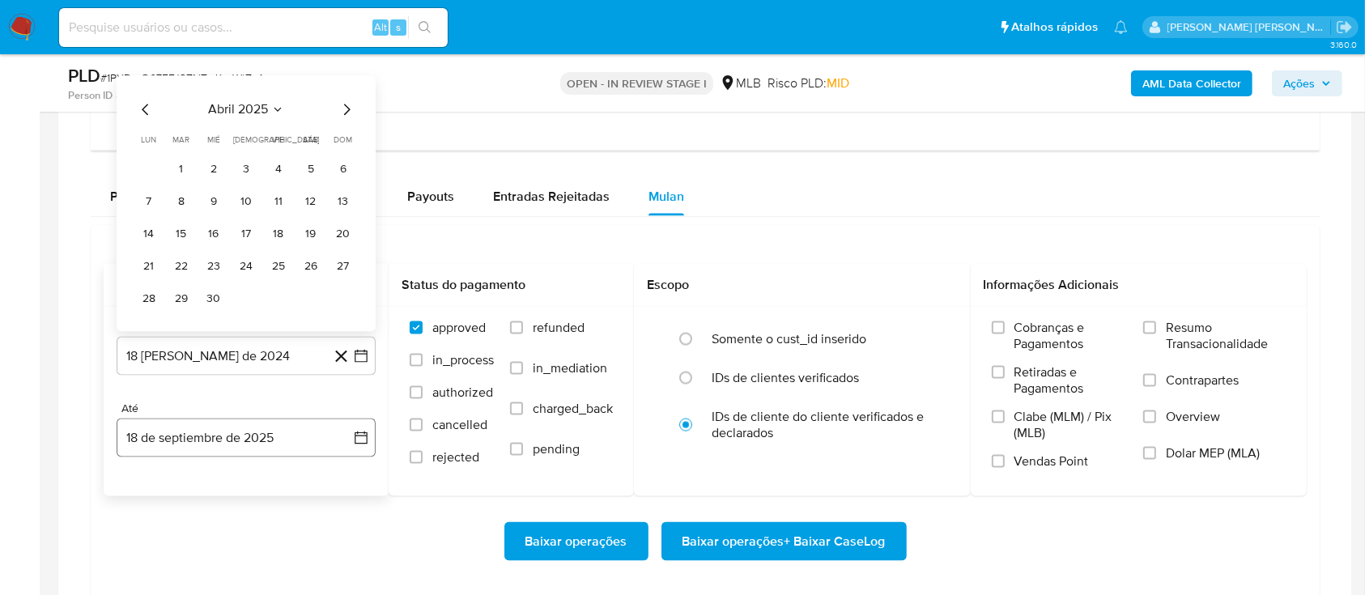
click at [324, 450] on button "18 de septiembre de 2025" at bounding box center [246, 438] width 259 height 39
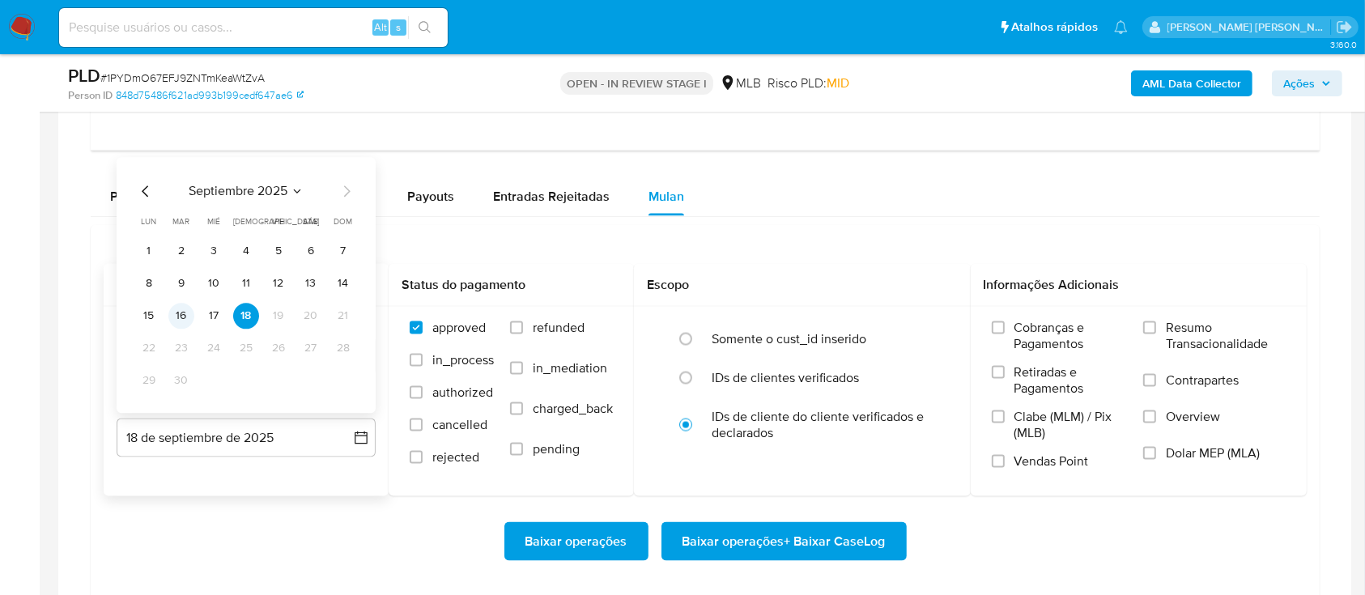
click at [188, 321] on button "16" at bounding box center [181, 317] width 26 height 26
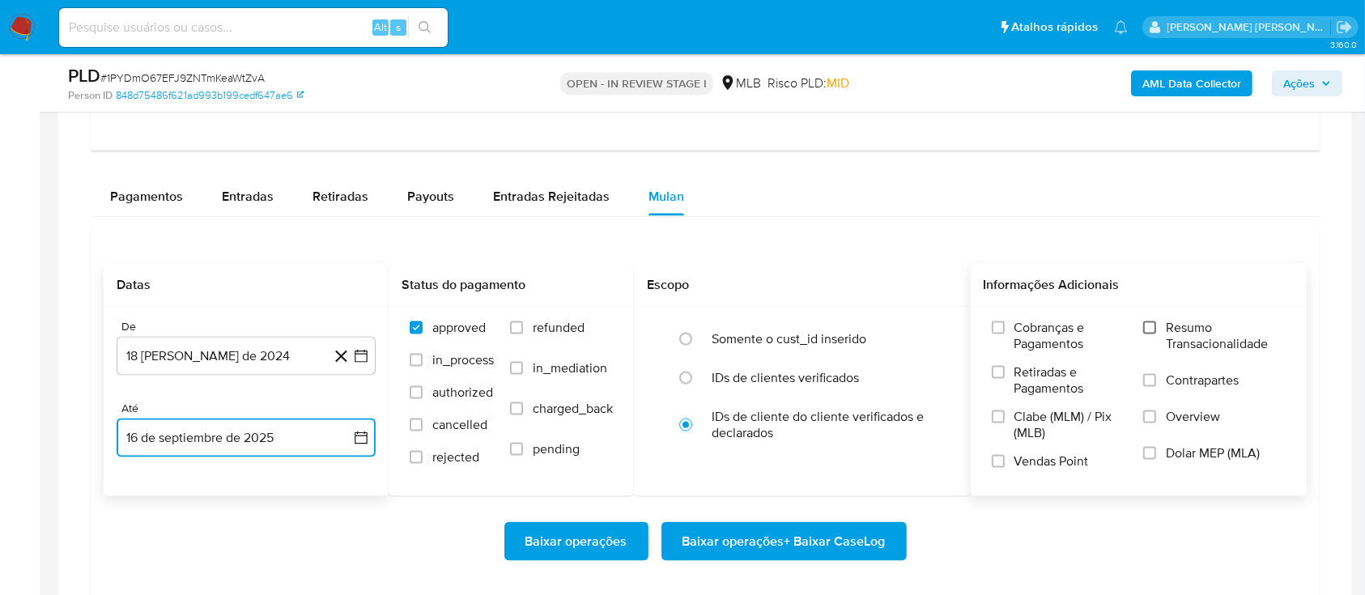
click at [1147, 324] on input "Resumo Transacionalidade" at bounding box center [1149, 327] width 13 height 13
click at [1154, 380] on input "Contrapartes" at bounding box center [1149, 380] width 13 height 13
click at [994, 462] on input "Vendas Point" at bounding box center [998, 461] width 13 height 13
click at [790, 533] on span "Baixar operações + Baixar CaseLog" at bounding box center [783, 542] width 203 height 36
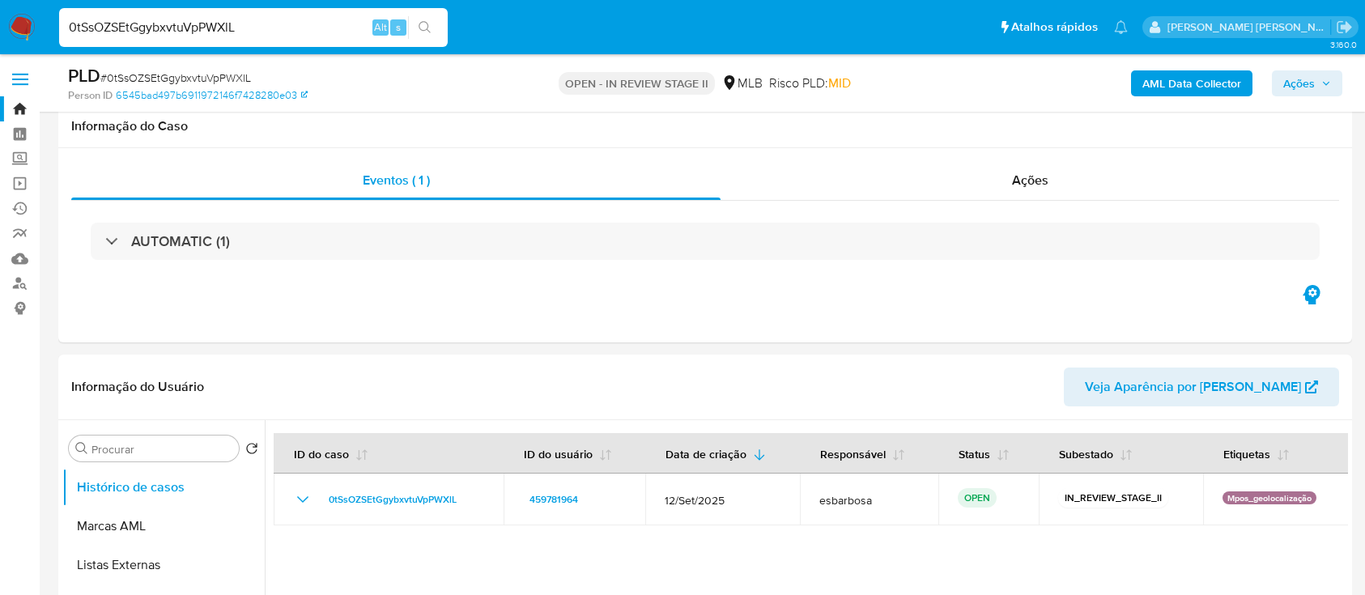
select select "10"
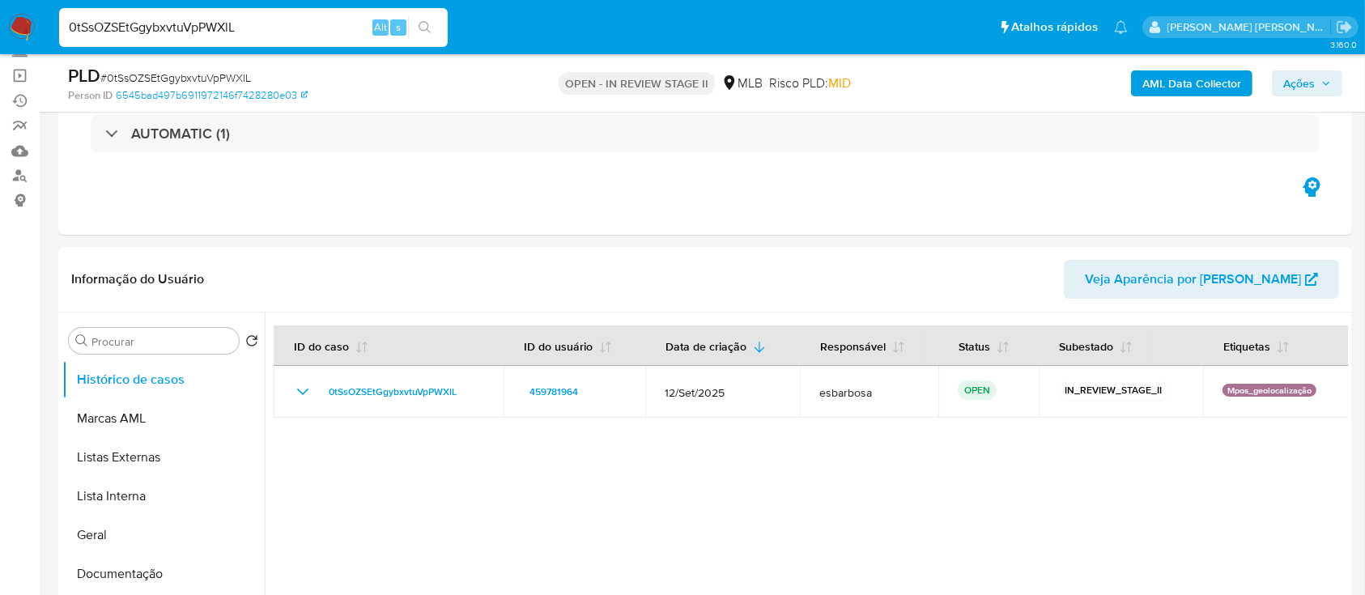
click at [307, 18] on input "0tSsOZSEtGgybxvtuVpPWXlL" at bounding box center [253, 27] width 389 height 21
paste input "JdSiHcsuqAe8SYY7kEAaMZb4"
type input "JdSiHcsuqAe8SYY7kEAaMZb4"
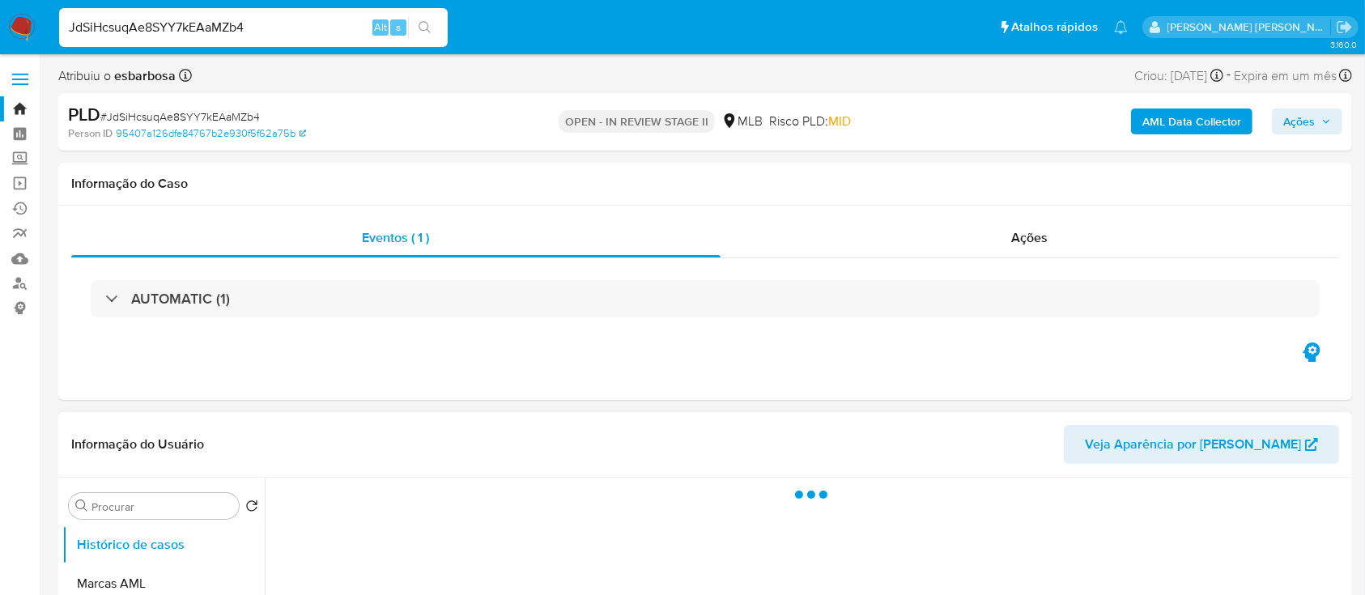
select select "10"
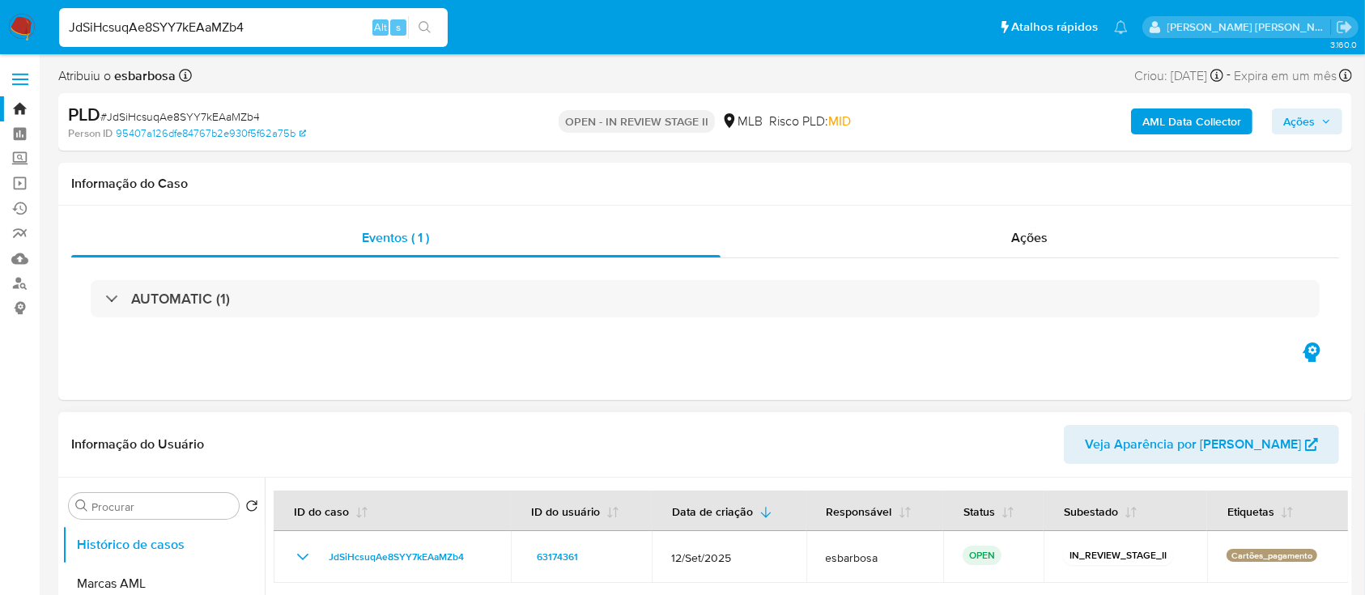
scroll to position [108, 0]
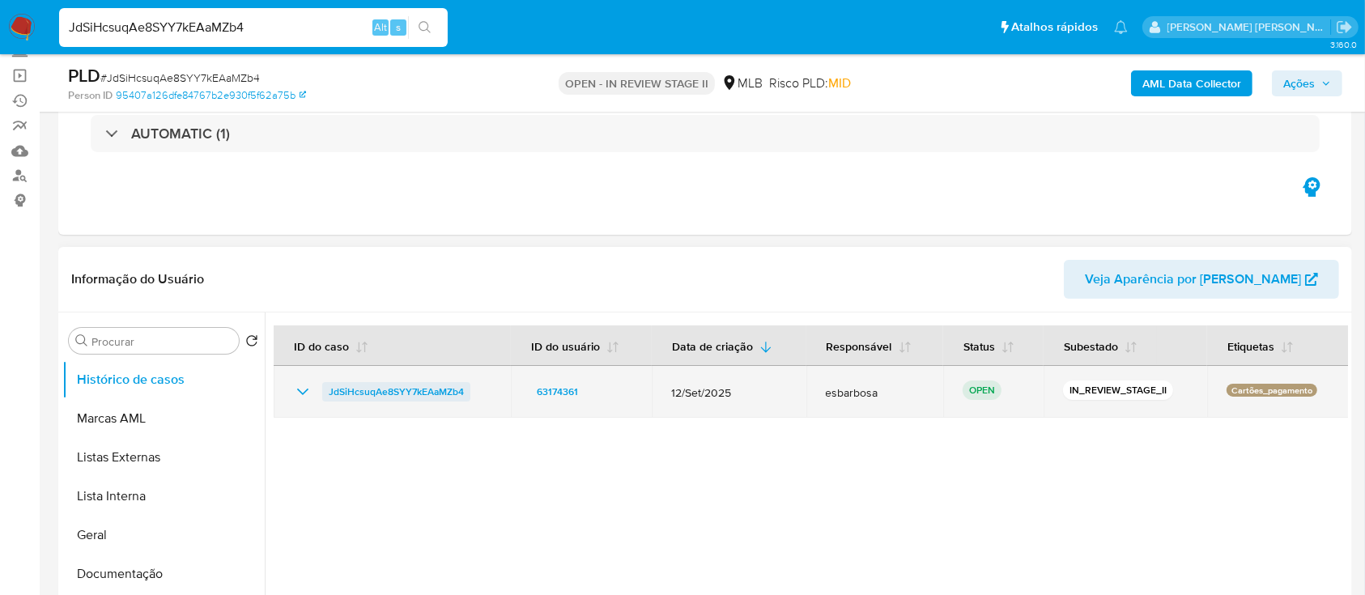
click at [421, 383] on span "JdSiHcsuqAe8SYY7kEAaMZb4" at bounding box center [396, 391] width 135 height 19
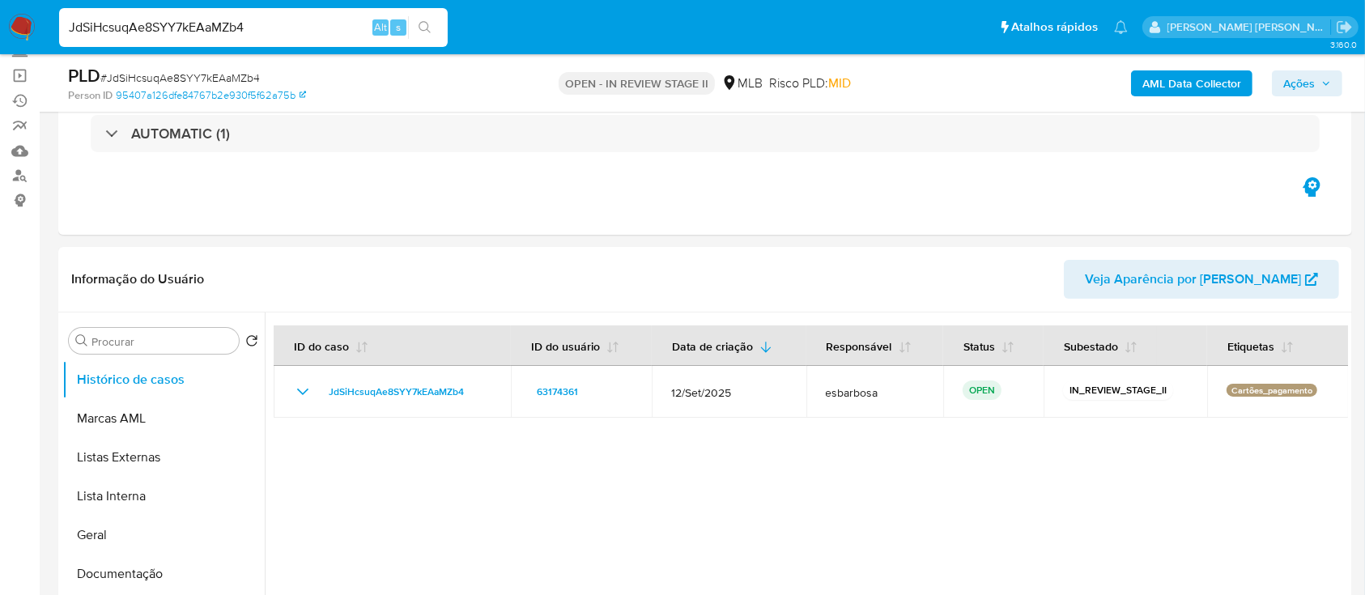
click at [28, 23] on img at bounding box center [22, 28] width 28 height 28
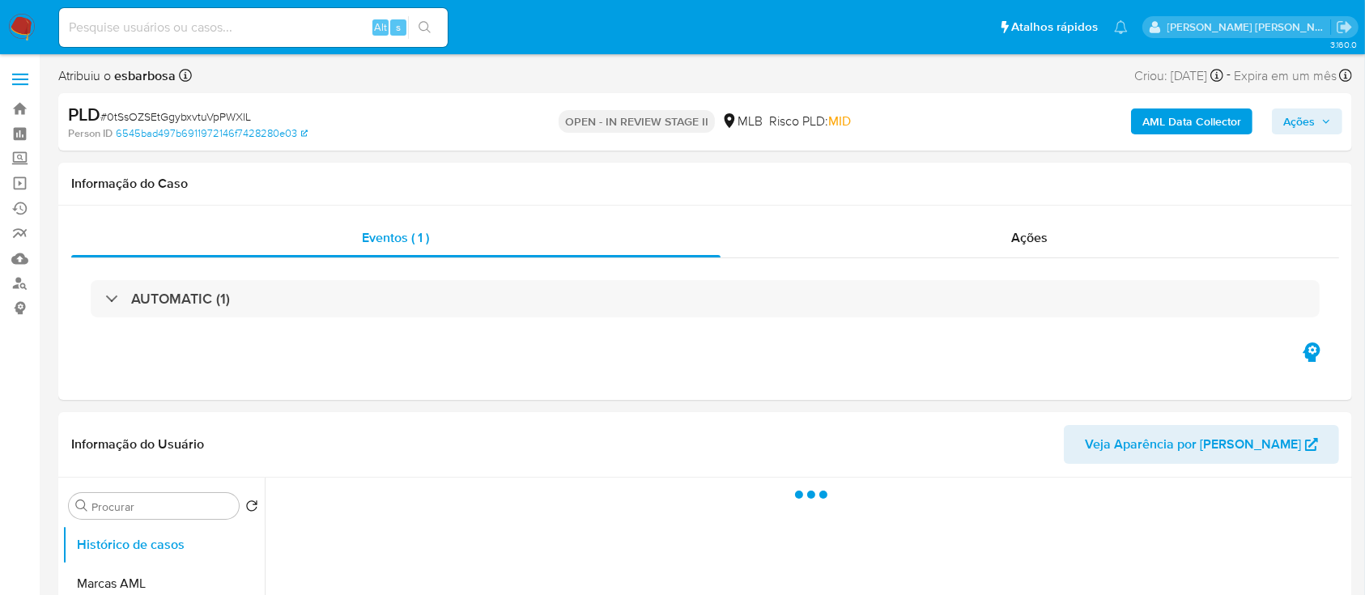
select select "10"
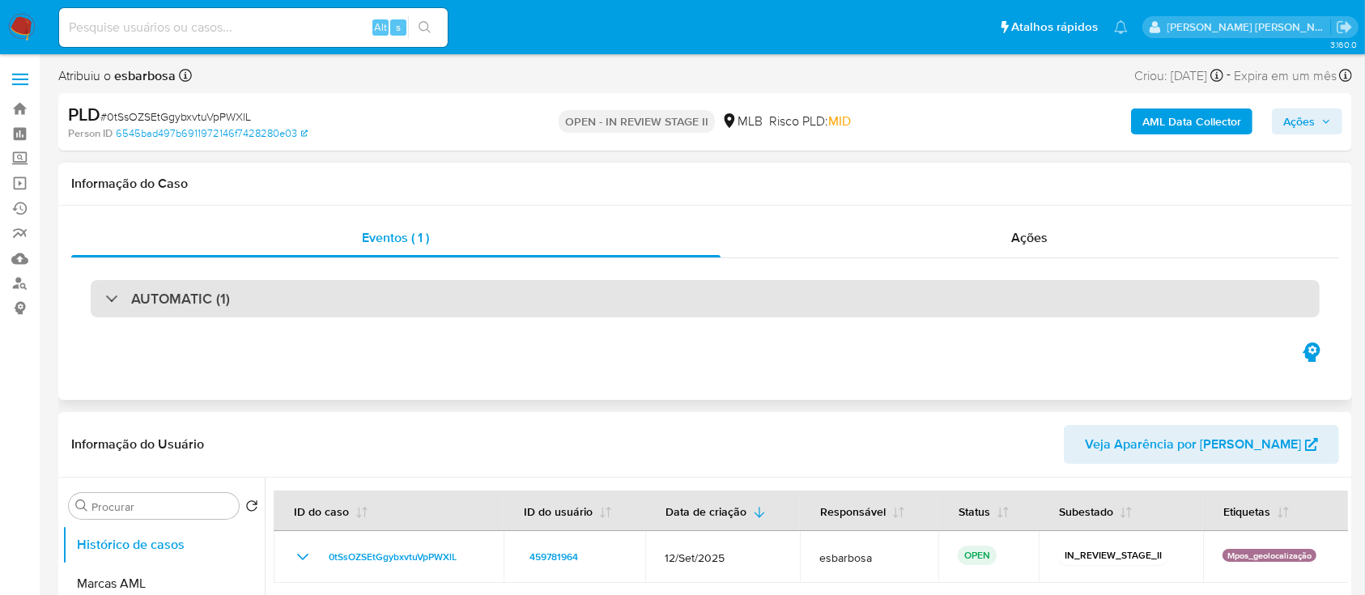
click at [363, 308] on div "AUTOMATIC (1)" at bounding box center [705, 298] width 1229 height 37
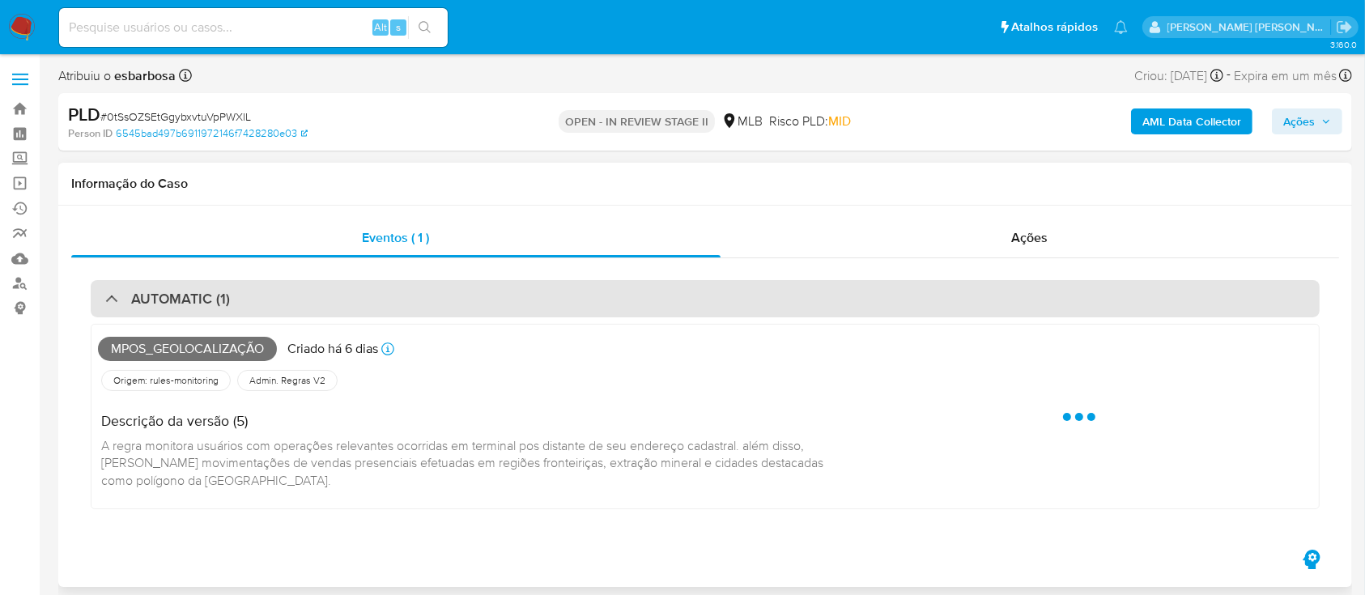
click at [362, 306] on div "AUTOMATIC (1)" at bounding box center [705, 298] width 1229 height 37
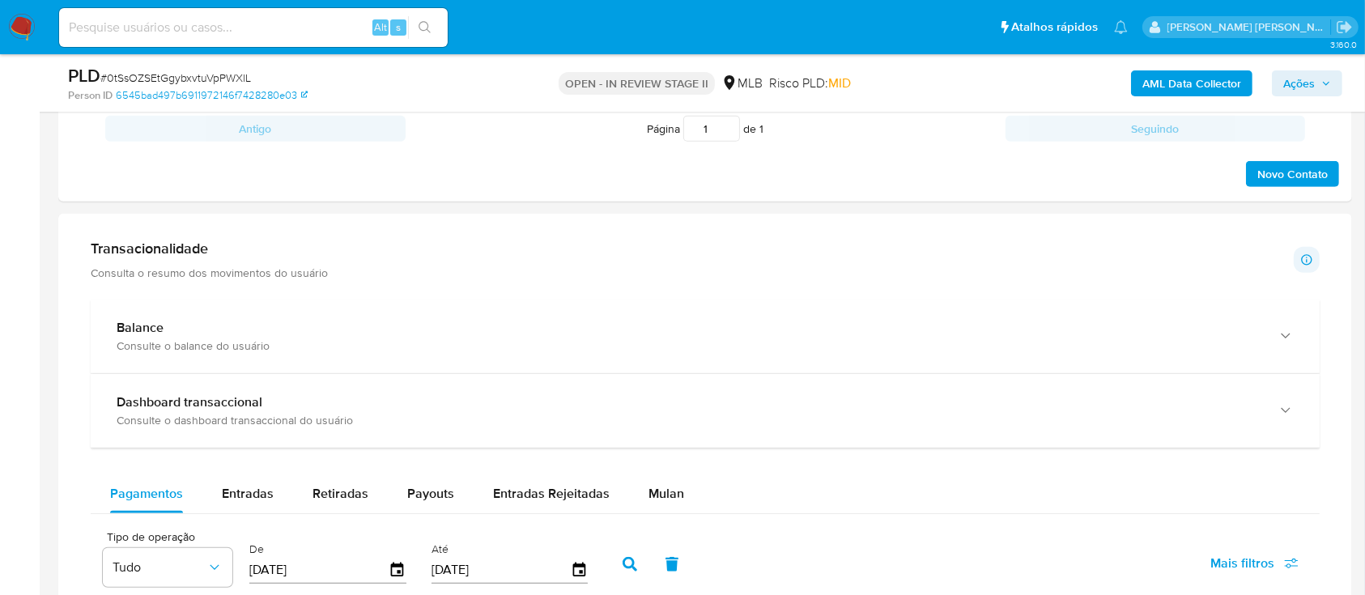
scroll to position [1079, 0]
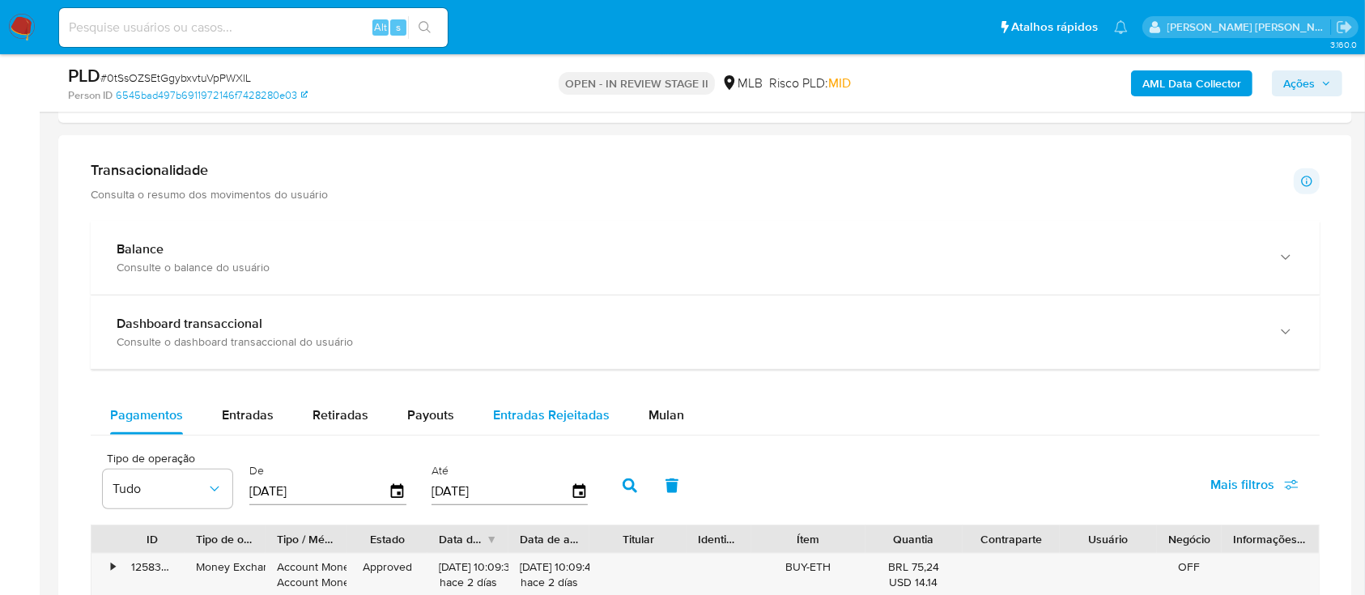
drag, startPoint x: 665, startPoint y: 420, endPoint x: 596, endPoint y: 406, distance: 70.2
click at [665, 419] on span "Mulan" at bounding box center [666, 415] width 36 height 19
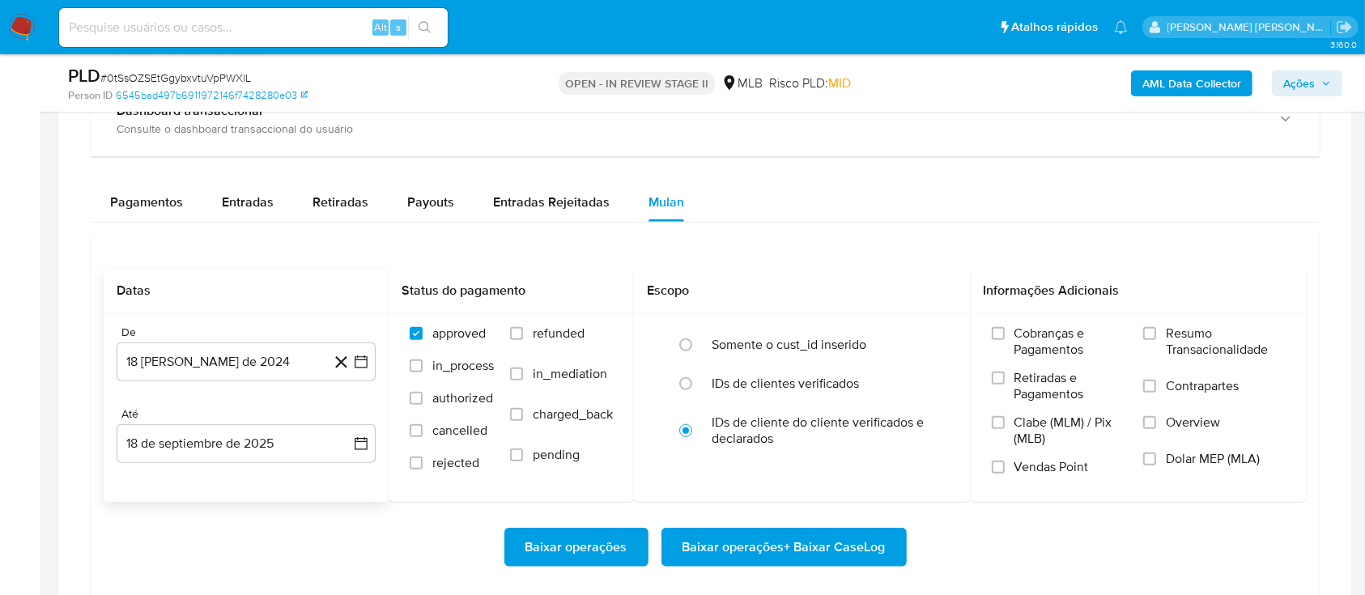
scroll to position [1295, 0]
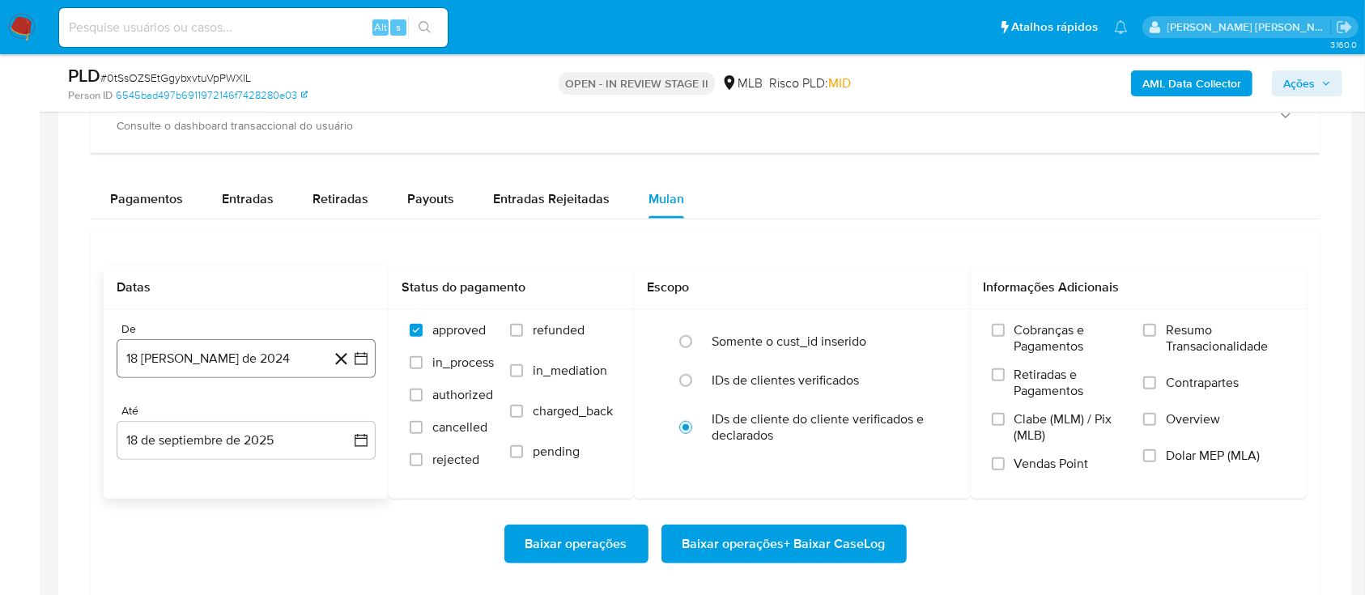
click at [278, 368] on button "18 [PERSON_NAME] de 2024" at bounding box center [246, 358] width 259 height 39
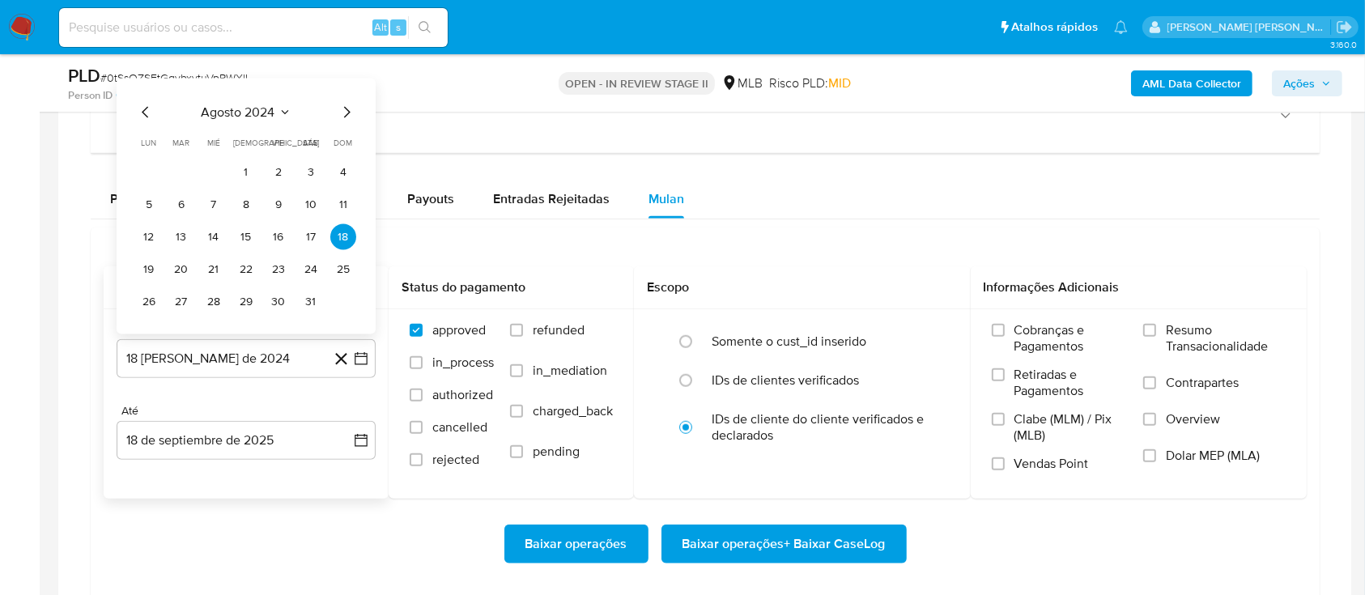
click at [262, 110] on span "agosto 2024" at bounding box center [239, 112] width 74 height 16
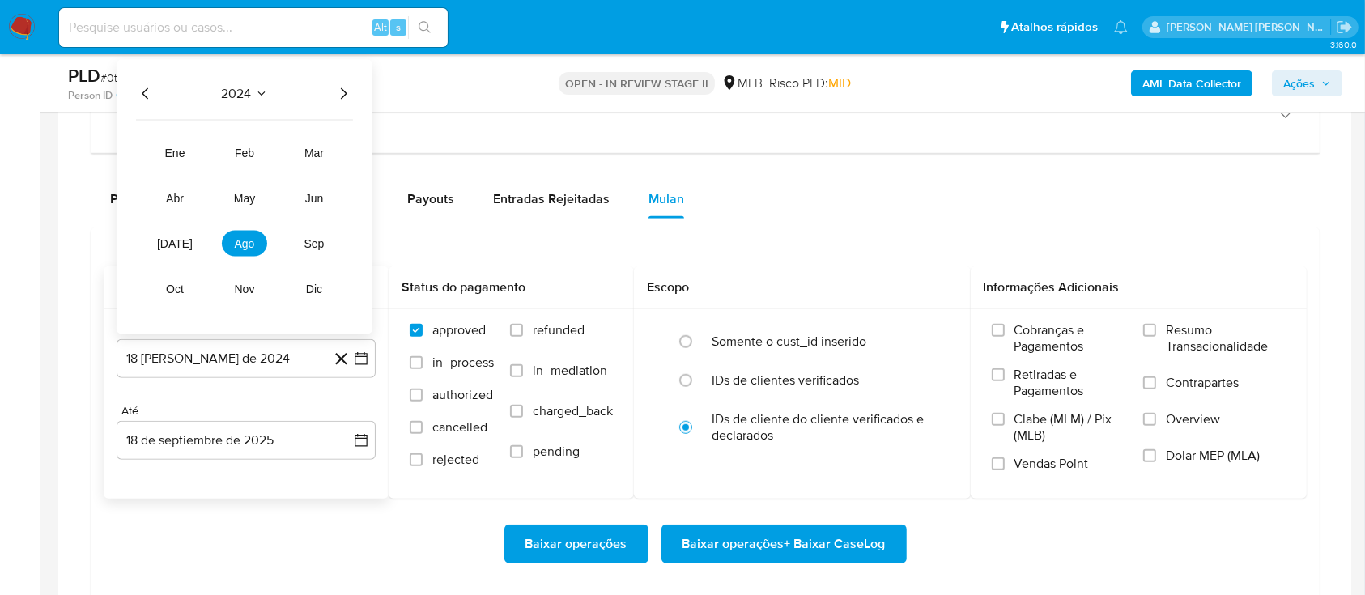
click at [347, 88] on icon "Año siguiente" at bounding box center [343, 93] width 19 height 19
click at [240, 238] on span "ago" at bounding box center [245, 243] width 20 height 13
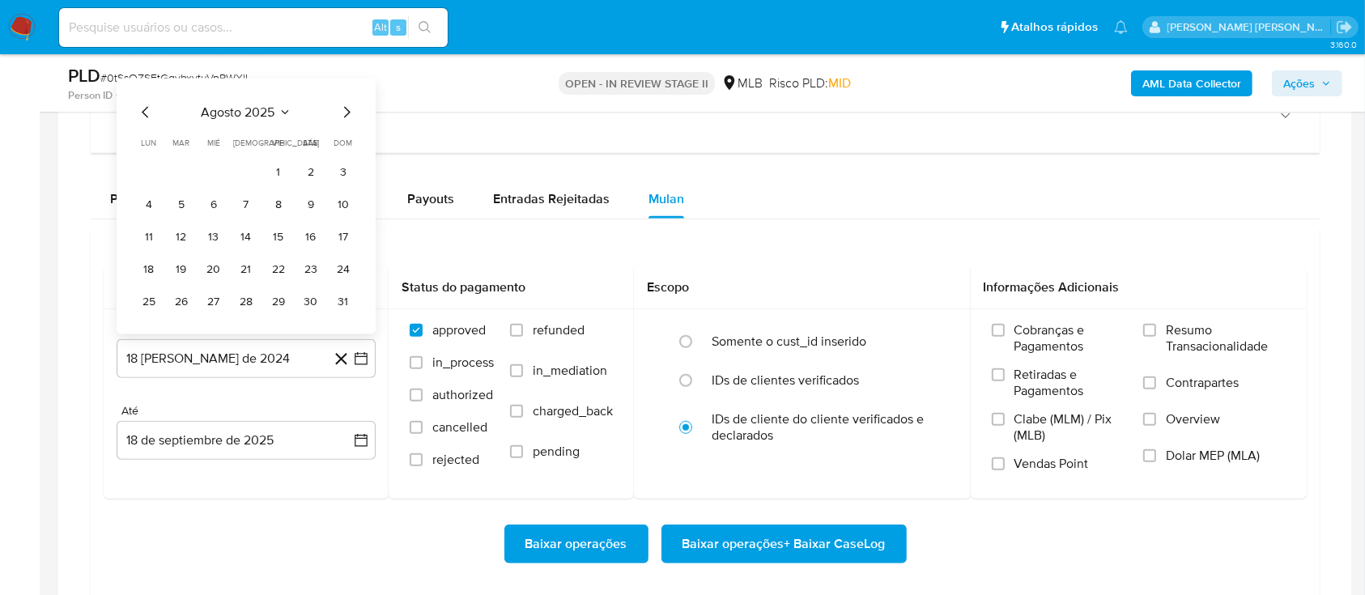
drag, startPoint x: 276, startPoint y: 163, endPoint x: 278, endPoint y: 193, distance: 30.0
click at [278, 163] on button "1" at bounding box center [279, 172] width 26 height 26
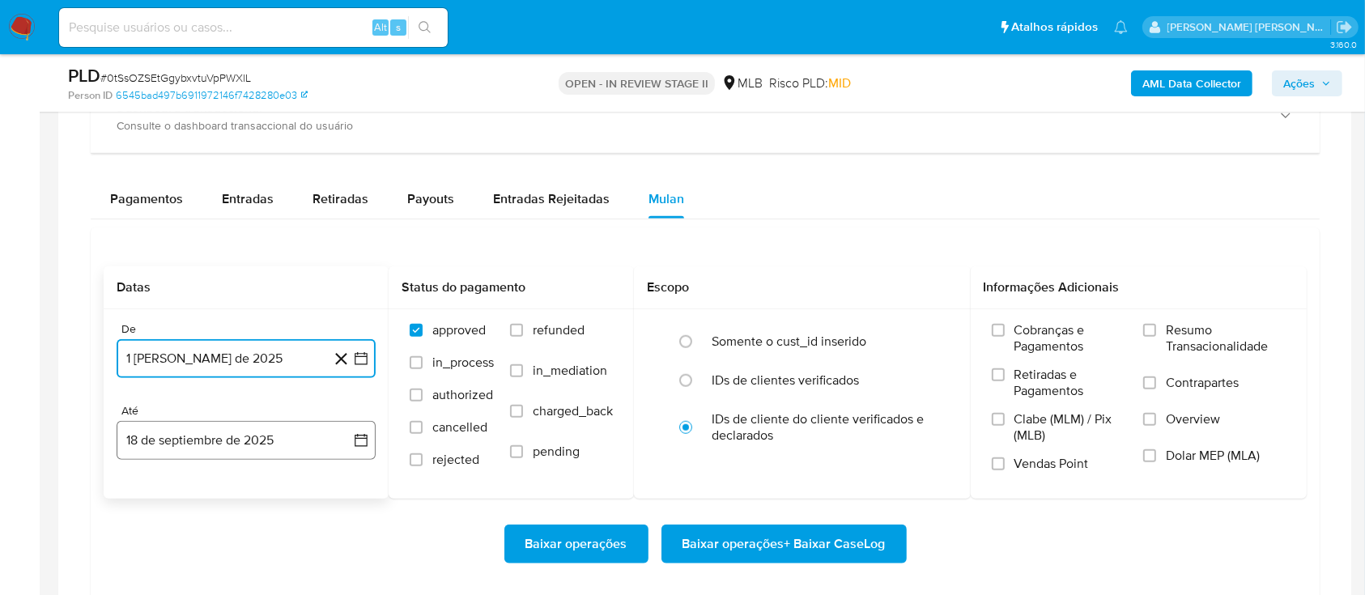
click at [257, 438] on button "18 de septiembre de 2025" at bounding box center [246, 440] width 259 height 39
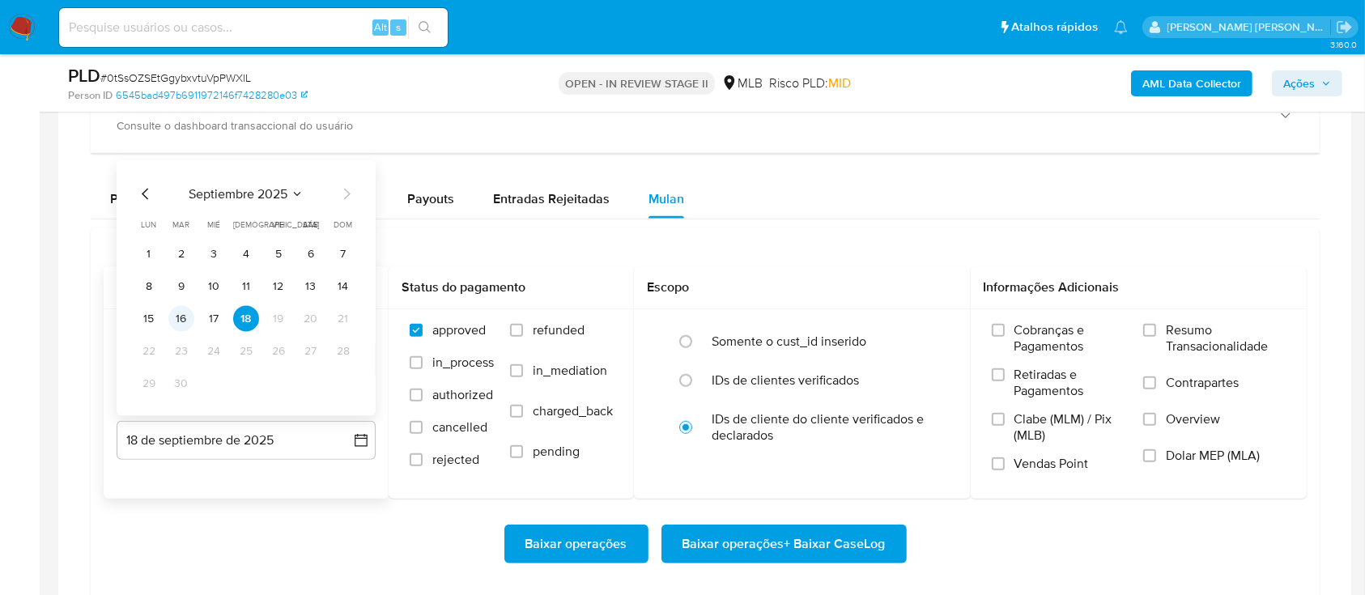
click at [172, 317] on button "16" at bounding box center [181, 319] width 26 height 26
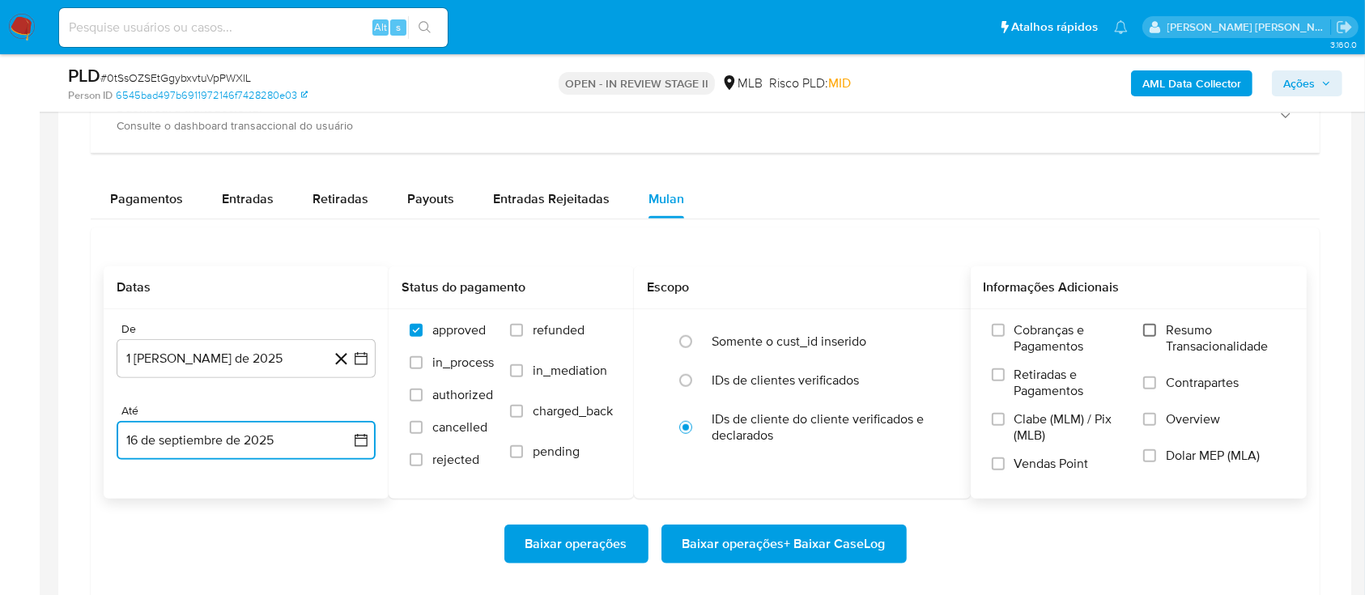
click at [1148, 326] on input "Resumo Transacionalidade" at bounding box center [1149, 330] width 13 height 13
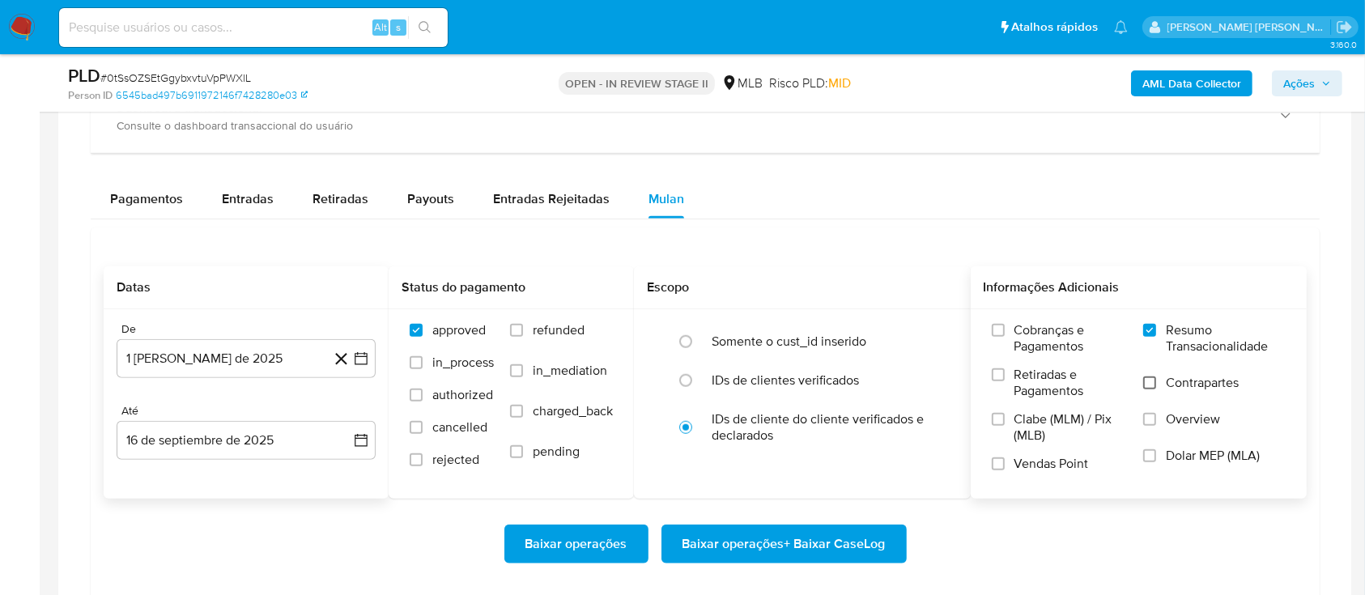
click at [1154, 386] on input "Contrapartes" at bounding box center [1149, 382] width 13 height 13
click at [1002, 467] on input "Vendas Point" at bounding box center [998, 463] width 13 height 13
click at [788, 542] on span "Baixar operações + Baixar CaseLog" at bounding box center [783, 544] width 203 height 36
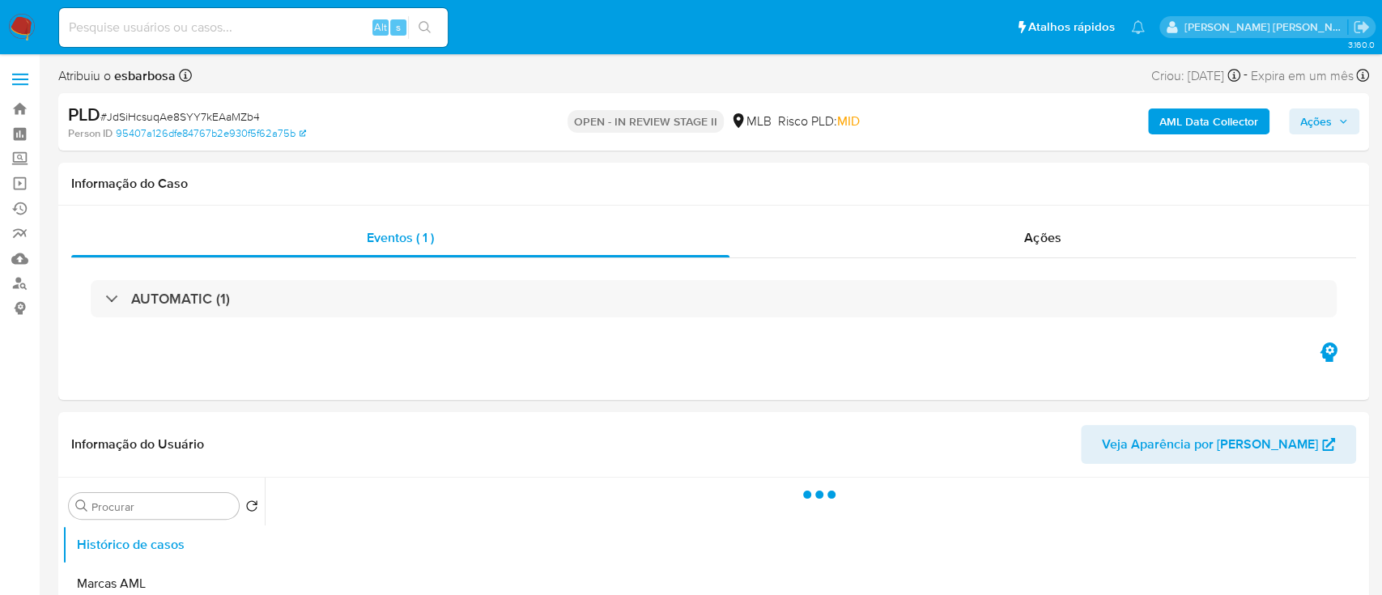
select select "10"
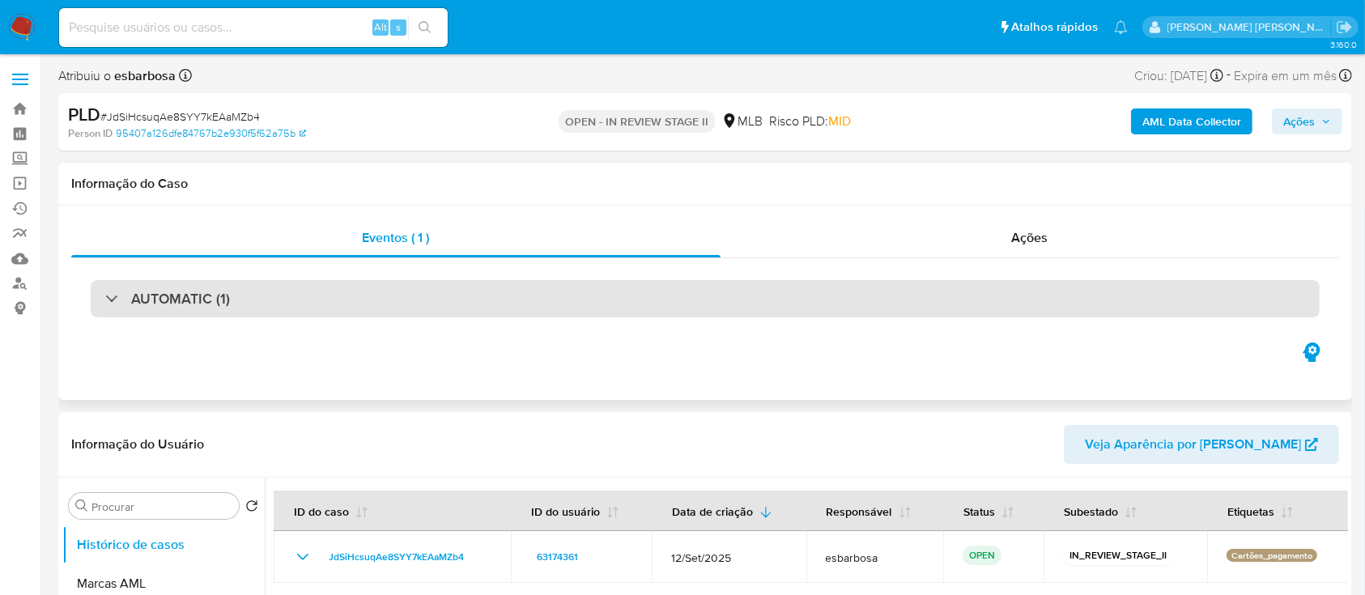
click at [357, 304] on div "AUTOMATIC (1)" at bounding box center [705, 298] width 1229 height 37
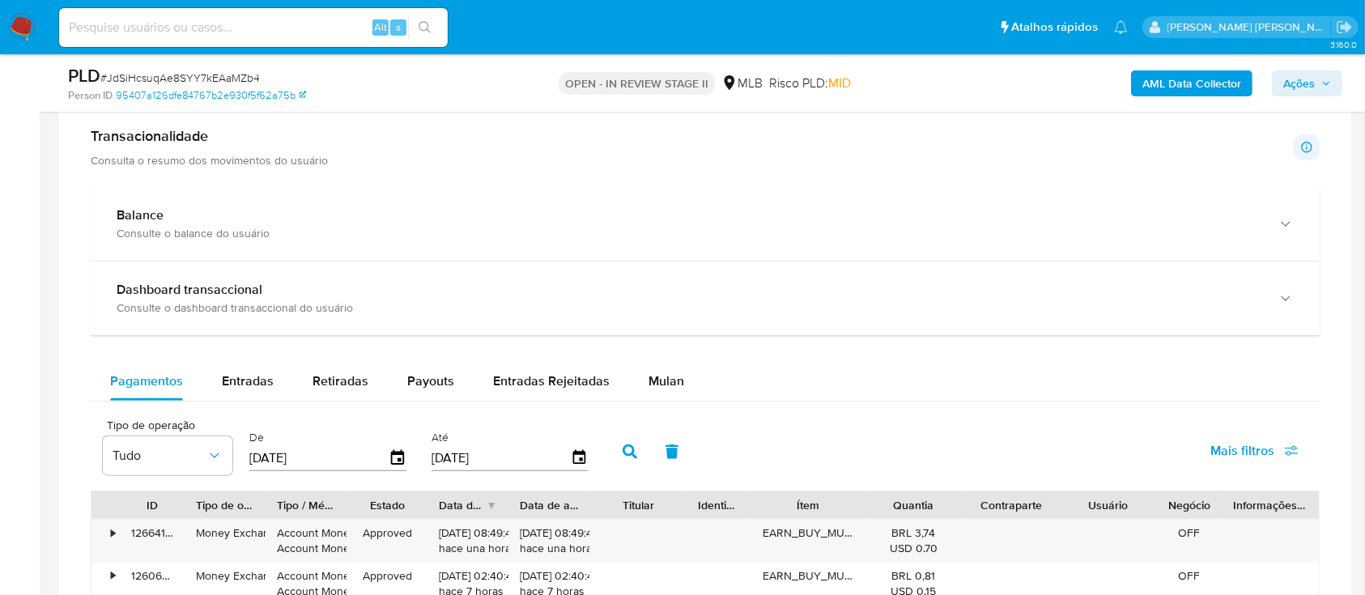
scroll to position [1727, 0]
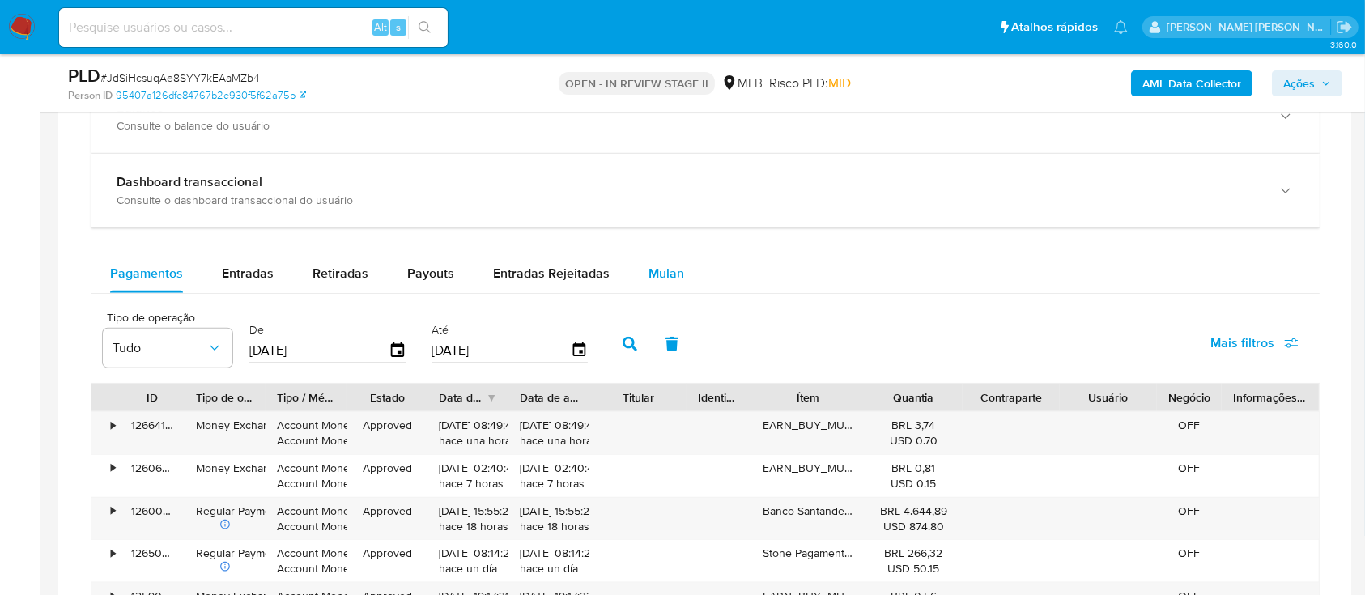
click at [666, 278] on span "Mulan" at bounding box center [666, 273] width 36 height 19
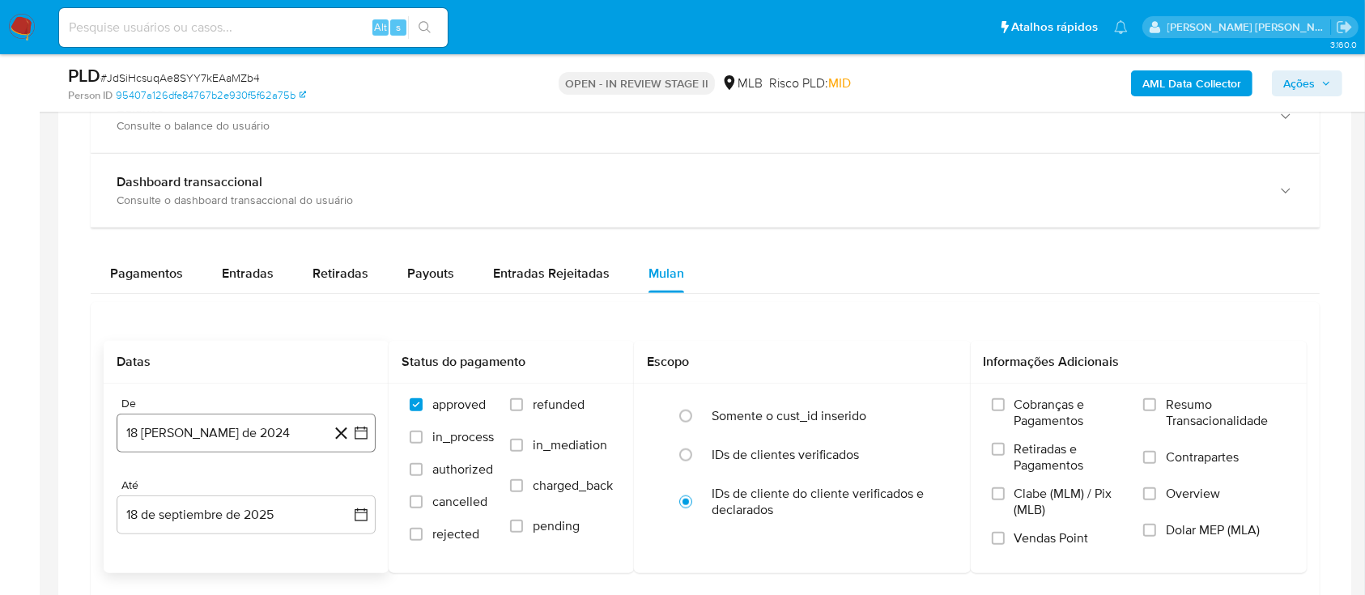
click at [258, 424] on button "18 de agosto de 2024" at bounding box center [246, 433] width 259 height 39
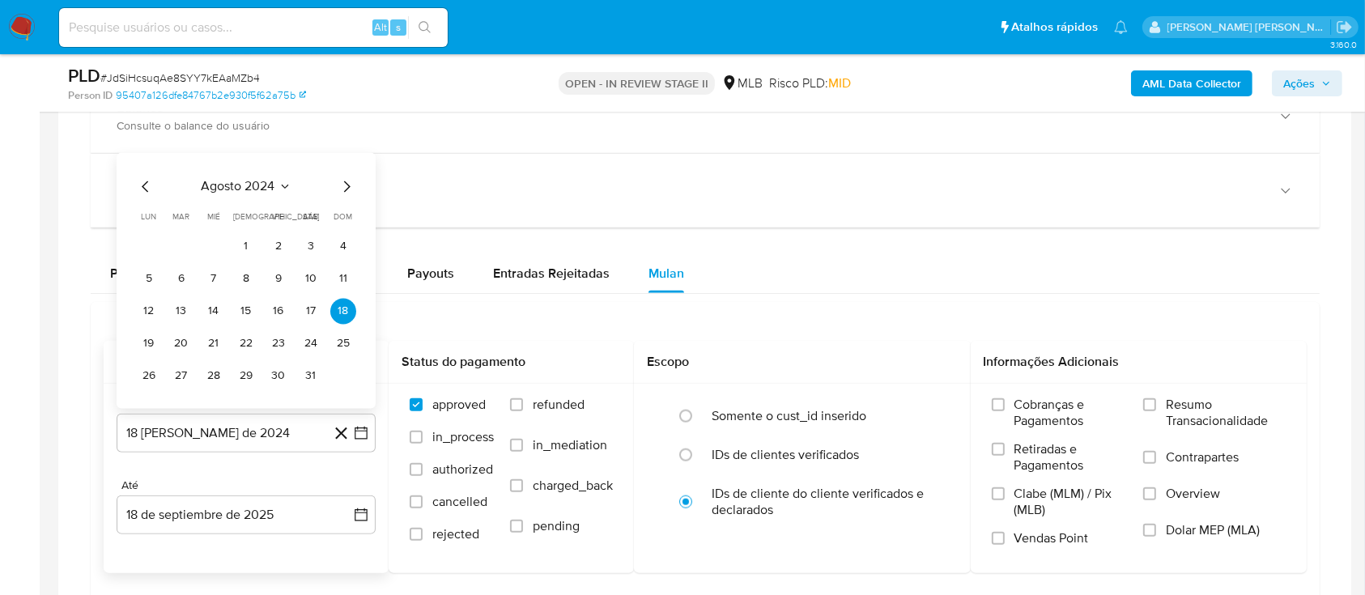
click at [249, 182] on span "agosto 2024" at bounding box center [239, 187] width 74 height 16
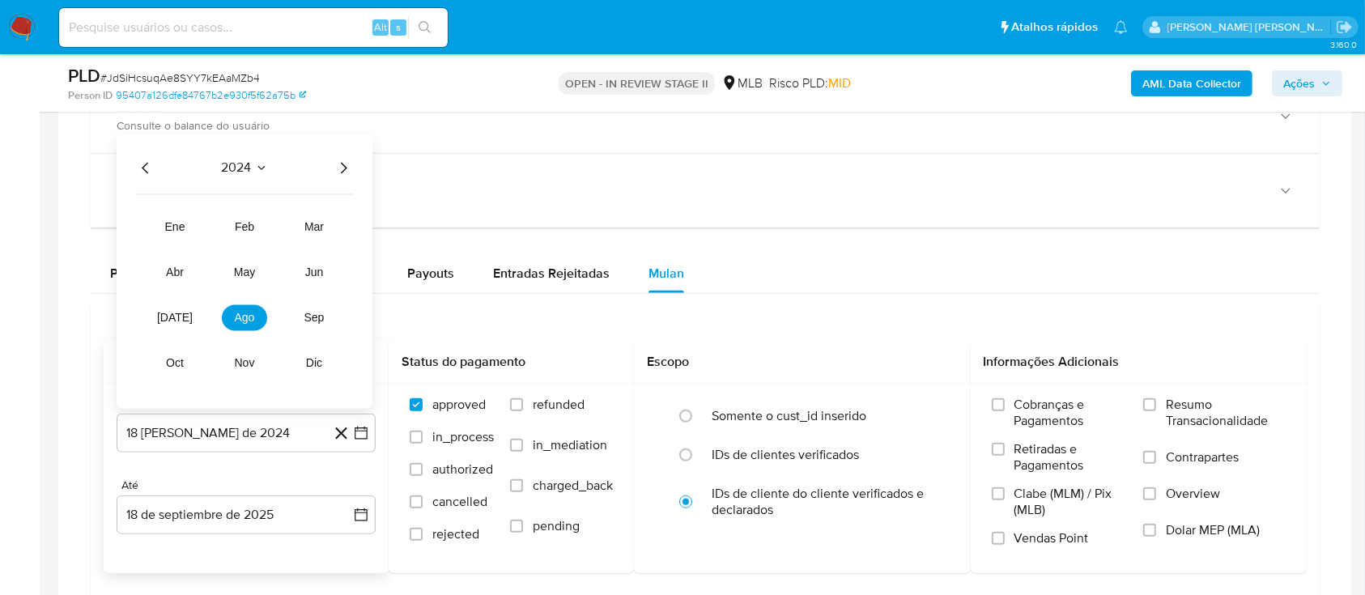
click at [346, 166] on icon "Año siguiente" at bounding box center [344, 168] width 6 height 11
click at [185, 314] on button "jul" at bounding box center [174, 318] width 45 height 26
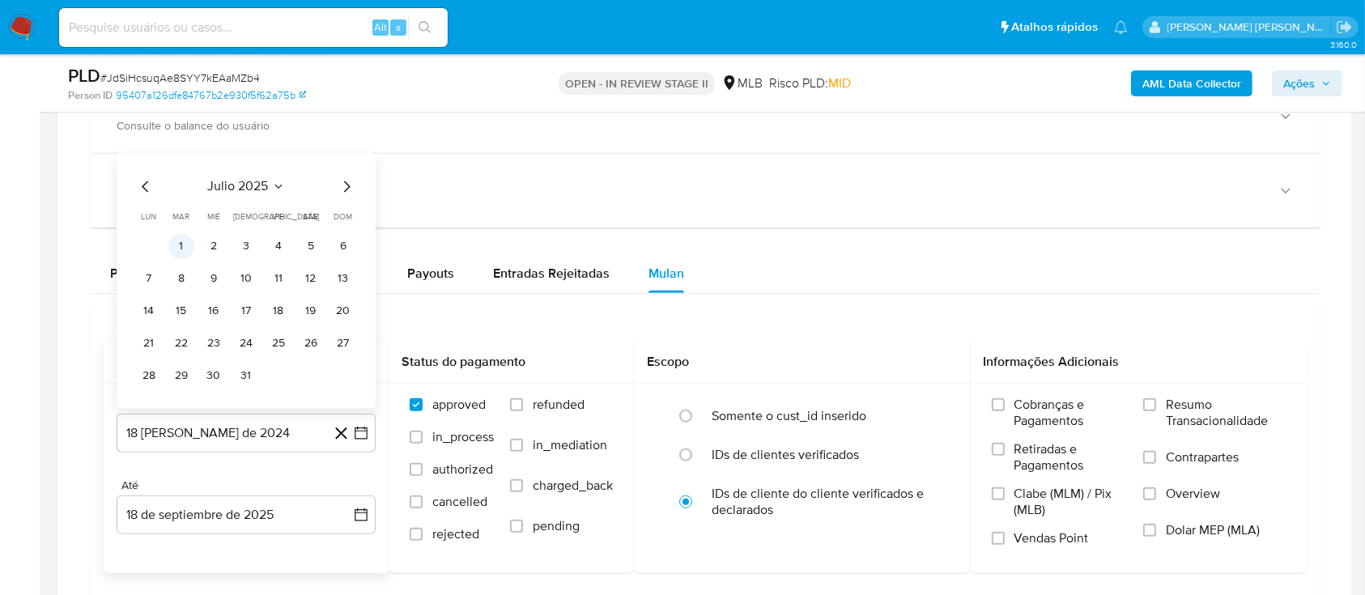
click at [186, 249] on button "1" at bounding box center [181, 247] width 26 height 26
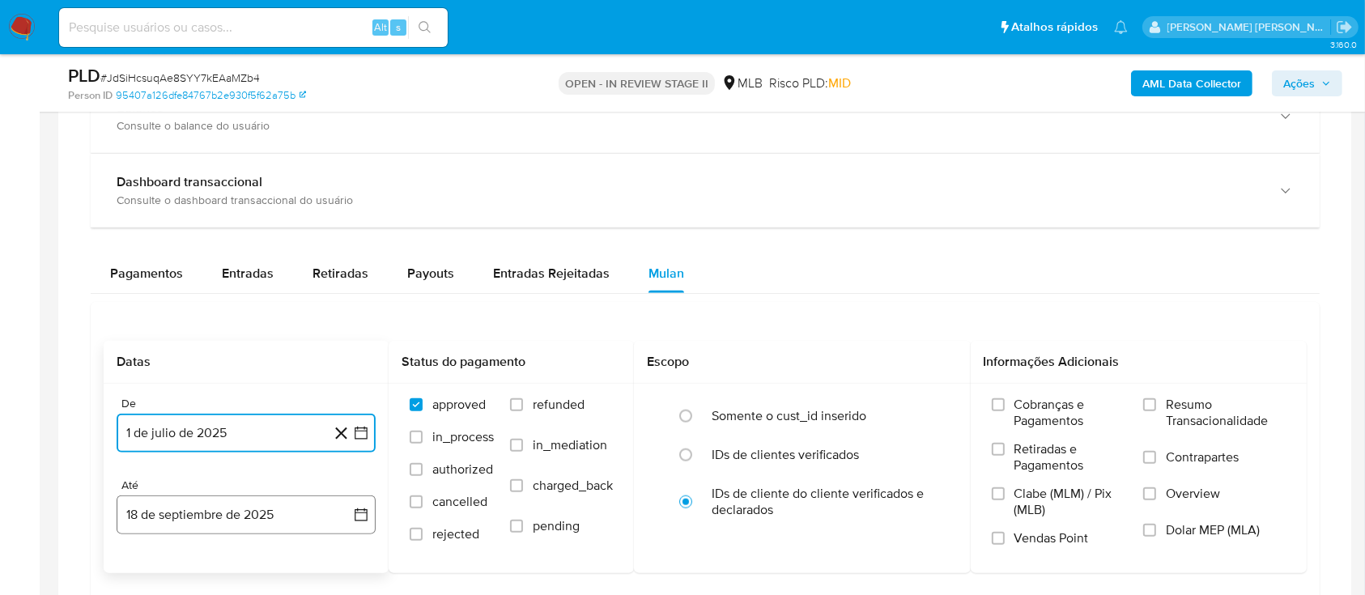
click at [299, 508] on button "18 de septiembre de 2025" at bounding box center [246, 514] width 259 height 39
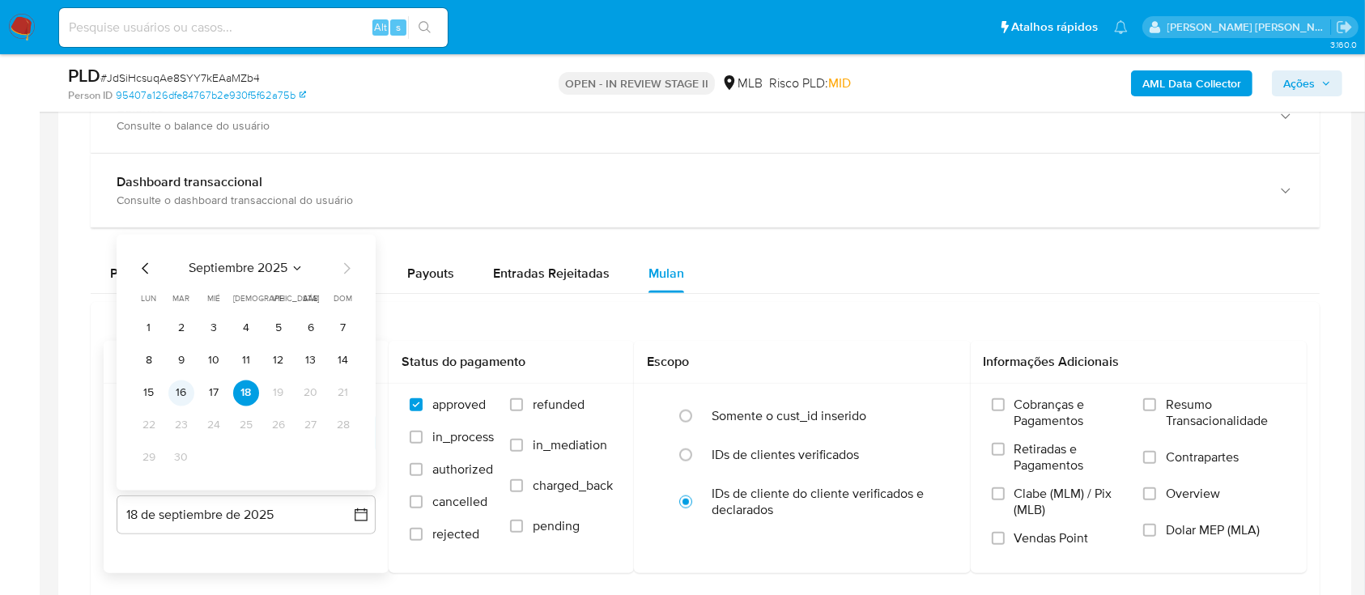
click at [175, 386] on button "16" at bounding box center [181, 393] width 26 height 26
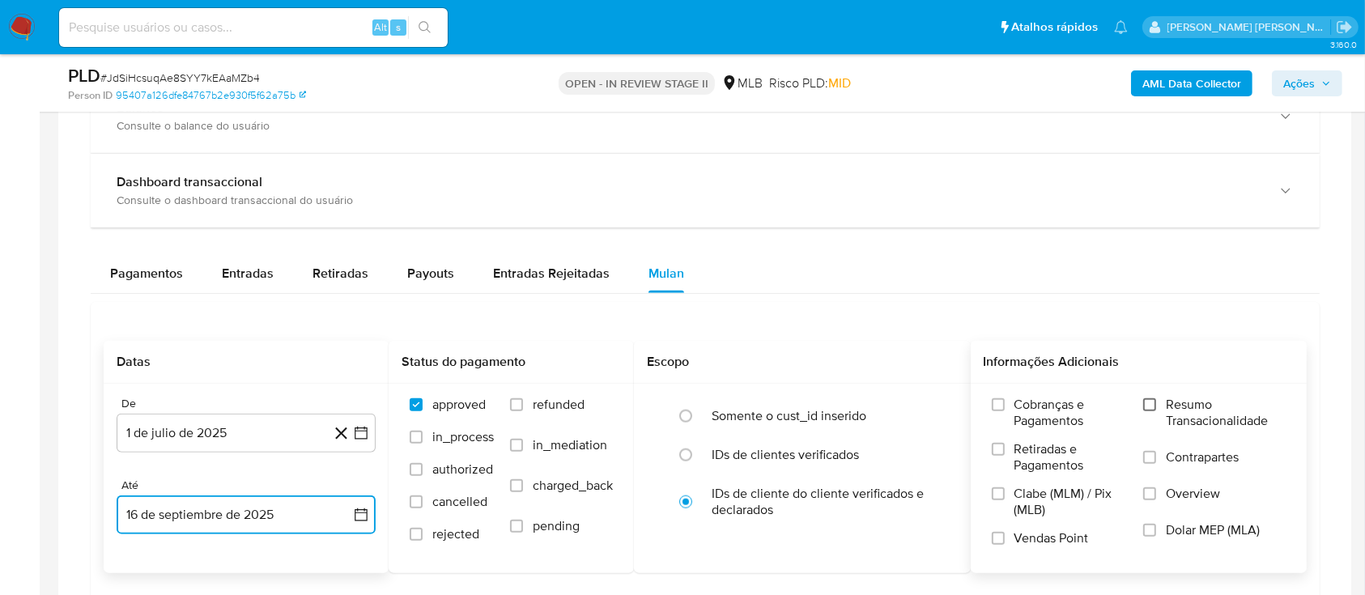
click at [1156, 405] on input "Resumo Transacionalidade" at bounding box center [1149, 404] width 13 height 13
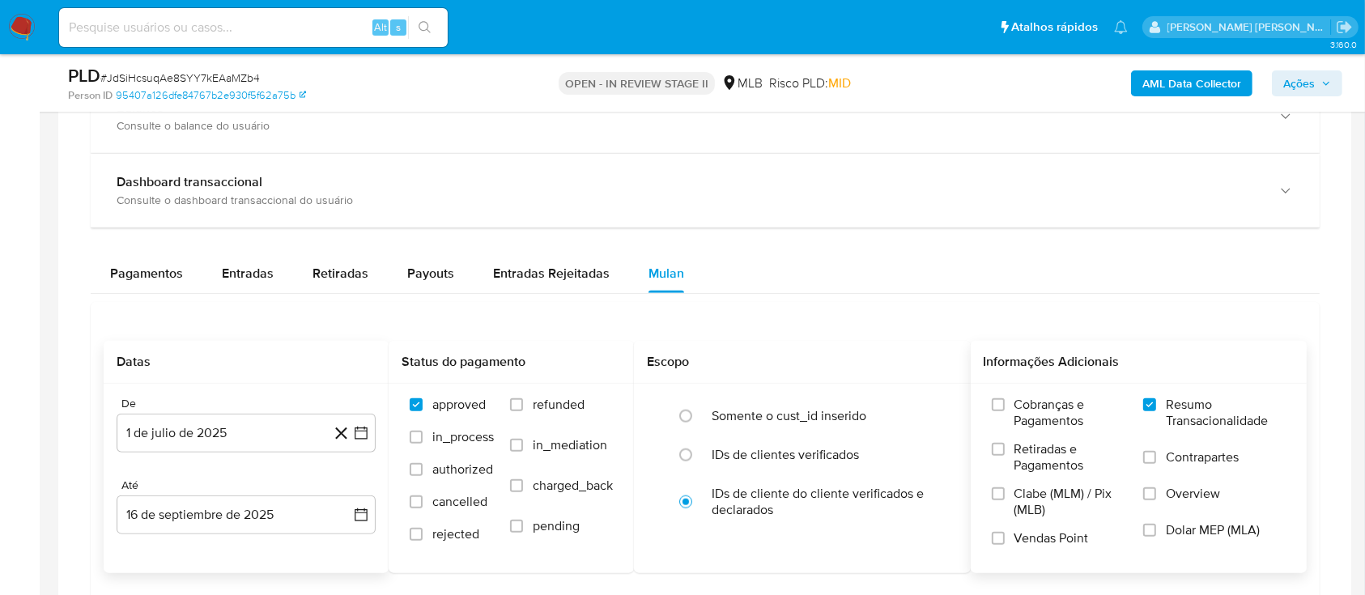
click at [1154, 463] on label "Contrapartes" at bounding box center [1214, 467] width 142 height 36
click at [1154, 463] on input "Contrapartes" at bounding box center [1149, 457] width 13 height 13
click at [1000, 540] on input "Vendas Point" at bounding box center [998, 538] width 13 height 13
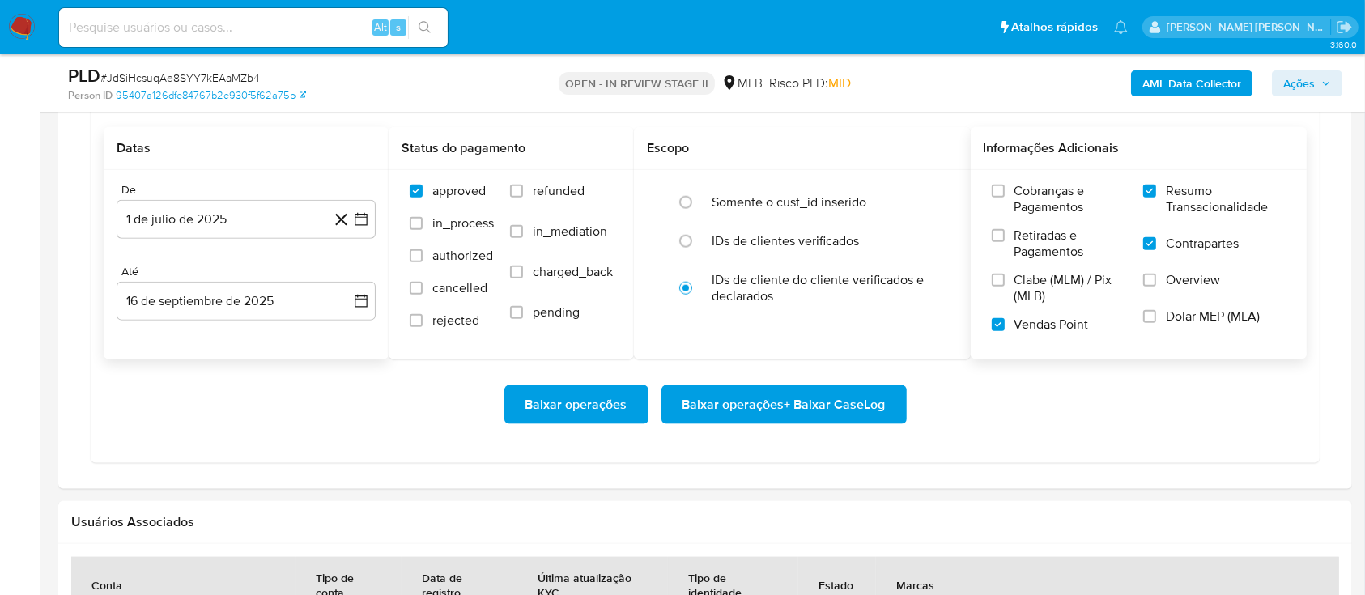
scroll to position [1943, 0]
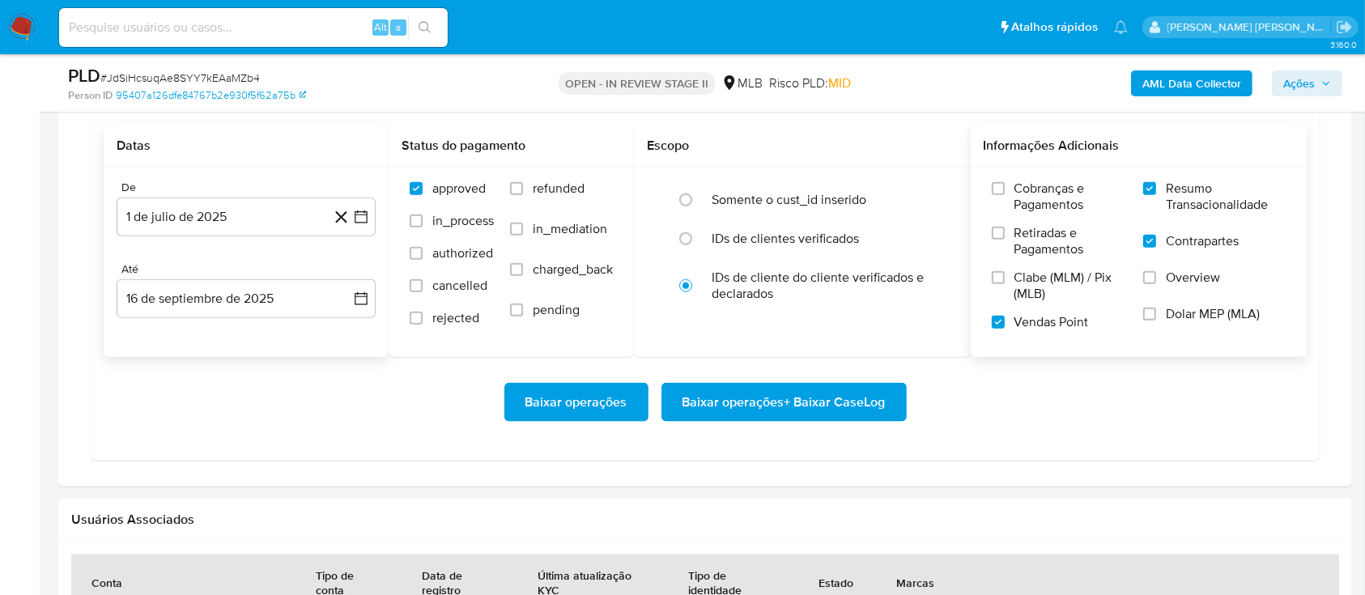
click at [827, 405] on span "Baixar operações + Baixar CaseLog" at bounding box center [783, 403] width 203 height 36
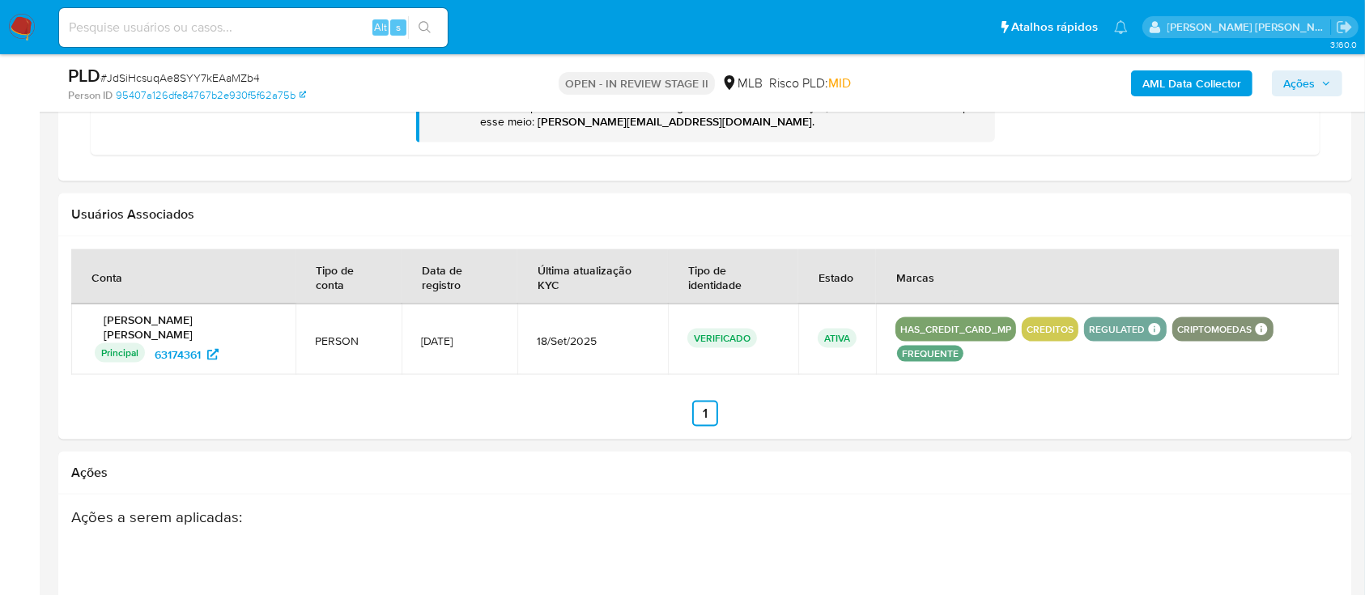
scroll to position [2374, 0]
